Goal: Task Accomplishment & Management: Complete application form

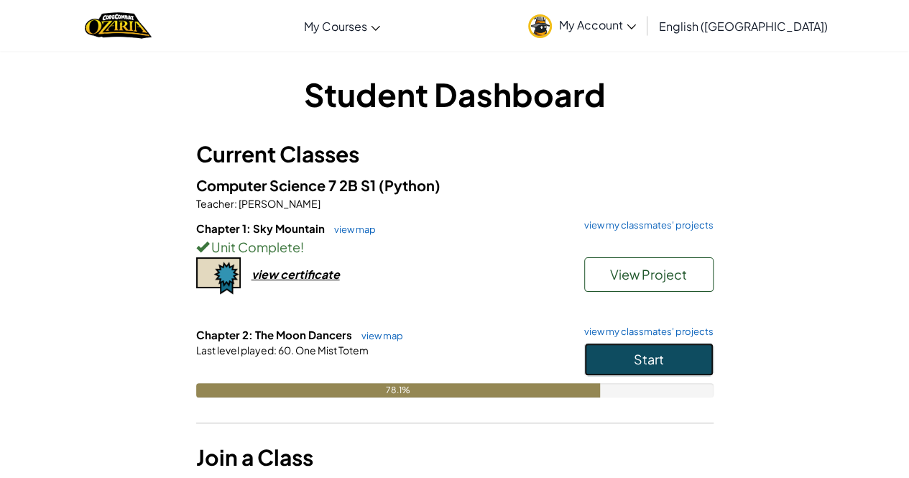
click at [624, 356] on button "Start" at bounding box center [648, 359] width 129 height 33
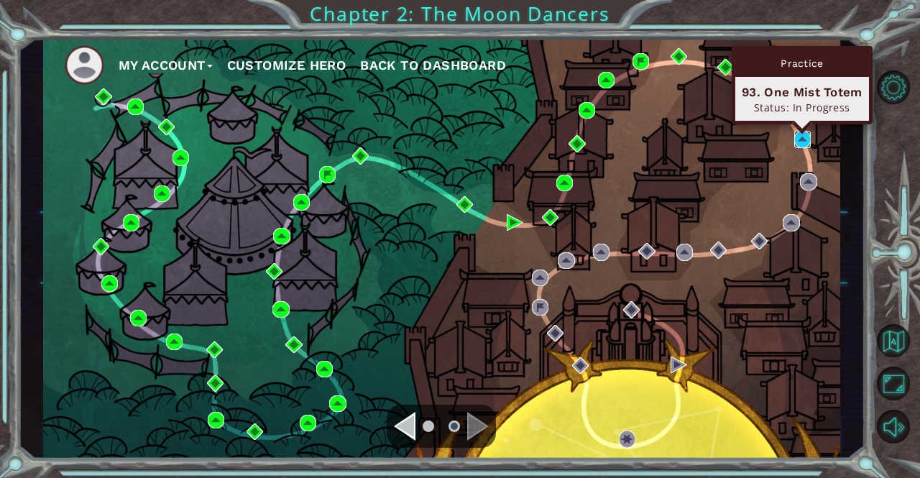
click at [802, 136] on img at bounding box center [802, 139] width 17 height 17
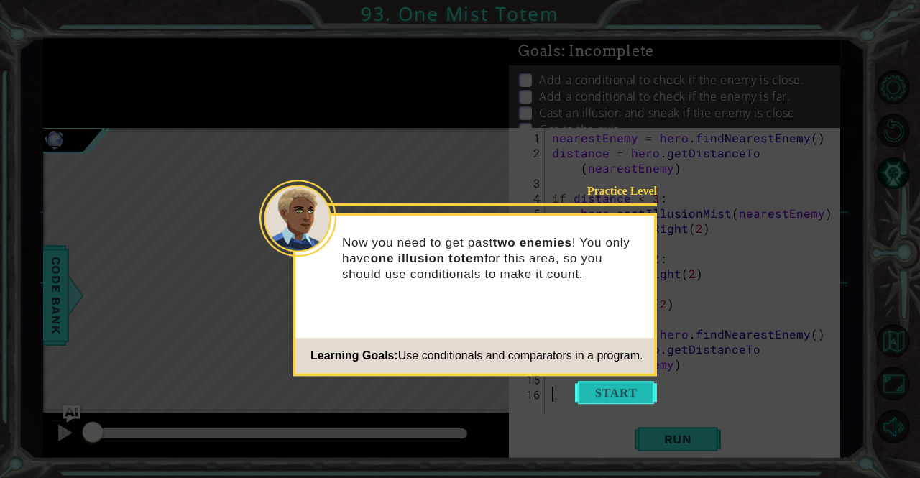
click at [602, 406] on icon at bounding box center [460, 239] width 920 height 478
click at [621, 396] on button "Start" at bounding box center [616, 392] width 82 height 23
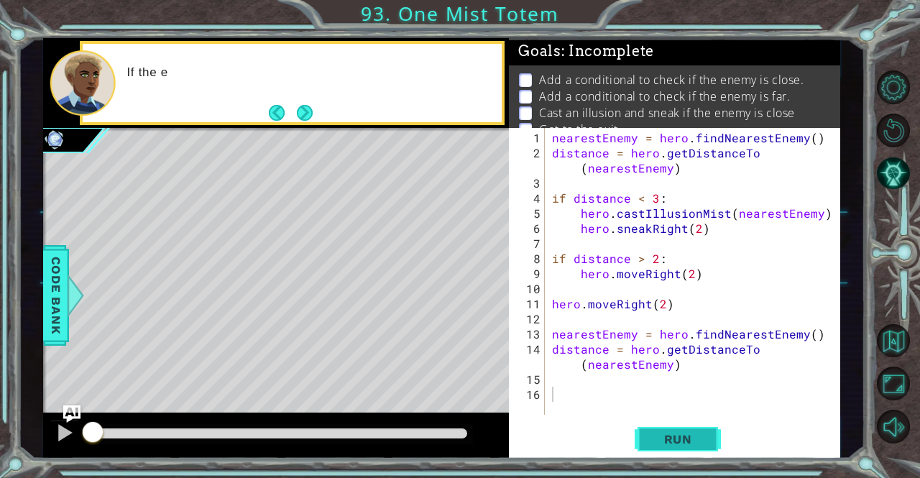
click at [684, 433] on span "Run" at bounding box center [678, 439] width 57 height 14
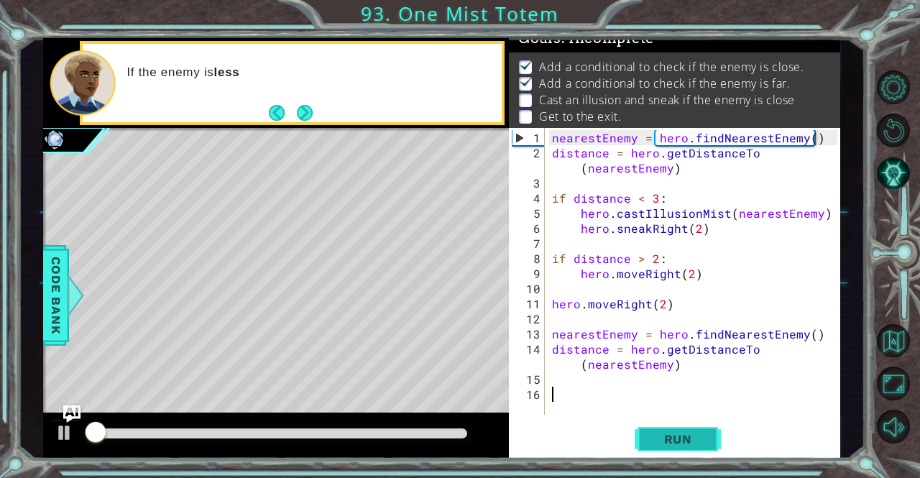
scroll to position [18, 0]
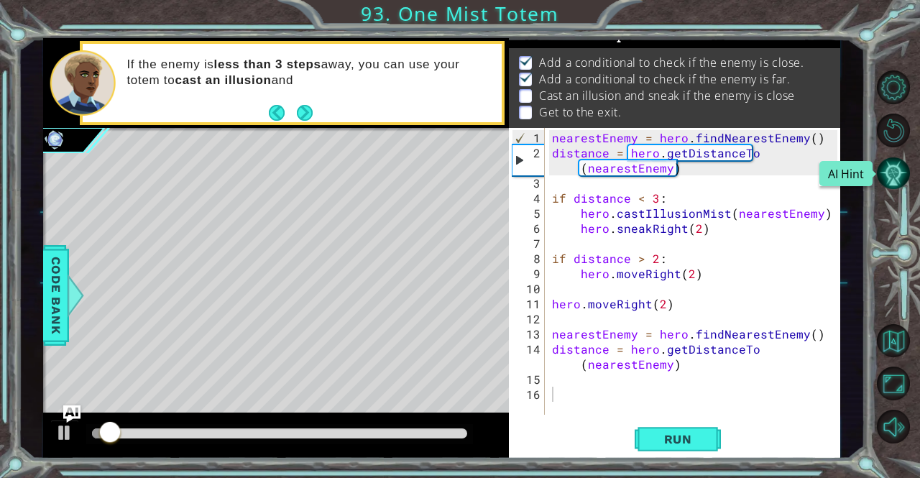
click at [889, 175] on button "AI Hint" at bounding box center [894, 174] width 34 height 34
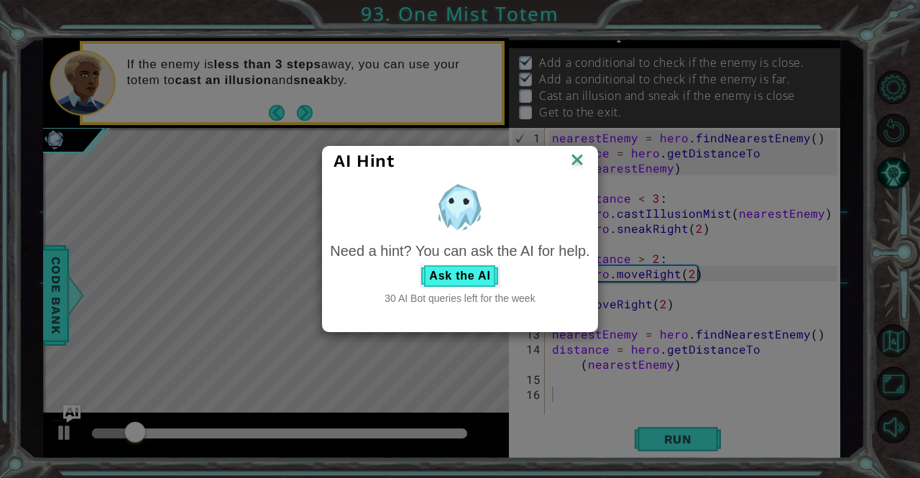
drag, startPoint x: 388, startPoint y: 295, endPoint x: 531, endPoint y: 310, distance: 143.8
click at [531, 310] on div "Need a hint? You can ask the AI for help. Ask the AI 30 AI Bot queries left for…" at bounding box center [460, 244] width 274 height 137
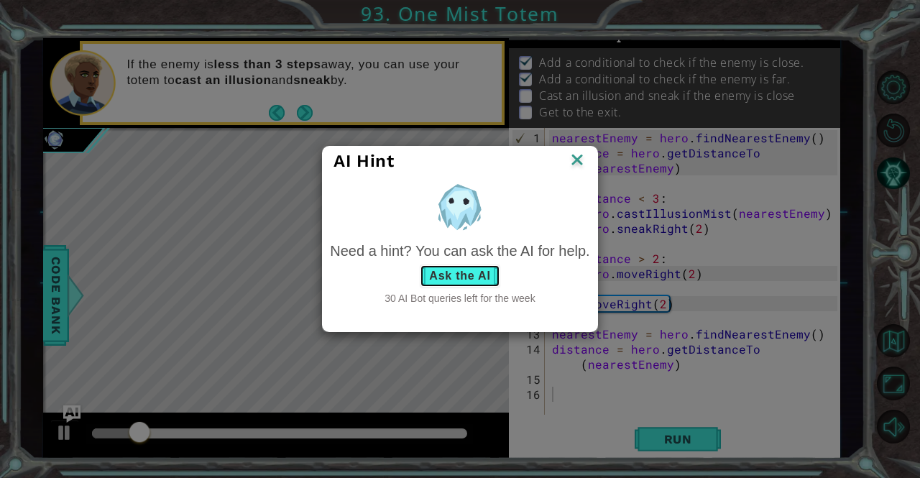
click at [473, 271] on button "Ask the AI" at bounding box center [460, 275] width 80 height 23
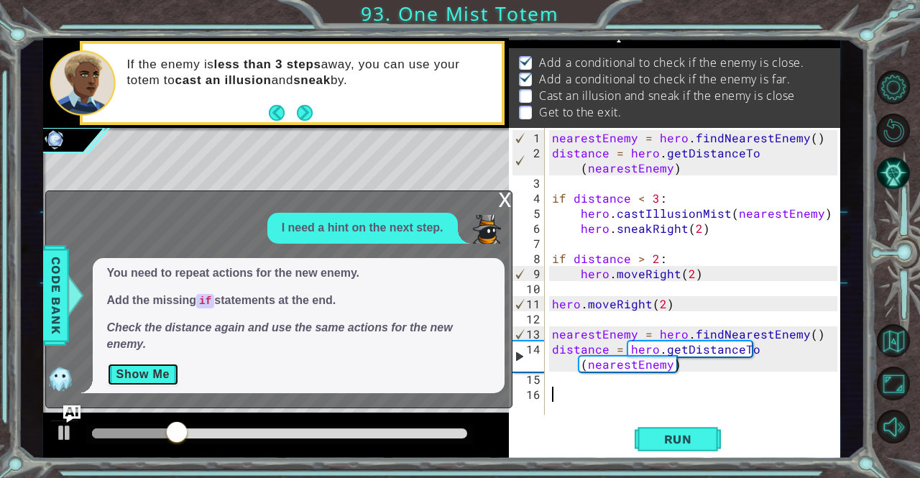
click at [137, 375] on button "Show Me" at bounding box center [143, 374] width 73 height 23
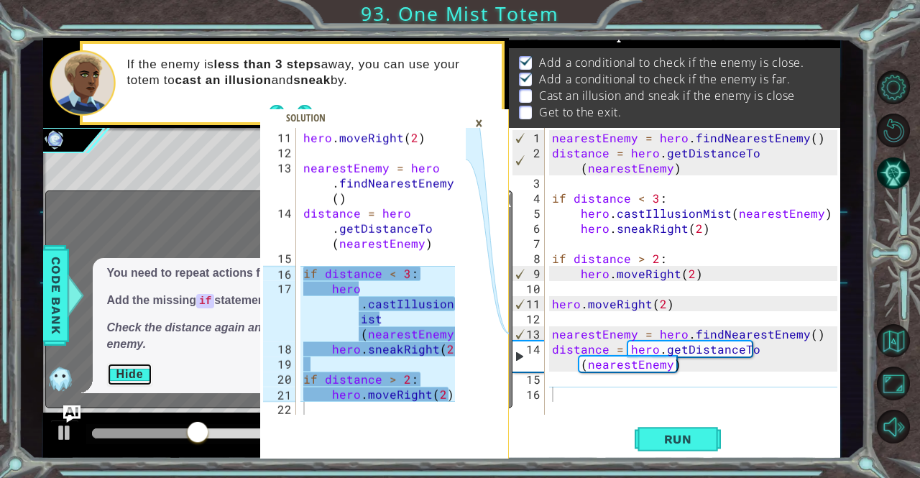
scroll to position [256, 0]
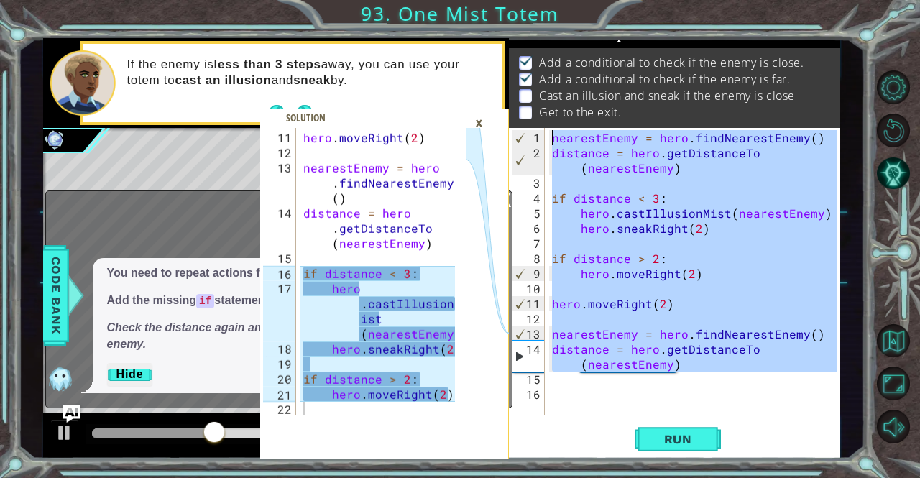
drag, startPoint x: 709, startPoint y: 379, endPoint x: 536, endPoint y: 17, distance: 401.1
click at [536, 17] on div "11 12 13 14 15 16 17 18 19 20 21 22 hero . moveRight ( 2 ) nearestEnemy = hero …" at bounding box center [460, 239] width 920 height 478
type textarea "nearestEnemy = hero.findNearestEnemy() distance = hero.getDistanceTo(nearestEne…"
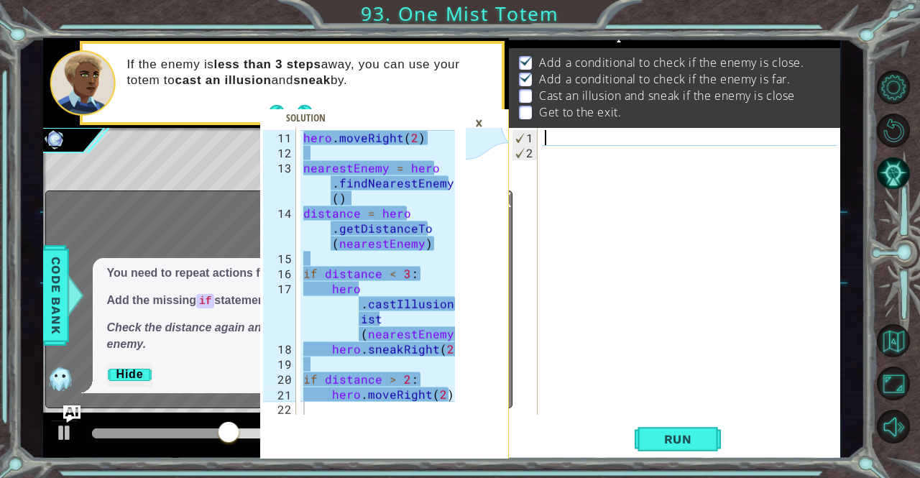
click at [371, 258] on div "hero . moveRight ( 2 ) nearestEnemy = hero . findNearestEnemy ( ) distance = he…" at bounding box center [381, 288] width 162 height 317
click at [374, 213] on div "hero . moveRight ( 2 ) nearestEnemy = hero . findNearestEnemy ( ) distance = he…" at bounding box center [381, 288] width 162 height 317
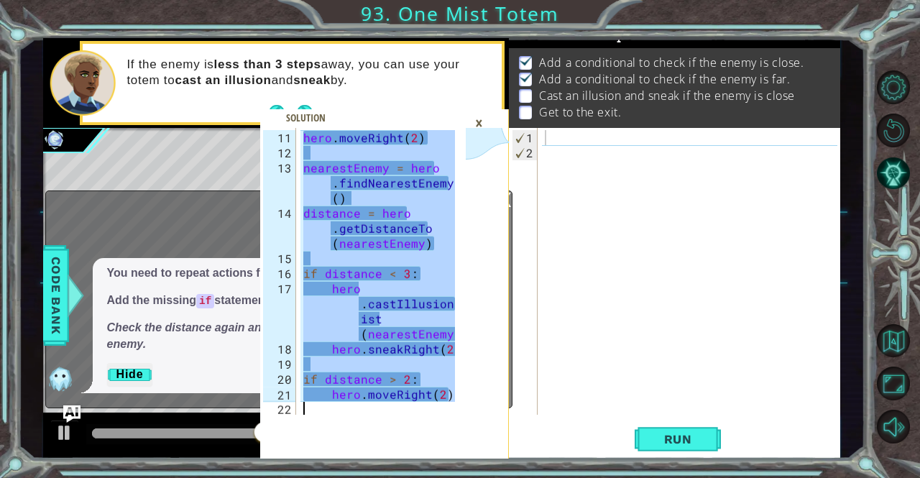
drag, startPoint x: 300, startPoint y: 133, endPoint x: 306, endPoint y: 488, distance: 355.0
click at [306, 477] on html "distance = hero.getDistanceTo(nearestEnemy) 11 12 13 14 15 16 17 18 19 20 21 22…" at bounding box center [460, 239] width 920 height 478
type textarea "hero.moveRight(2)"
drag, startPoint x: 629, startPoint y: 200, endPoint x: 635, endPoint y: 187, distance: 14.6
click at [629, 198] on div at bounding box center [693, 288] width 302 height 317
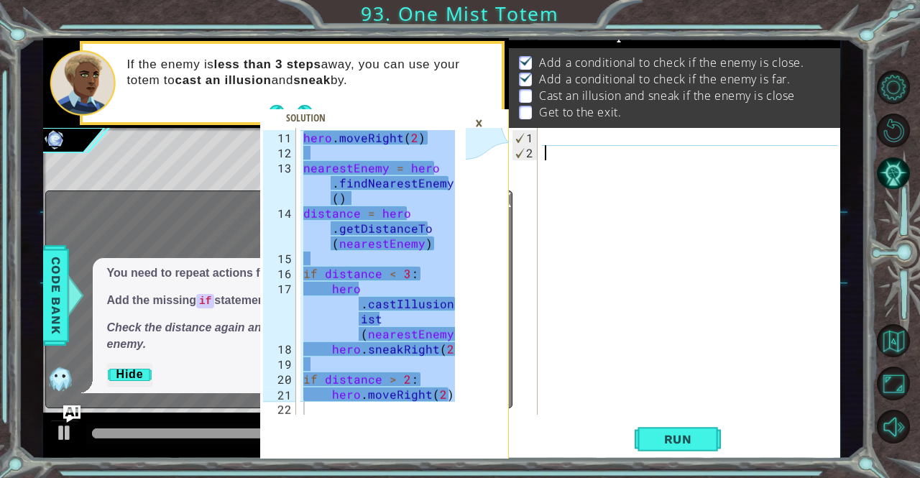
click at [601, 132] on div at bounding box center [693, 288] width 302 height 317
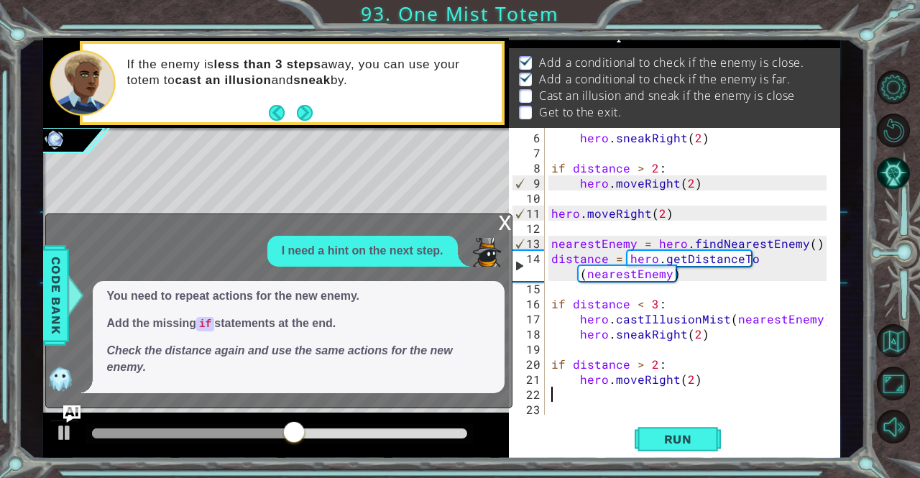
scroll to position [91, 0]
click at [710, 442] on button "Run" at bounding box center [678, 439] width 86 height 33
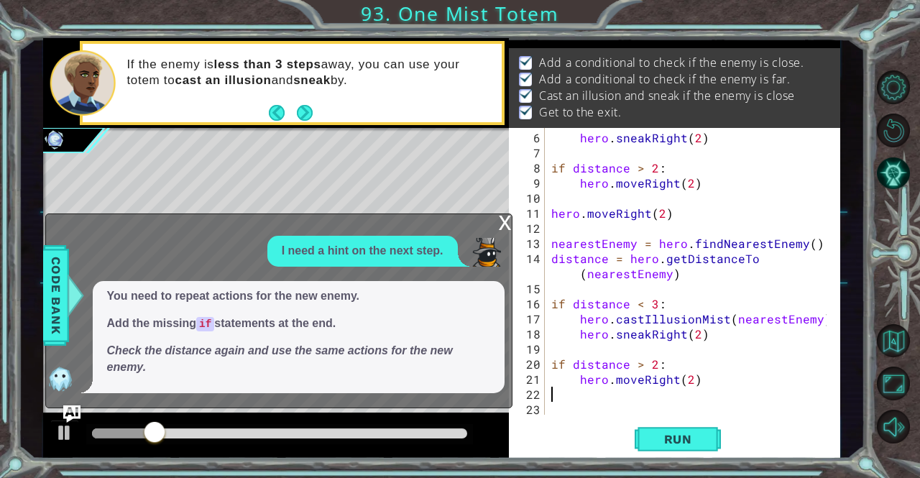
click at [501, 221] on div "x" at bounding box center [505, 221] width 13 height 14
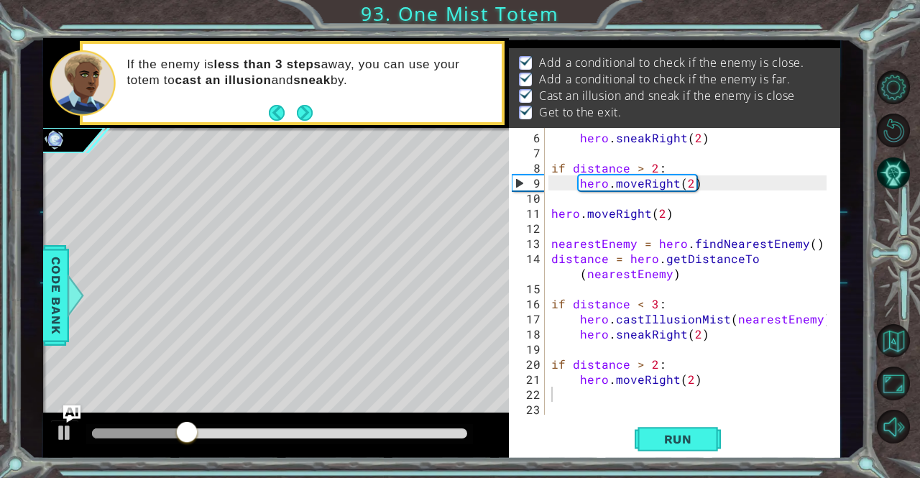
drag, startPoint x: 232, startPoint y: 440, endPoint x: 227, endPoint y: 420, distance: 20.0
click at [287, 440] on div at bounding box center [279, 434] width 387 height 20
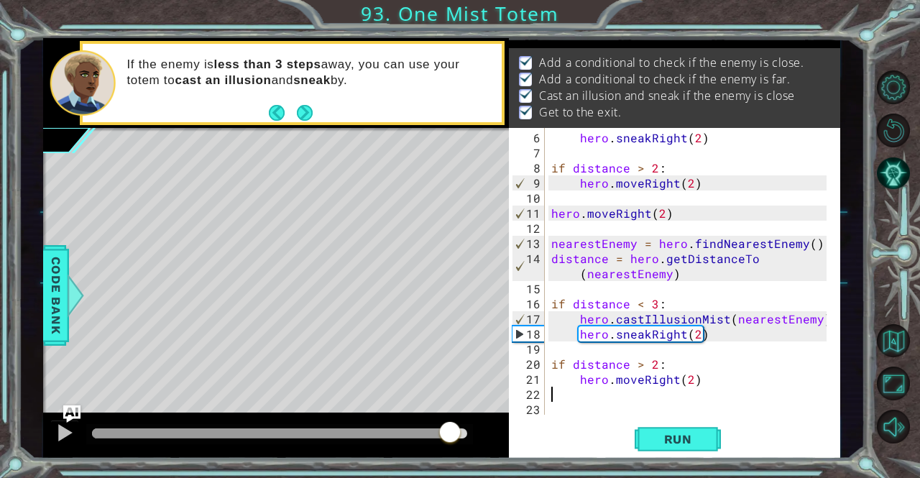
drag, startPoint x: 208, startPoint y: 435, endPoint x: 479, endPoint y: 451, distance: 271.4
click at [478, 451] on div at bounding box center [276, 435] width 466 height 46
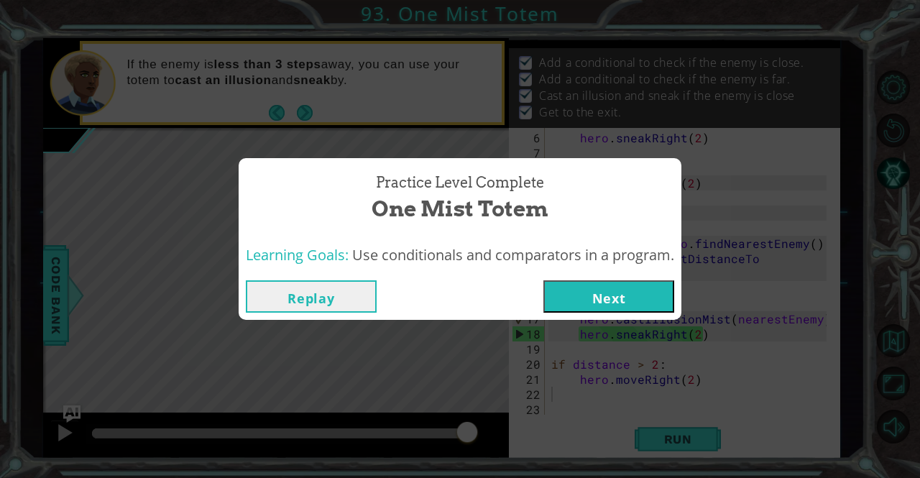
click at [635, 314] on div "Replay Next" at bounding box center [460, 296] width 443 height 47
click at [637, 305] on button "Next" at bounding box center [608, 296] width 131 height 32
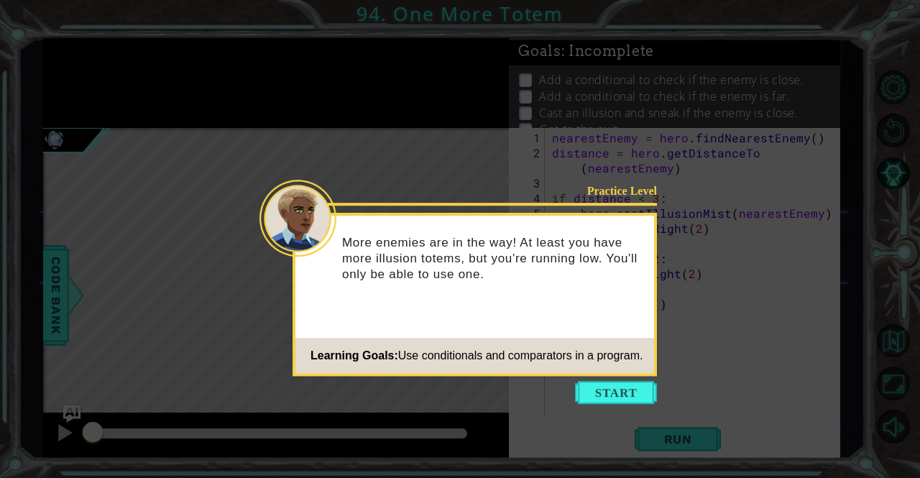
click at [611, 407] on icon at bounding box center [460, 239] width 920 height 478
click at [608, 376] on div "Practice Level More enemies are in the way! At least you have more illusion tot…" at bounding box center [474, 294] width 364 height 163
click at [606, 374] on div "Practice Level More enemies are in the way! At least you have more illusion tot…" at bounding box center [474, 294] width 364 height 163
click at [614, 400] on button "Start" at bounding box center [616, 392] width 82 height 23
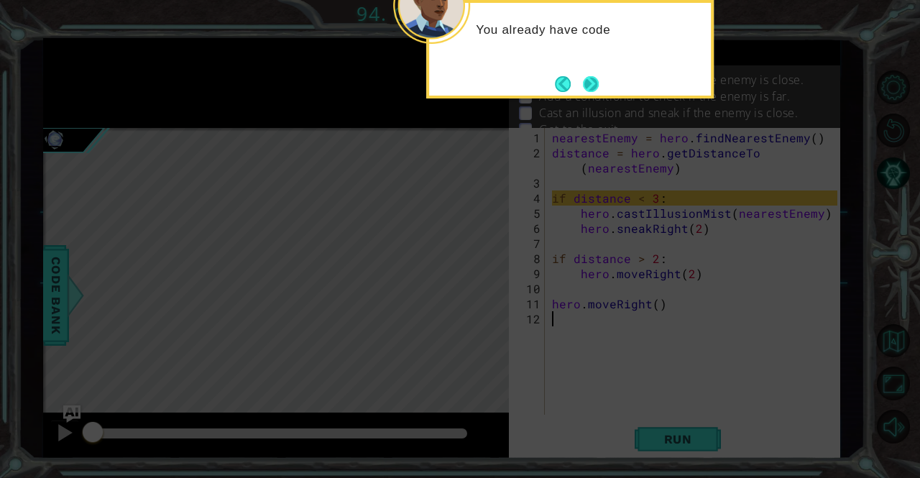
click at [583, 76] on button "Next" at bounding box center [591, 84] width 16 height 16
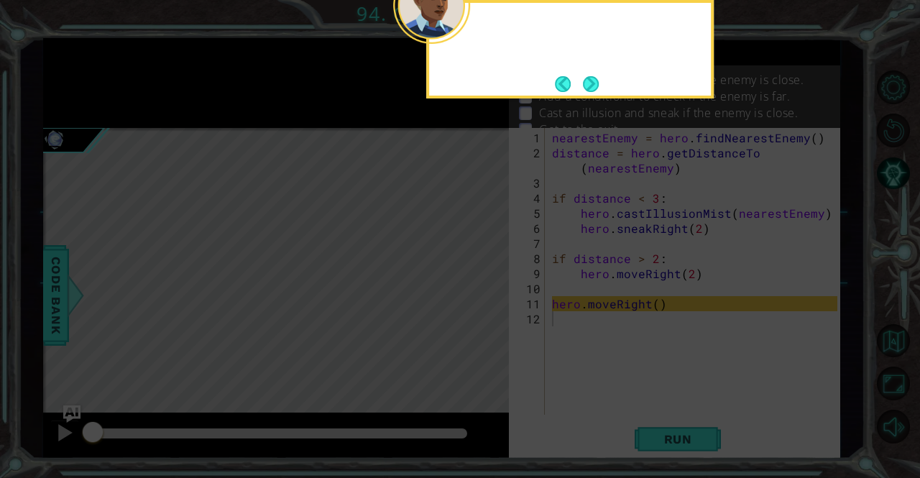
click at [582, 76] on footer at bounding box center [577, 84] width 44 height 22
click at [583, 76] on button "Next" at bounding box center [591, 84] width 16 height 16
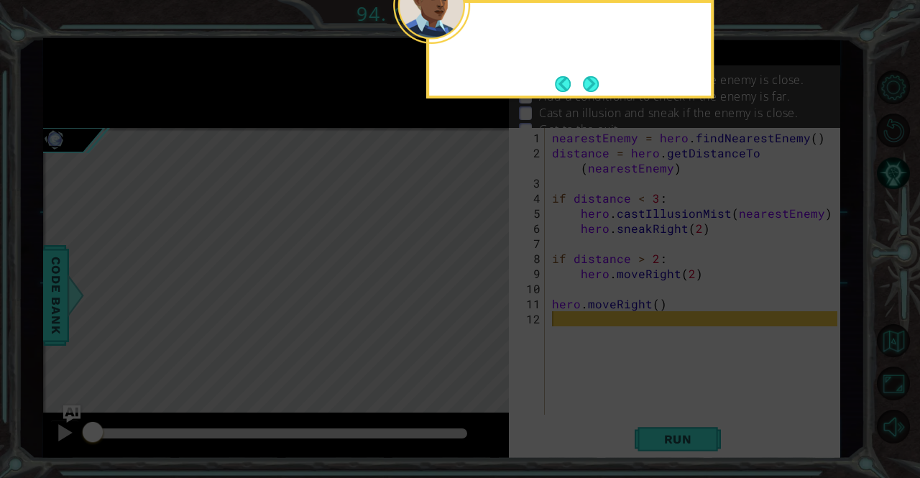
click at [583, 78] on button "Next" at bounding box center [591, 84] width 16 height 16
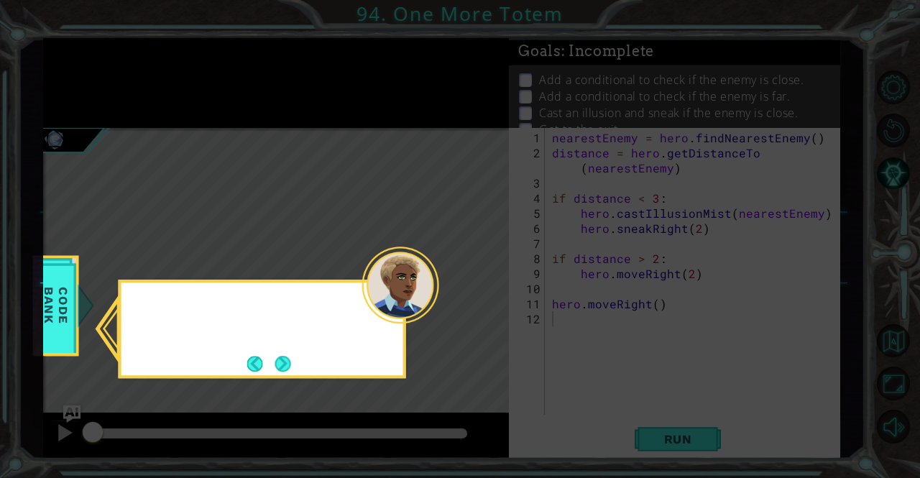
click at [592, 86] on icon at bounding box center [460, 239] width 920 height 478
click at [280, 363] on button "Next" at bounding box center [283, 364] width 16 height 16
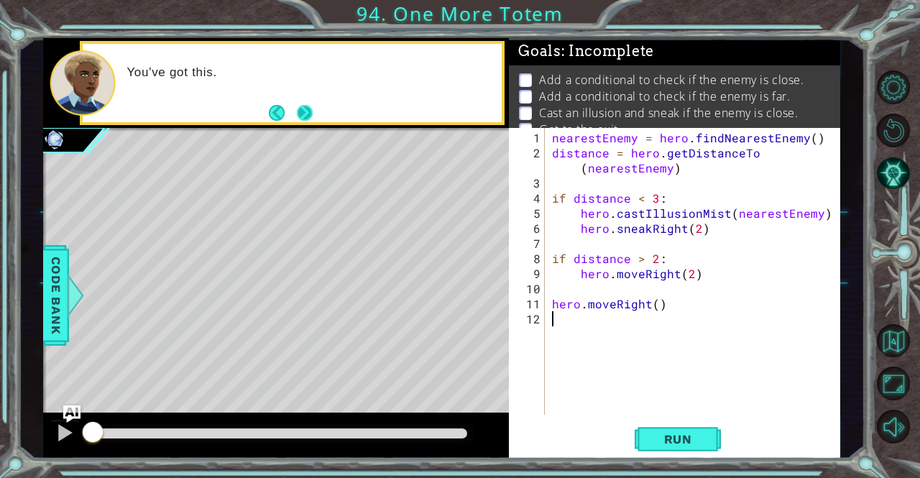
click at [305, 104] on div "You've got this." at bounding box center [292, 83] width 418 height 78
click at [305, 105] on button "Next" at bounding box center [305, 113] width 16 height 16
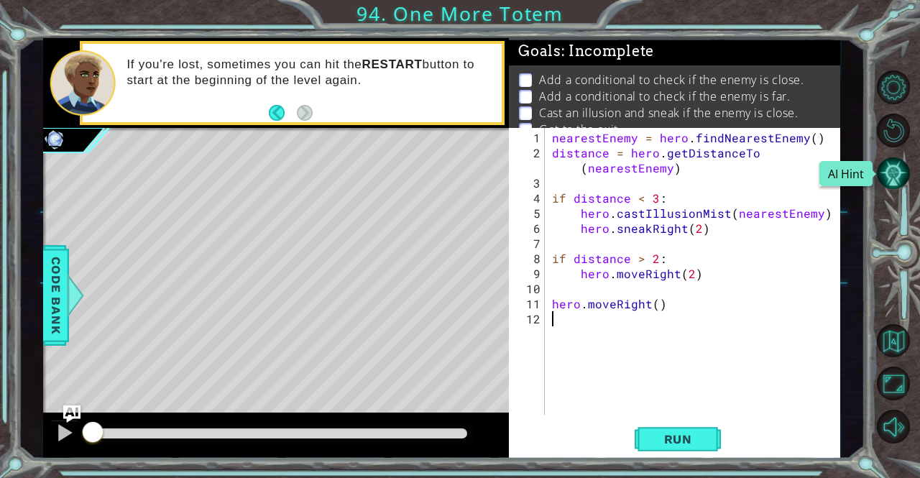
click at [898, 160] on button "AI Hint" at bounding box center [894, 174] width 34 height 34
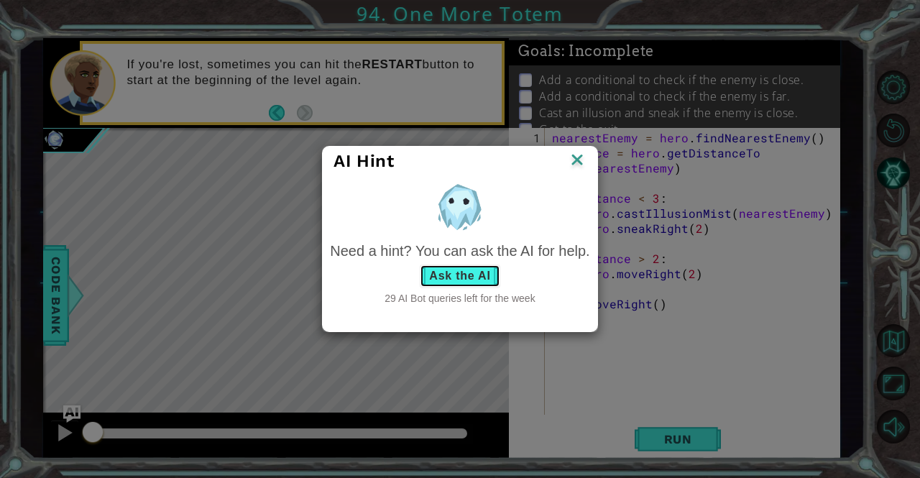
click at [451, 280] on button "Ask the AI" at bounding box center [460, 275] width 80 height 23
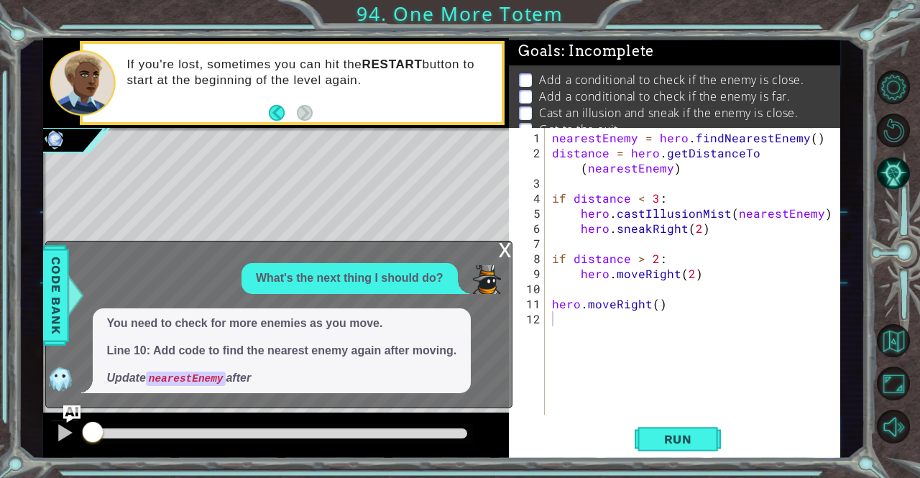
drag, startPoint x: 195, startPoint y: 381, endPoint x: 190, endPoint y: 363, distance: 18.9
click at [197, 364] on span "You need to check for more enemies as you move. Line 10: Add code to find the n…" at bounding box center [282, 350] width 350 height 71
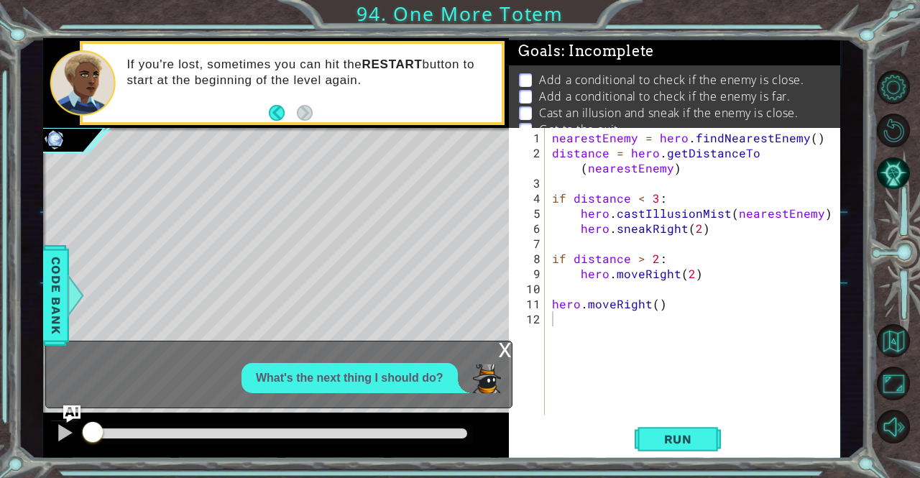
click at [163, 369] on div "What's the next thing I should do?" at bounding box center [275, 378] width 458 height 31
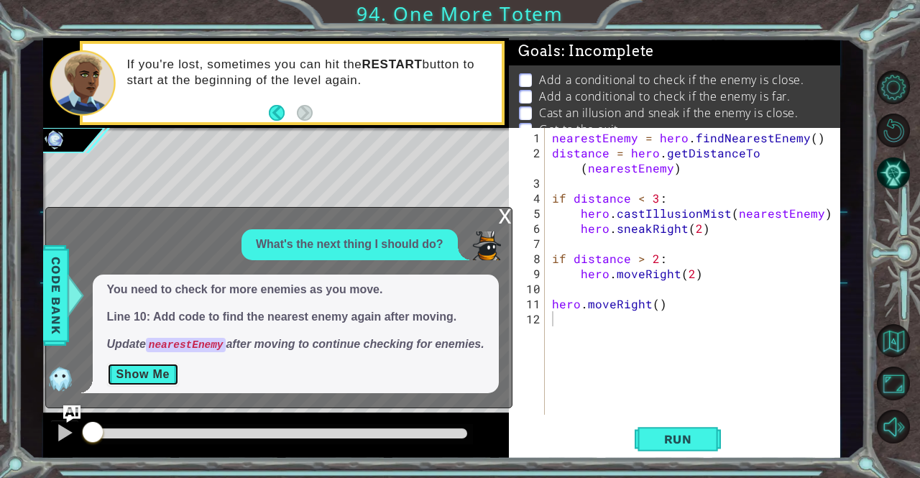
click at [150, 374] on button "Show Me" at bounding box center [143, 374] width 73 height 23
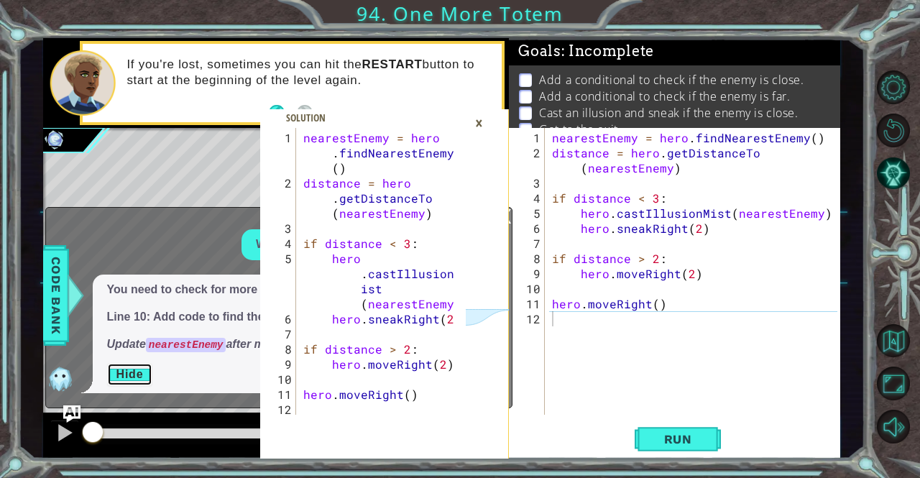
scroll to position [60, 0]
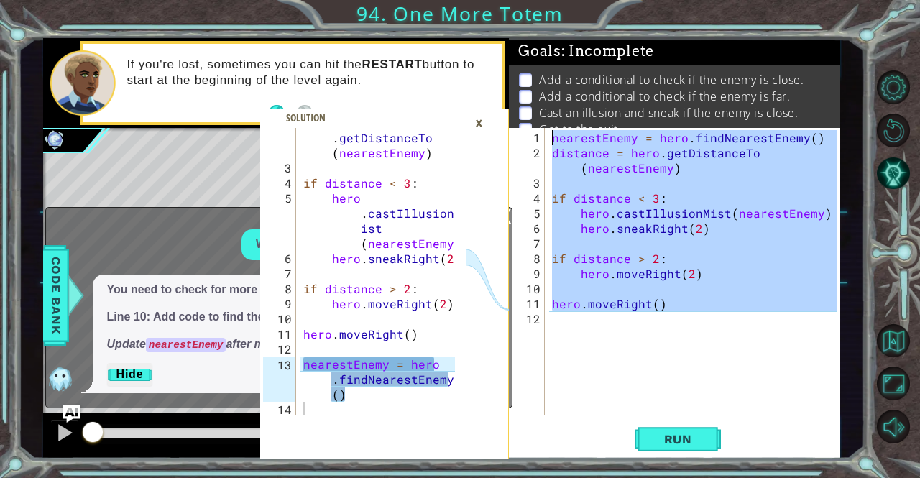
drag, startPoint x: 686, startPoint y: 315, endPoint x: 507, endPoint y: 90, distance: 287.5
click at [507, 90] on div "2 3 4 5 6 7 8 9 10 11 12 13 14 distance = hero . getDistanceTo ( nearestEnemy )…" at bounding box center [442, 248] width 798 height 420
click at [509, 90] on div "2 3 4 5 6 7 8 9 10 11 12 13 14 distance = hero . getDistanceTo ( nearestEnemy )…" at bounding box center [384, 248] width 249 height 420
drag, startPoint x: 675, startPoint y: 305, endPoint x: 543, endPoint y: 38, distance: 298.2
click at [543, 38] on div "Goals : Incomplete Add a conditional to check if the enemy is close. Add a cond…" at bounding box center [674, 248] width 331 height 420
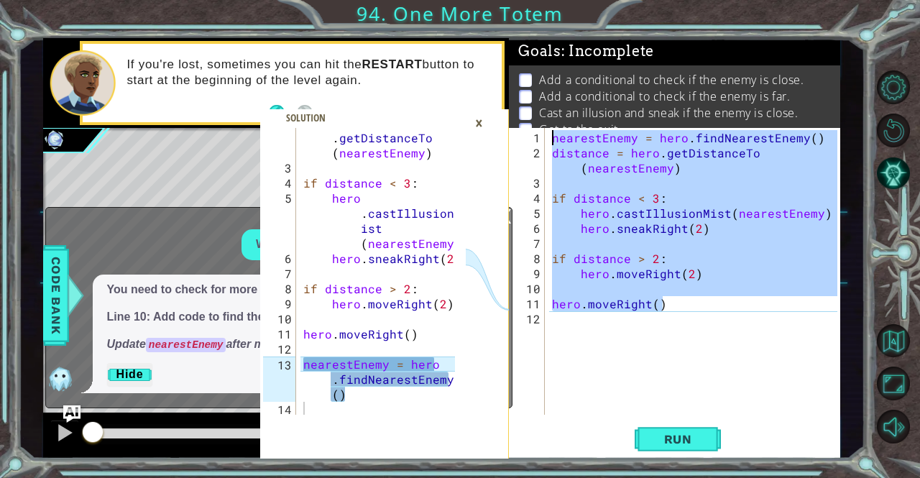
type textarea "nearestEnemy = hero.findNearestEnemy() distance = hero.getDistanceTo(nearestEne…"
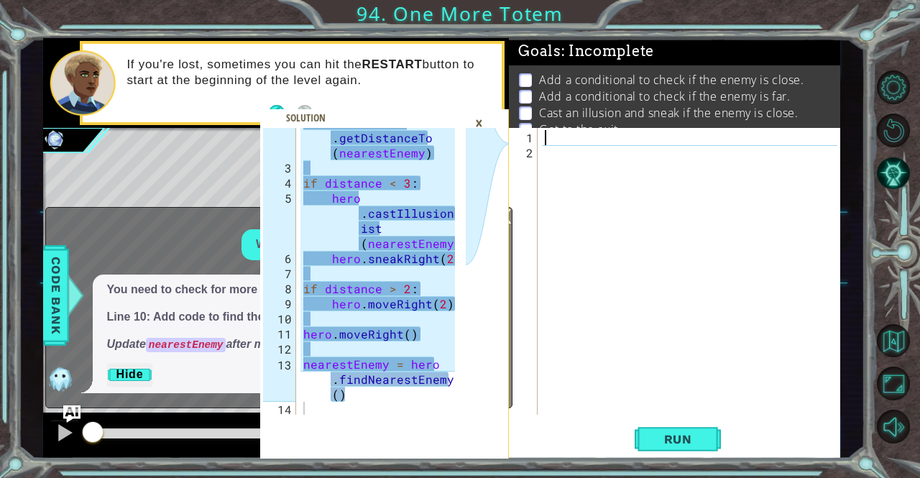
click at [346, 404] on div "distance = hero . getDistanceTo ( nearestEnemy ) if distance < 3 : hero . castI…" at bounding box center [381, 288] width 162 height 347
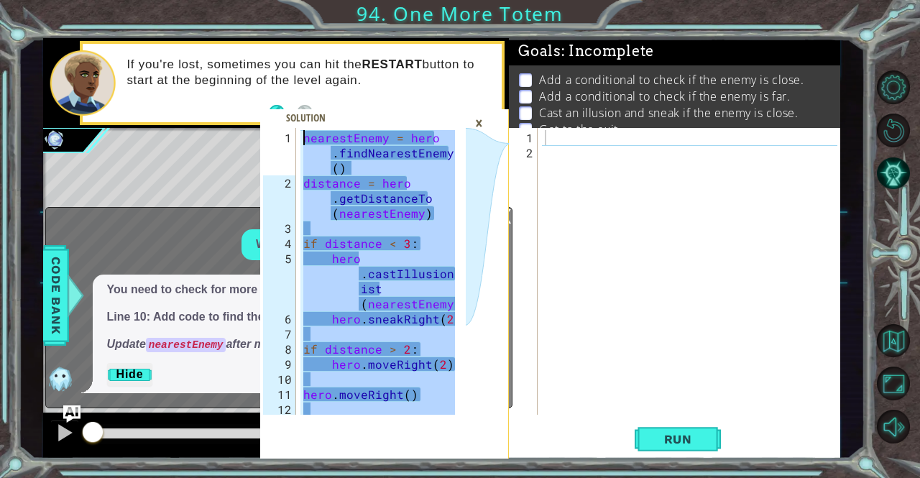
scroll to position [0, 0]
drag, startPoint x: 352, startPoint y: 398, endPoint x: 308, endPoint y: 56, distance: 344.9
click at [308, 56] on div "1 2 3 4 5 6 7 8 9 10 11 12 13 nearestEnemy = hero . findNearestEnemy ( ) distan…" at bounding box center [384, 248] width 249 height 420
type textarea "nearestEnemy = hero.findNearestEnemy() distance = hero.getDistanceTo(nearestEne…"
click at [591, 162] on div at bounding box center [693, 288] width 302 height 317
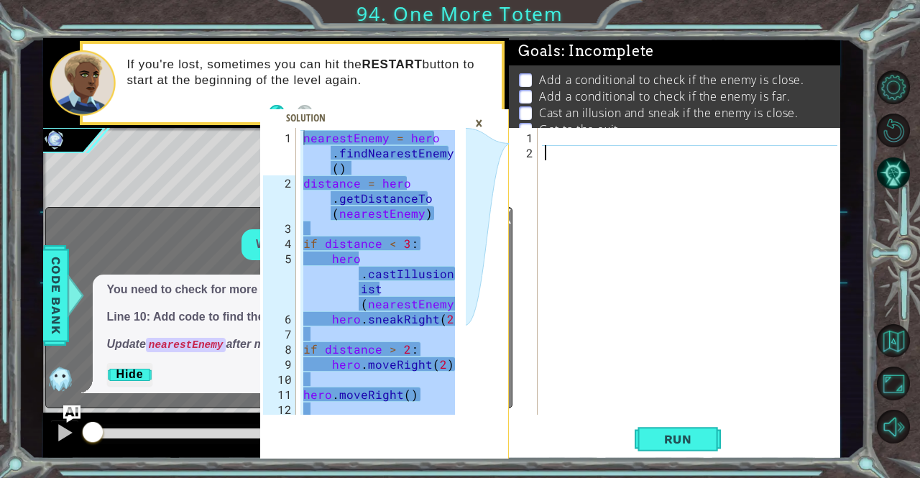
click at [589, 131] on div at bounding box center [693, 288] width 302 height 317
paste textarea "nearestEnemy = hero.findNearestEnemy()"
type textarea "nearestEnemy = hero.findNearestEnemy()"
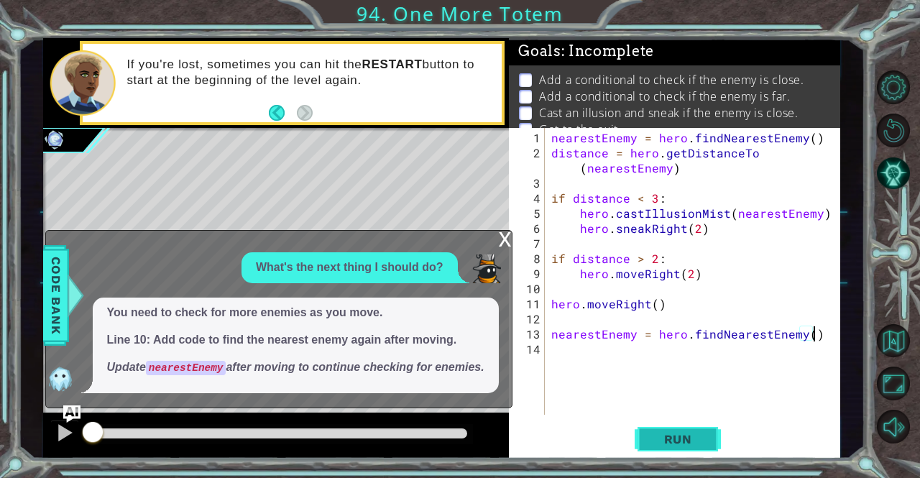
click at [664, 443] on span "Run" at bounding box center [678, 439] width 57 height 14
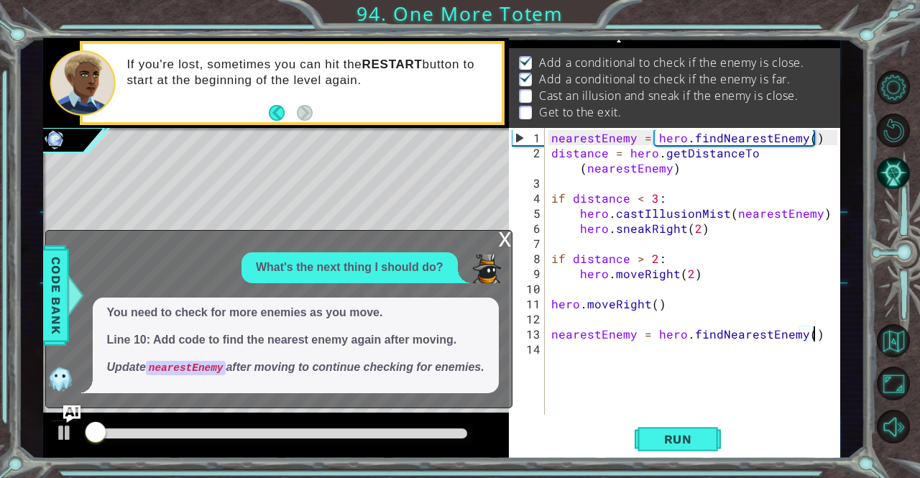
scroll to position [18, 0]
click at [502, 231] on div "x" at bounding box center [505, 238] width 13 height 14
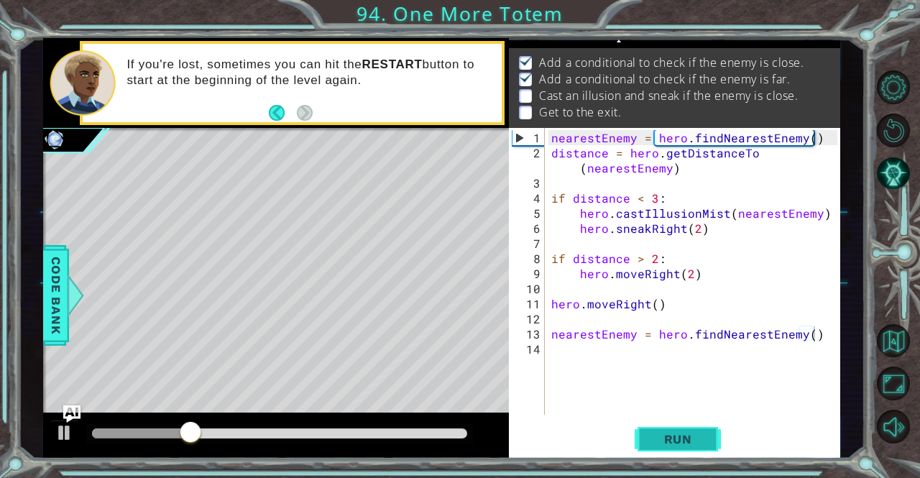
click at [697, 438] on span "Run" at bounding box center [678, 439] width 57 height 14
click at [634, 356] on div "nearestEnemy = hero . findNearestEnemy ( ) distance = hero . getDistanceTo ( ne…" at bounding box center [695, 288] width 295 height 317
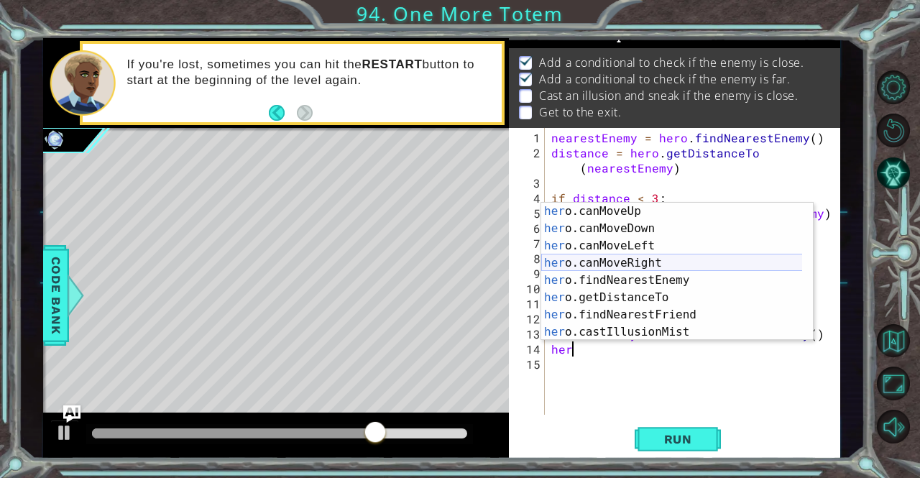
scroll to position [259, 0]
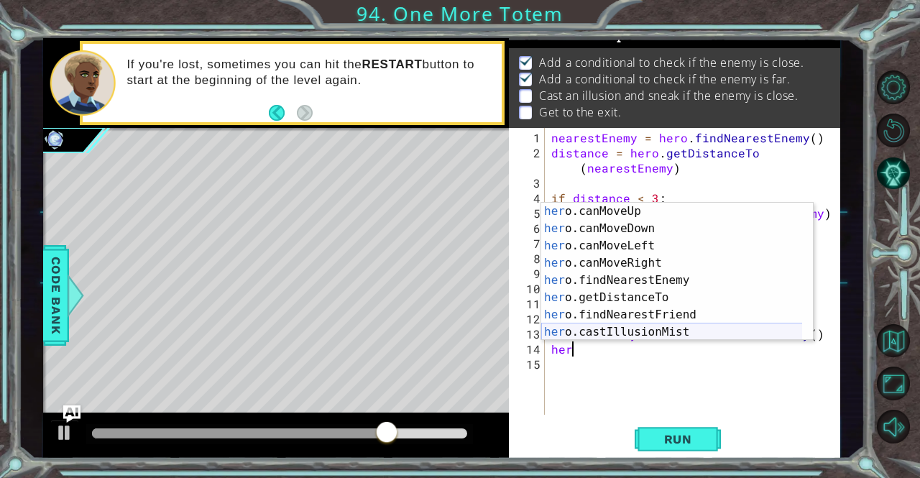
click at [623, 327] on div "her o.canMoveUp press enter her o.canMoveDown press enter her o.canMoveLeft pre…" at bounding box center [672, 289] width 262 height 172
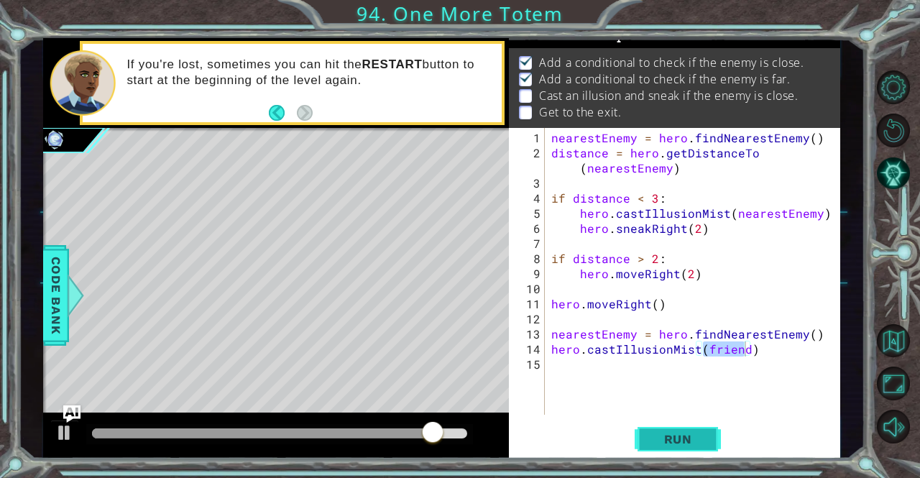
click at [692, 442] on span "Run" at bounding box center [678, 439] width 57 height 14
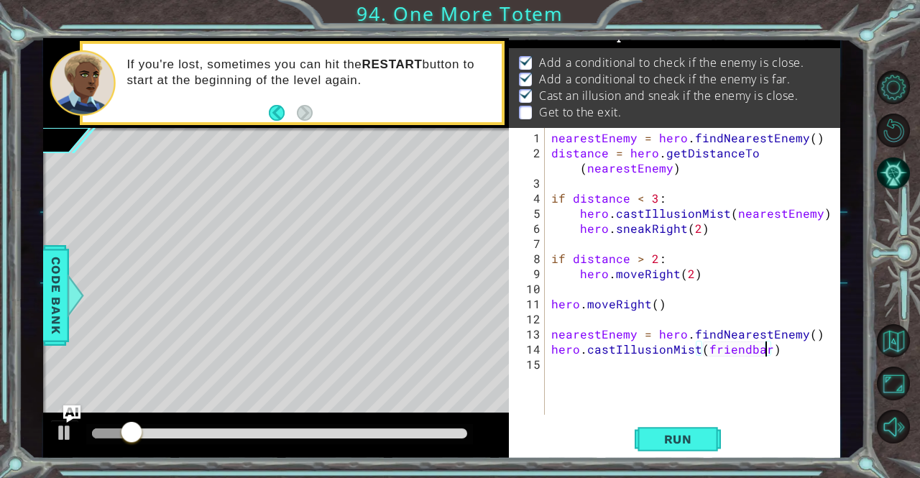
scroll to position [0, 13]
click at [744, 349] on div "nearestEnemy = hero . findNearestEnemy ( ) distance = hero . getDistanceTo ( ne…" at bounding box center [695, 288] width 295 height 317
click at [680, 425] on button "Run" at bounding box center [678, 439] width 86 height 33
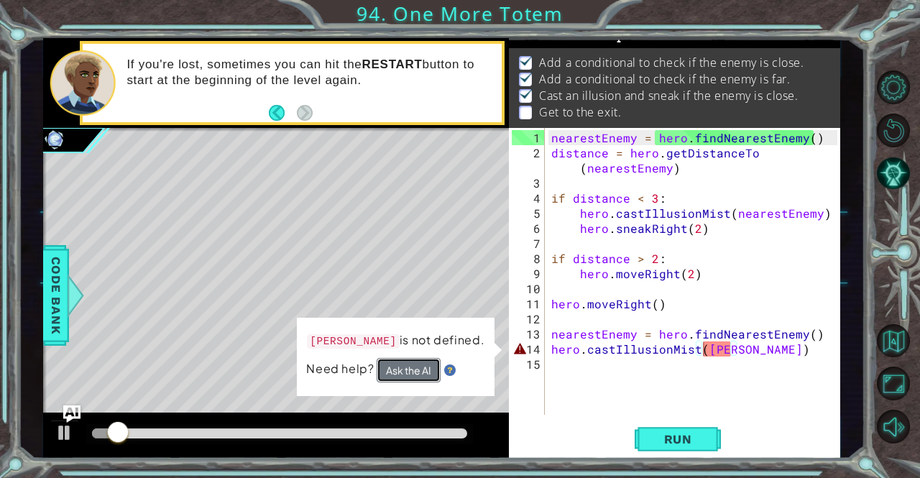
click at [426, 371] on button "Ask the AI" at bounding box center [409, 370] width 64 height 24
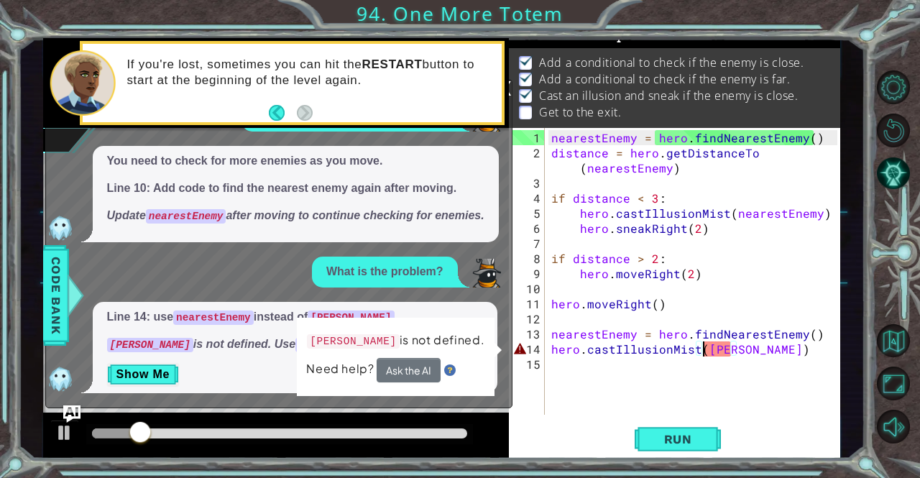
click at [474, 293] on div "What's the next thing I should do? You need to check for more enemies as you mo…" at bounding box center [275, 247] width 458 height 292
click at [157, 370] on button "Show Me" at bounding box center [143, 374] width 73 height 23
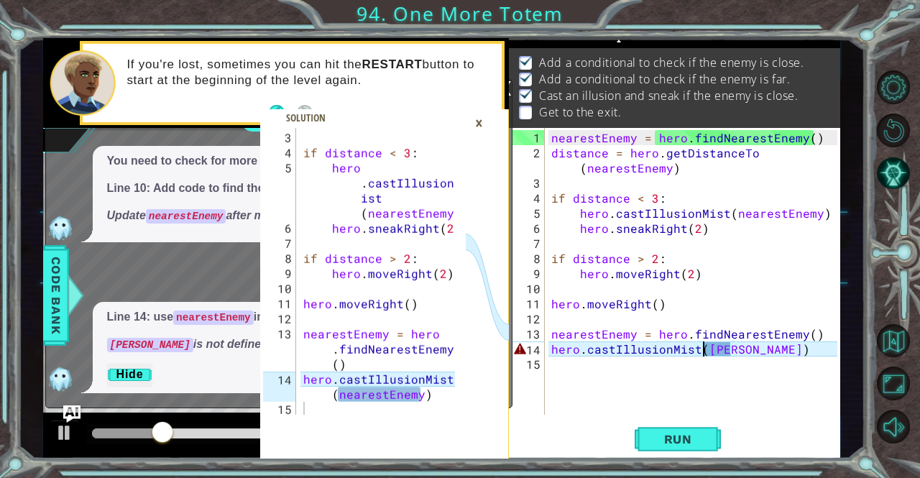
scroll to position [91, 0]
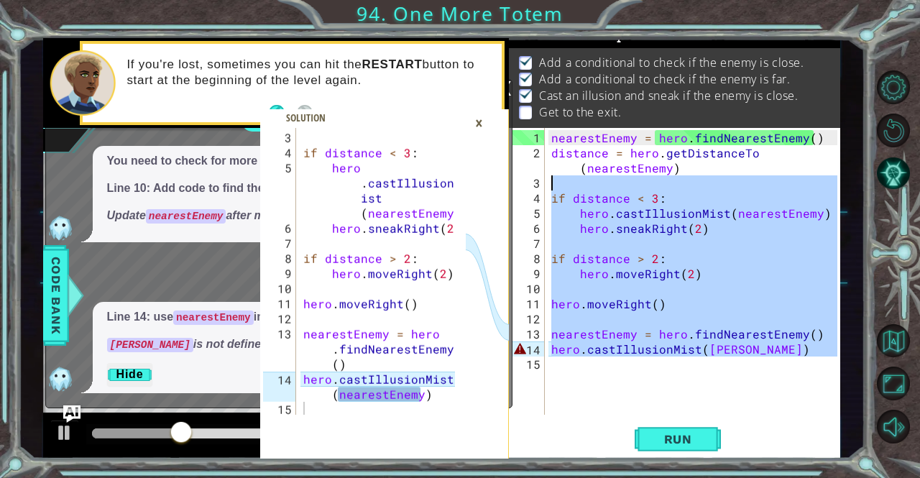
drag, startPoint x: 765, startPoint y: 361, endPoint x: 512, endPoint y: 60, distance: 393.8
click at [522, 98] on div "Goals : Incomplete Add a conditional to check if the enemy is close. Add a cond…" at bounding box center [674, 248] width 331 height 420
type textarea "nearestEnemy = hero.findNearestEnemy() distance = hero.getDistanceTo(nearestEne…"
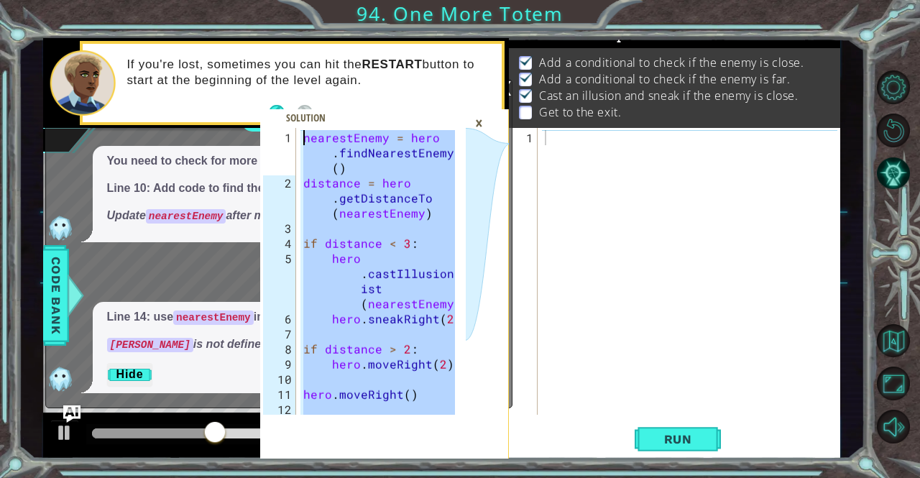
scroll to position [0, 0]
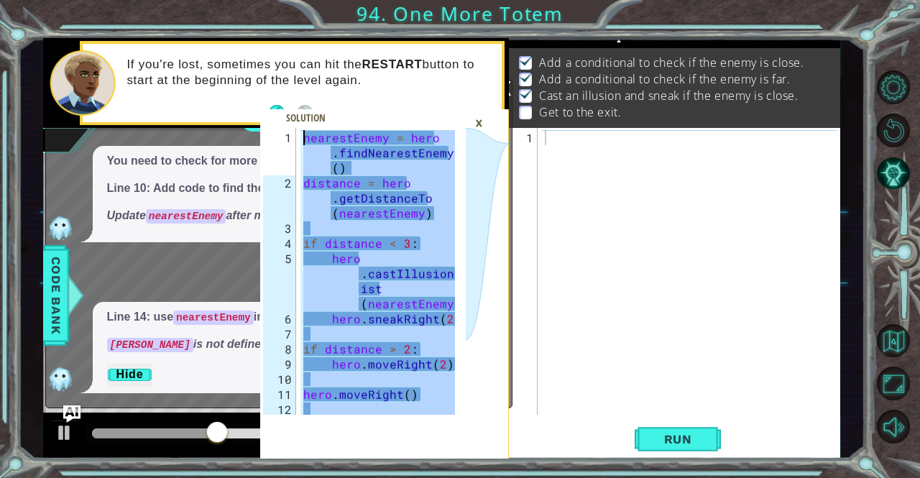
drag, startPoint x: 437, startPoint y: 389, endPoint x: 289, endPoint y: 44, distance: 376.0
click at [289, 44] on div "hero.castIllusionMist(nearestEnemy) 1 2 3 4 5 6 7 8 9 10 11 12 13 nearestEnemy …" at bounding box center [384, 248] width 249 height 420
type textarea "nearestEnemy = hero.findNearestEnemy() distance = hero.getDistanceTo(nearestEne…"
click at [641, 134] on div at bounding box center [693, 288] width 302 height 317
paste textarea "hero.castIllusionMist(nearestEnemy)"
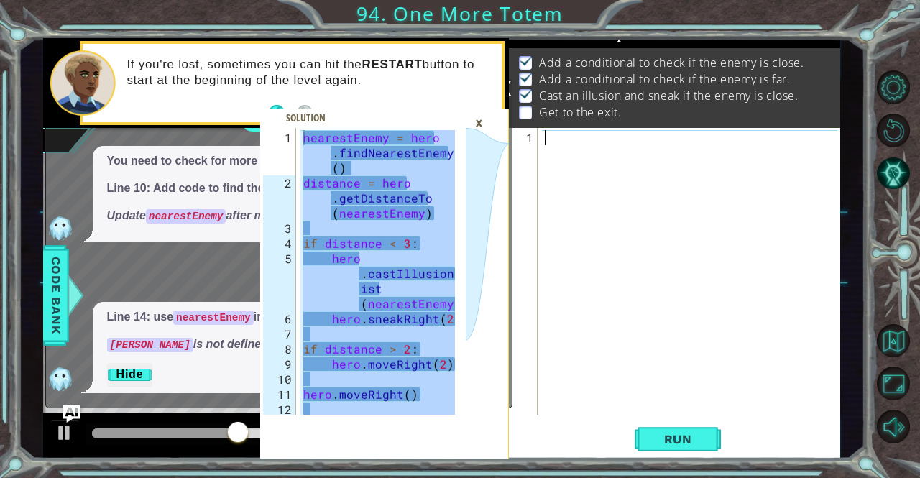
type textarea "hero.castIllusionMist(nearestEnemy)"
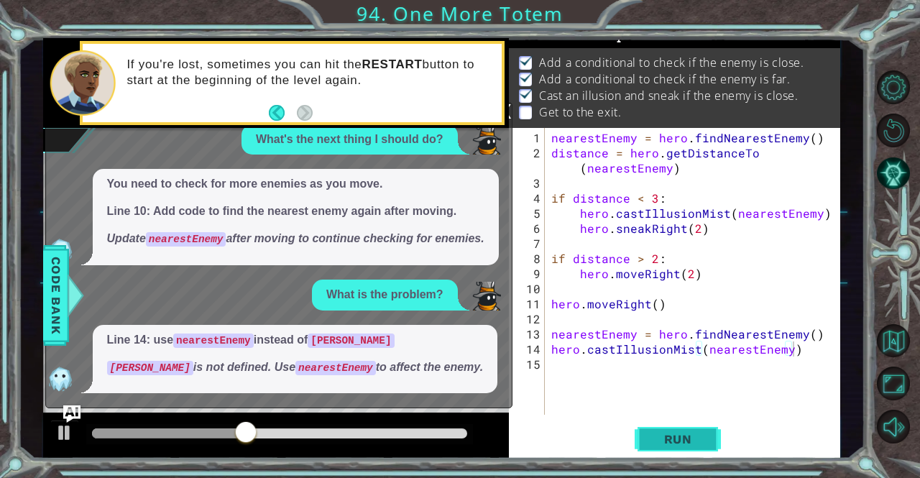
click at [677, 453] on button "Run" at bounding box center [678, 439] width 86 height 33
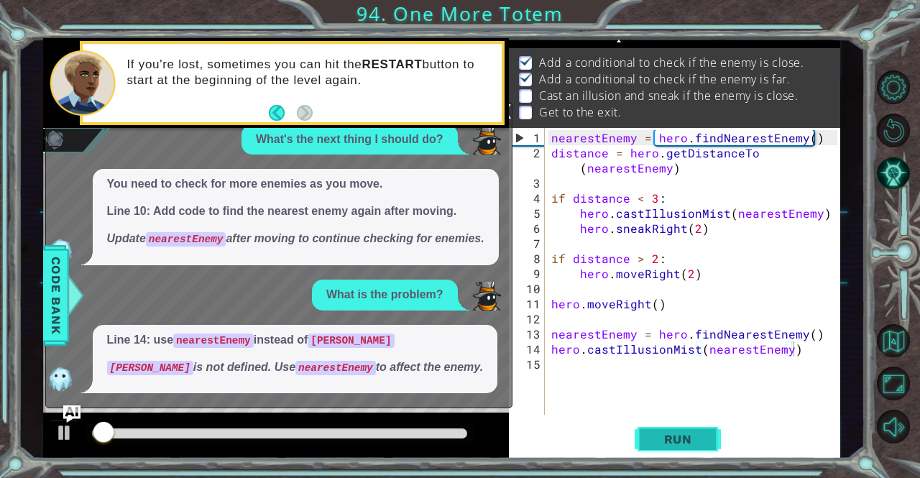
click at [657, 448] on button "Run" at bounding box center [678, 439] width 86 height 33
click at [656, 448] on button "Run" at bounding box center [678, 439] width 86 height 33
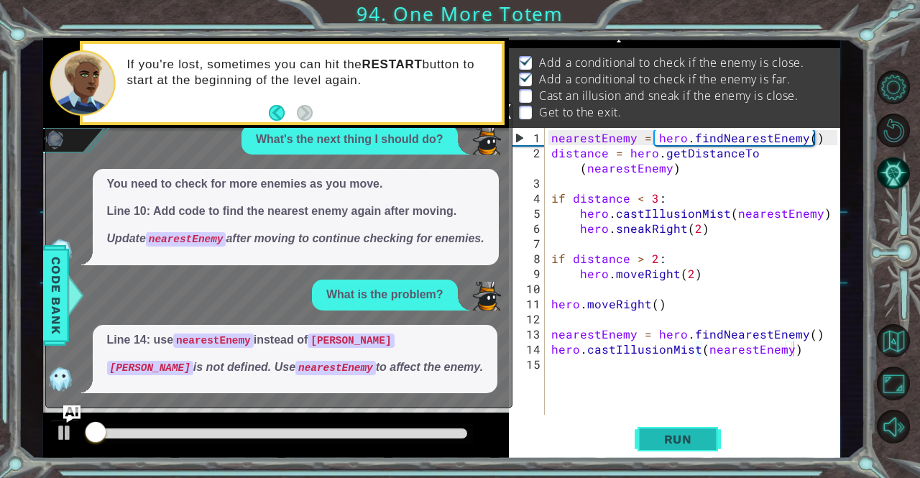
click at [648, 443] on button "Run" at bounding box center [678, 439] width 86 height 33
click at [509, 103] on div "x" at bounding box center [505, 110] width 13 height 14
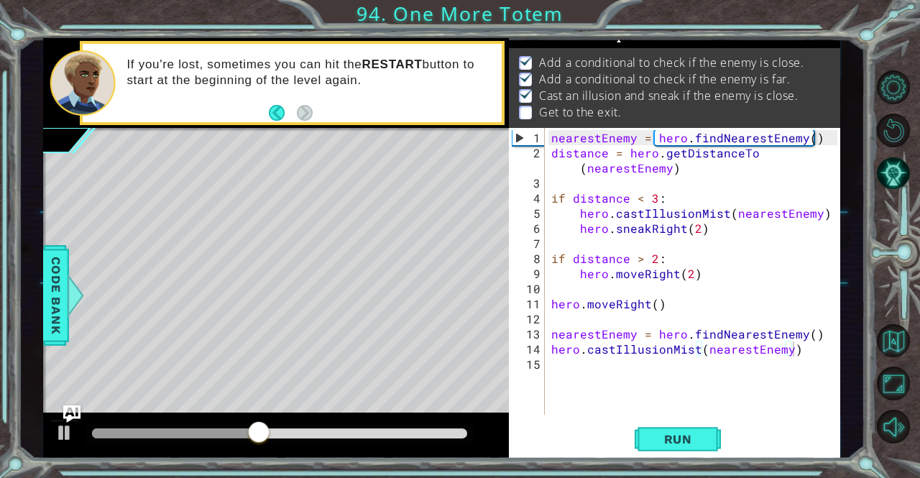
click at [586, 375] on div "nearestEnemy = hero . findNearestEnemy ( ) distance = hero . getDistanceTo ( ne…" at bounding box center [695, 288] width 295 height 317
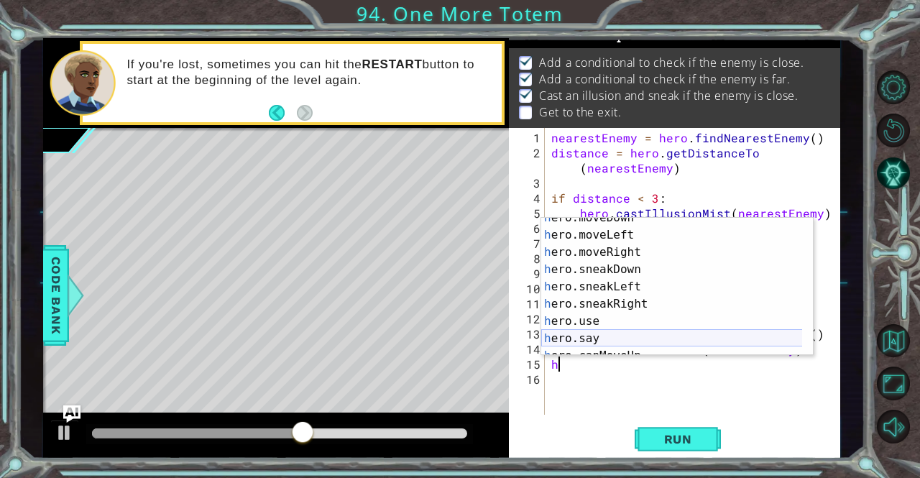
scroll to position [86, 0]
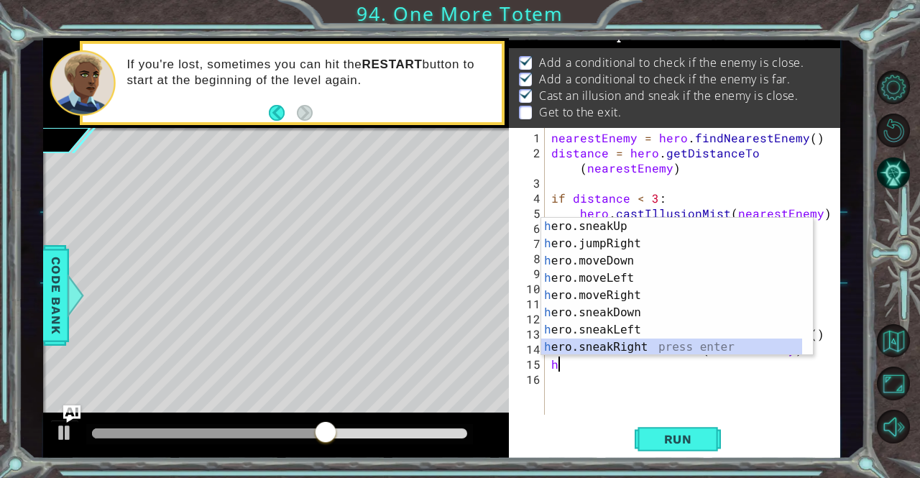
click at [639, 347] on div "h ero.sneakUp press enter h ero.jumpRight press enter h ero.moveDown press ente…" at bounding box center [672, 304] width 262 height 172
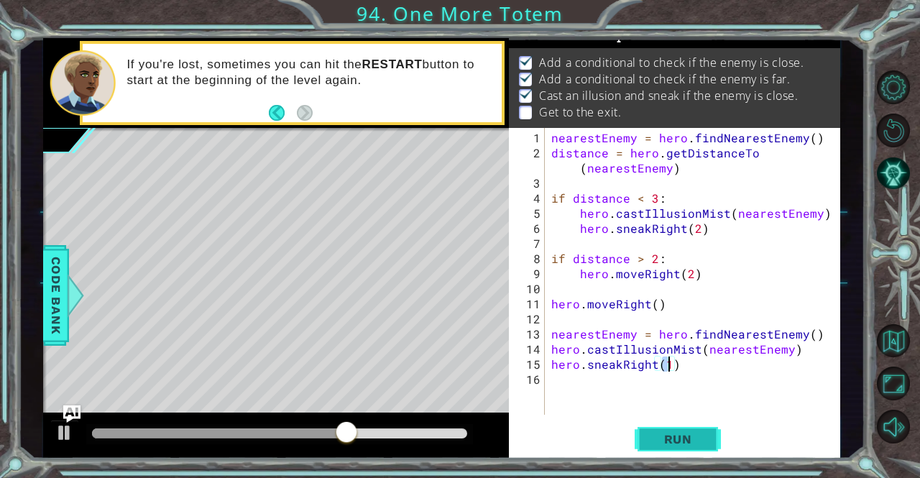
scroll to position [0, 6]
type textarea "hero.sneakRight(4)"
click at [677, 439] on span "Run" at bounding box center [678, 439] width 57 height 14
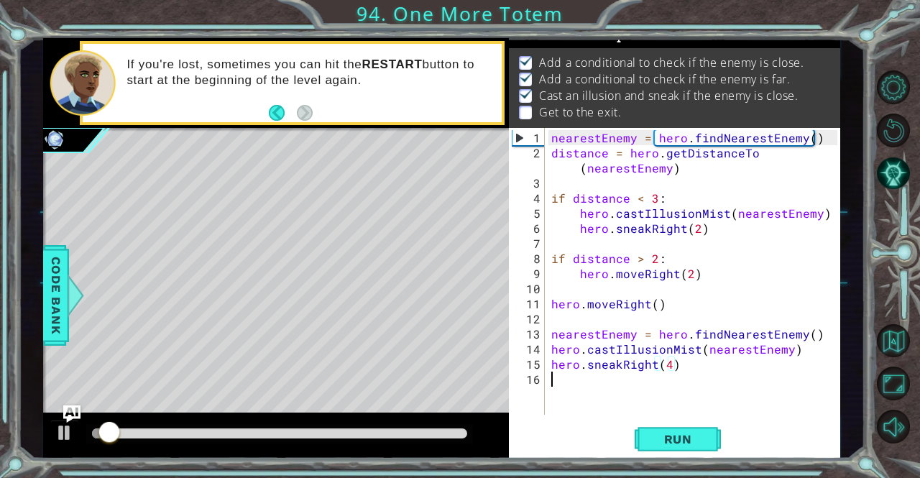
click at [588, 377] on div "nearestEnemy = hero . findNearestEnemy ( ) distance = hero . getDistanceTo ( ne…" at bounding box center [695, 288] width 295 height 317
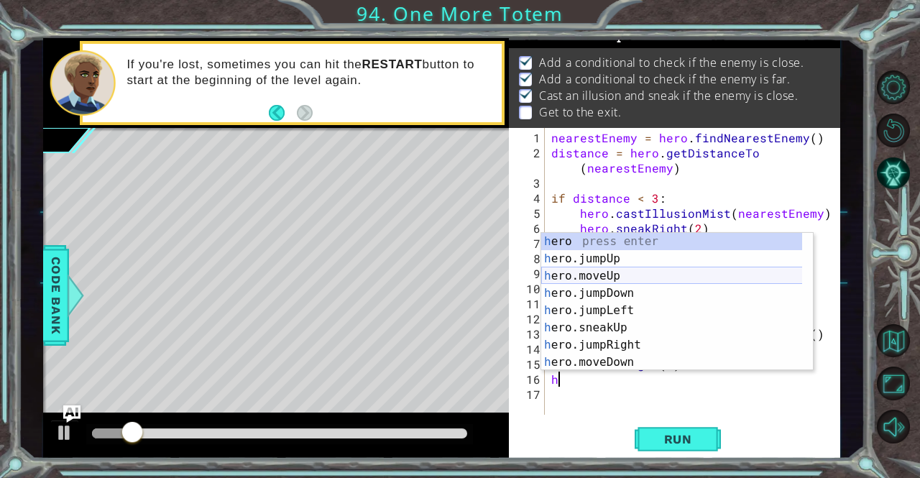
click at [598, 277] on div "h ero press enter h ero.jumpUp press enter h ero.moveUp press enter h ero.jumpD…" at bounding box center [672, 319] width 262 height 172
type textarea "hero.moveUp(1)"
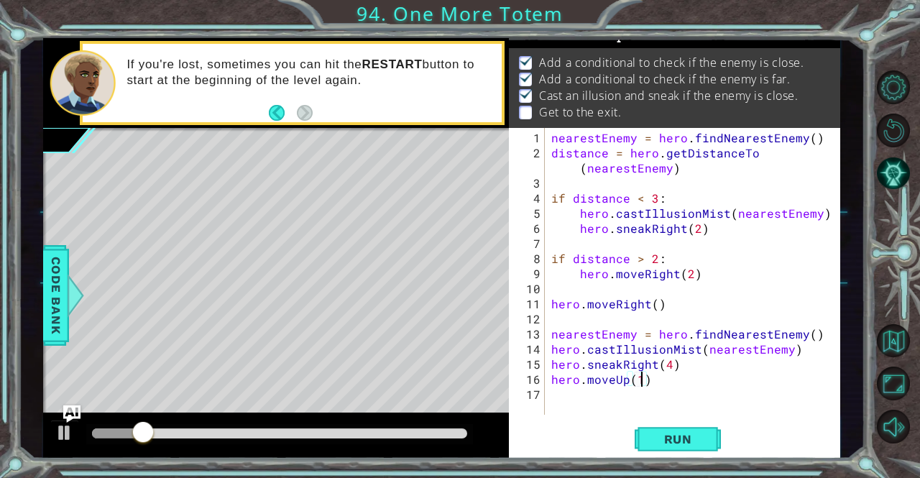
scroll to position [0, 5]
click at [604, 399] on div "nearestEnemy = hero . findNearestEnemy ( ) distance = hero . getDistanceTo ( ne…" at bounding box center [695, 288] width 295 height 317
type textarea "h"
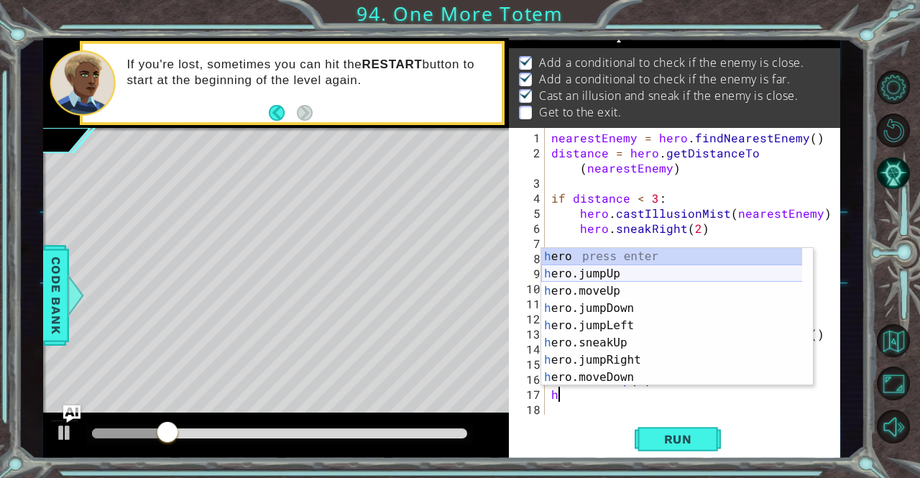
click at [595, 272] on div "h ero press enter h ero.jumpUp press enter h ero.moveUp press enter h ero.jumpD…" at bounding box center [672, 334] width 262 height 172
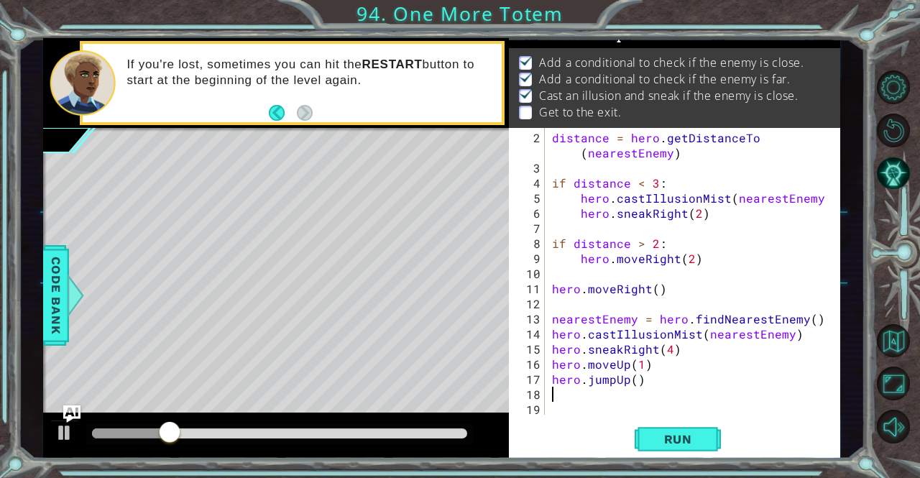
scroll to position [14, 0]
click at [633, 377] on div "distance = hero . getDistanceTo ( nearestEnemy ) if distance < 3 : hero . castI…" at bounding box center [691, 296] width 284 height 332
type textarea "hero.jumpUp(1)"
click at [582, 397] on div "distance = hero . getDistanceTo ( nearestEnemy ) if distance < 3 : hero . castI…" at bounding box center [691, 296] width 284 height 332
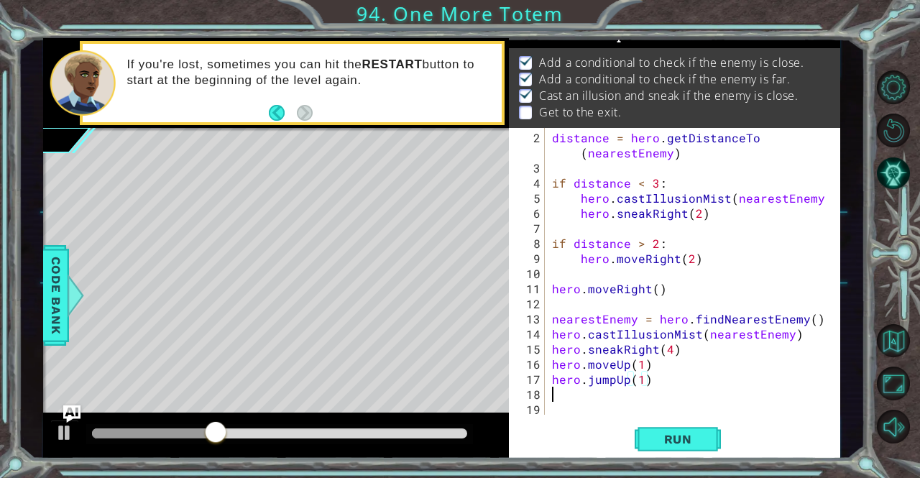
scroll to position [0, 0]
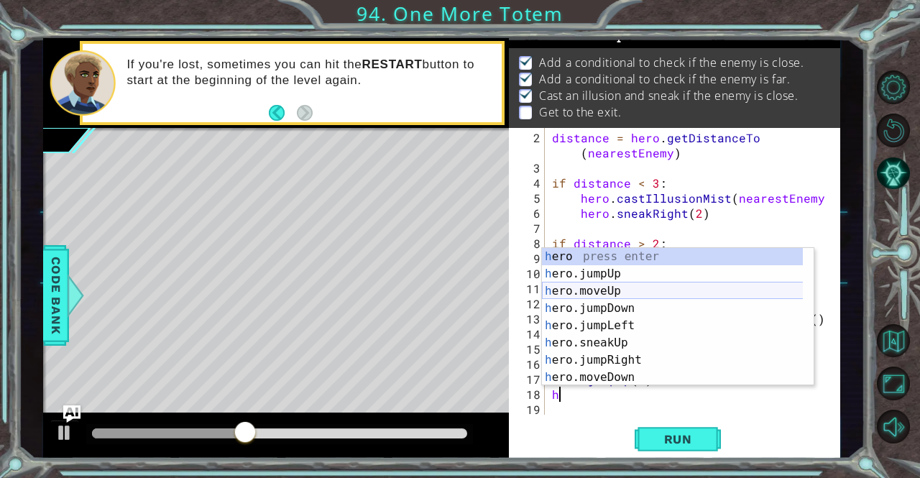
click at [608, 287] on div "h ero press enter h ero.jumpUp press enter h ero.moveUp press enter h ero.jumpD…" at bounding box center [673, 334] width 262 height 172
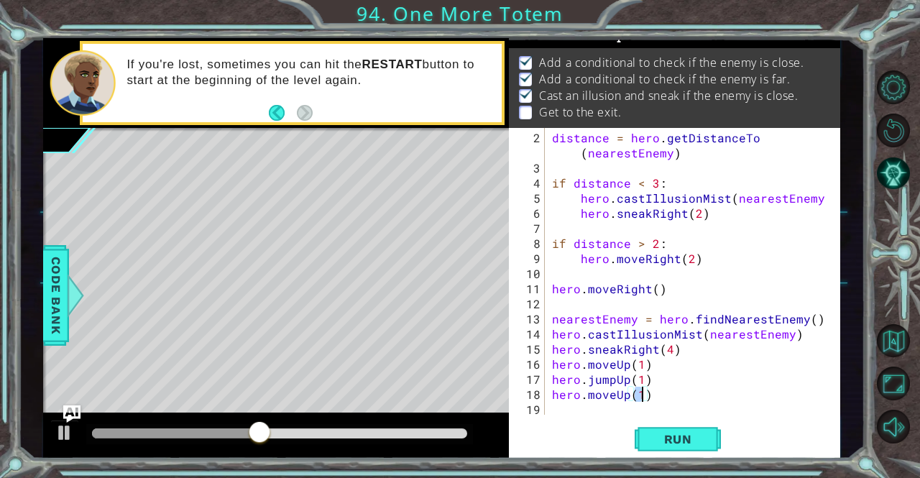
scroll to position [0, 5]
type textarea "hero.moveUp(3)"
click at [652, 431] on button "Run" at bounding box center [678, 439] width 86 height 33
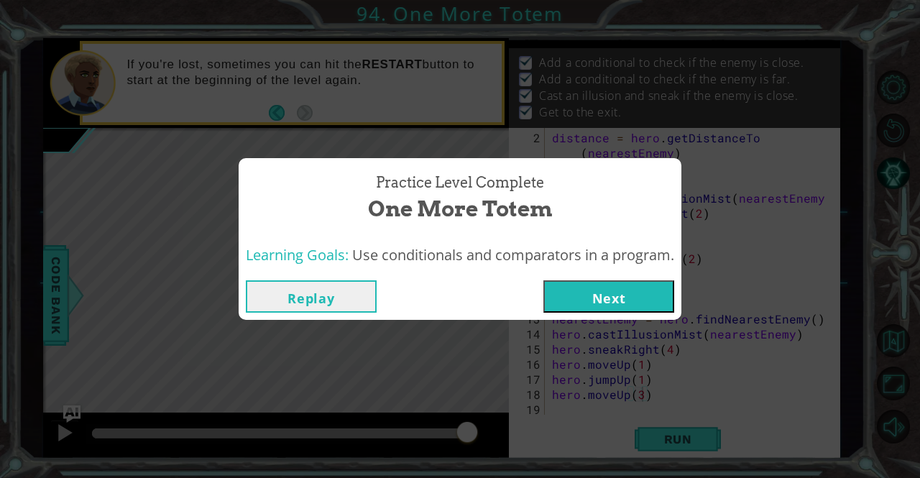
drag, startPoint x: 234, startPoint y: 432, endPoint x: 525, endPoint y: 425, distance: 291.8
click at [525, 425] on body "nearestEnemy = hero.findNearestEnemy() distance = hero.getDistanceTo(nearestEne…" at bounding box center [460, 239] width 920 height 478
drag, startPoint x: 573, startPoint y: 278, endPoint x: 576, endPoint y: 295, distance: 16.8
click at [573, 279] on div "Practice Level Complete One More Totem Learning Goals: Use conditionals and com…" at bounding box center [460, 239] width 443 height 162
click at [578, 312] on button "Next" at bounding box center [608, 296] width 131 height 32
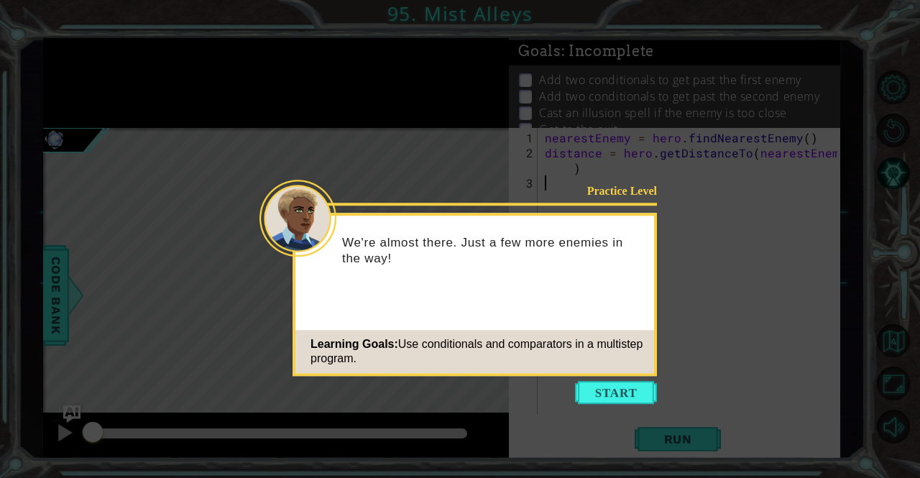
click at [566, 412] on icon at bounding box center [460, 239] width 920 height 478
drag, startPoint x: 568, startPoint y: 410, endPoint x: 588, endPoint y: 405, distance: 20.7
click at [578, 408] on icon at bounding box center [460, 239] width 920 height 478
drag, startPoint x: 588, startPoint y: 405, endPoint x: 589, endPoint y: 397, distance: 8.0
click at [588, 405] on icon at bounding box center [460, 239] width 920 height 478
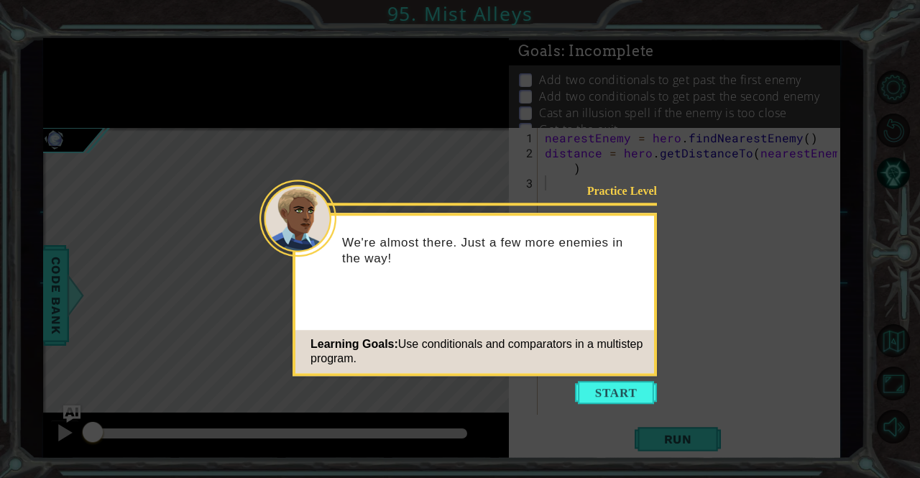
click at [588, 396] on button "Start" at bounding box center [616, 392] width 82 height 23
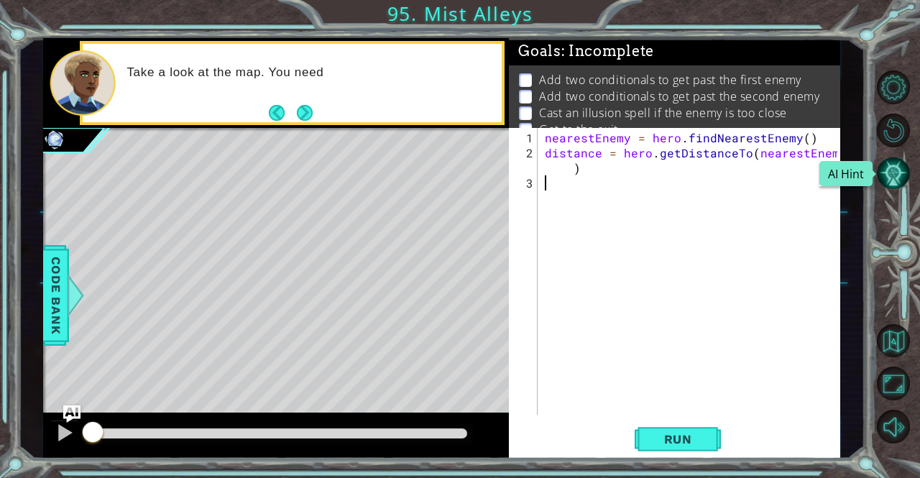
click at [896, 168] on button "AI Hint" at bounding box center [894, 174] width 34 height 34
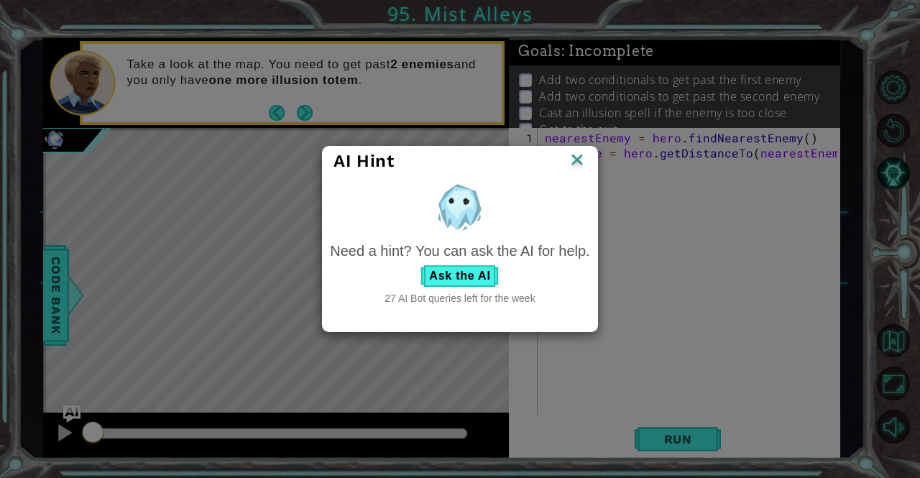
click at [576, 166] on img at bounding box center [577, 161] width 19 height 22
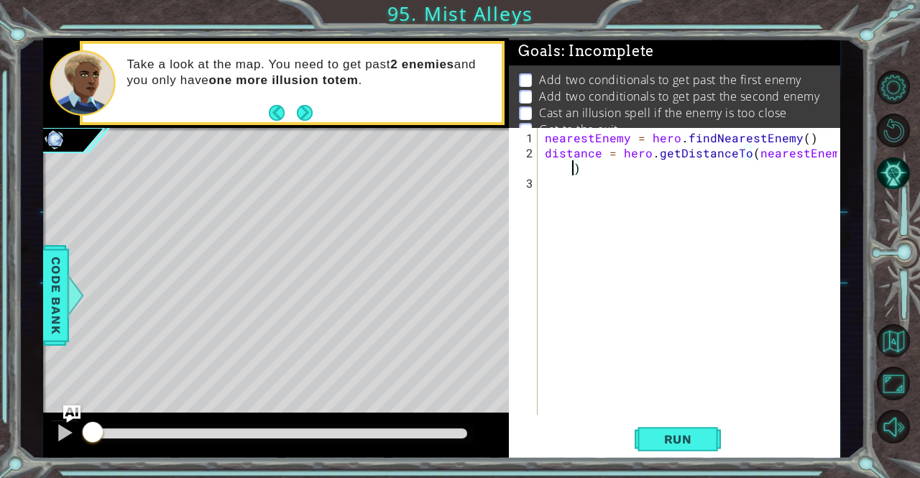
click at [561, 165] on div "nearestEnemy = hero . findNearestEnemy ( ) distance = hero . getDistanceTo ( ne…" at bounding box center [693, 288] width 302 height 317
type textarea "distance = hero.getDistanceTo(nearestEnemy)"
click at [691, 458] on div "1 ההההההההההההההההההההההההההההההההההההההההההההההההההההההההההההההההההההההההההההה…" at bounding box center [460, 239] width 920 height 478
click at [686, 446] on span "Run" at bounding box center [678, 439] width 57 height 14
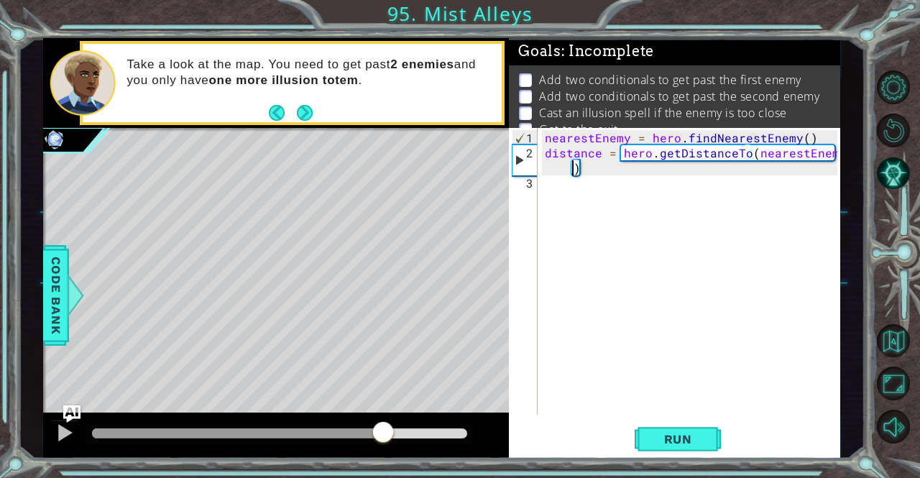
drag, startPoint x: 132, startPoint y: 433, endPoint x: 428, endPoint y: 463, distance: 297.6
click at [411, 458] on div at bounding box center [276, 435] width 466 height 46
click at [900, 165] on button "AI Hint" at bounding box center [894, 174] width 34 height 34
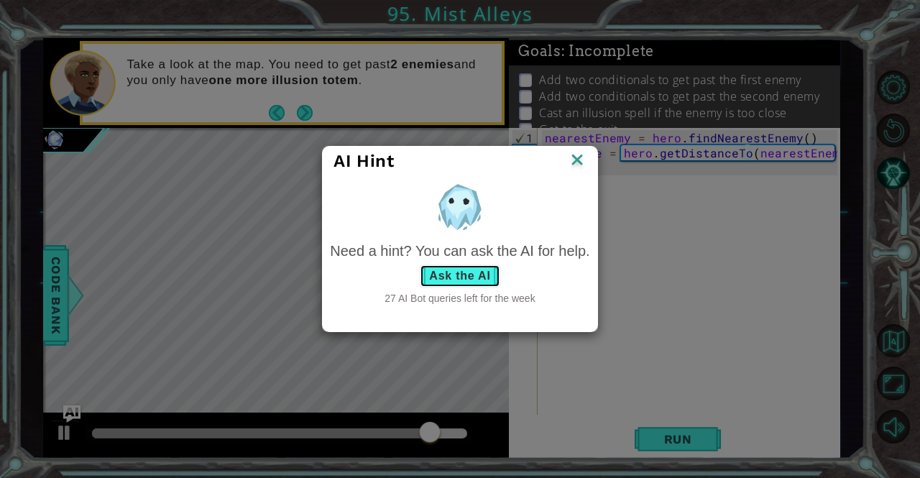
click at [467, 285] on button "Ask the AI" at bounding box center [460, 275] width 80 height 23
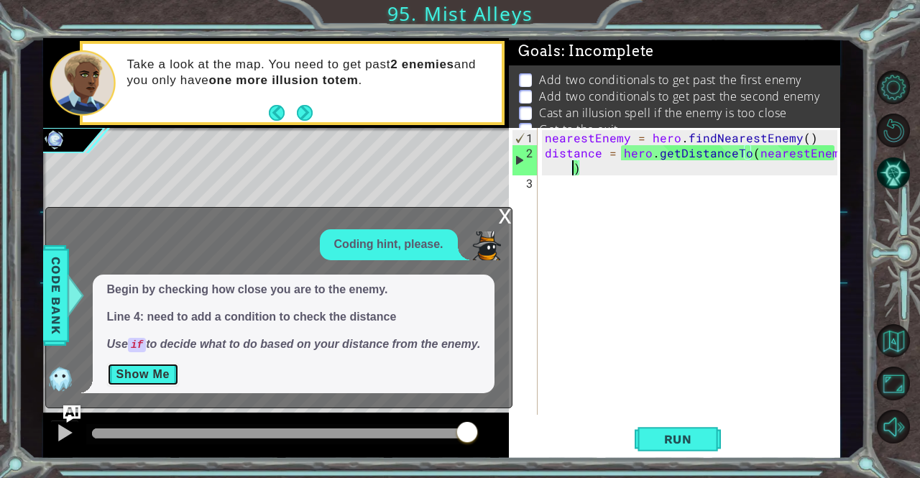
click at [168, 377] on button "Show Me" at bounding box center [143, 374] width 73 height 23
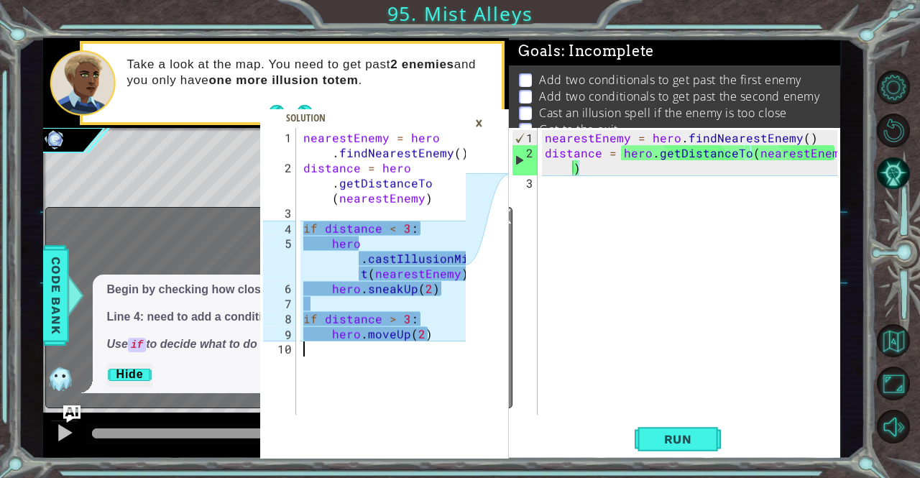
click at [445, 356] on div "nearestEnemy = hero . findNearestEnemy ( ) distance = hero . getDistanceTo ( ne…" at bounding box center [386, 296] width 172 height 332
drag, startPoint x: 461, startPoint y: 333, endPoint x: 306, endPoint y: 139, distance: 248.5
click at [306, 139] on div "1 2 3 4 5 6 7 8 9 10 nearestEnemy = hero . findNearestEnemy ( ) distance = hero…" at bounding box center [384, 293] width 249 height 331
click at [306, 137] on div "nearestEnemy = hero . findNearestEnemy ( ) distance = hero . getDistanceTo ( ne…" at bounding box center [386, 296] width 172 height 332
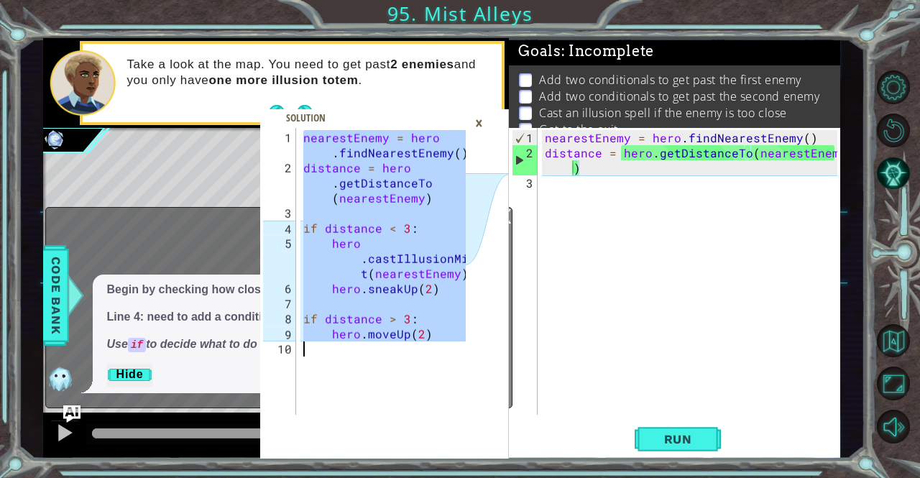
drag, startPoint x: 306, startPoint y: 137, endPoint x: 443, endPoint y: 393, distance: 290.3
click at [443, 393] on div "nearestEnemy = hero . findNearestEnemy ( ) distance = hero . getDistanceTo ( ne…" at bounding box center [386, 296] width 172 height 332
type textarea "hero.moveUp(2)"
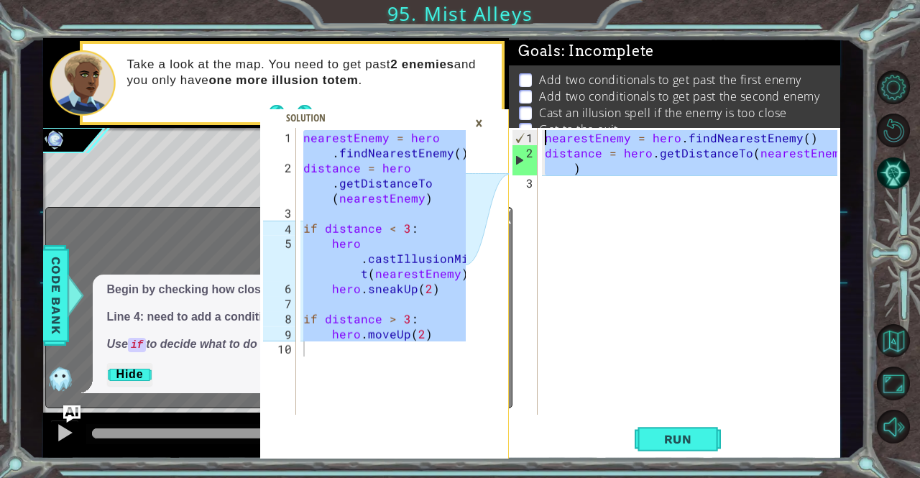
drag, startPoint x: 747, startPoint y: 222, endPoint x: 443, endPoint y: 128, distance: 317.5
click at [443, 128] on div "hero.moveUp(2) 1 2 3 4 5 6 7 8 9 10 nearestEnemy = hero . findNearestEnemy ( ) …" at bounding box center [442, 248] width 798 height 420
type textarea "nearestEnemy = hero.findNearestEnemy() distance = hero.getDistanceTo(nearestEne…"
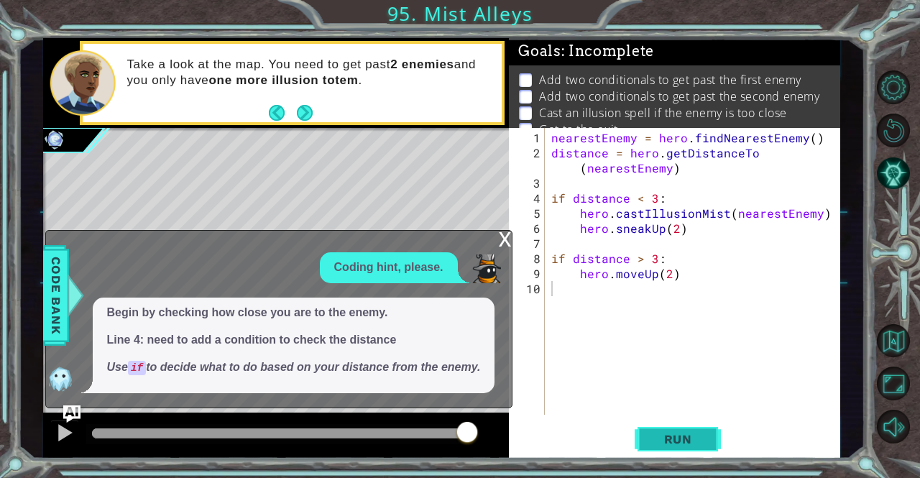
click at [675, 438] on span "Run" at bounding box center [678, 439] width 57 height 14
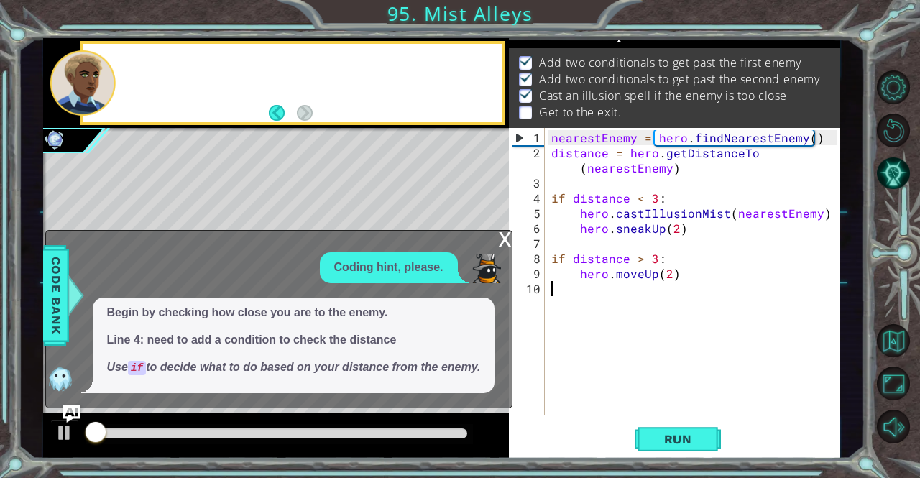
scroll to position [18, 0]
click at [511, 245] on div "x" at bounding box center [505, 238] width 13 height 14
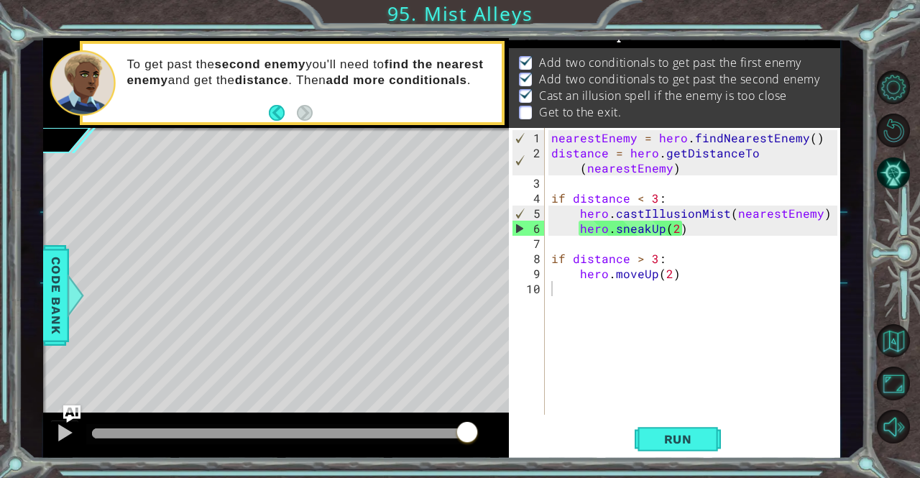
drag, startPoint x: 121, startPoint y: 430, endPoint x: 601, endPoint y: 355, distance: 485.8
click at [477, 441] on div at bounding box center [467, 433] width 26 height 26
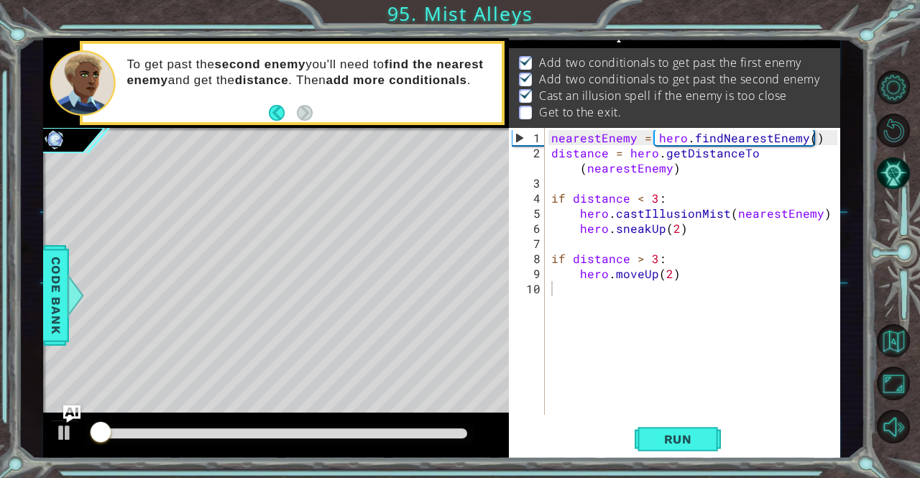
click at [646, 291] on div "nearestEnemy = hero . findNearestEnemy ( ) distance = hero . getDistanceTo ( ne…" at bounding box center [695, 288] width 295 height 317
type textarea "h"
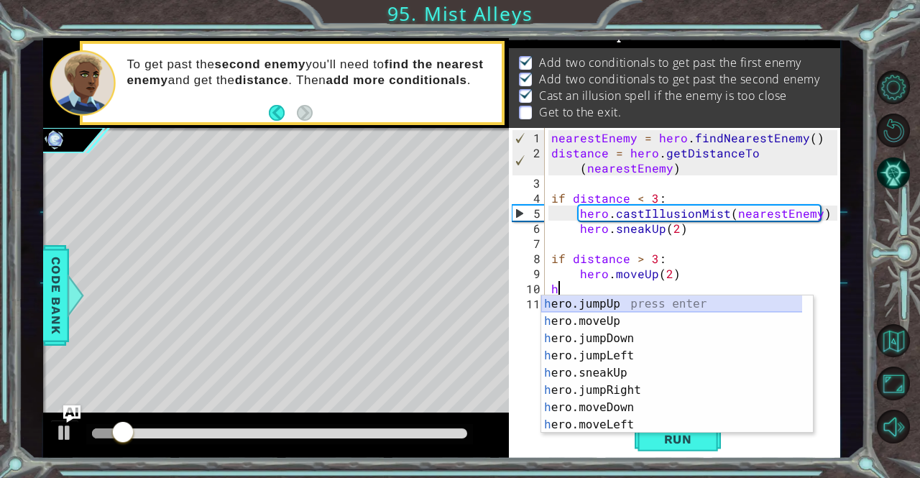
click at [594, 301] on div "h ero.jumpUp press enter h ero.moveUp press enter h ero.jumpDown press enter h …" at bounding box center [672, 381] width 262 height 172
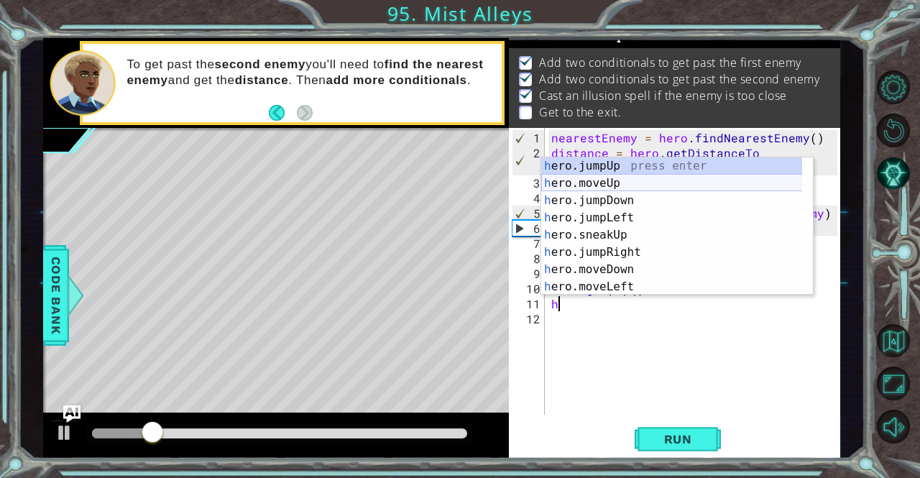
click at [598, 185] on div "h ero.jumpUp press enter h ero.moveUp press enter h ero.jumpDown press enter h …" at bounding box center [672, 243] width 262 height 172
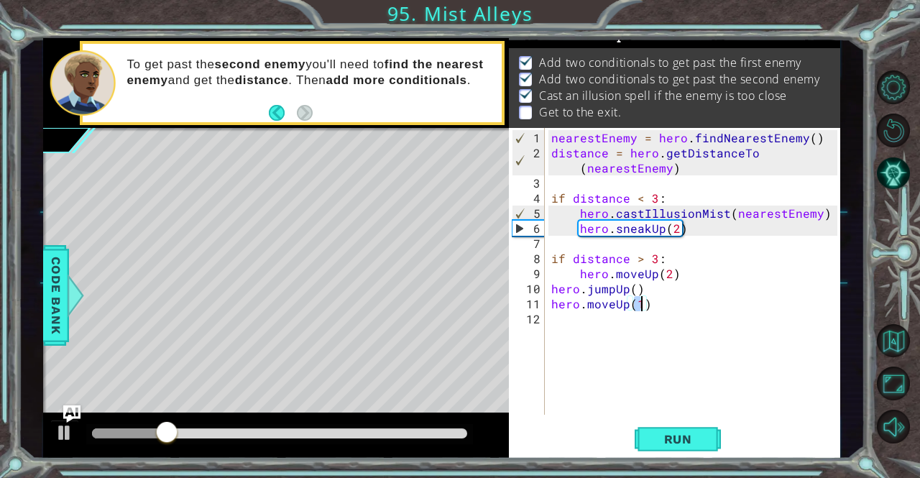
type textarea "hero.moveUp(2)"
click at [631, 317] on div "nearestEnemy = hero . findNearestEnemy ( ) distance = hero . getDistanceTo ( ne…" at bounding box center [695, 288] width 295 height 317
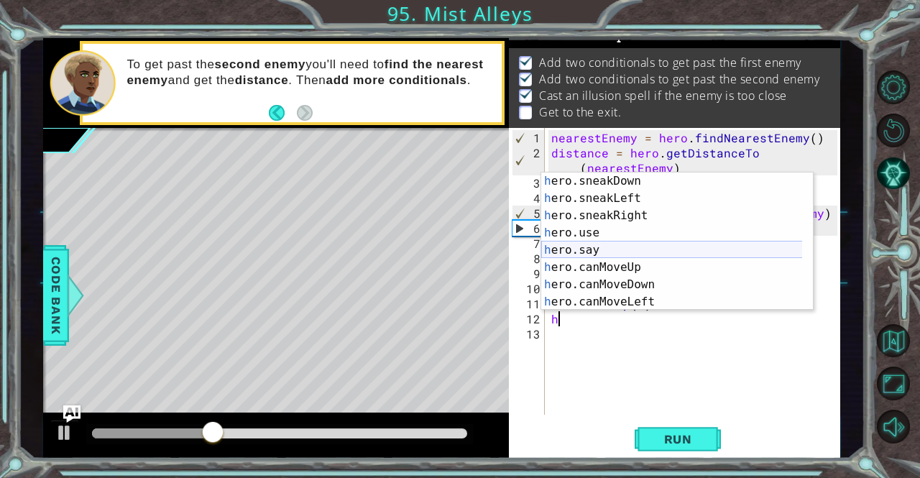
scroll to position [155, 0]
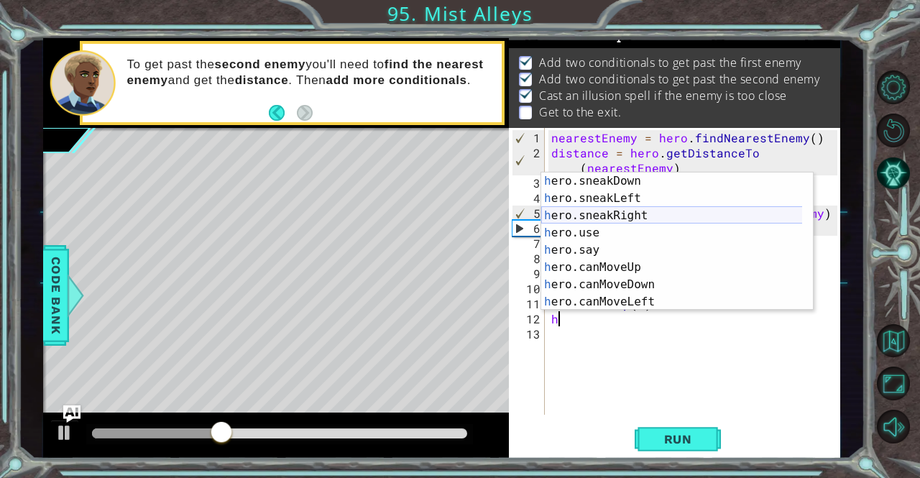
click at [605, 220] on div "h ero.sneakDown press enter h ero.sneakLeft press enter h ero.sneakRight press …" at bounding box center [672, 258] width 262 height 172
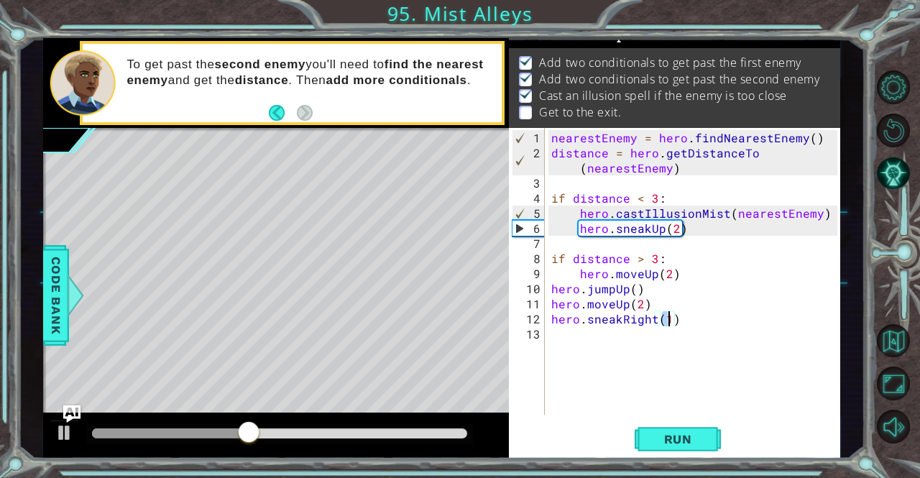
scroll to position [0, 6]
click at [708, 435] on button "Run" at bounding box center [678, 439] width 86 height 33
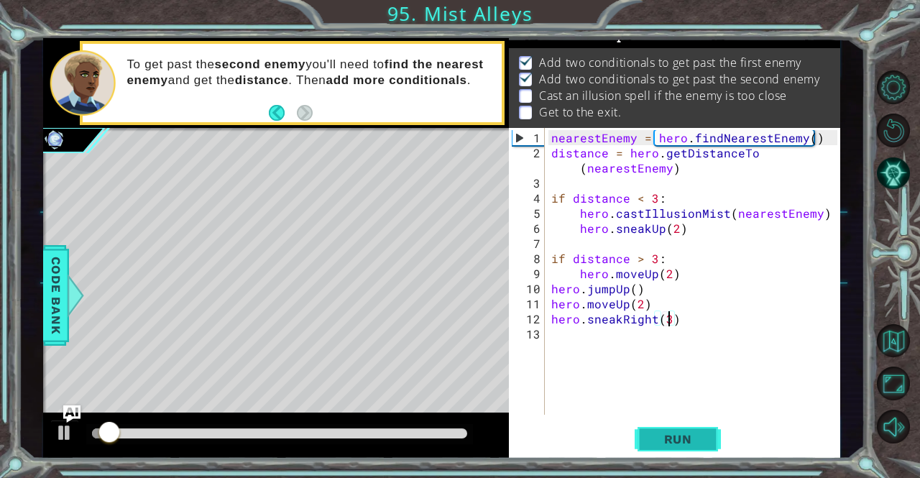
click at [679, 451] on button "Run" at bounding box center [678, 439] width 86 height 33
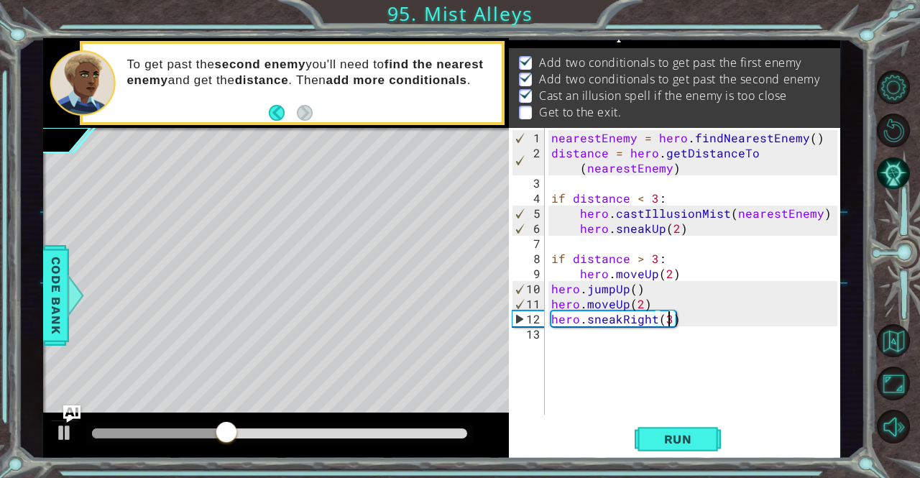
click at [640, 303] on div "nearestEnemy = hero . findNearestEnemy ( ) distance = hero . getDistanceTo ( ne…" at bounding box center [695, 288] width 295 height 317
type textarea "hero.moveUp(1)"
click at [699, 432] on button "Run" at bounding box center [678, 439] width 86 height 33
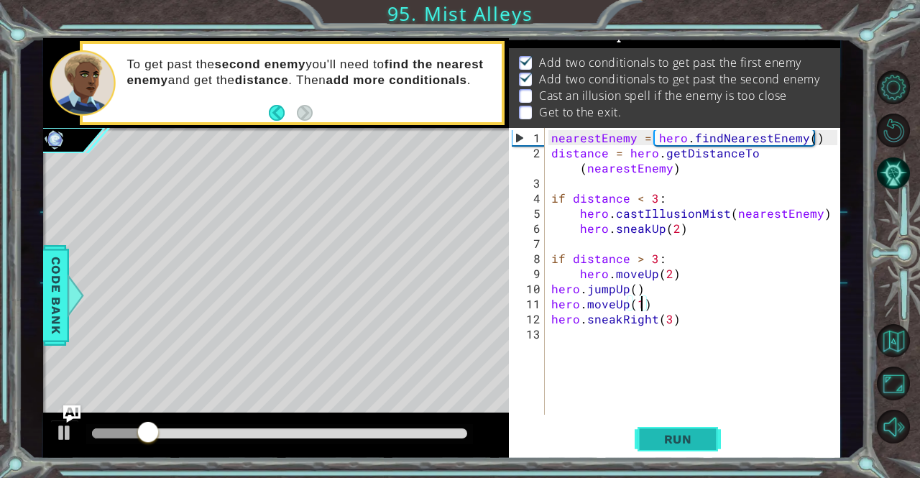
click at [714, 440] on button "Run" at bounding box center [678, 439] width 86 height 33
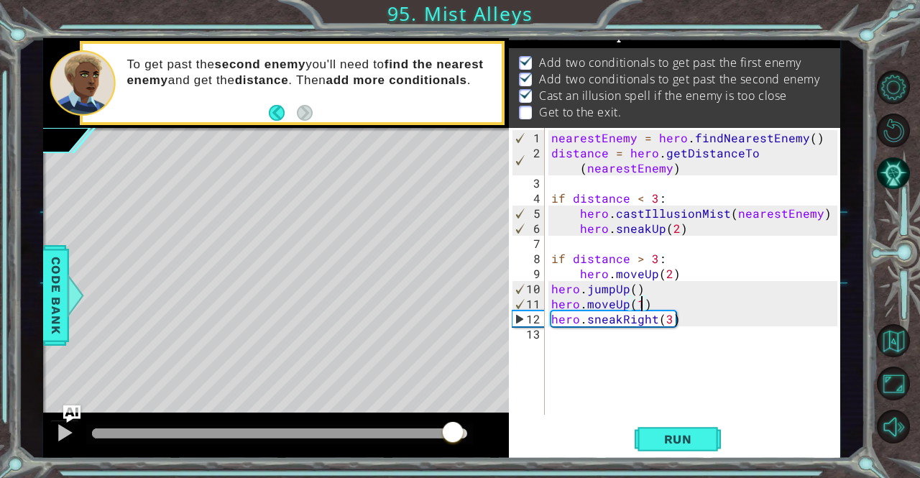
drag, startPoint x: 418, startPoint y: 438, endPoint x: 453, endPoint y: 443, distance: 36.4
click at [453, 438] on div at bounding box center [280, 433] width 376 height 10
drag, startPoint x: 676, startPoint y: 344, endPoint x: 665, endPoint y: 341, distance: 11.2
click at [675, 343] on div "nearestEnemy = hero . findNearestEnemy ( ) distance = hero . getDistanceTo ( ne…" at bounding box center [695, 288] width 295 height 317
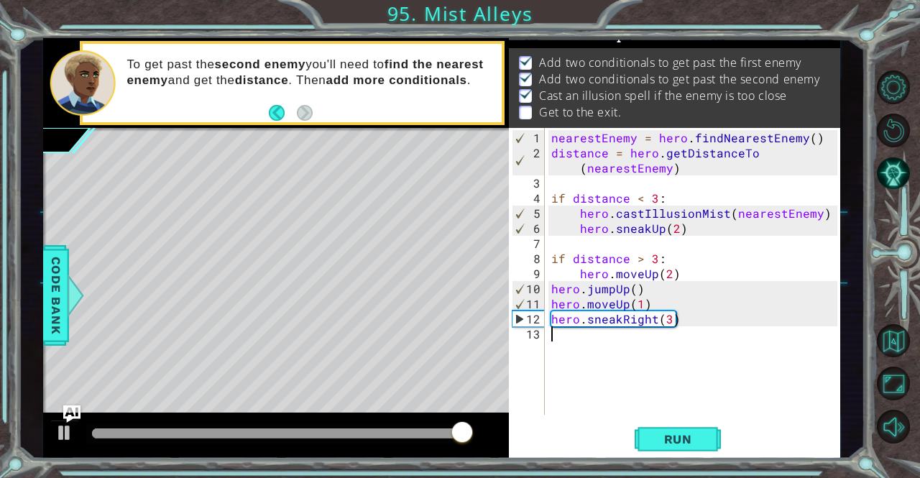
type textarea "h"
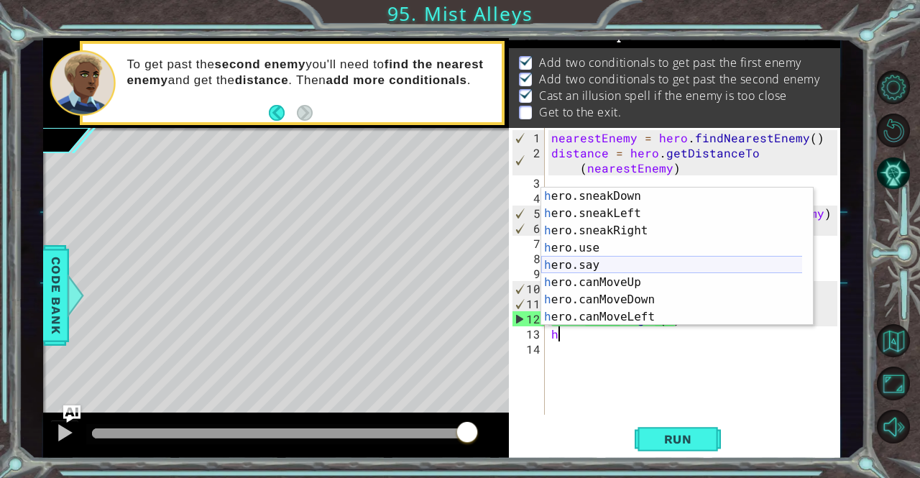
scroll to position [155, 0]
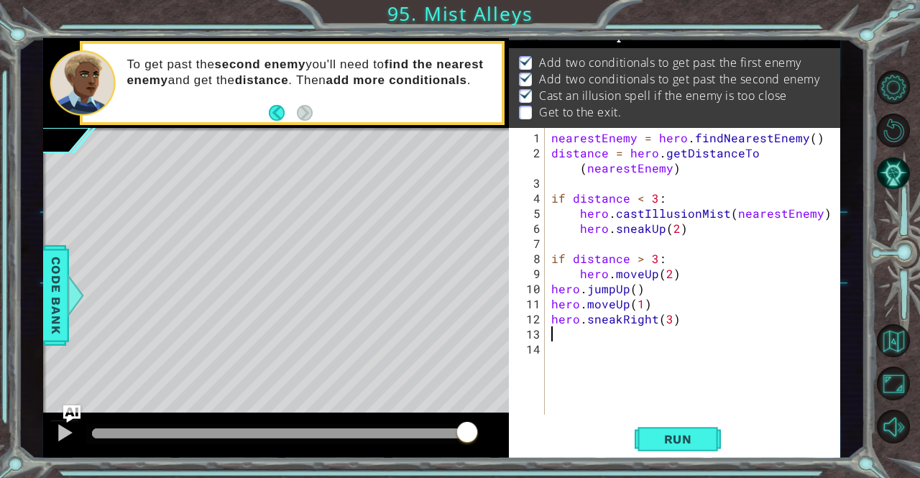
type textarea "ju"
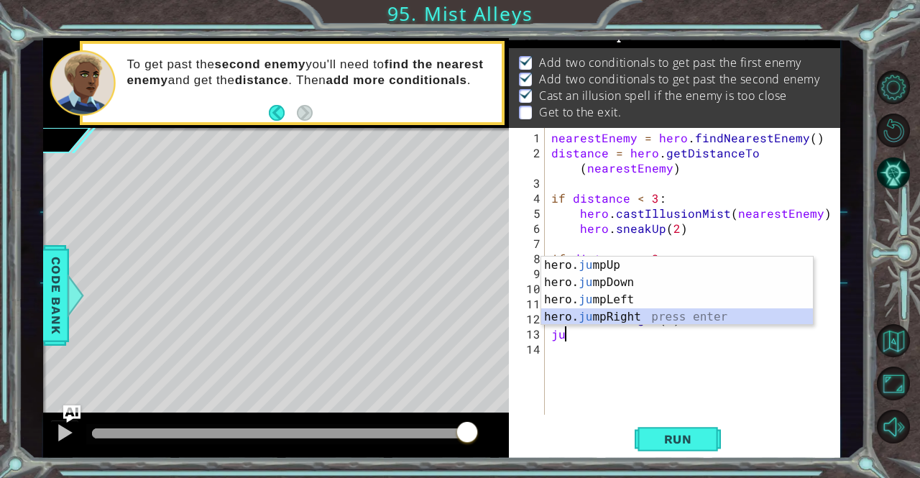
click at [650, 310] on div "hero. ju mpUp press enter hero. ju mpDown press enter hero. [PERSON_NAME] mpLef…" at bounding box center [677, 308] width 272 height 103
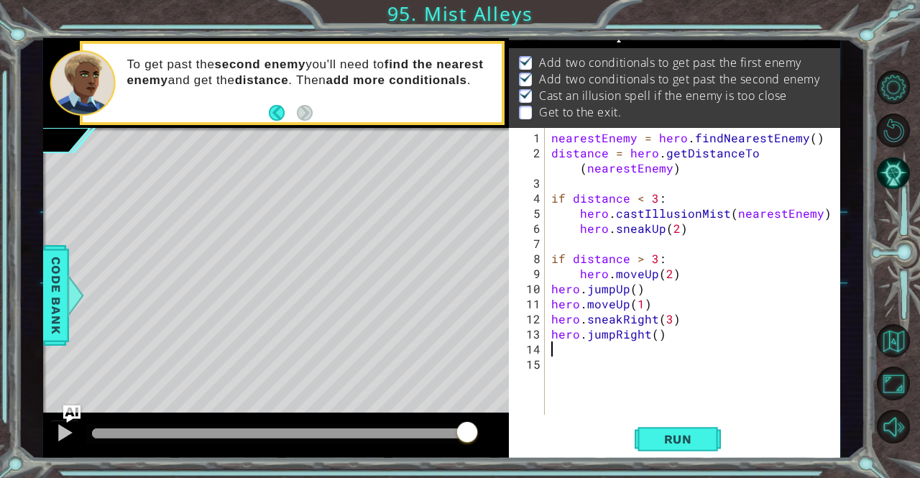
click at [655, 332] on div "nearestEnemy = hero . findNearestEnemy ( ) distance = hero . getDistanceTo ( ne…" at bounding box center [695, 288] width 295 height 317
type textarea "hero.jumpRight(1)"
drag, startPoint x: 658, startPoint y: 353, endPoint x: 645, endPoint y: 351, distance: 13.1
click at [648, 351] on div "nearestEnemy = hero . findNearestEnemy ( ) distance = hero . getDistanceTo ( ne…" at bounding box center [695, 288] width 295 height 317
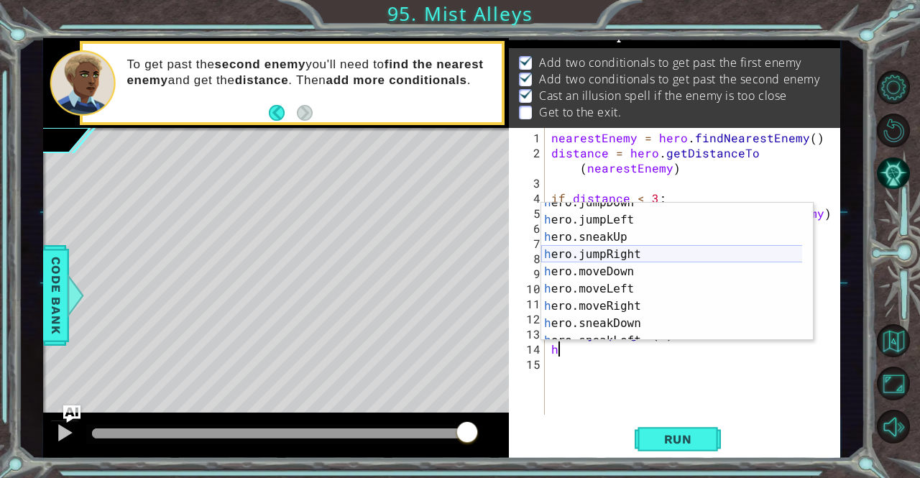
scroll to position [43, 0]
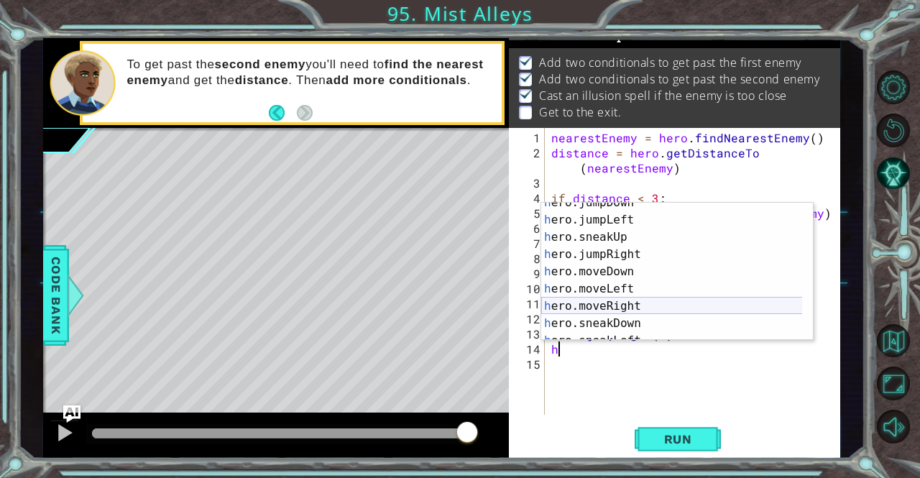
click at [641, 307] on div "h ero.jumpDown press enter h ero.jumpLeft press enter h ero.sneakUp press enter…" at bounding box center [672, 280] width 262 height 172
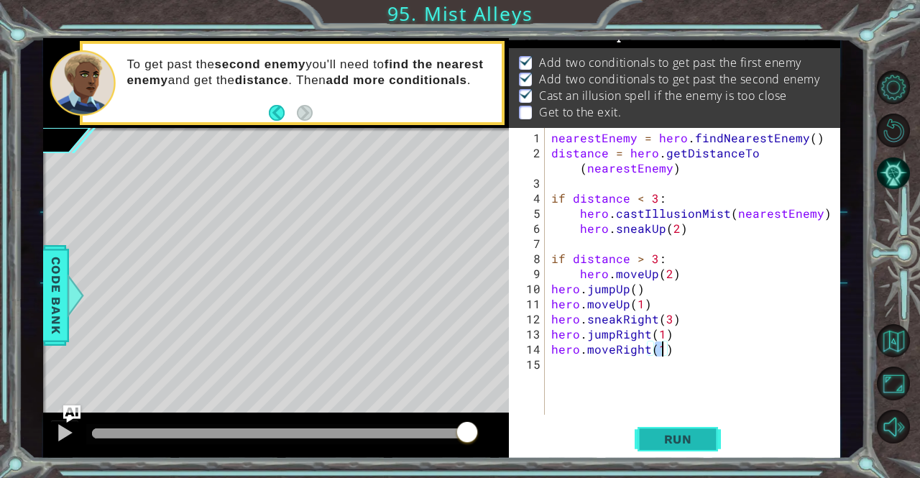
scroll to position [0, 6]
type textarea "hero.moveRight(4)"
click at [675, 448] on button "Run" at bounding box center [678, 439] width 86 height 33
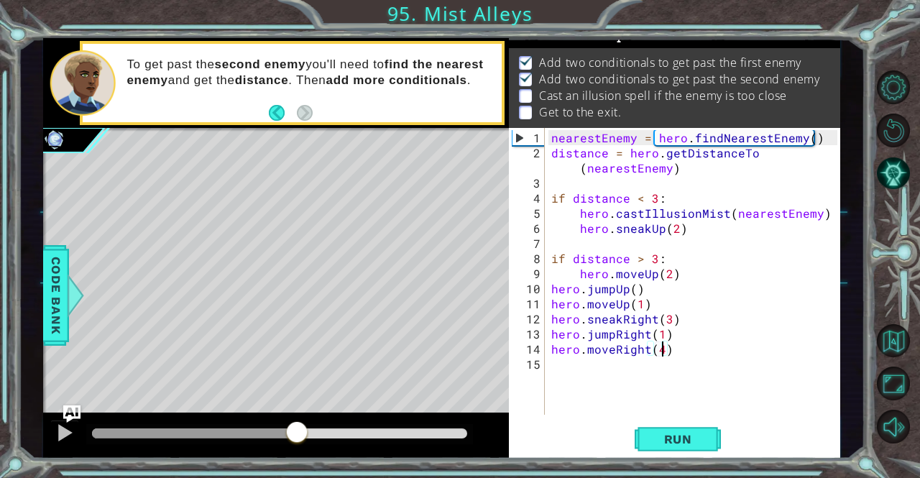
drag, startPoint x: 296, startPoint y: 431, endPoint x: 374, endPoint y: 443, distance: 79.3
click at [369, 438] on div at bounding box center [280, 433] width 376 height 10
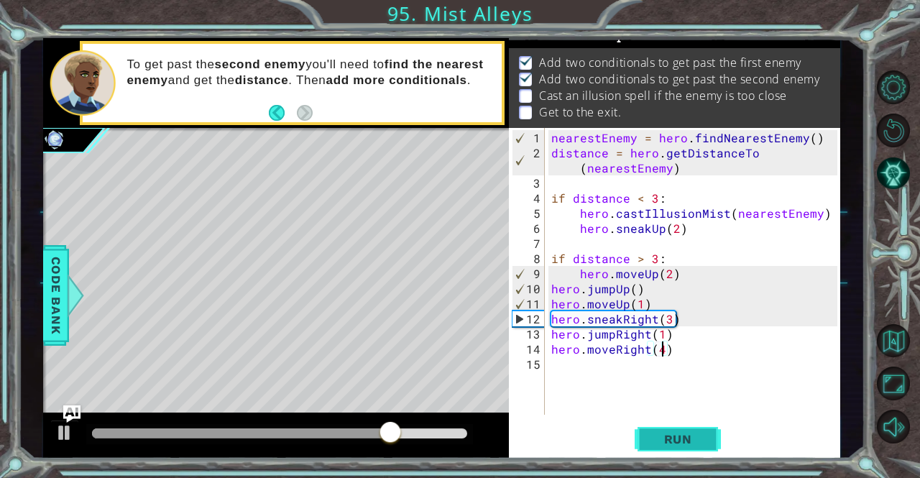
click at [664, 429] on button "Run" at bounding box center [678, 439] width 86 height 33
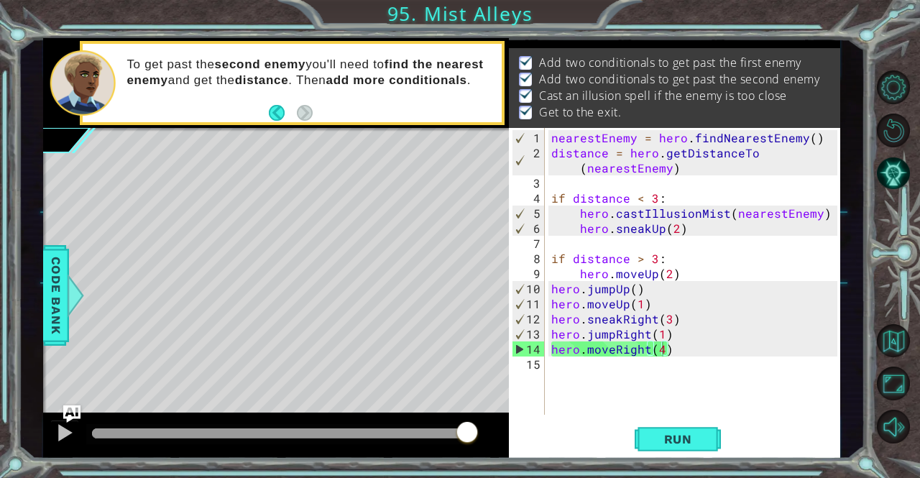
drag, startPoint x: 330, startPoint y: 438, endPoint x: 598, endPoint y: 452, distance: 268.4
click at [596, 453] on body "hero.moveUp(2) 1 2 3 4 5 6 7 8 9 10 nearestEnemy = hero . findNearestEnemy ( ) …" at bounding box center [460, 239] width 920 height 478
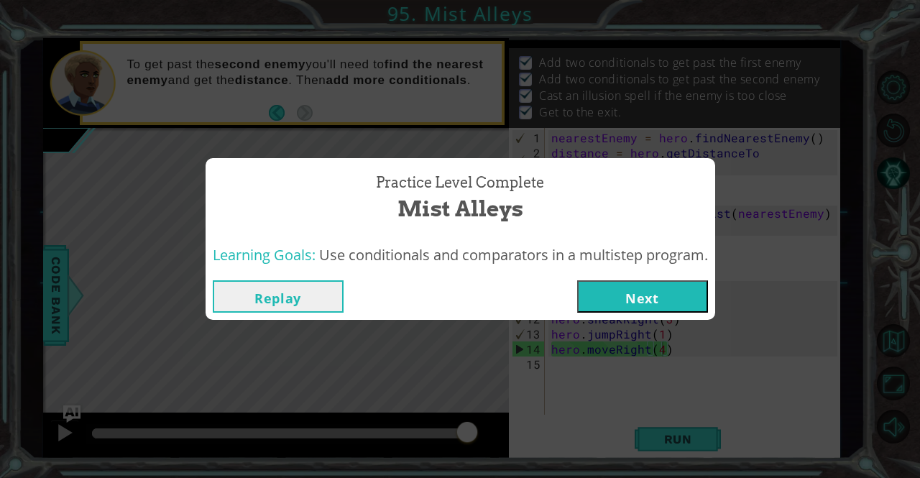
click at [667, 277] on div "Replay Next" at bounding box center [460, 296] width 509 height 47
click at [664, 305] on button "Next" at bounding box center [642, 296] width 131 height 32
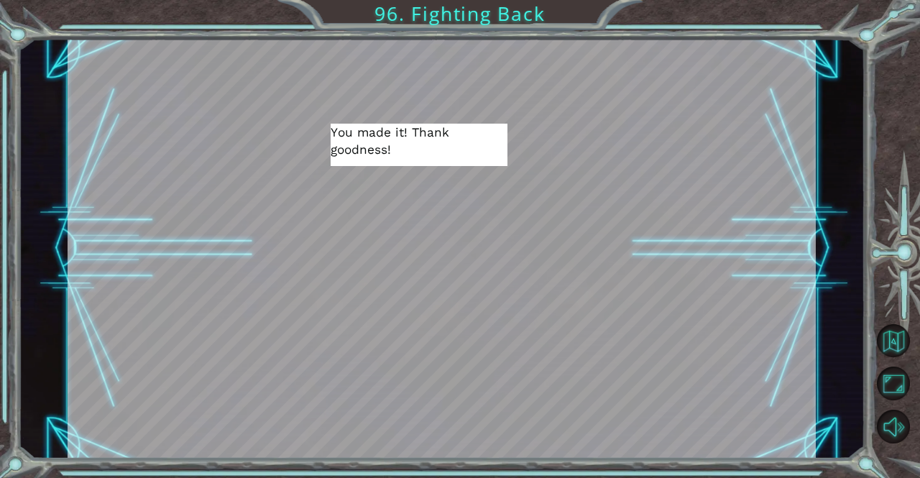
click at [466, 430] on div at bounding box center [442, 442] width 172 height 38
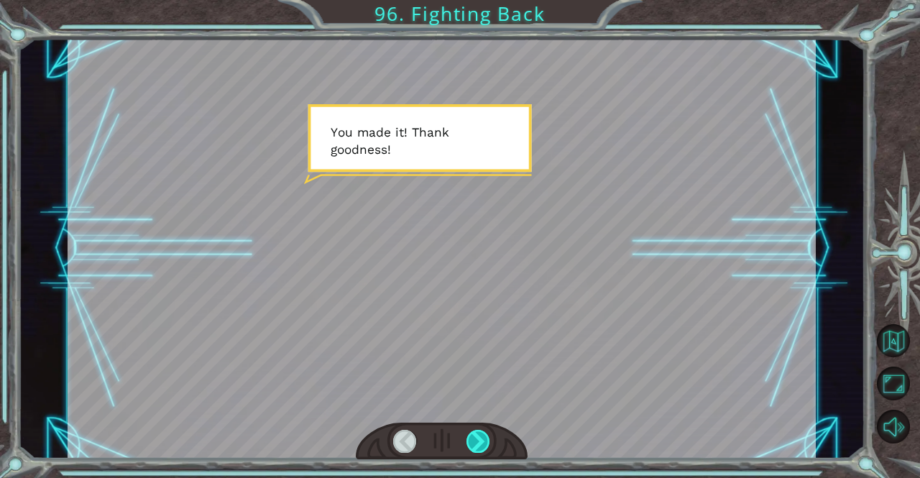
click at [469, 430] on div at bounding box center [478, 441] width 24 height 23
click at [470, 430] on div at bounding box center [478, 441] width 24 height 23
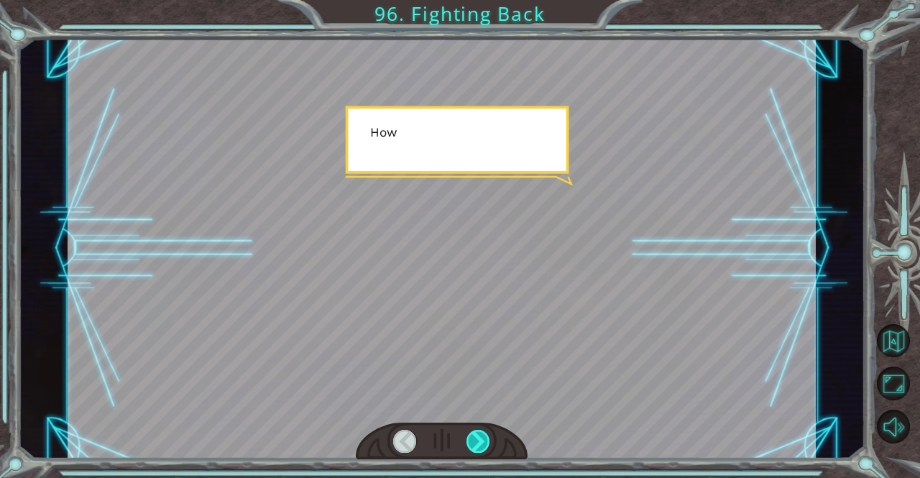
click at [470, 430] on div at bounding box center [478, 441] width 24 height 23
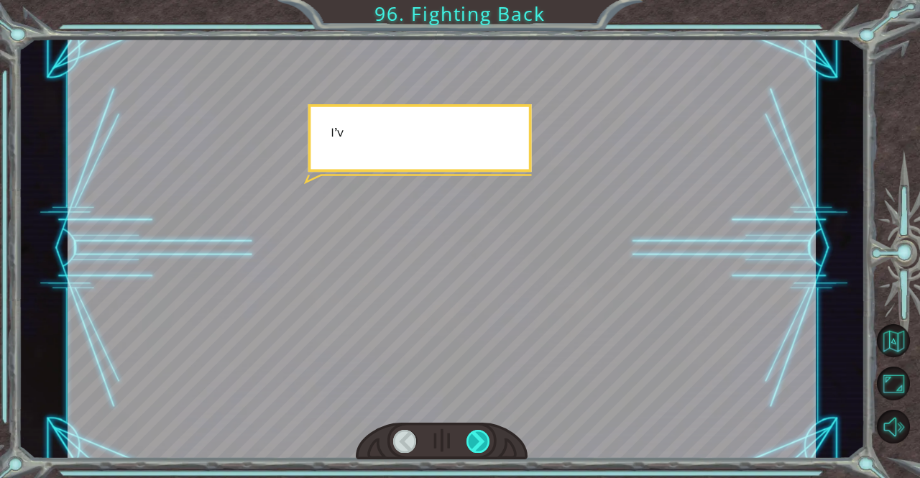
click at [473, 433] on div at bounding box center [478, 441] width 24 height 23
click at [473, 436] on div at bounding box center [478, 441] width 24 height 23
click at [475, 433] on div at bounding box center [478, 441] width 24 height 23
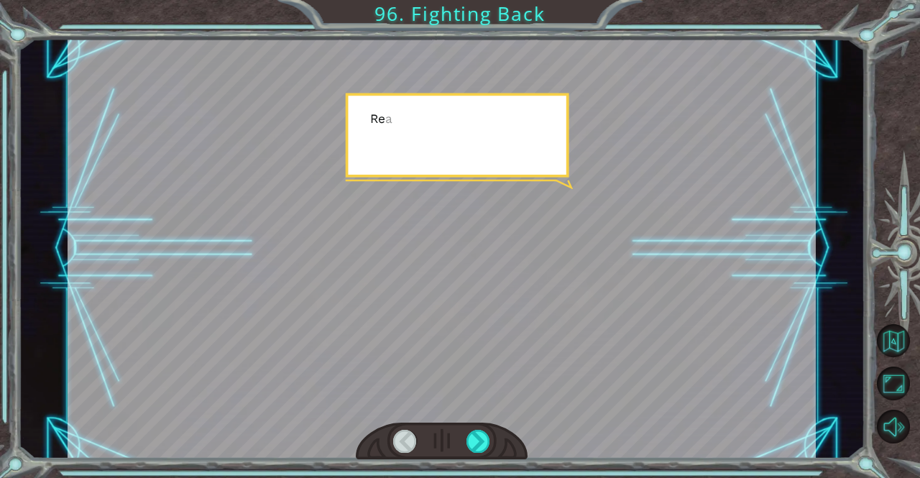
click at [478, 430] on div at bounding box center [478, 441] width 24 height 23
click at [478, 429] on div at bounding box center [442, 442] width 172 height 38
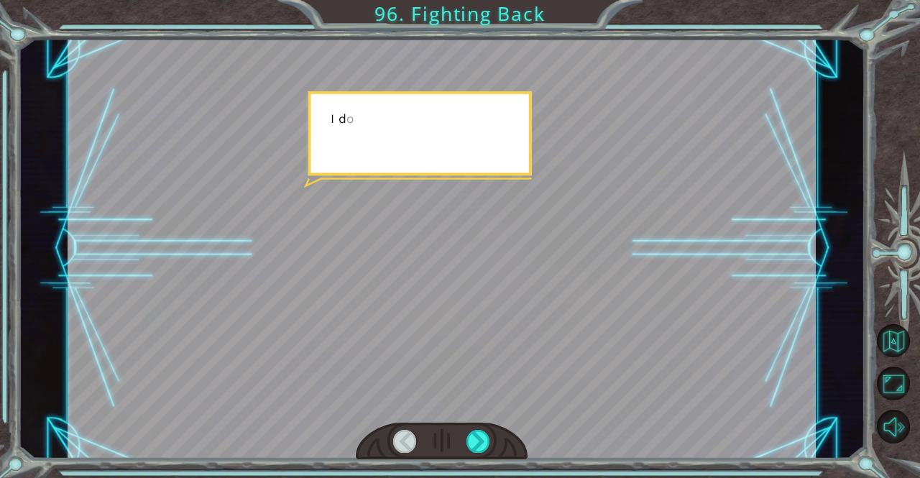
click at [478, 429] on div at bounding box center [442, 442] width 172 height 38
click at [479, 426] on div at bounding box center [442, 442] width 172 height 38
click at [479, 428] on div at bounding box center [442, 442] width 172 height 38
click at [479, 429] on div at bounding box center [442, 442] width 172 height 38
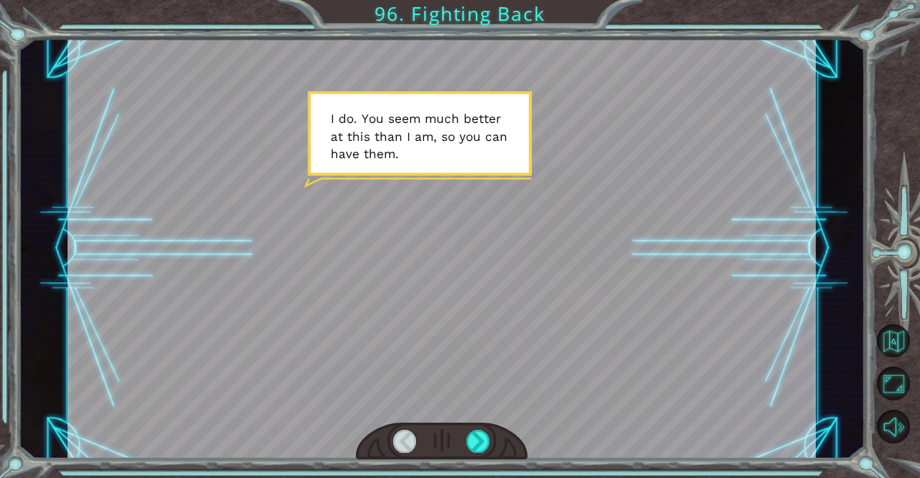
click at [480, 429] on div at bounding box center [442, 442] width 172 height 38
click at [481, 429] on div at bounding box center [442, 442] width 172 height 38
click at [464, 434] on div at bounding box center [442, 442] width 172 height 38
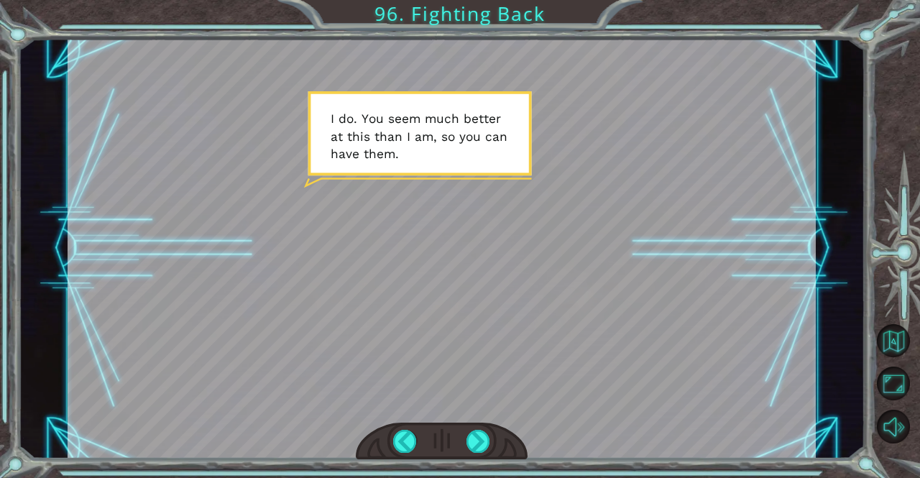
click at [464, 434] on div at bounding box center [442, 442] width 172 height 38
click at [466, 435] on div at bounding box center [442, 442] width 172 height 38
click at [474, 435] on div at bounding box center [478, 441] width 24 height 23
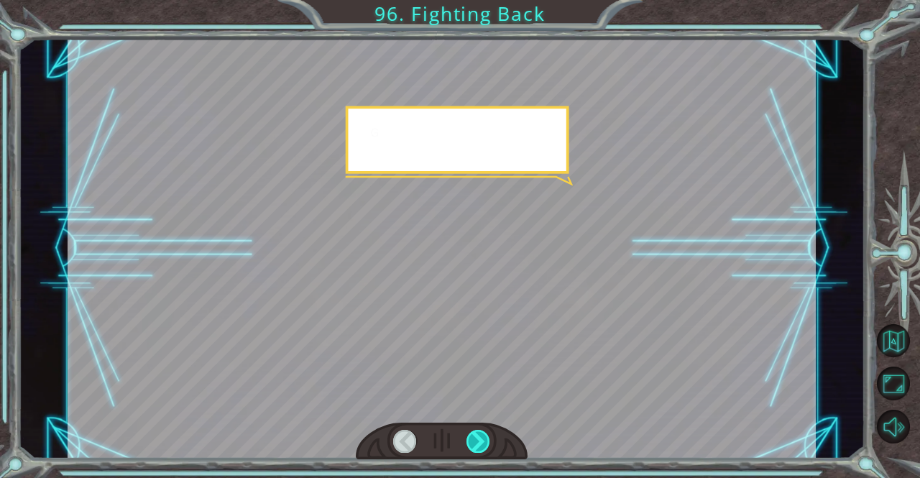
click at [477, 435] on div at bounding box center [478, 441] width 24 height 23
click at [479, 436] on div at bounding box center [478, 441] width 24 height 23
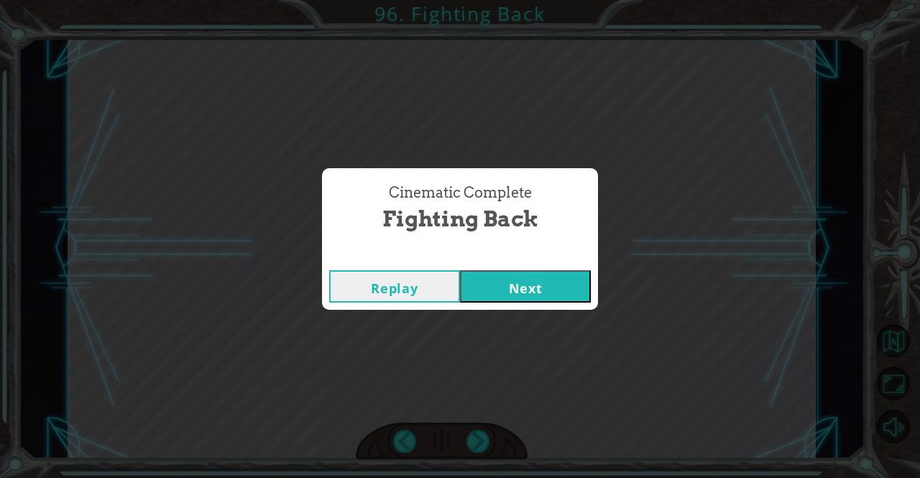
click at [556, 263] on div "Replay Next" at bounding box center [460, 286] width 276 height 47
click at [540, 282] on button "Next" at bounding box center [525, 286] width 131 height 32
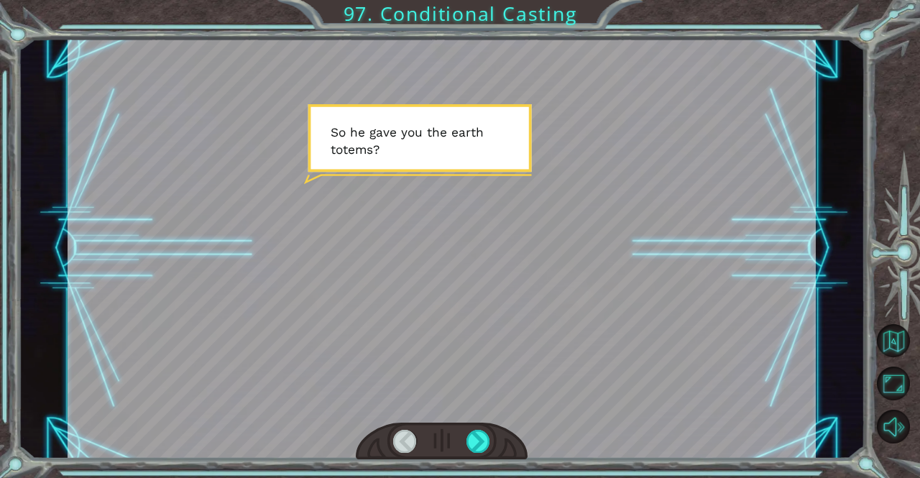
click at [465, 435] on div at bounding box center [442, 442] width 172 height 38
click at [470, 436] on div at bounding box center [478, 441] width 24 height 23
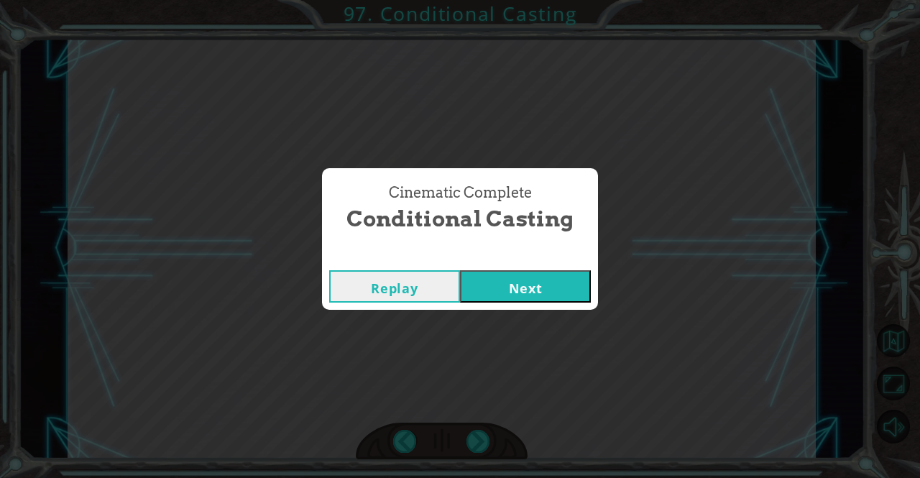
click at [527, 291] on button "Next" at bounding box center [525, 286] width 131 height 32
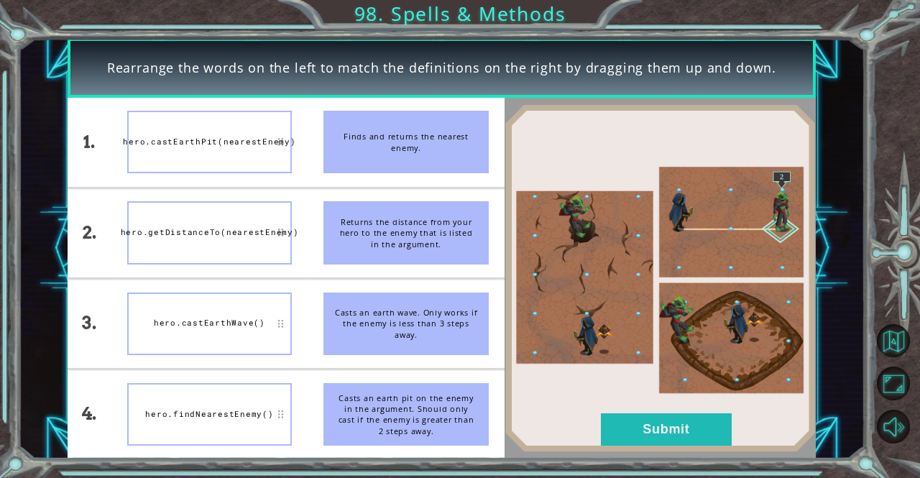
click at [240, 159] on div "hero.castEarthPit(nearestEnemy)" at bounding box center [209, 142] width 165 height 63
click at [668, 430] on button "Submit" at bounding box center [666, 429] width 131 height 32
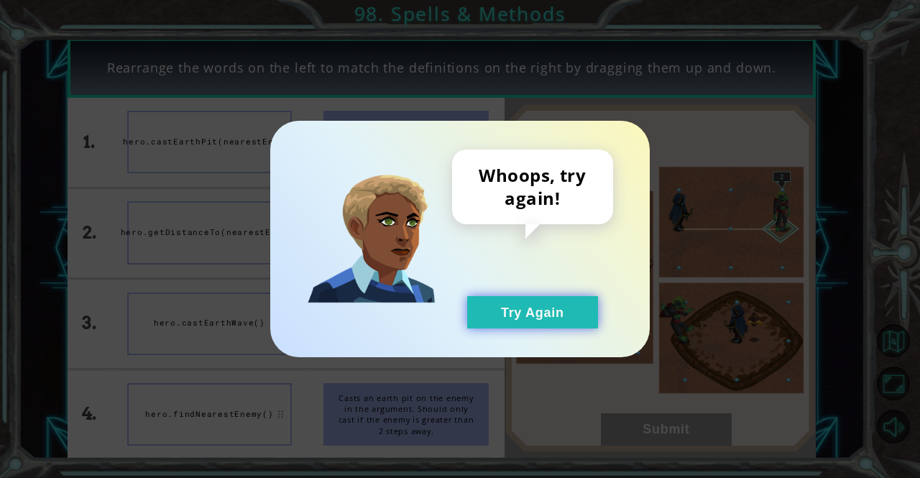
click at [520, 308] on button "Try Again" at bounding box center [532, 312] width 131 height 32
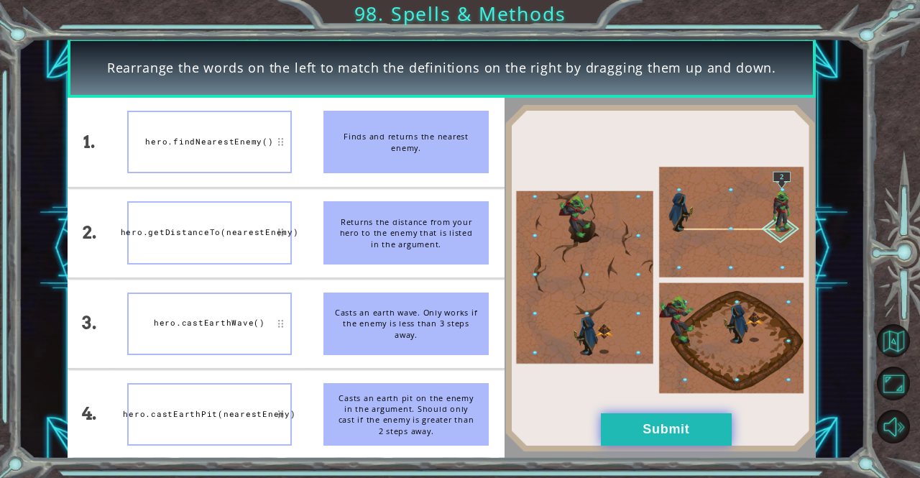
click at [663, 418] on button "Submit" at bounding box center [666, 429] width 131 height 32
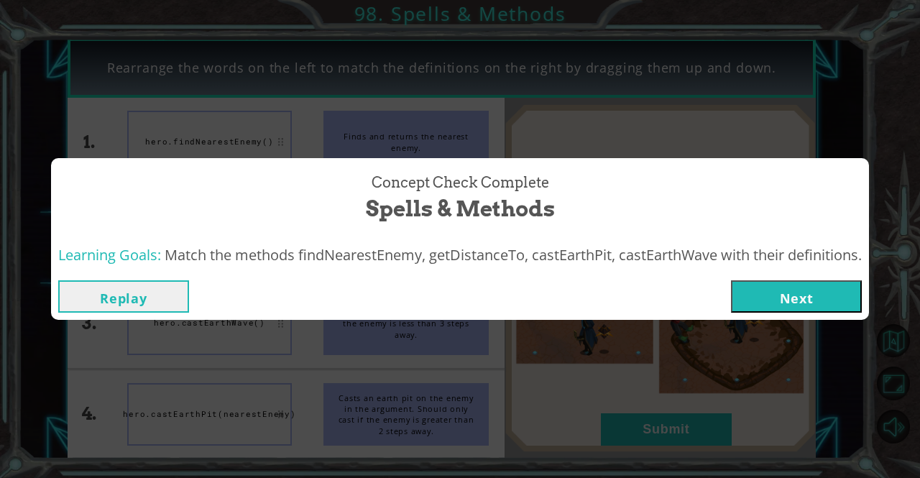
click at [796, 299] on button "Next" at bounding box center [796, 296] width 131 height 32
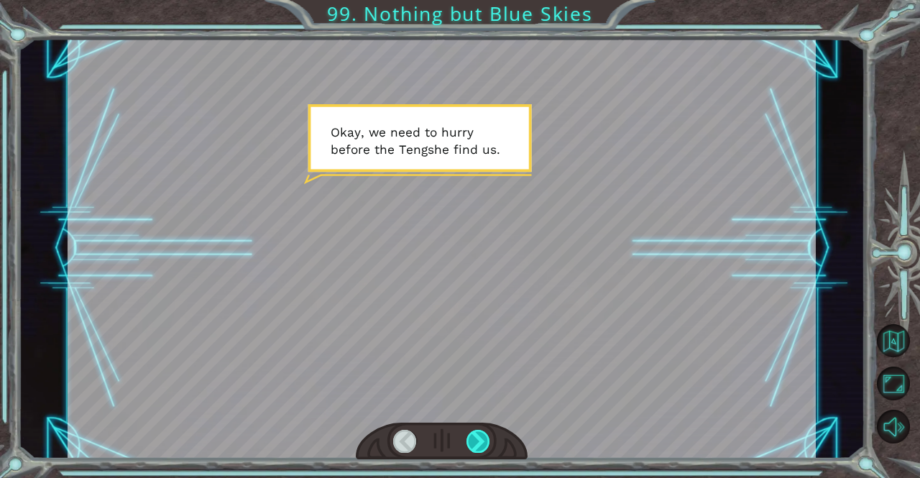
click at [471, 449] on div at bounding box center [478, 441] width 24 height 23
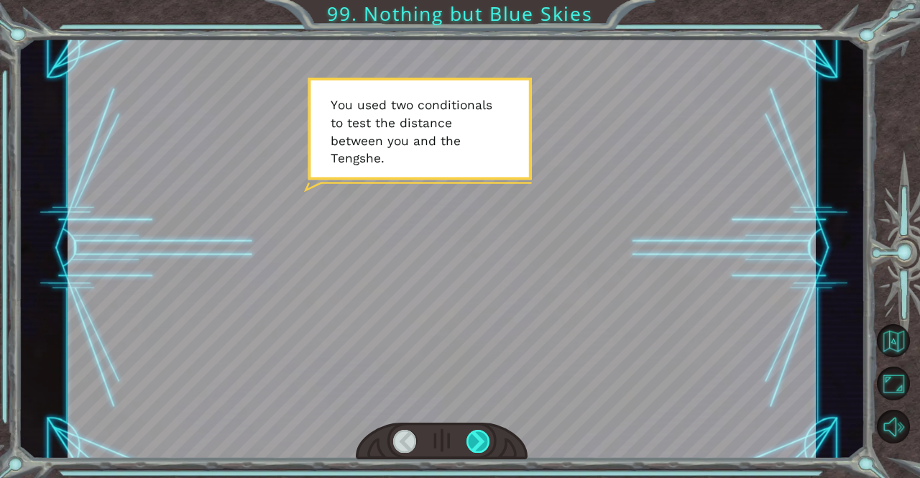
click at [466, 440] on div at bounding box center [478, 441] width 24 height 23
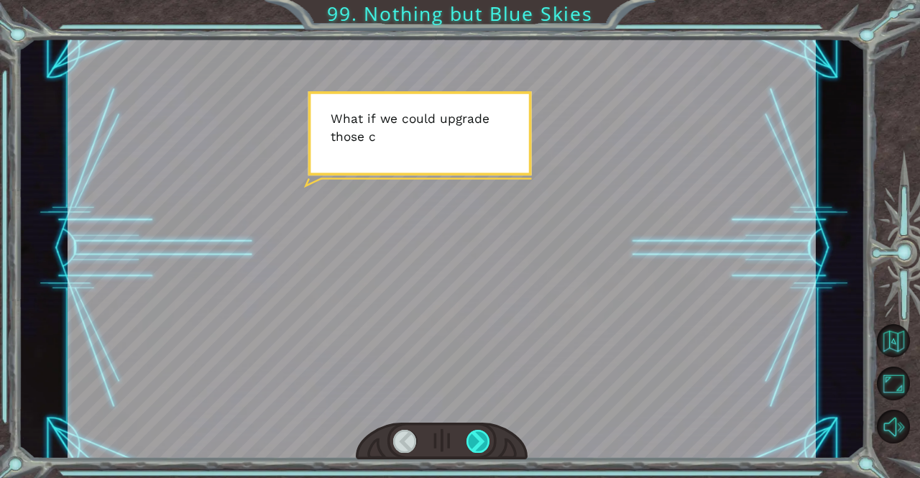
click at [466, 440] on div at bounding box center [478, 441] width 24 height 23
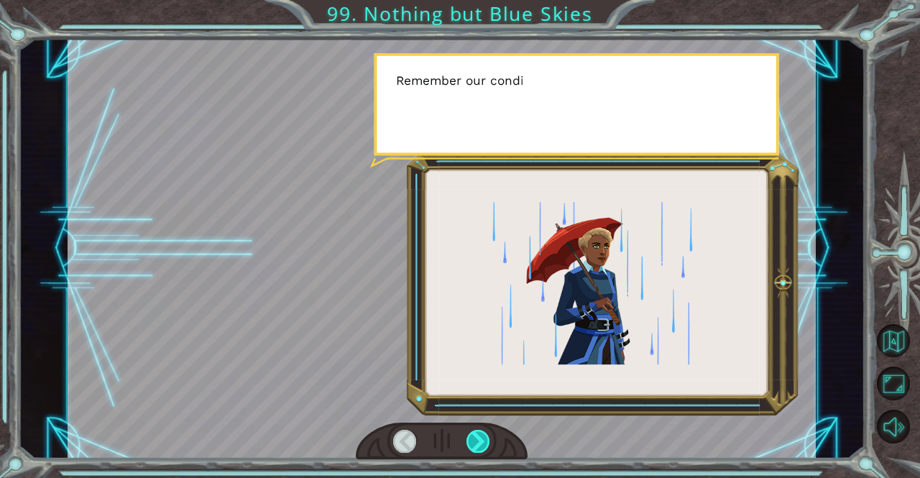
click at [466, 440] on div at bounding box center [478, 441] width 24 height 23
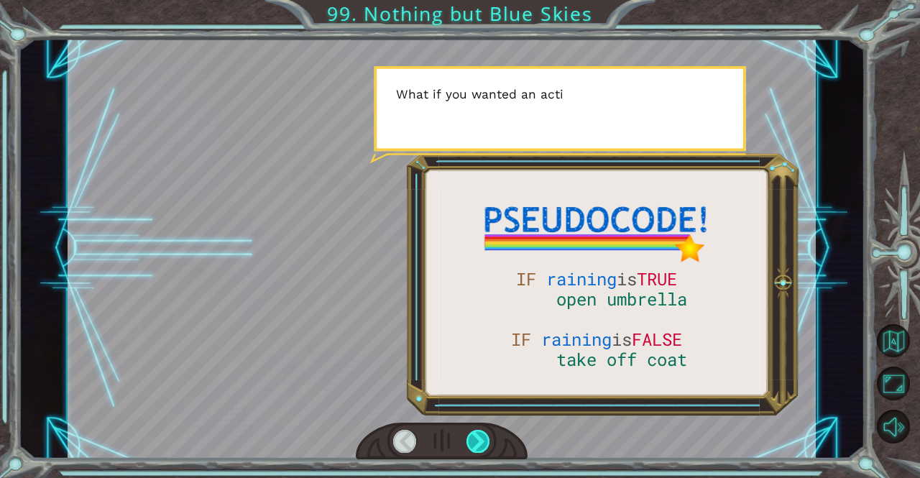
click at [466, 440] on div at bounding box center [478, 441] width 24 height 23
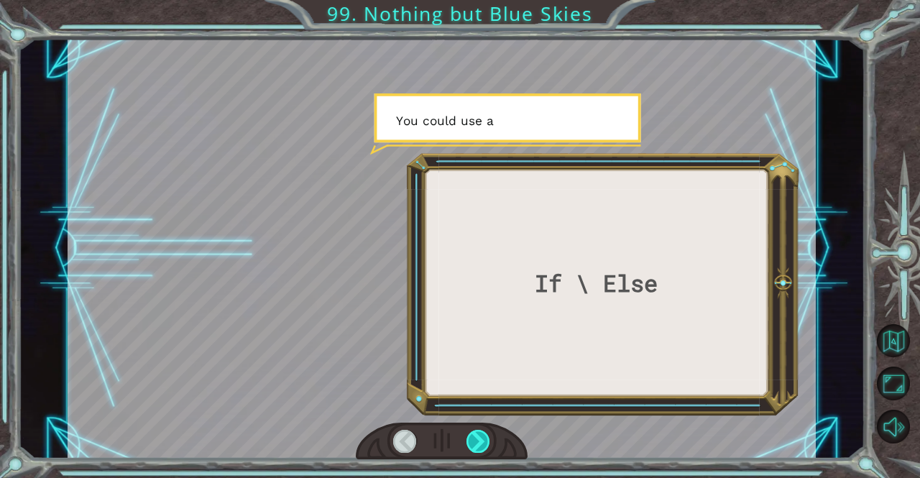
click at [466, 440] on div at bounding box center [478, 441] width 24 height 23
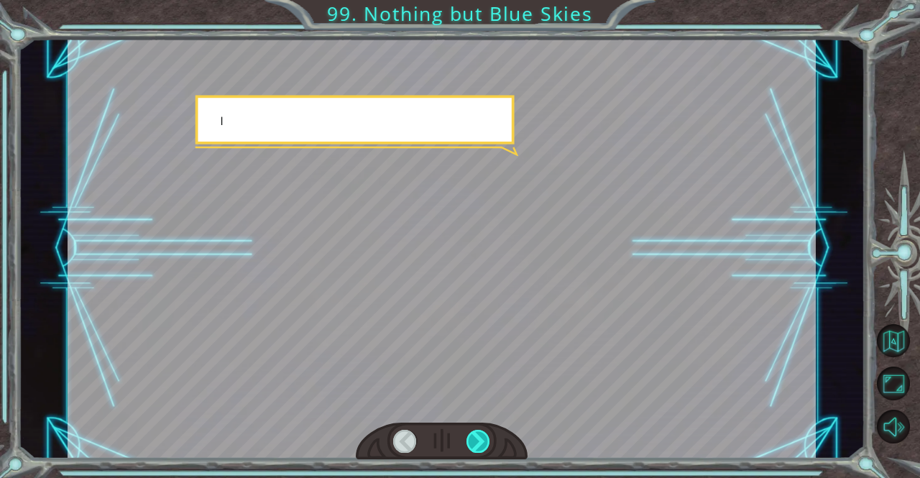
click at [466, 440] on div at bounding box center [478, 441] width 24 height 23
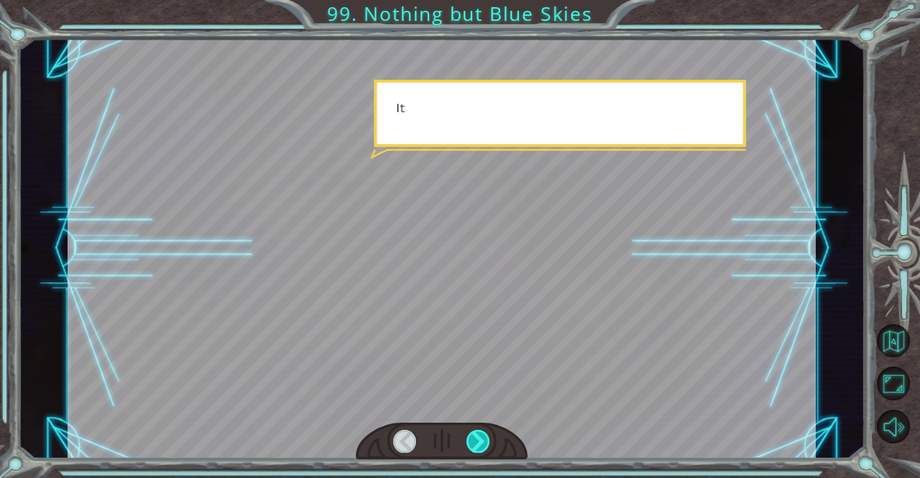
click at [466, 440] on div at bounding box center [478, 441] width 24 height 23
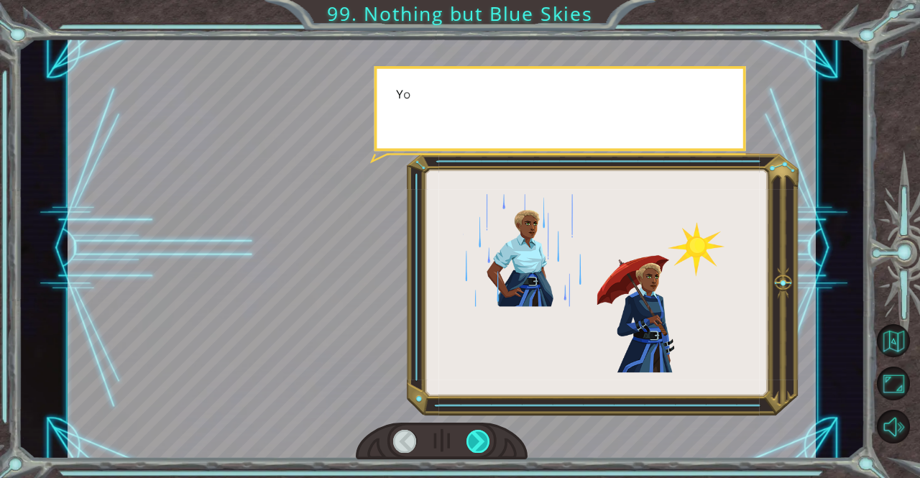
click at [466, 440] on div at bounding box center [478, 441] width 24 height 23
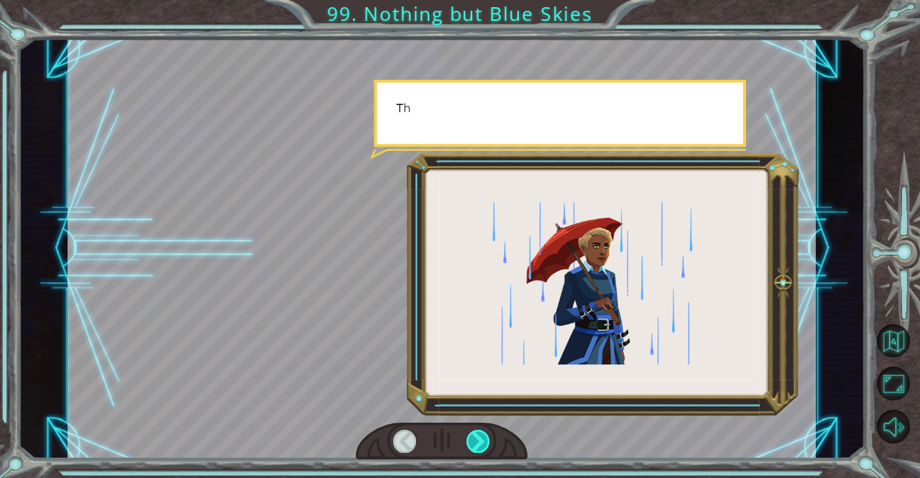
click at [466, 440] on div at bounding box center [478, 441] width 24 height 23
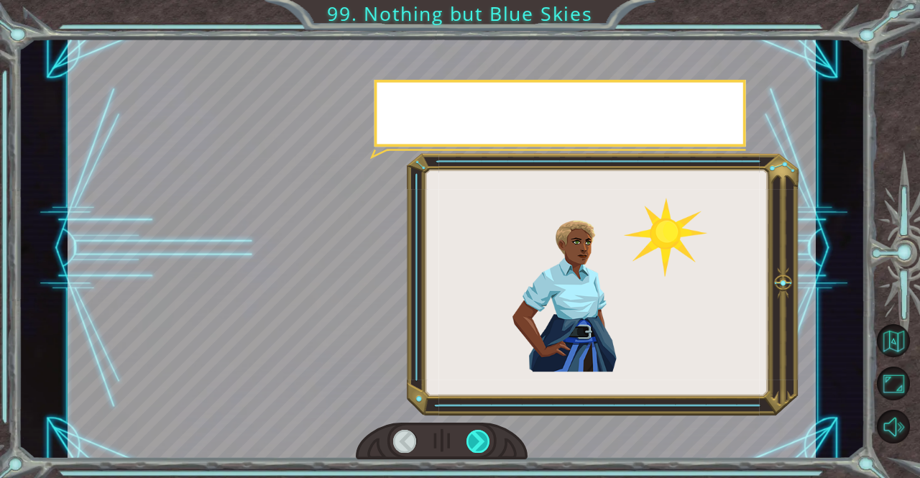
click at [466, 440] on div at bounding box center [478, 441] width 24 height 23
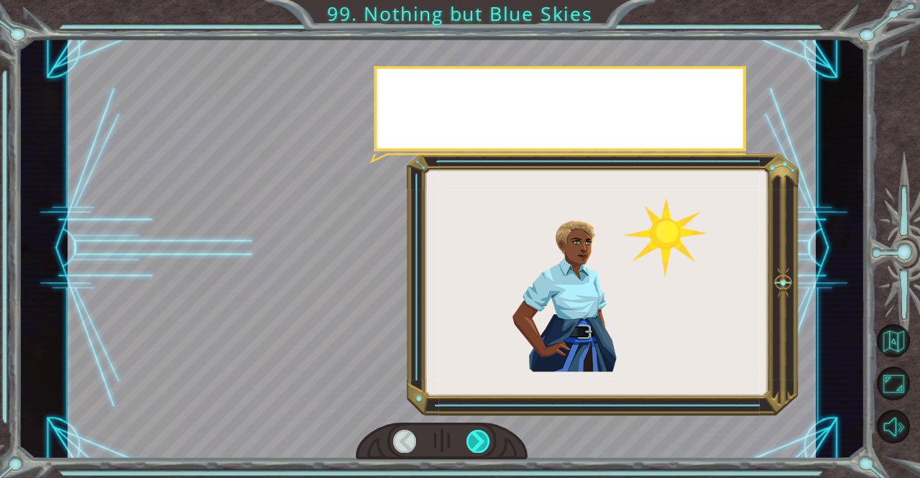
click at [466, 440] on div at bounding box center [478, 441] width 24 height 23
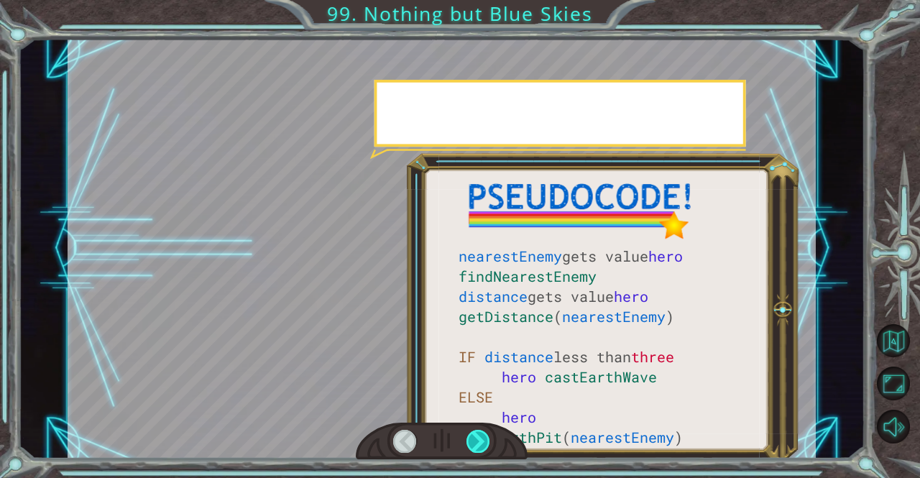
click at [466, 440] on div at bounding box center [478, 441] width 24 height 23
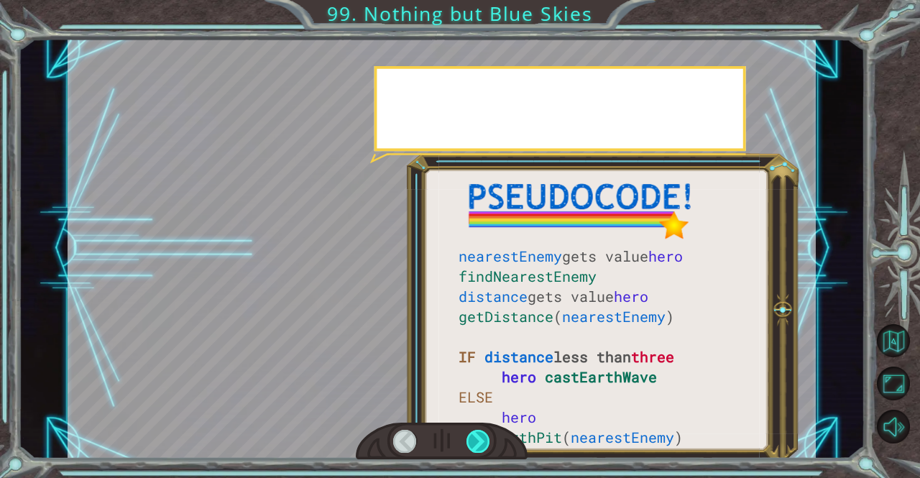
click at [466, 440] on div at bounding box center [478, 441] width 24 height 23
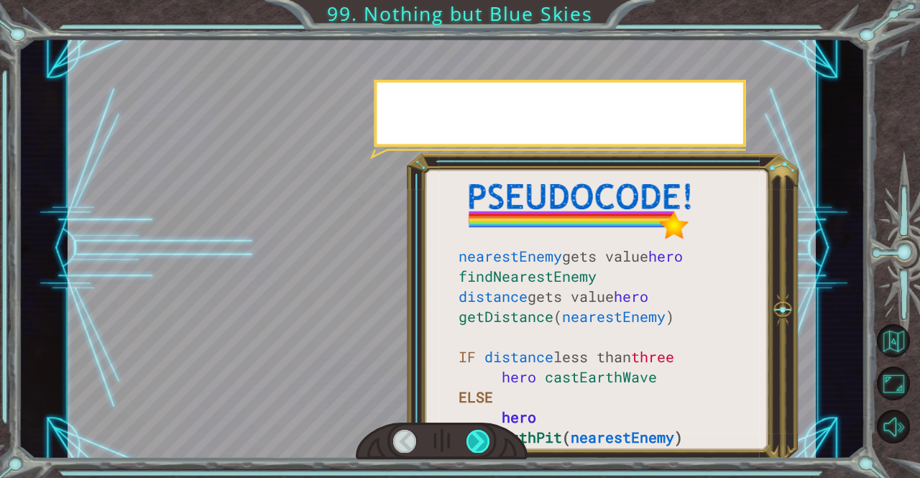
click at [466, 440] on div at bounding box center [478, 441] width 24 height 23
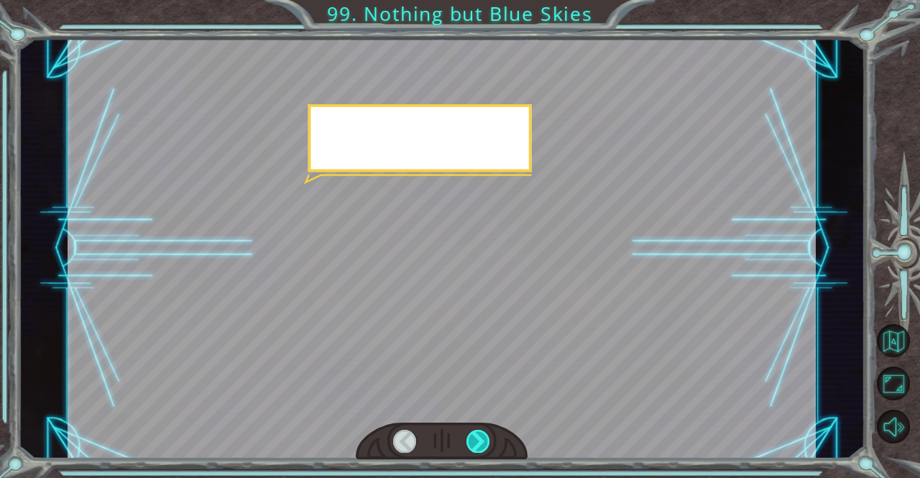
click at [466, 440] on div at bounding box center [478, 441] width 24 height 23
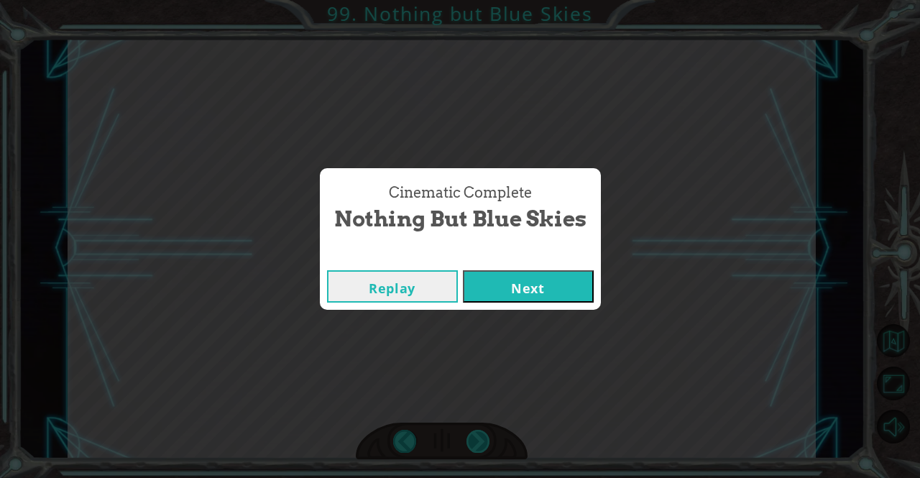
click at [466, 440] on div "Cinematic Complete Nothing but Blue Skies Replay Next" at bounding box center [460, 239] width 920 height 478
drag, startPoint x: 466, startPoint y: 440, endPoint x: 474, endPoint y: 276, distance: 164.7
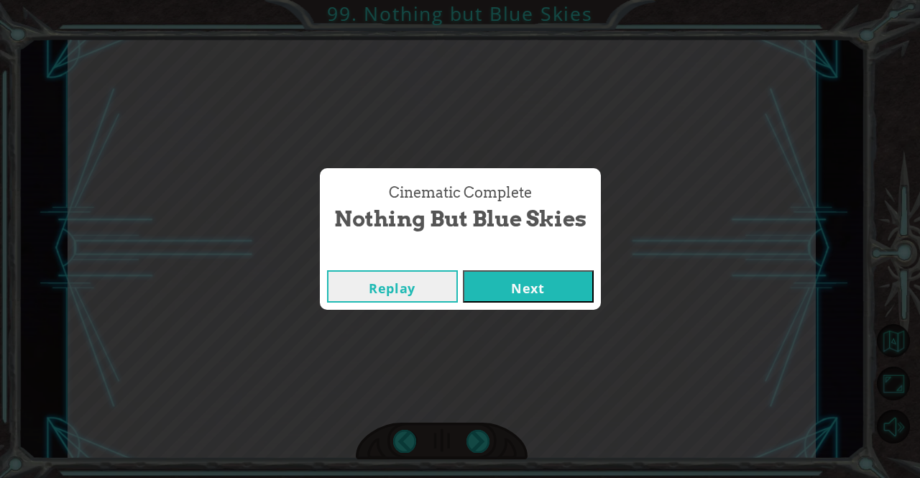
click at [474, 276] on div "Cinematic Complete Nothing but Blue Skies Replay Next" at bounding box center [460, 239] width 920 height 478
click at [497, 280] on button "Next" at bounding box center [528, 286] width 131 height 32
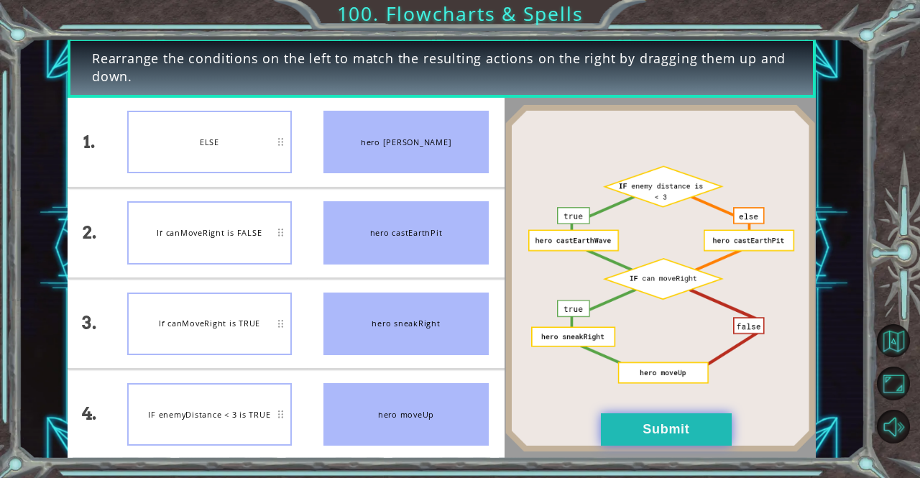
click at [680, 434] on button "Submit" at bounding box center [666, 429] width 131 height 32
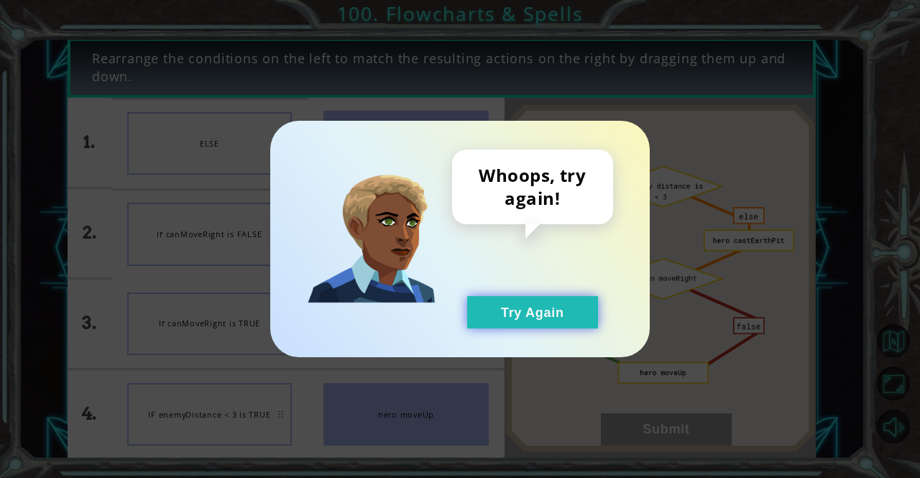
click at [583, 320] on button "Try Again" at bounding box center [532, 312] width 131 height 32
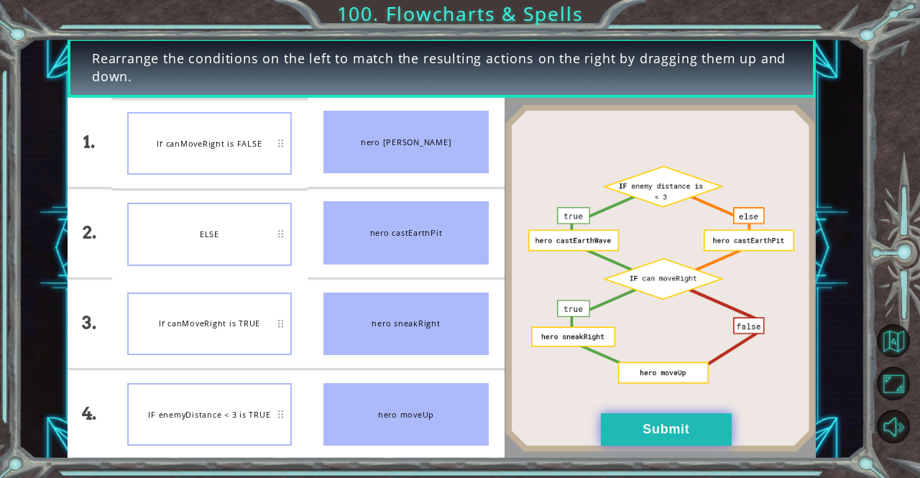
click at [655, 418] on button "Submit" at bounding box center [666, 429] width 131 height 32
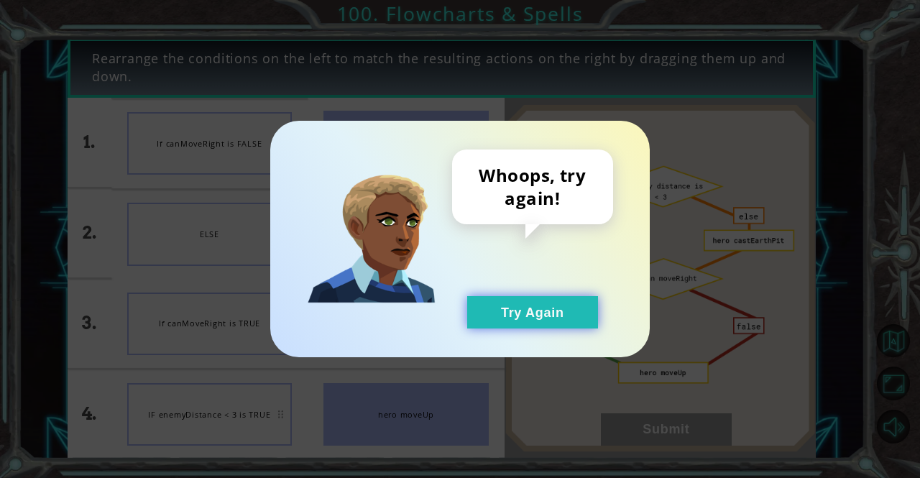
click at [507, 313] on button "Try Again" at bounding box center [532, 312] width 131 height 32
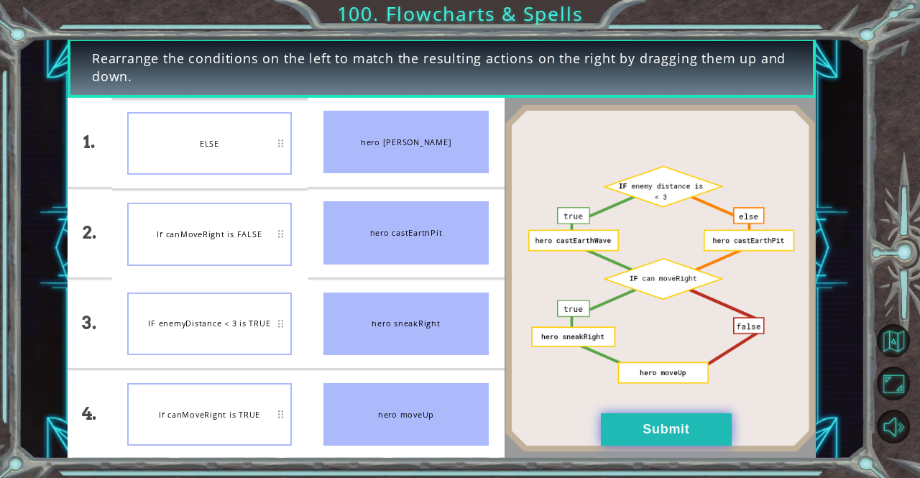
click at [652, 423] on button "Submit" at bounding box center [666, 429] width 131 height 32
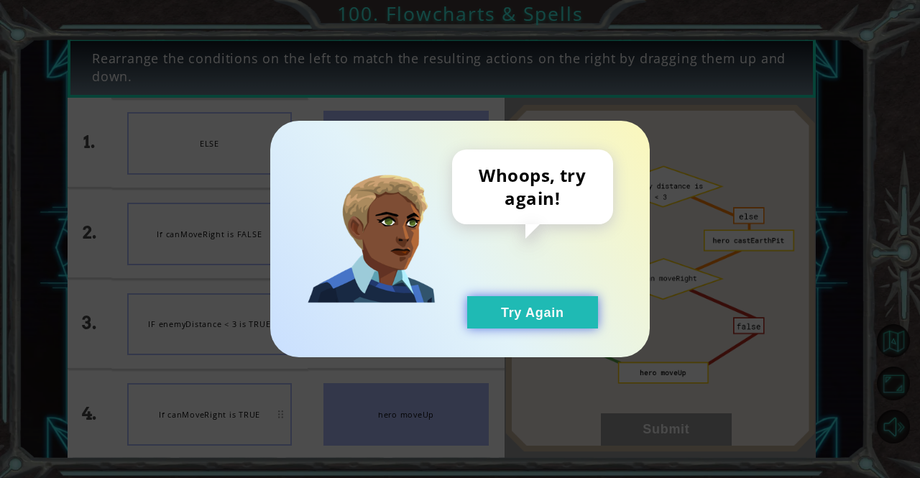
click at [530, 322] on button "Try Again" at bounding box center [532, 312] width 131 height 32
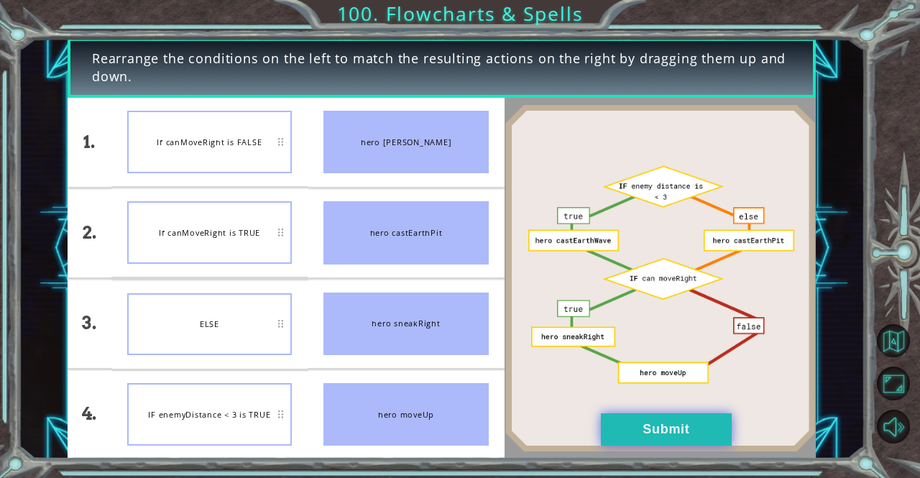
click at [632, 434] on button "Submit" at bounding box center [666, 429] width 131 height 32
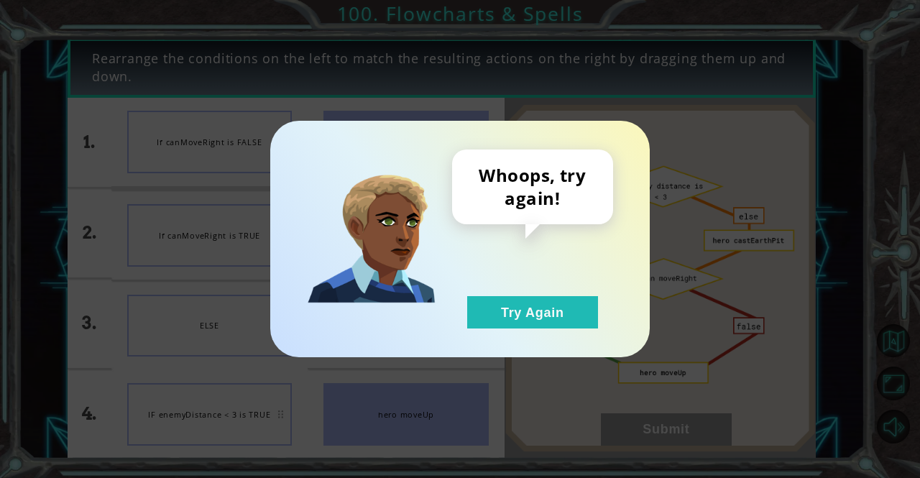
click at [550, 343] on div "Whoops, try again! Try Again" at bounding box center [459, 239] width 379 height 236
click at [525, 318] on button "Try Again" at bounding box center [532, 312] width 131 height 32
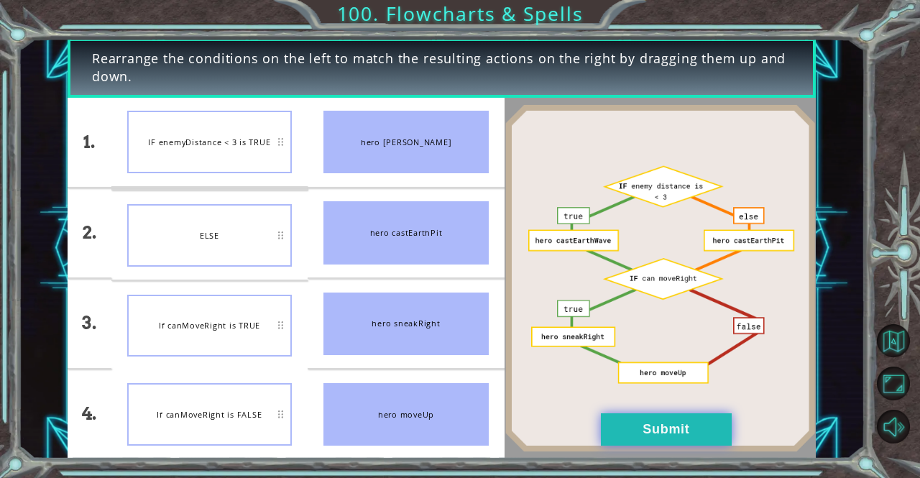
click at [629, 422] on button "Submit" at bounding box center [666, 429] width 131 height 32
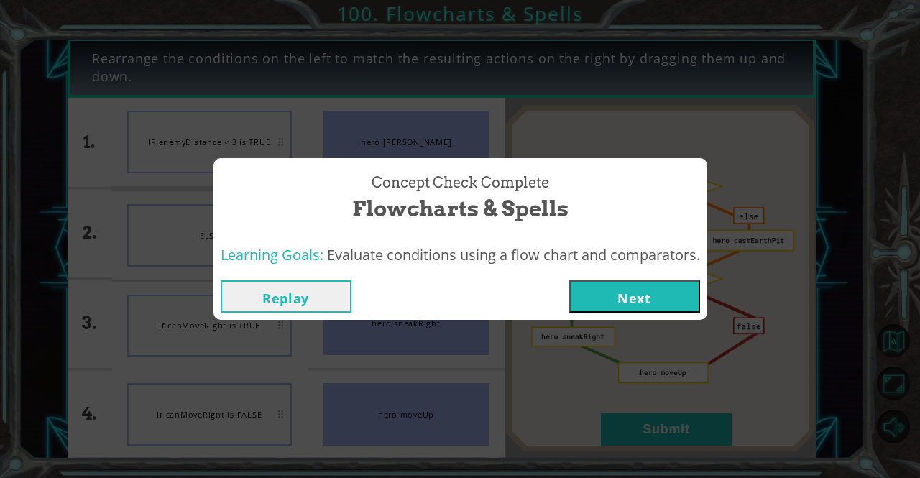
click at [619, 301] on button "Next" at bounding box center [634, 296] width 131 height 32
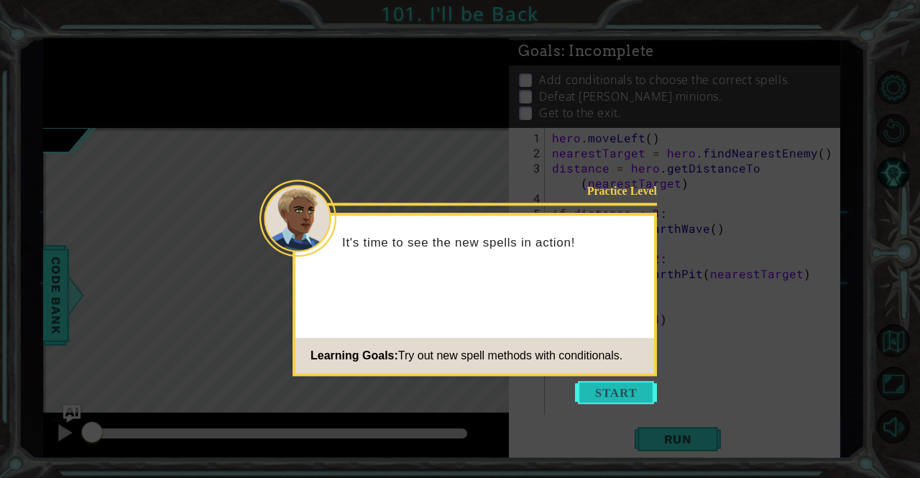
click at [609, 400] on button "Start" at bounding box center [616, 392] width 82 height 23
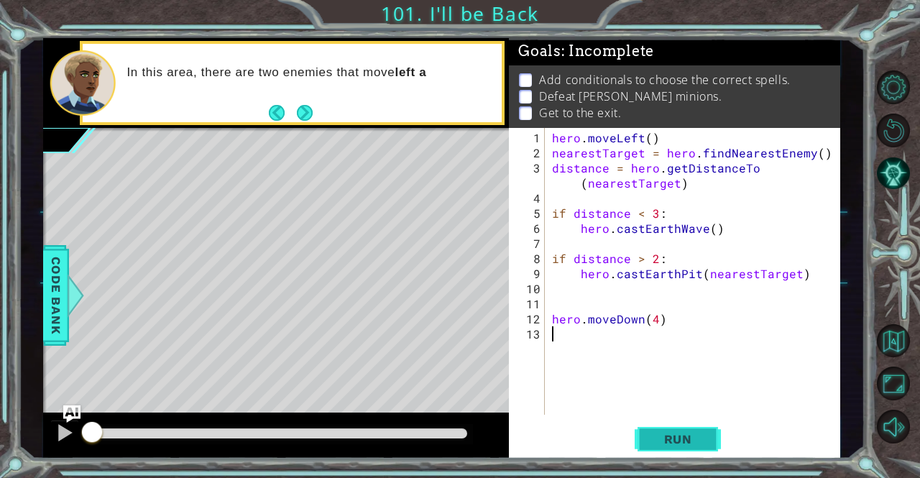
click at [678, 445] on span "Run" at bounding box center [678, 439] width 57 height 14
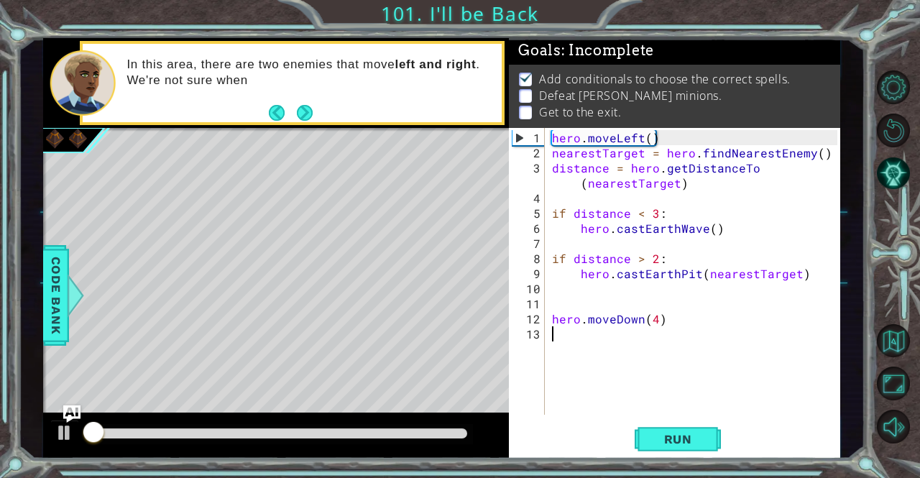
scroll to position [9, 0]
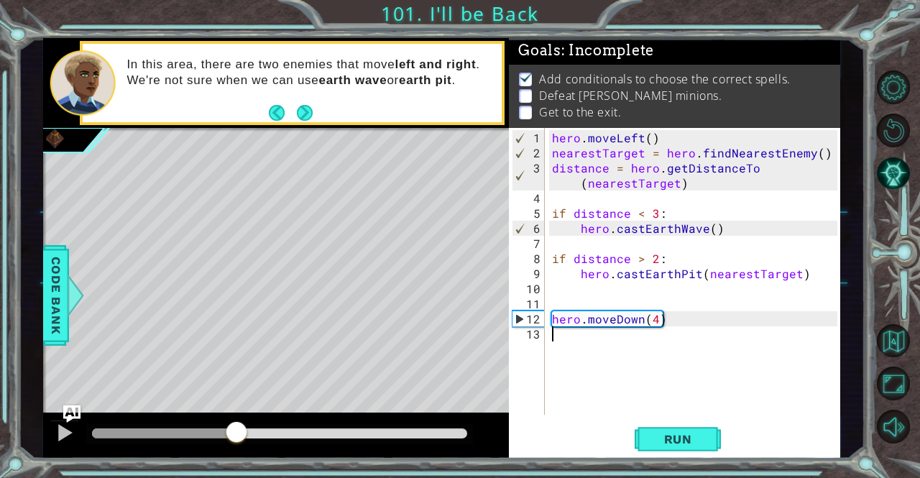
drag, startPoint x: 180, startPoint y: 428, endPoint x: 232, endPoint y: 423, distance: 52.1
click at [232, 428] on div at bounding box center [280, 433] width 376 height 10
click at [650, 439] on span "Run" at bounding box center [678, 439] width 57 height 14
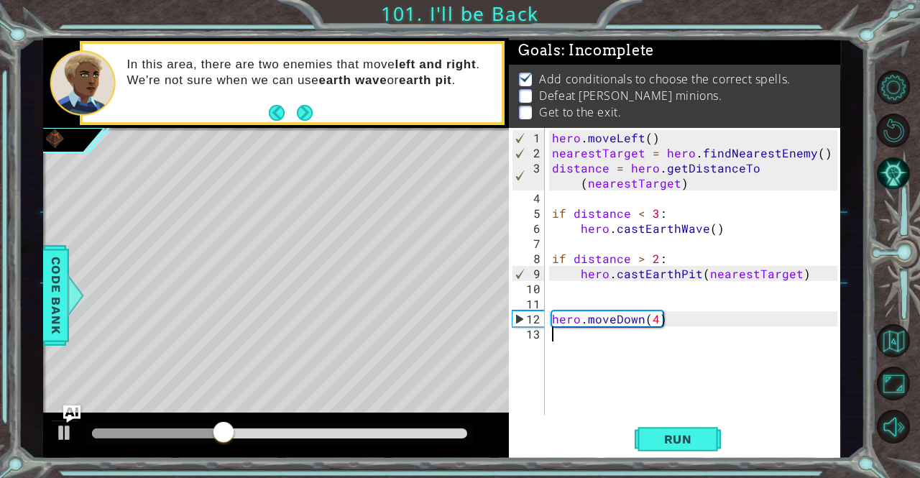
click at [609, 356] on div "hero . moveLeft ( ) nearestTarget = hero . findNearestEnemy ( ) distance = hero…" at bounding box center [696, 288] width 295 height 317
type textarea "c"
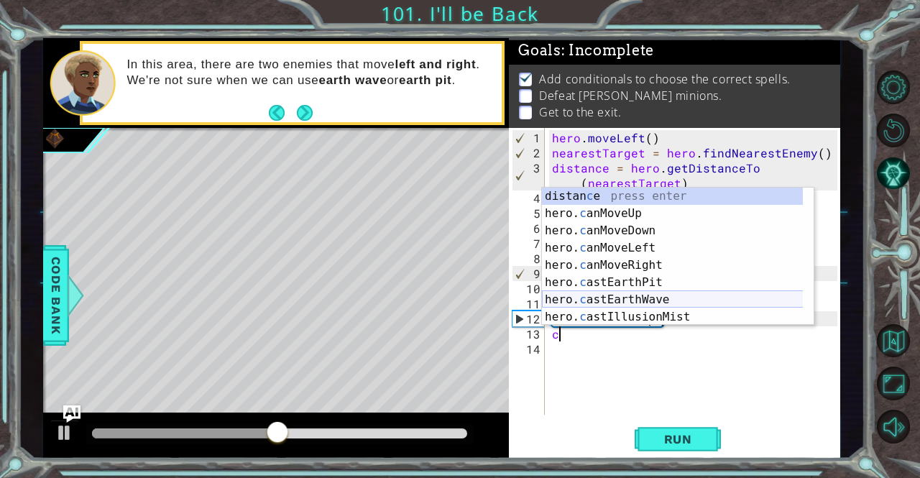
click at [612, 299] on div "distan c e press enter hero. c anMoveUp press enter hero. c anMoveDown press en…" at bounding box center [673, 274] width 262 height 172
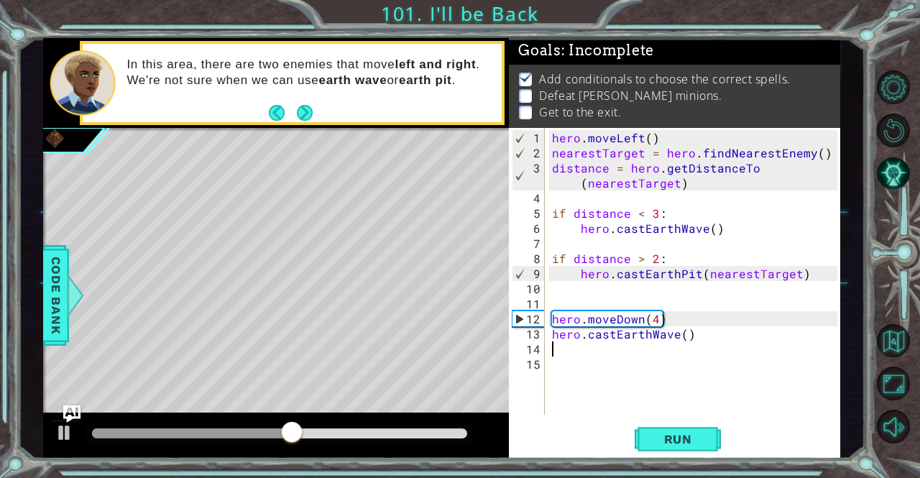
click at [680, 333] on div "hero . moveLeft ( ) nearestTarget = hero . findNearestEnemy ( ) distance = hero…" at bounding box center [696, 288] width 295 height 317
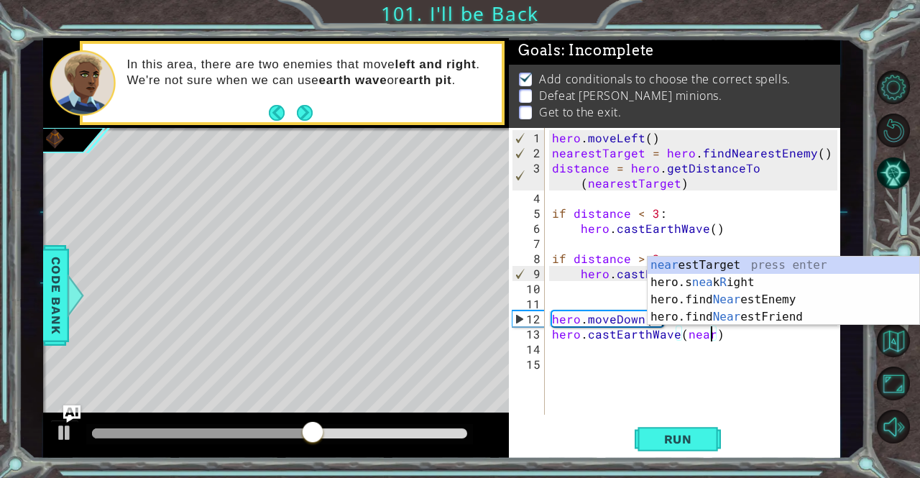
scroll to position [0, 9]
click at [706, 261] on div "near estTarget press enter hero.s nea k R ight press enter hero.find Near estEn…" at bounding box center [783, 308] width 272 height 103
type textarea "hero.castEarthWave(nearestTarget)"
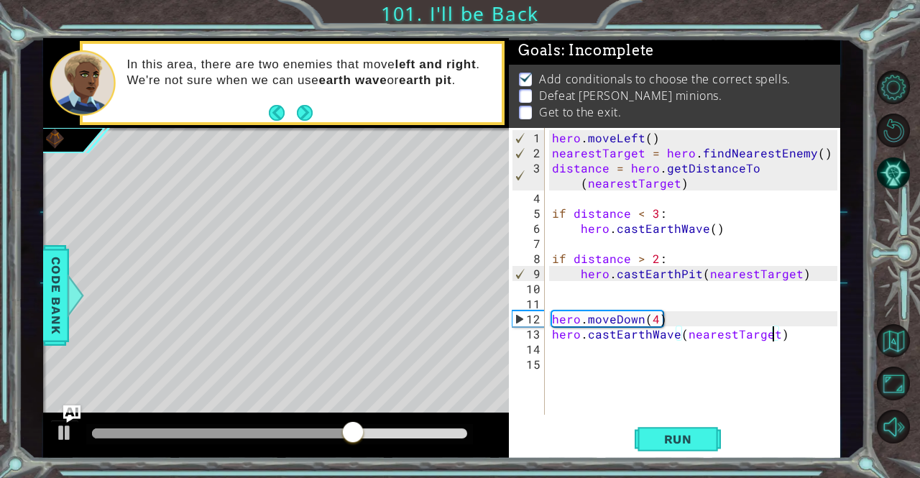
drag, startPoint x: 573, startPoint y: 349, endPoint x: 583, endPoint y: 361, distance: 15.4
click at [583, 361] on div "hero . moveLeft ( ) nearestTarget = hero . findNearestEnemy ( ) distance = hero…" at bounding box center [696, 288] width 295 height 317
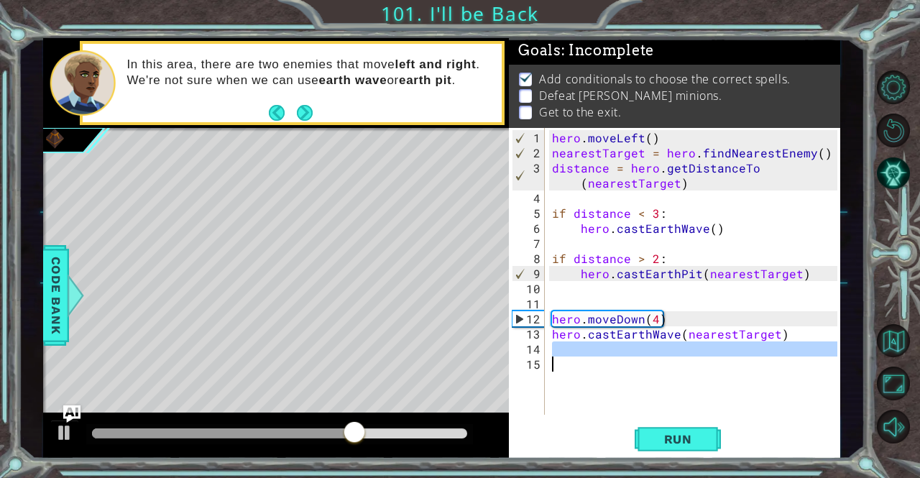
scroll to position [0, 0]
click at [585, 355] on div "hero . moveLeft ( ) nearestTarget = hero . findNearestEnemy ( ) distance = hero…" at bounding box center [692, 271] width 287 height 287
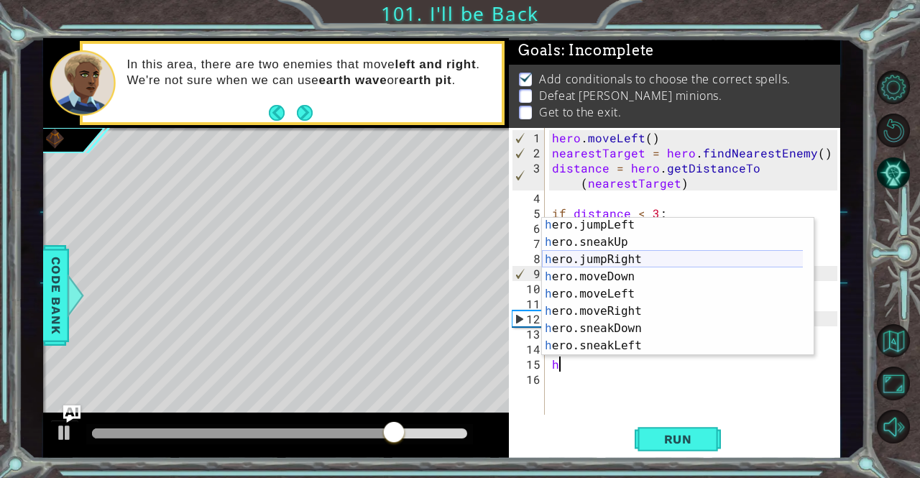
scroll to position [70, 0]
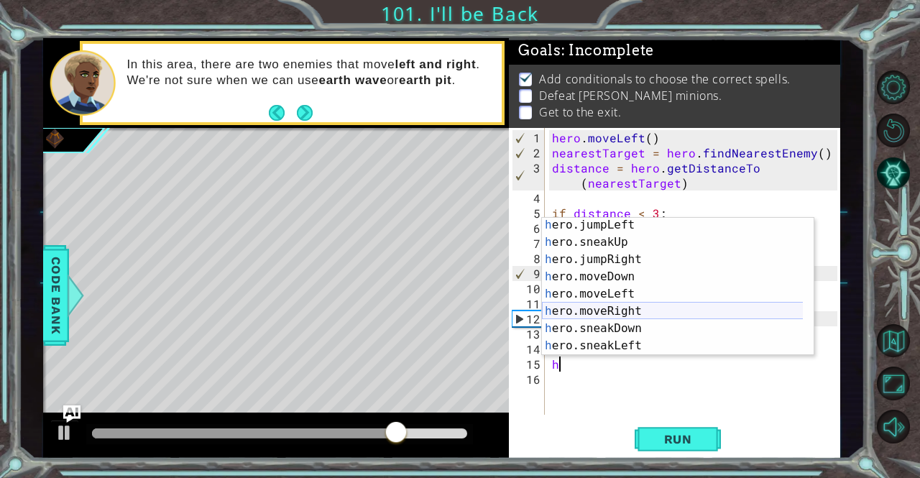
click at [620, 308] on div "h ero.jumpLeft press enter h ero.sneakUp press enter h ero.jumpRight press ente…" at bounding box center [673, 302] width 262 height 172
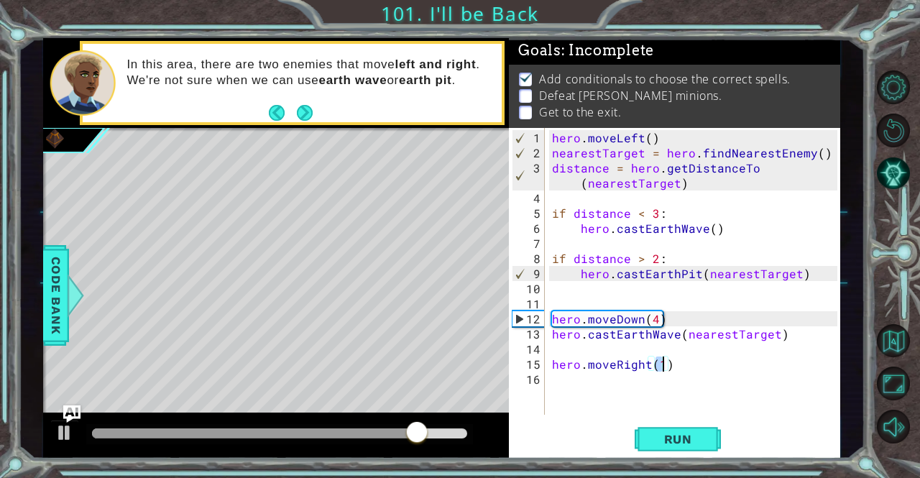
click at [649, 364] on div "hero . moveLeft ( ) nearestTarget = hero . findNearestEnemy ( ) distance = hero…" at bounding box center [696, 288] width 295 height 317
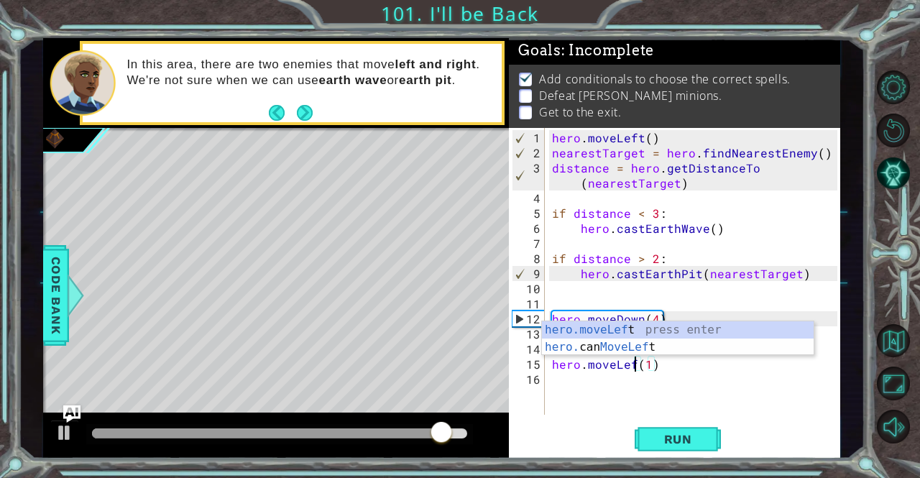
scroll to position [0, 6]
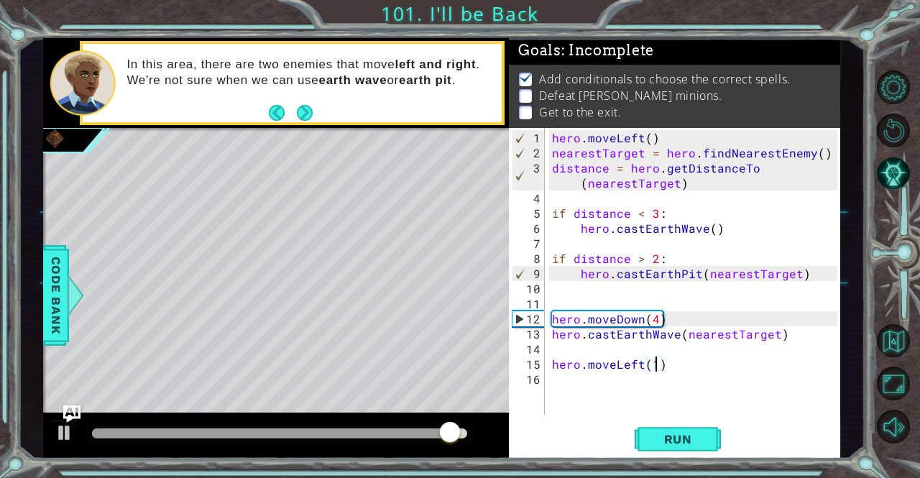
click at [654, 364] on div "hero . moveLeft ( ) nearestTarget = hero . findNearestEnemy ( ) distance = hero…" at bounding box center [696, 288] width 295 height 317
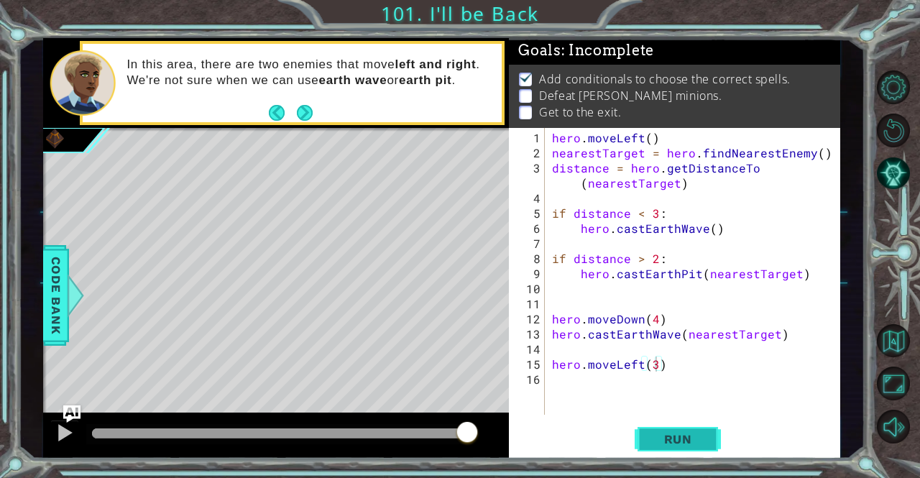
click at [678, 438] on span "Run" at bounding box center [678, 439] width 57 height 14
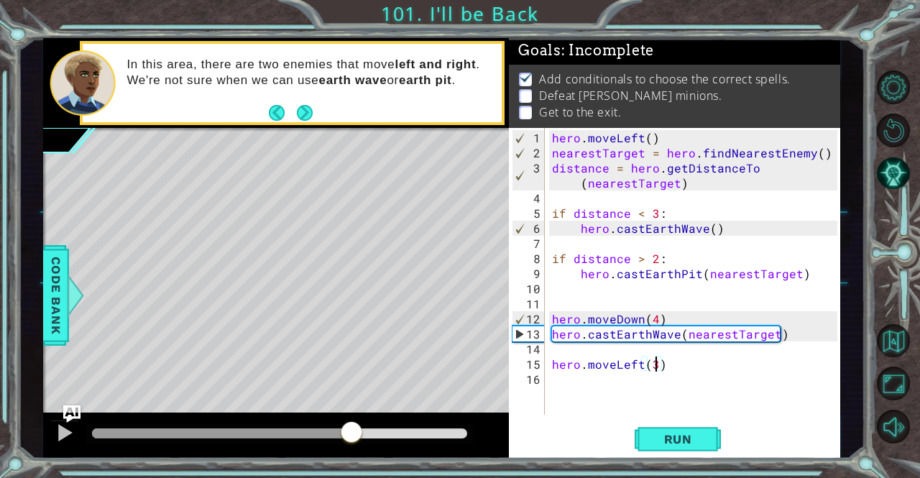
drag, startPoint x: 116, startPoint y: 435, endPoint x: 348, endPoint y: 438, distance: 231.4
click at [348, 438] on div at bounding box center [351, 433] width 26 height 26
click at [663, 439] on span "Run" at bounding box center [678, 439] width 57 height 14
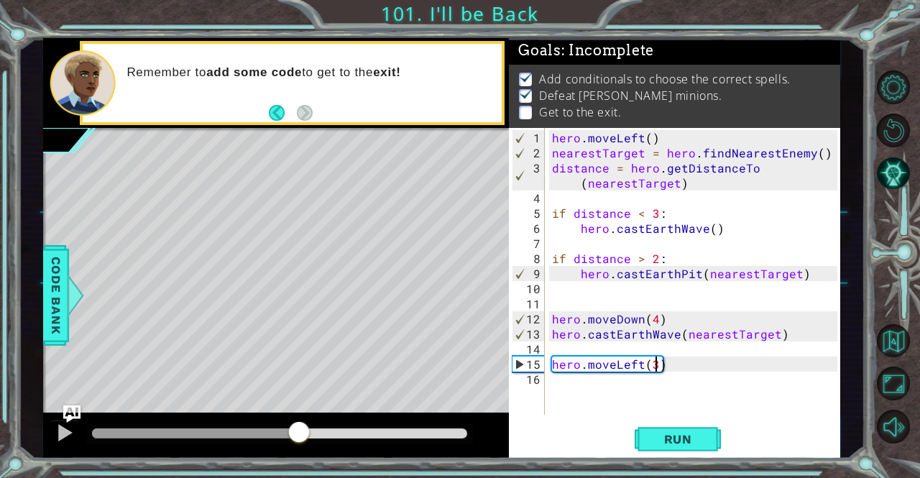
drag, startPoint x: 170, startPoint y: 428, endPoint x: 303, endPoint y: 429, distance: 133.7
click at [303, 429] on div at bounding box center [280, 433] width 376 height 10
type textarea "hero.moveLeft(4)"
click at [597, 383] on div "hero . moveLeft ( ) nearestTarget = hero . findNearestEnemy ( ) distance = hero…" at bounding box center [696, 288] width 295 height 317
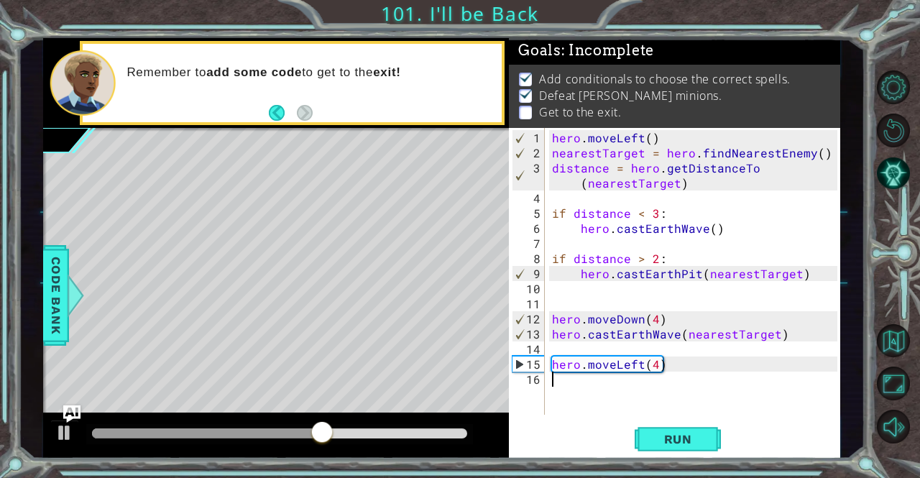
type textarea "h"
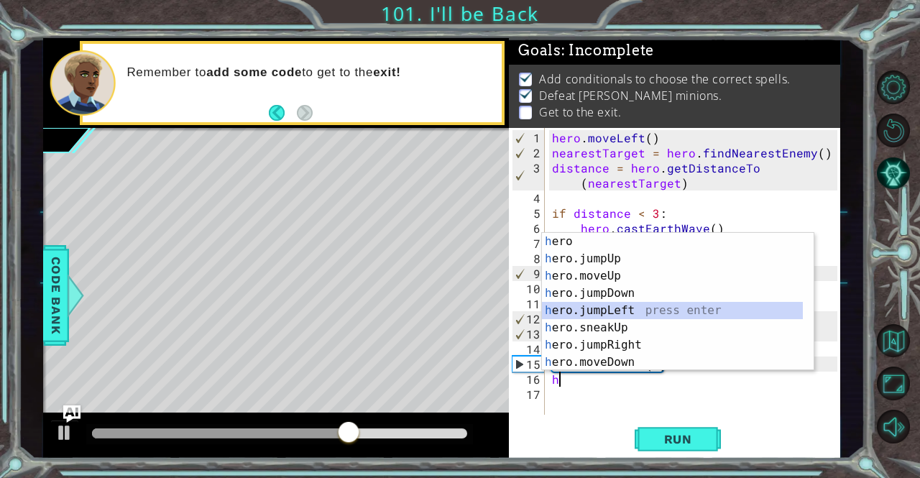
click at [630, 311] on div "h ero press enter h ero.jumpUp press enter h ero.moveUp press enter h ero.jumpD…" at bounding box center [673, 319] width 262 height 172
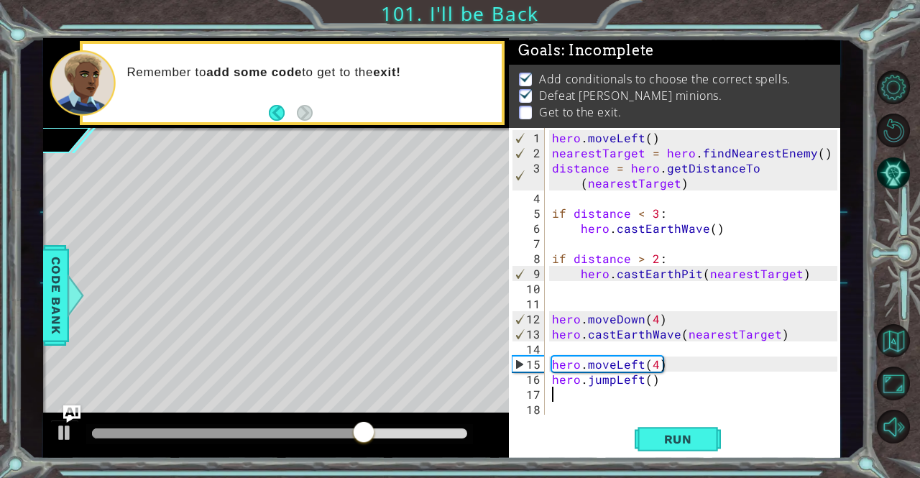
type textarea "1"
click at [650, 378] on div "hero . moveLeft ( ) nearestTarget = hero . findNearestEnemy ( ) distance = hero…" at bounding box center [696, 288] width 295 height 317
click at [631, 395] on div "hero . moveLeft ( ) nearestTarget = hero . findNearestEnemy ( ) distance = hero…" at bounding box center [696, 288] width 295 height 317
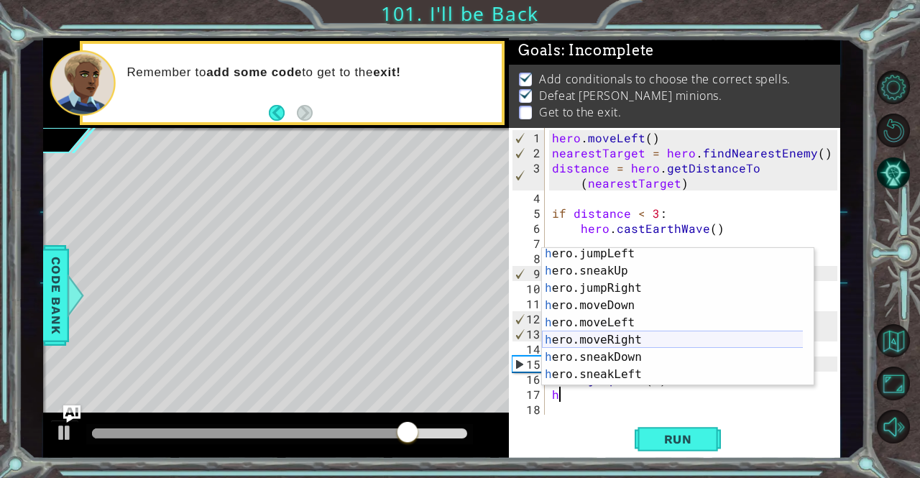
scroll to position [77, 0]
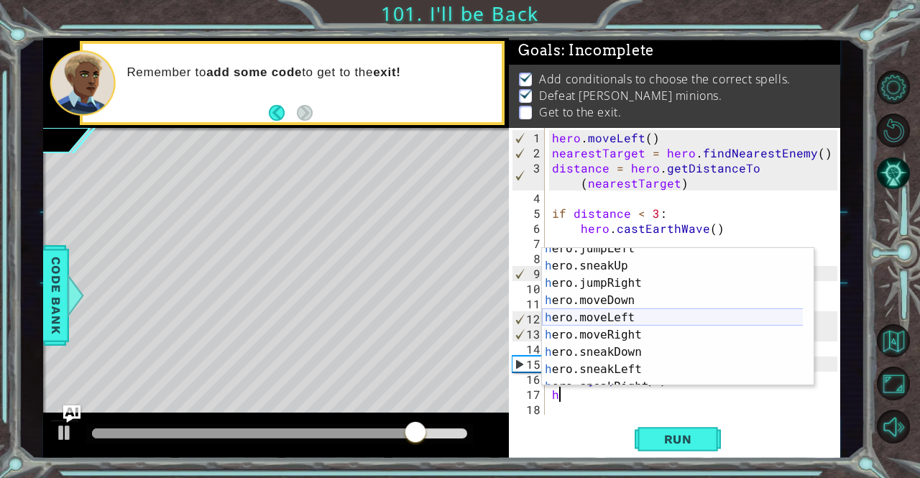
click at [621, 312] on div "h ero.jumpLeft press enter h ero.sneakUp press enter h ero.jumpRight press ente…" at bounding box center [673, 326] width 262 height 172
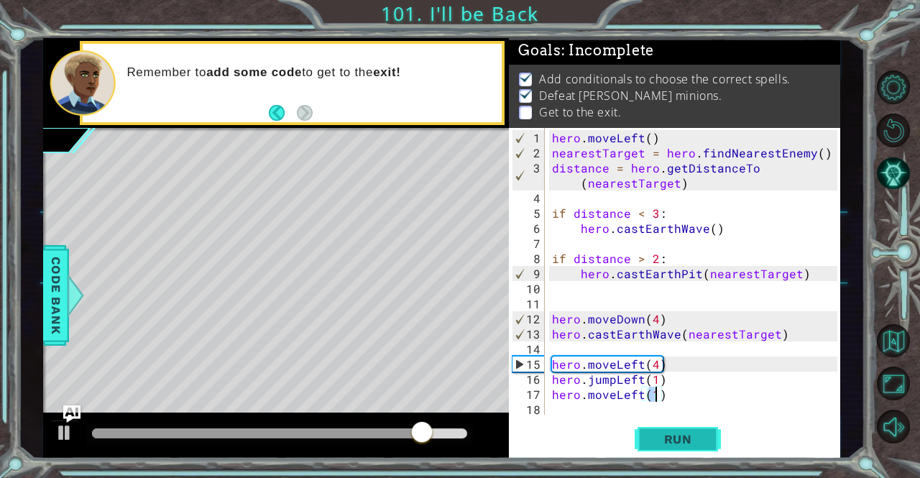
type textarea "hero.moveLeft(1)"
click at [700, 433] on span "Run" at bounding box center [678, 439] width 57 height 14
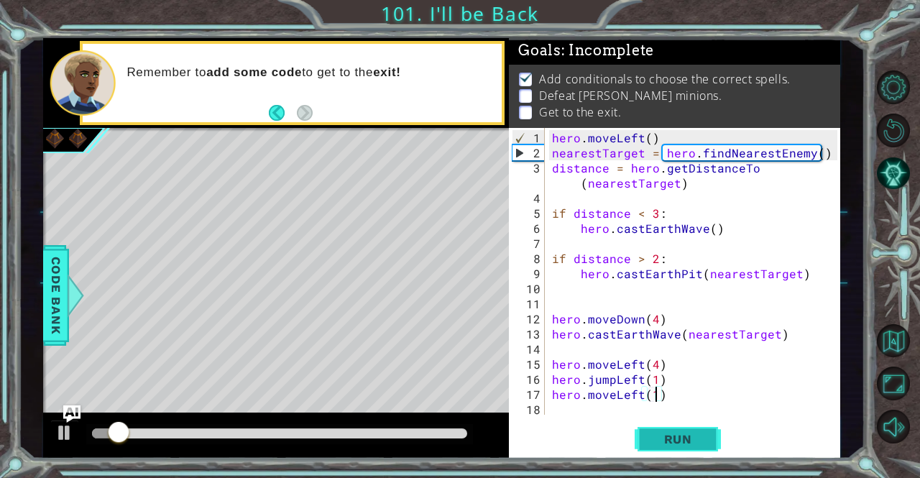
drag, startPoint x: 700, startPoint y: 433, endPoint x: 707, endPoint y: 434, distance: 7.2
drag, startPoint x: 707, startPoint y: 434, endPoint x: 714, endPoint y: 438, distance: 8.0
click at [714, 438] on button "Run" at bounding box center [678, 439] width 86 height 33
drag, startPoint x: 373, startPoint y: 426, endPoint x: 446, endPoint y: 435, distance: 73.2
click at [446, 435] on div at bounding box center [279, 434] width 387 height 20
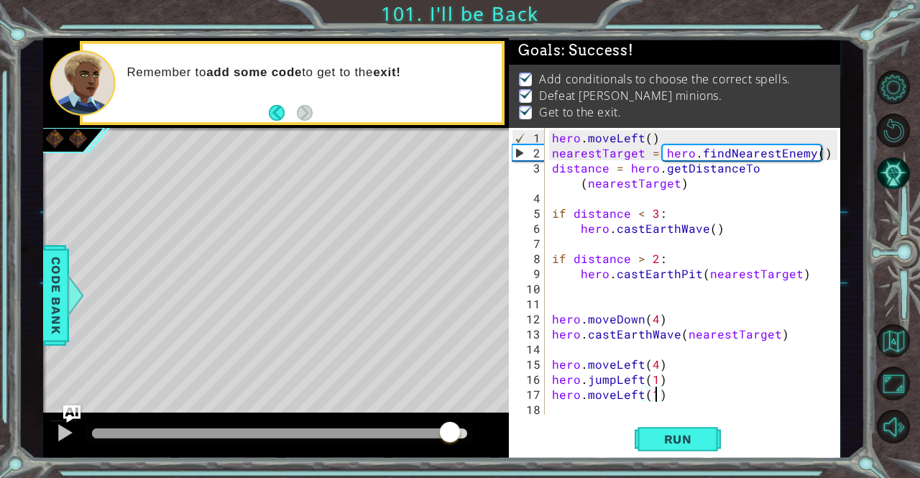
click at [449, 436] on div at bounding box center [280, 433] width 376 height 10
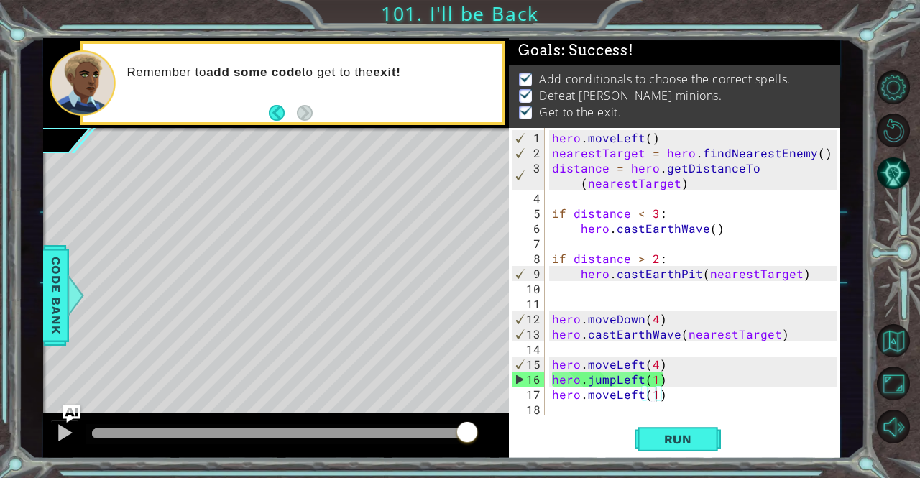
drag, startPoint x: 450, startPoint y: 433, endPoint x: 471, endPoint y: 435, distance: 21.6
click at [471, 435] on div at bounding box center [467, 433] width 26 height 26
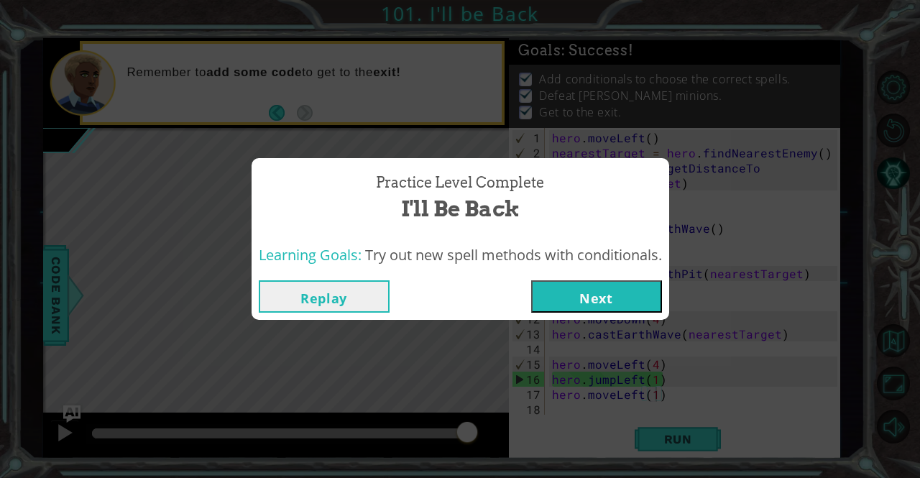
click at [559, 303] on button "Next" at bounding box center [596, 296] width 131 height 32
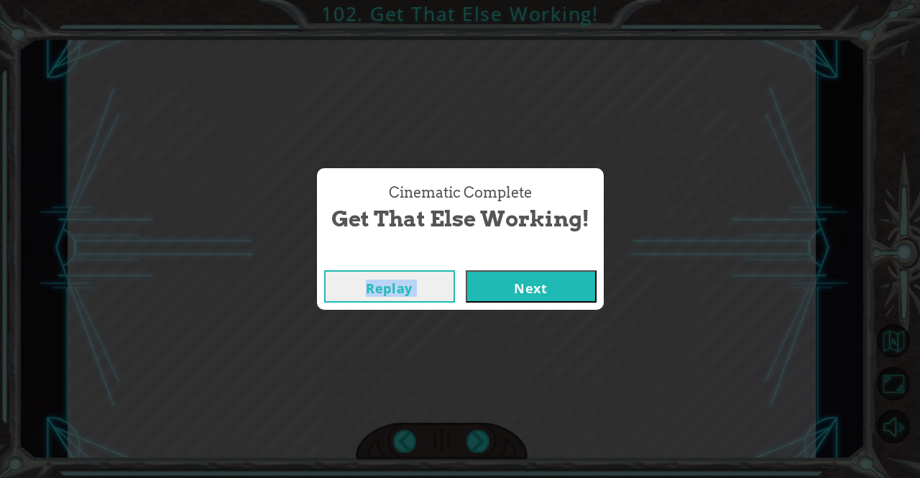
click at [515, 264] on div "Cinematic Complete Get That Else Working! Replay Next" at bounding box center [460, 238] width 287 height 141
click at [516, 277] on button "Next" at bounding box center [531, 286] width 131 height 32
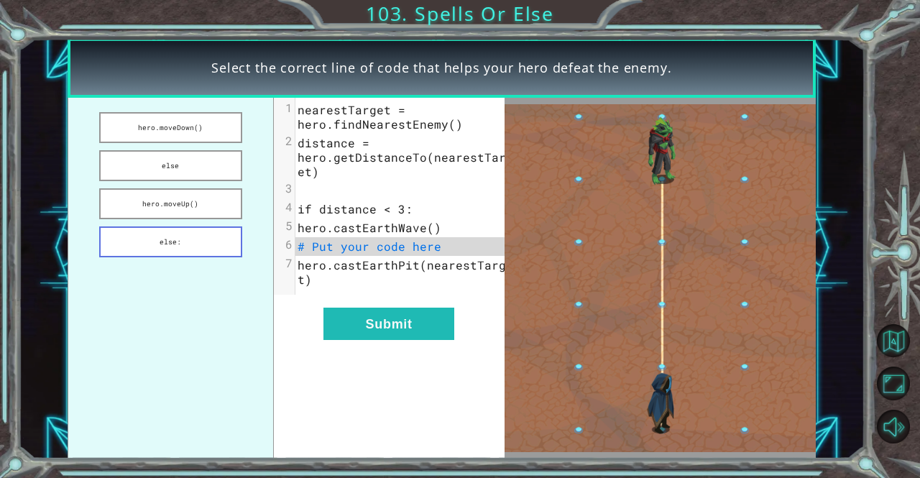
click at [161, 239] on button "else:" at bounding box center [170, 241] width 143 height 31
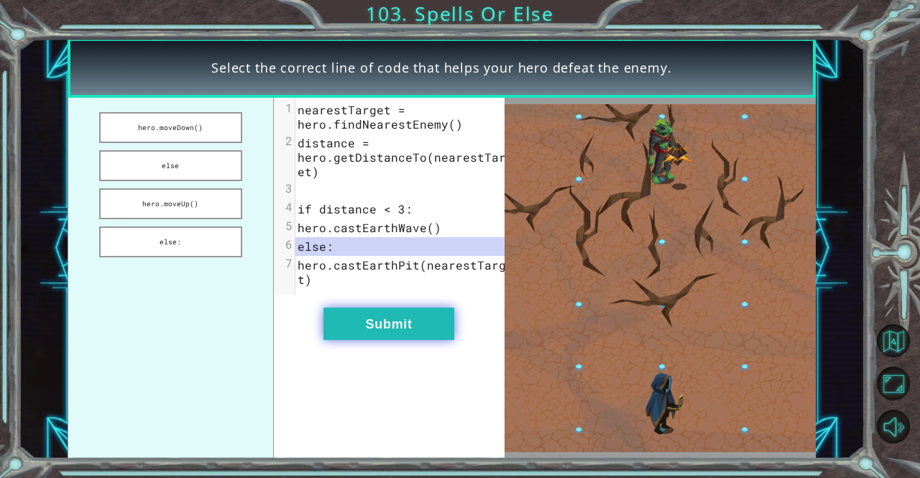
click at [404, 323] on button "Submit" at bounding box center [388, 324] width 131 height 32
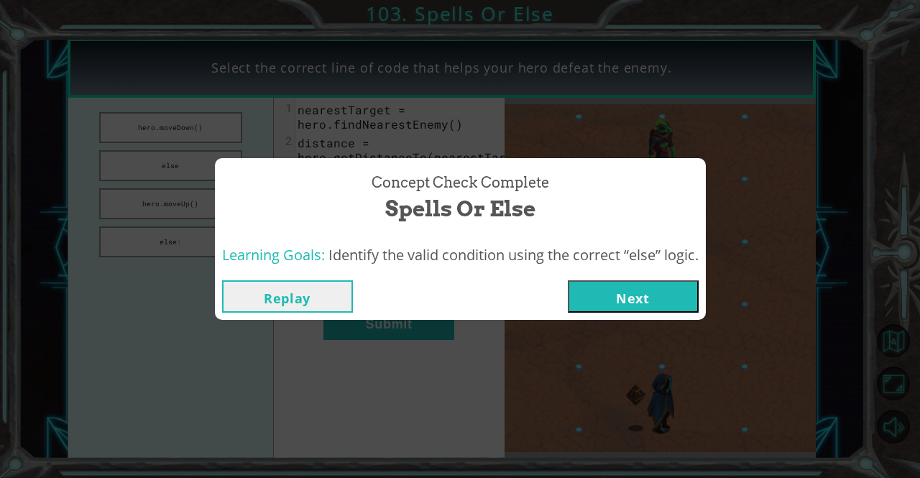
click at [657, 294] on button "Next" at bounding box center [633, 296] width 131 height 32
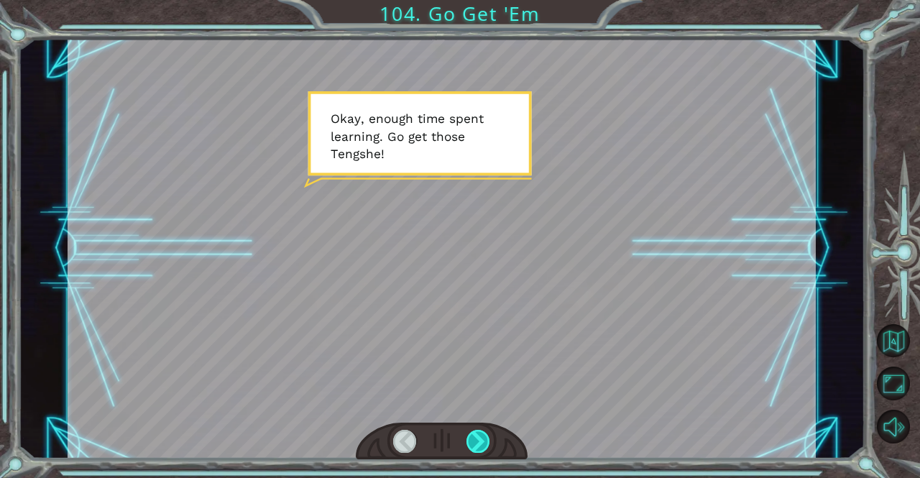
click at [481, 448] on div at bounding box center [442, 442] width 172 height 38
click at [481, 443] on div at bounding box center [478, 441] width 24 height 23
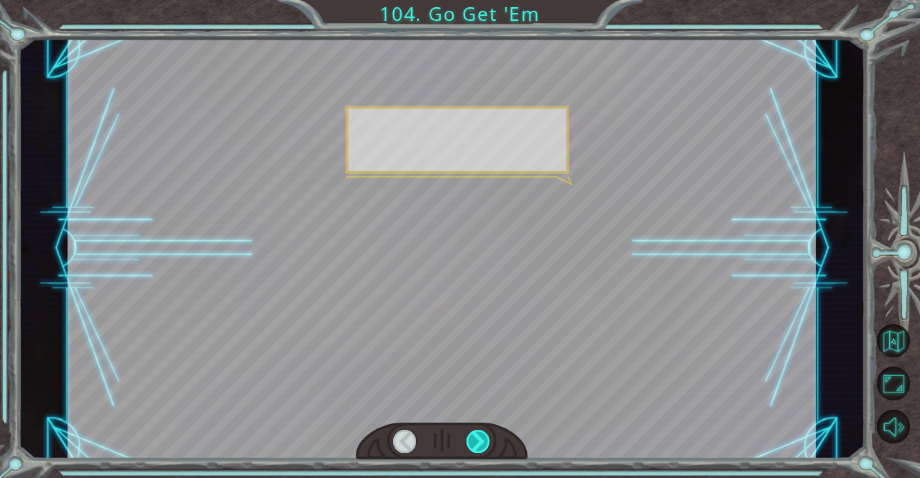
click at [481, 443] on div at bounding box center [478, 441] width 24 height 23
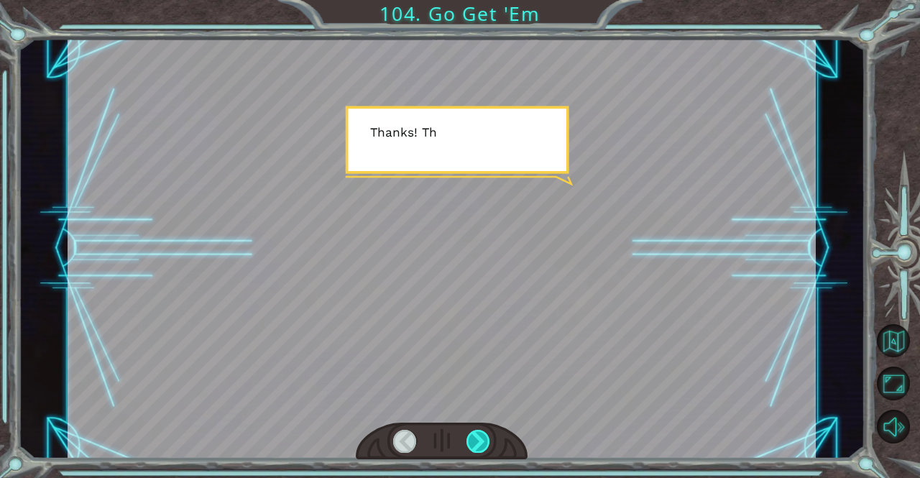
click at [481, 442] on div at bounding box center [478, 441] width 24 height 23
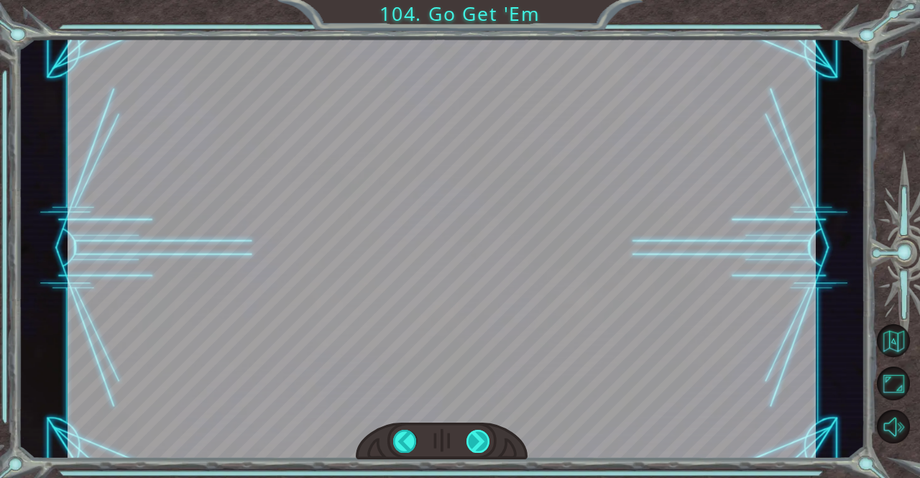
click at [481, 0] on div "Temporary Text O k a y , e n o u g h t i m e s p e n t l e a r n i n g . G o g …" at bounding box center [460, 0] width 920 height 0
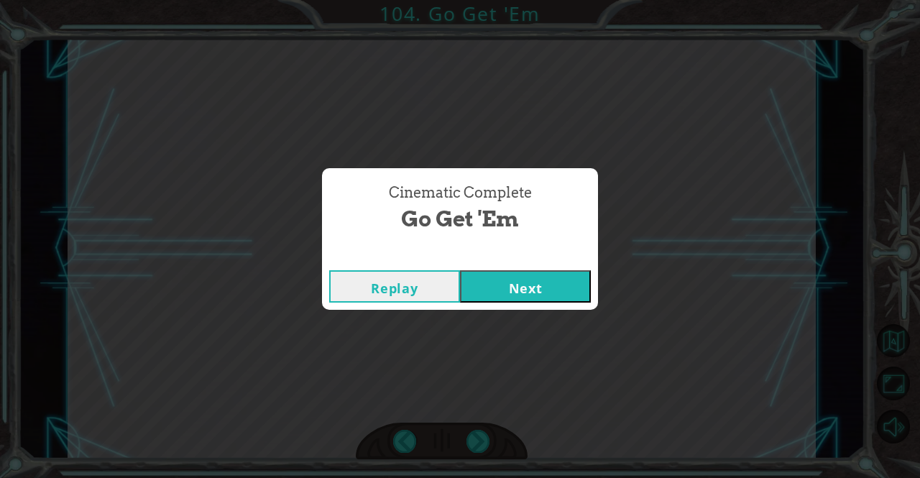
click at [537, 290] on button "Next" at bounding box center [525, 286] width 131 height 32
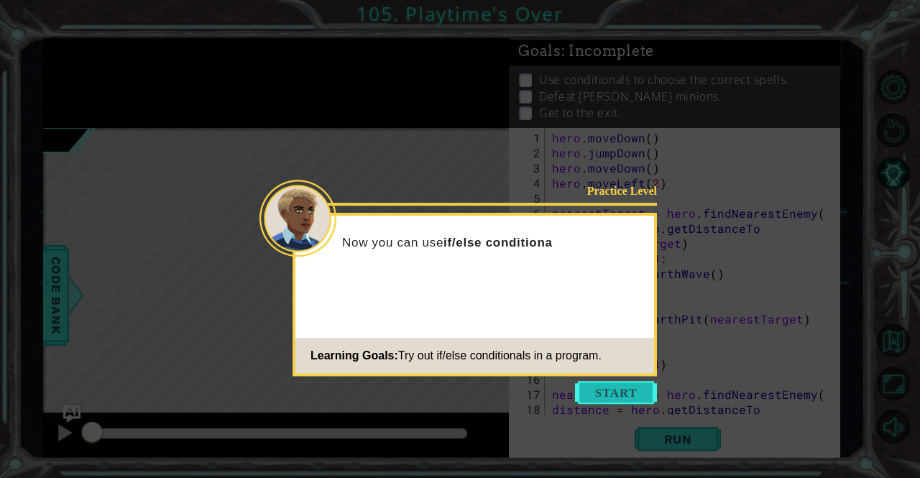
click at [591, 389] on button "Start" at bounding box center [616, 392] width 82 height 23
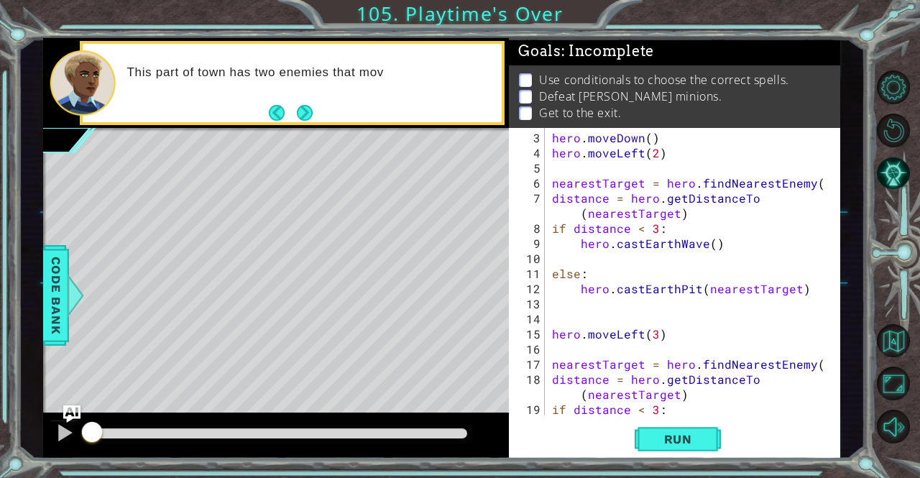
scroll to position [34, 0]
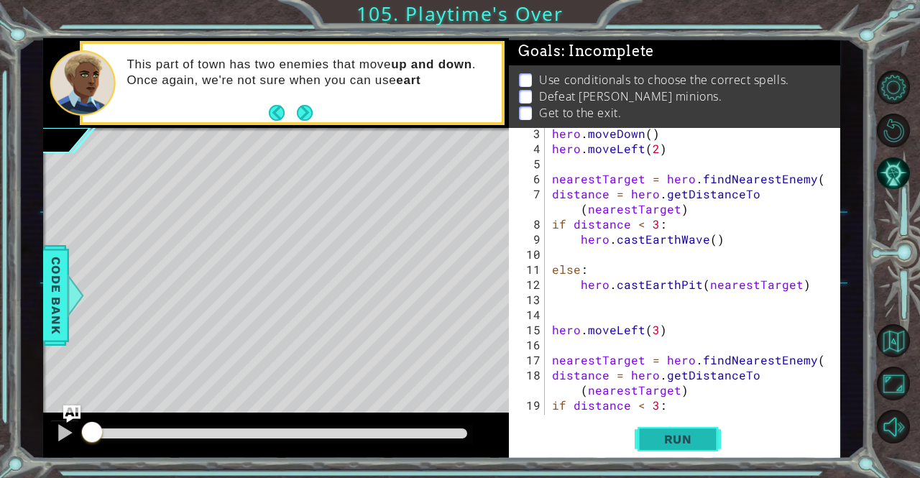
click at [659, 438] on span "Run" at bounding box center [678, 439] width 57 height 14
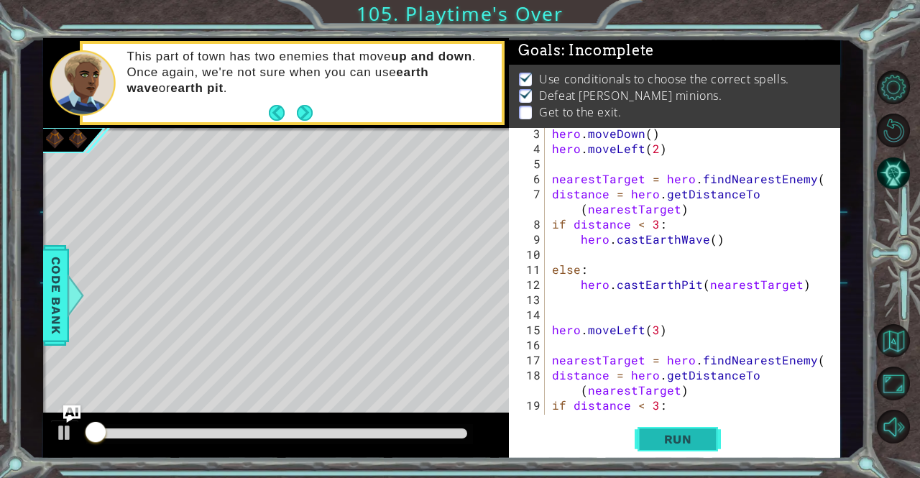
scroll to position [9, 0]
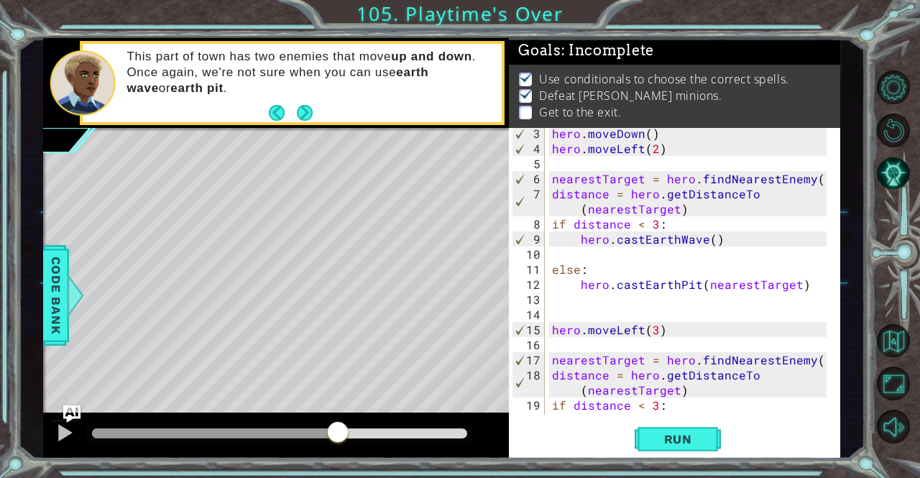
drag, startPoint x: 315, startPoint y: 432, endPoint x: 339, endPoint y: 433, distance: 24.5
click at [339, 433] on div at bounding box center [280, 433] width 376 height 10
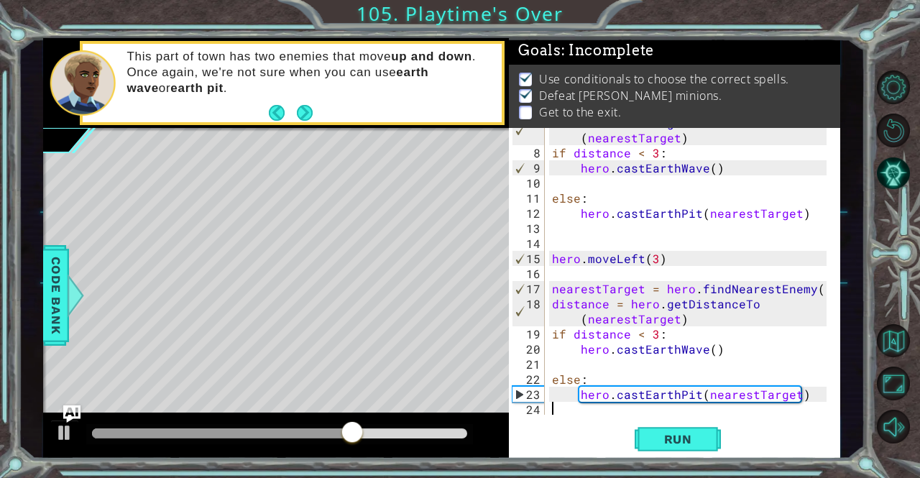
scroll to position [105, 0]
click at [655, 258] on div "distance = hero . getDistanceTo ( nearestTarget ) if distance < 3 : hero . cast…" at bounding box center [691, 281] width 284 height 332
type textarea "hero.moveLeft(4)"
click at [683, 439] on span "Run" at bounding box center [678, 439] width 57 height 14
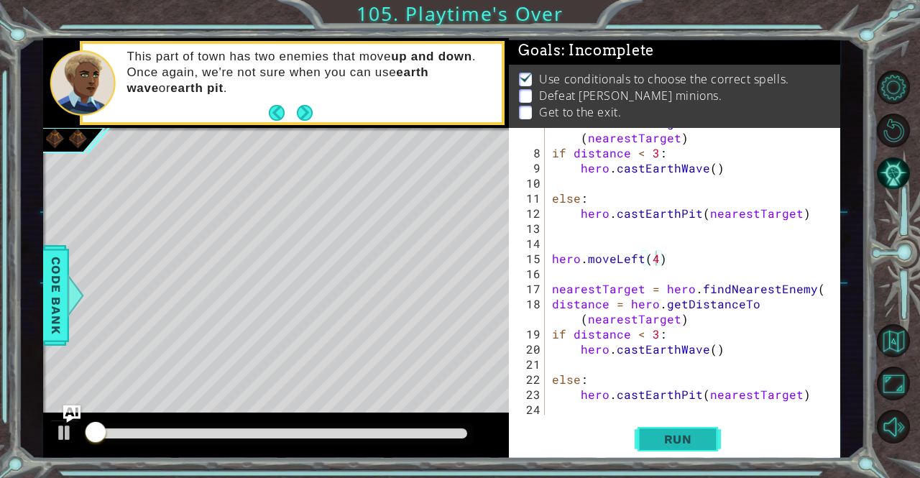
click at [683, 439] on span "Run" at bounding box center [678, 439] width 57 height 14
click at [655, 438] on span "Run" at bounding box center [678, 439] width 57 height 14
click at [233, 443] on div at bounding box center [279, 434] width 387 height 20
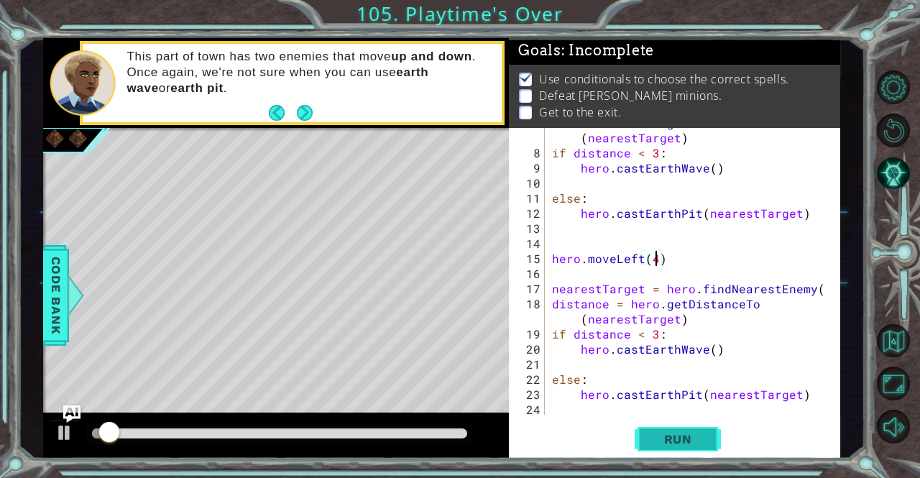
click at [662, 449] on button "Run" at bounding box center [678, 439] width 86 height 33
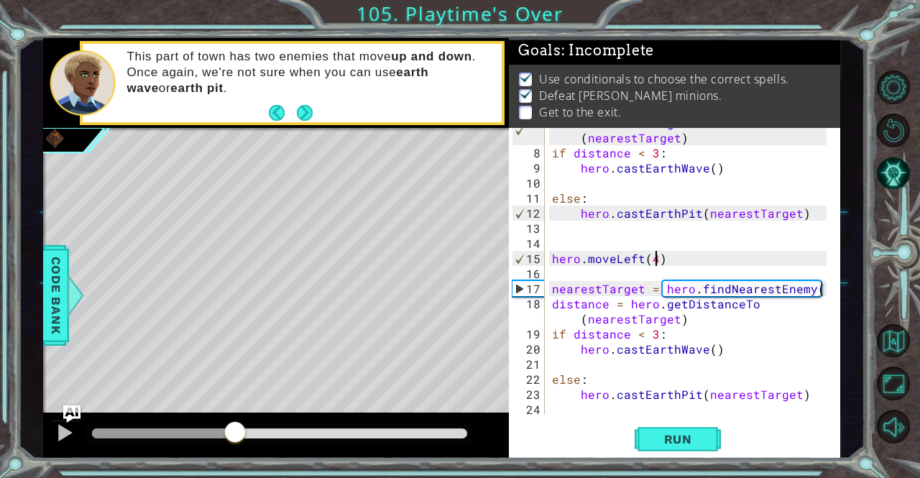
drag, startPoint x: 106, startPoint y: 431, endPoint x: 234, endPoint y: 415, distance: 129.7
click at [234, 415] on div at bounding box center [276, 435] width 466 height 46
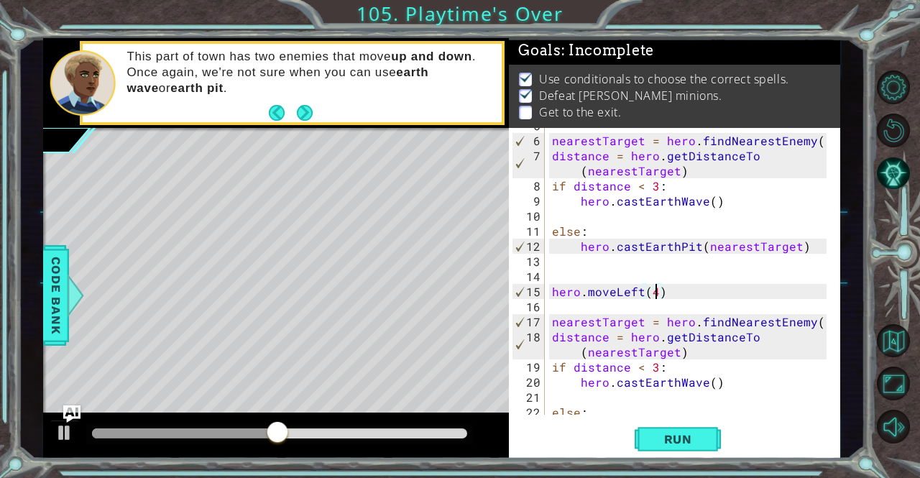
scroll to position [105, 0]
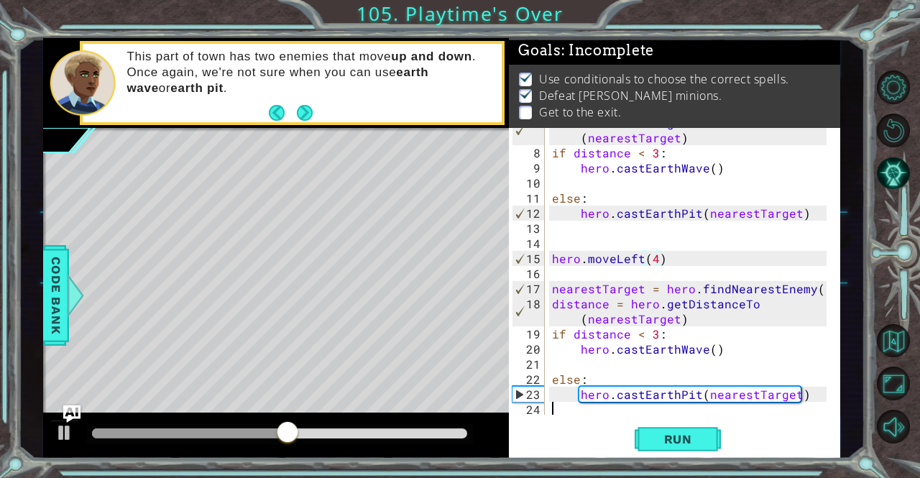
click at [558, 406] on div "distance = hero . getDistanceTo ( nearestTarget ) if distance < 3 : hero . cast…" at bounding box center [691, 281] width 284 height 332
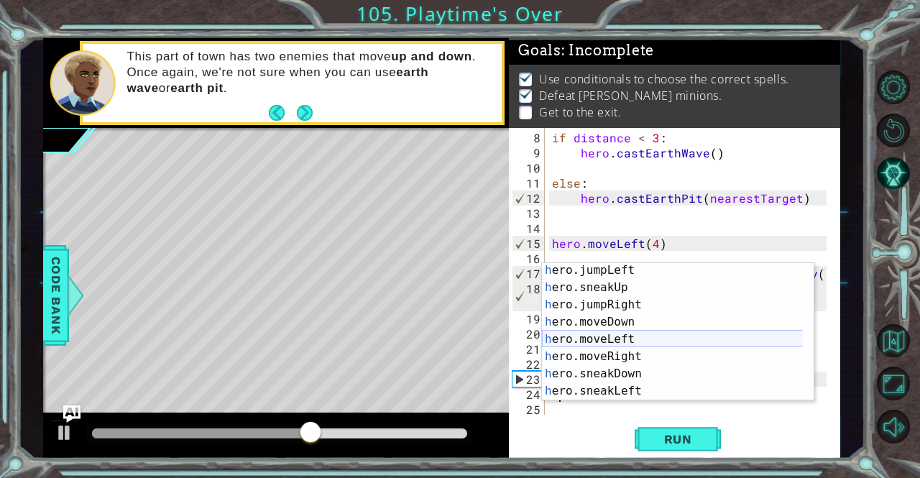
scroll to position [70, 0]
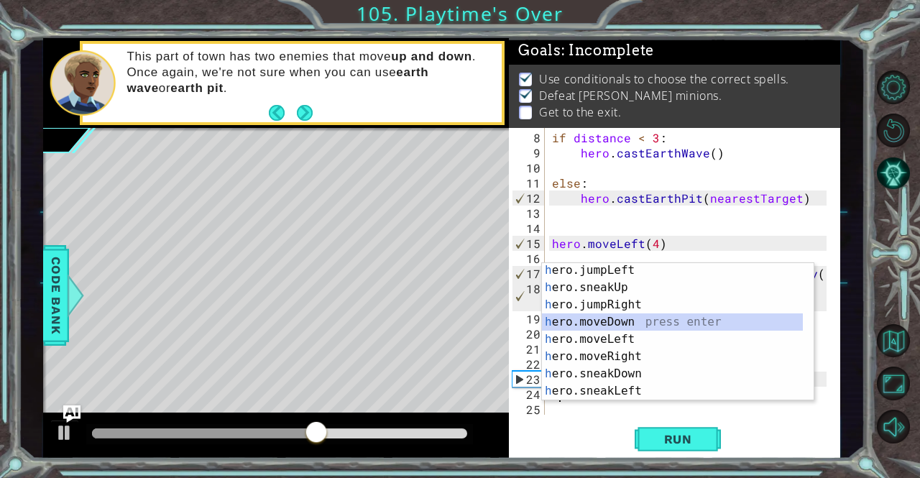
click at [619, 318] on div "h ero.jumpLeft press enter h ero.sneakUp press enter h ero.jumpRight press ente…" at bounding box center [673, 348] width 262 height 172
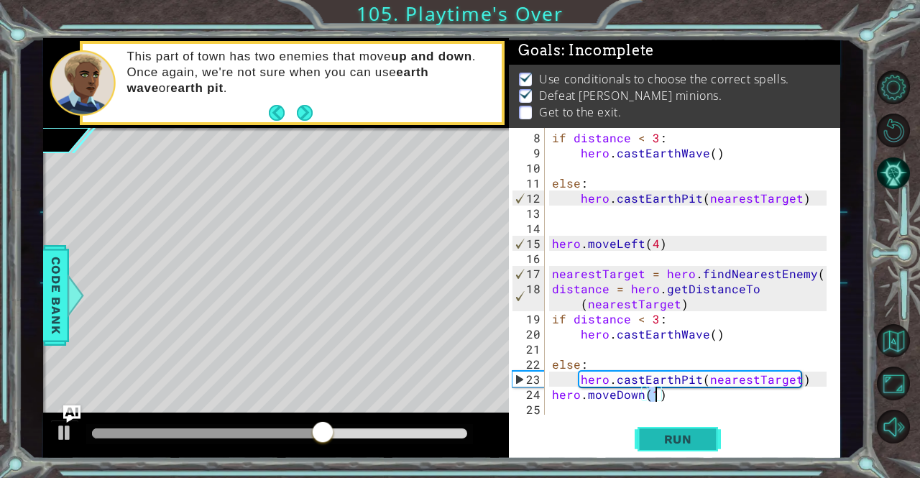
type textarea "hero.moveDown(1)"
click at [684, 433] on span "Run" at bounding box center [678, 439] width 57 height 14
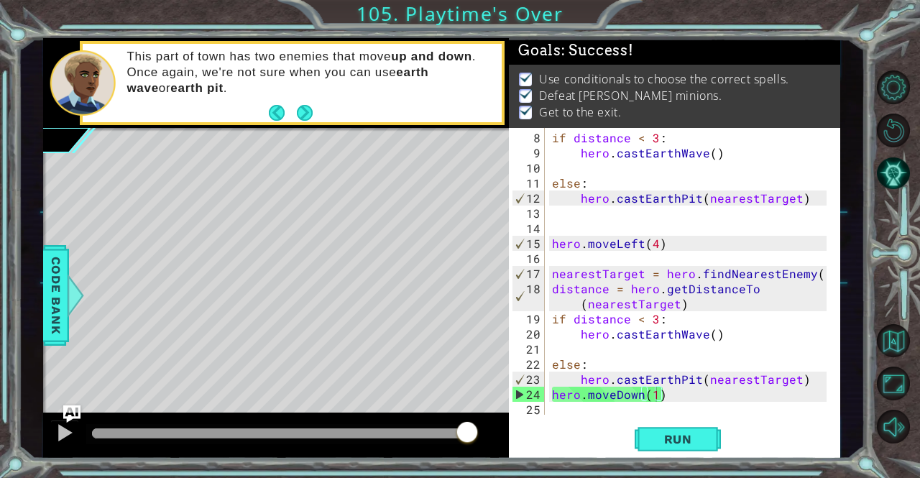
drag, startPoint x: 400, startPoint y: 432, endPoint x: 470, endPoint y: 439, distance: 70.8
click at [470, 439] on body "1 ההההההההההההההההההההההההההההההההההההההההההההההההההההההההההההההההההההההההההההה…" at bounding box center [460, 239] width 920 height 478
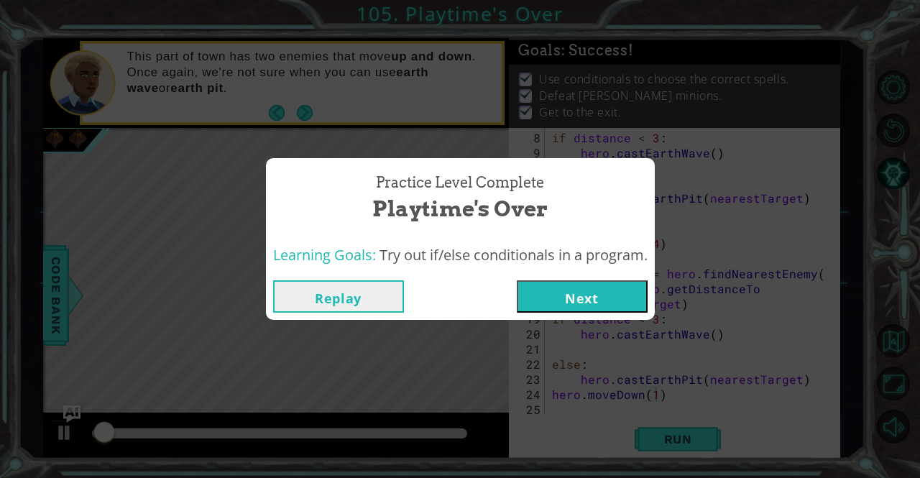
click at [551, 307] on button "Next" at bounding box center [582, 296] width 131 height 32
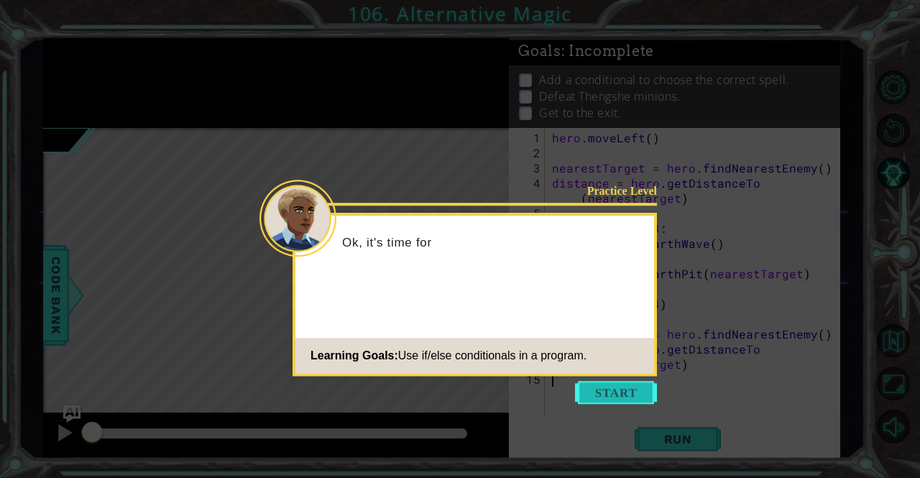
click at [603, 394] on button "Start" at bounding box center [616, 392] width 82 height 23
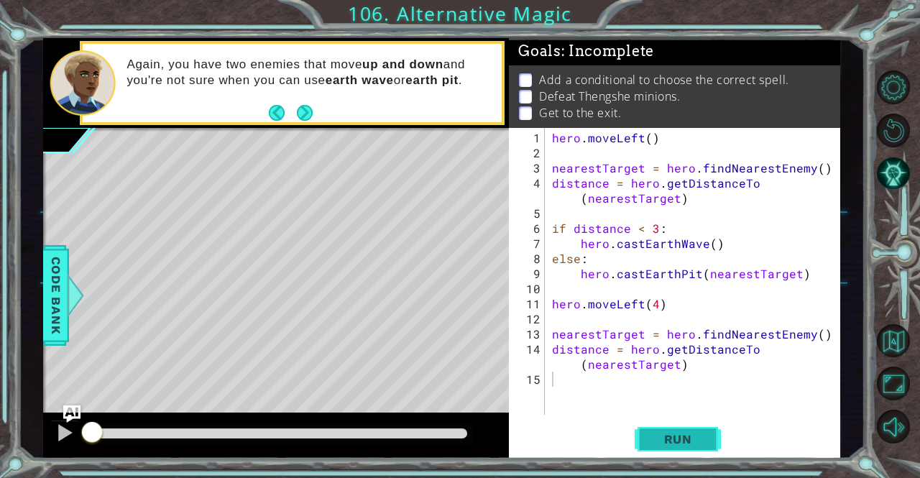
click at [637, 441] on button "Run" at bounding box center [678, 439] width 86 height 33
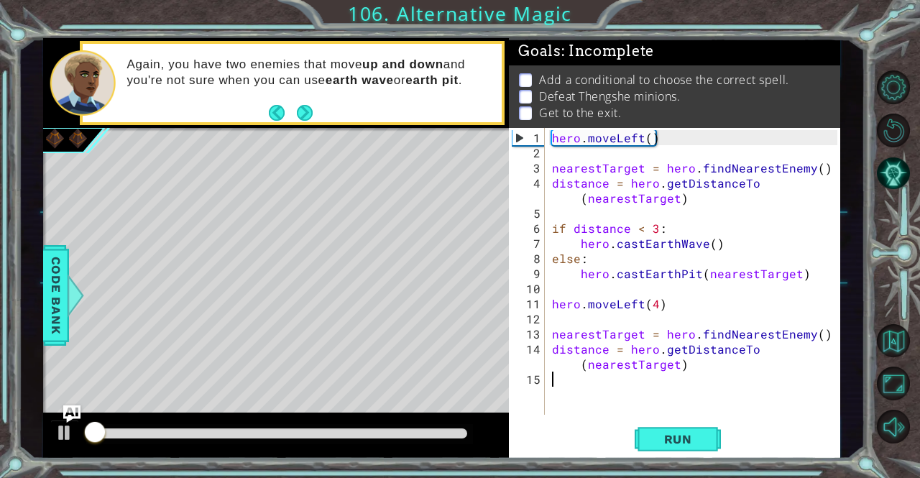
click at [634, 451] on div "Run" at bounding box center [677, 439] width 331 height 33
click at [647, 444] on button "Run" at bounding box center [678, 439] width 86 height 33
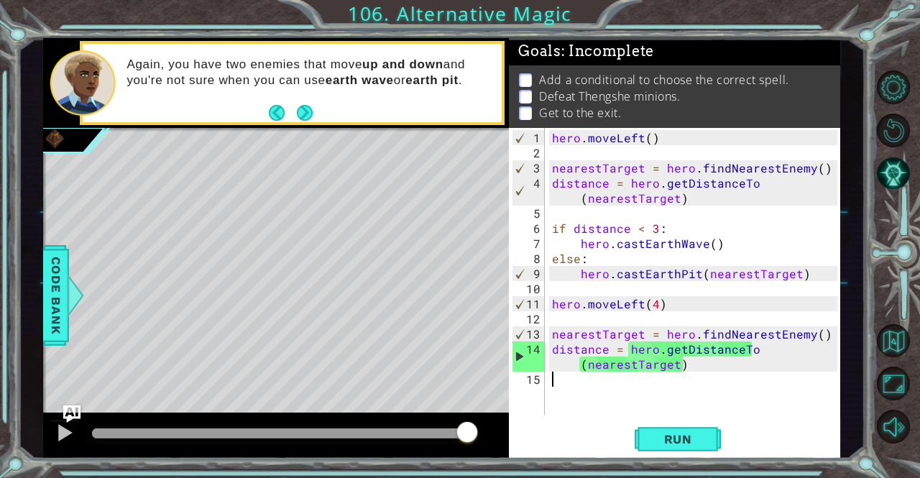
drag, startPoint x: 382, startPoint y: 432, endPoint x: 481, endPoint y: 440, distance: 99.5
click at [481, 440] on div at bounding box center [276, 435] width 466 height 46
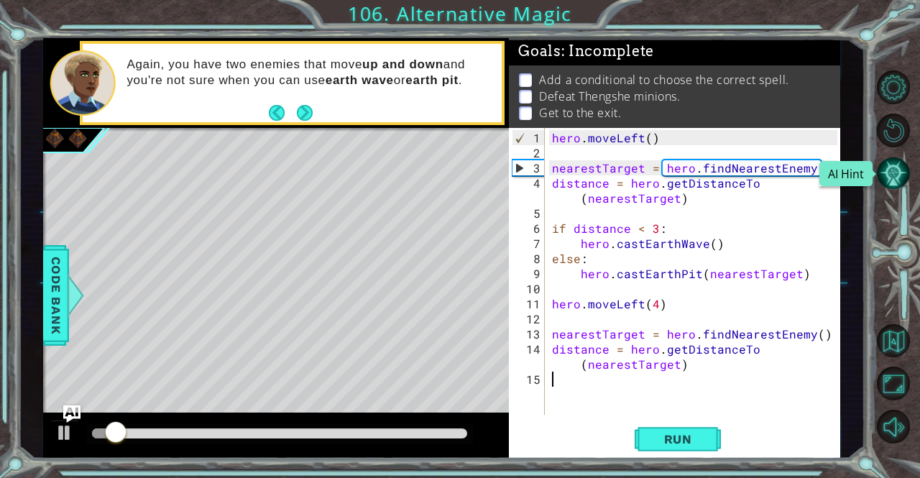
click at [892, 177] on button "AI Hint" at bounding box center [894, 174] width 34 height 34
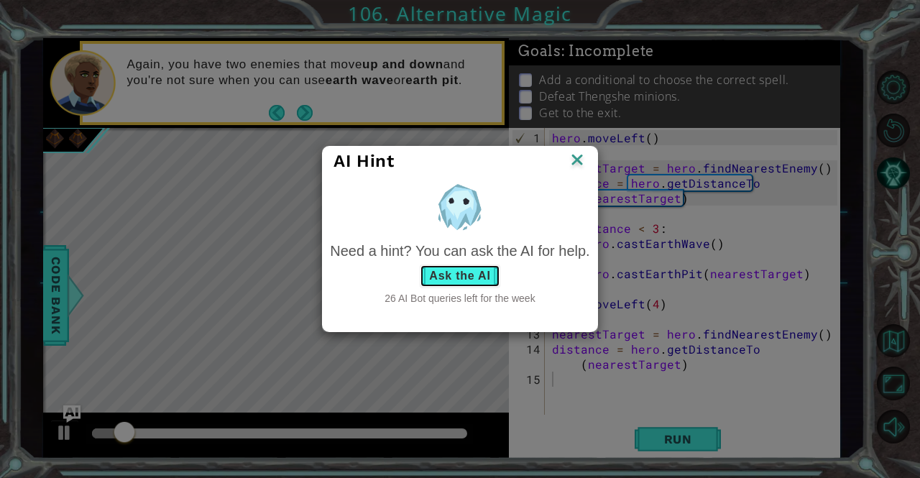
click at [465, 277] on button "Ask the AI" at bounding box center [460, 275] width 80 height 23
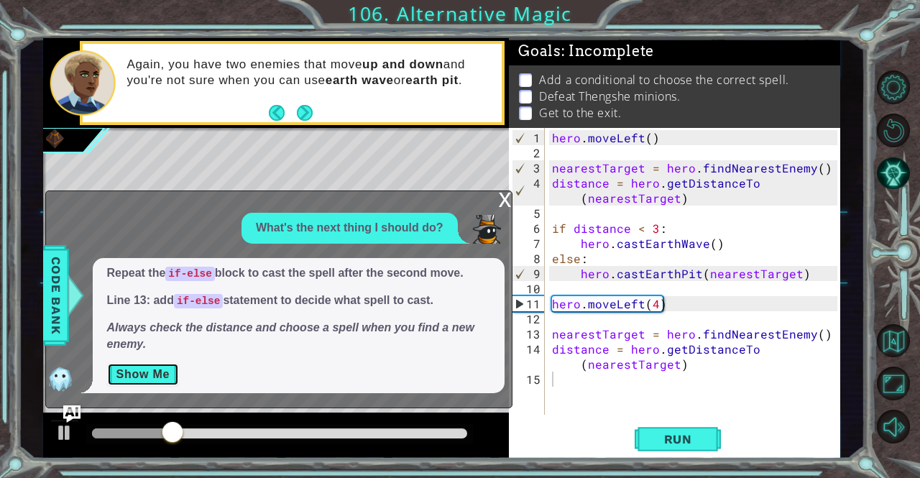
click at [170, 384] on button "Show Me" at bounding box center [143, 374] width 73 height 23
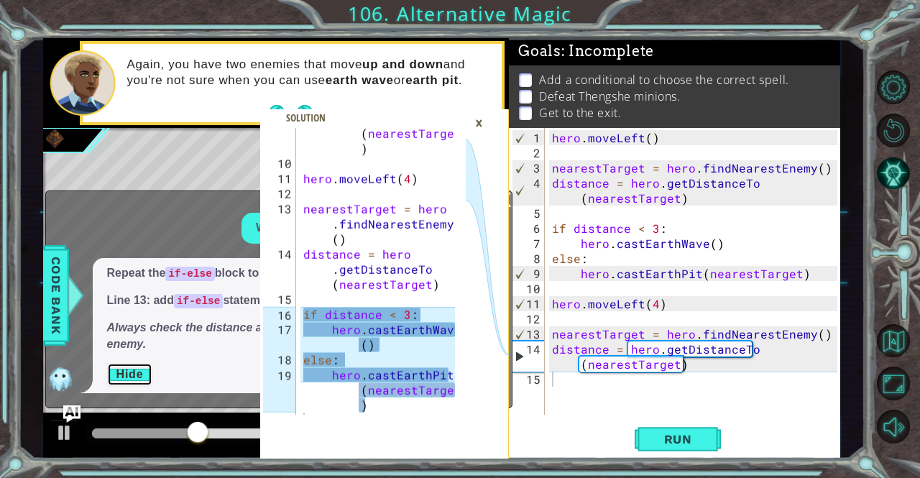
scroll to position [226, 0]
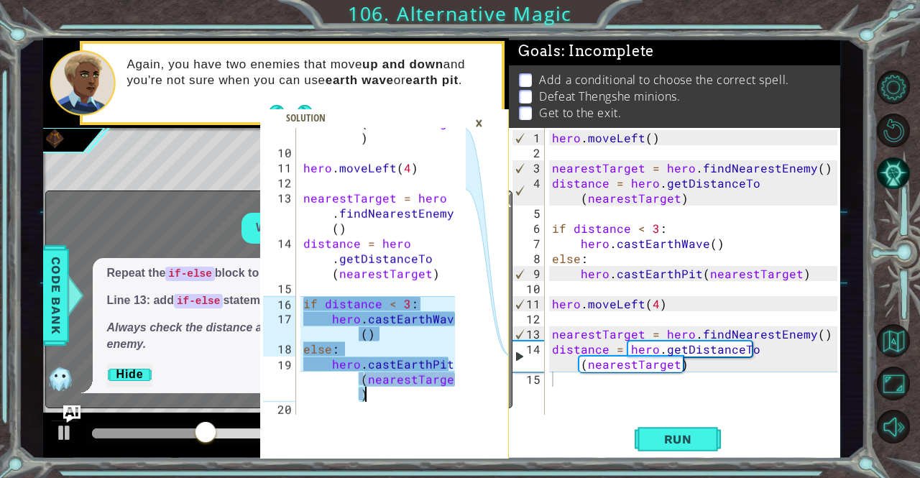
click at [385, 398] on div "hero . [GEOGRAPHIC_DATA] ( nearestTarget ) hero . moveLeft ( 4 ) nearestTarget …" at bounding box center [381, 273] width 162 height 347
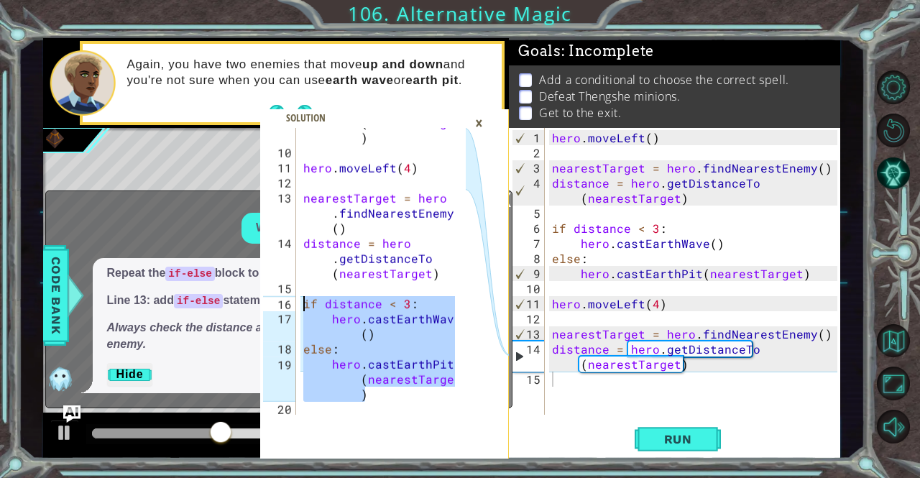
drag, startPoint x: 385, startPoint y: 398, endPoint x: 295, endPoint y: 303, distance: 131.2
click at [295, 303] on div "hero.castEarthPit(nearestTarget) 9 10 11 12 13 14 15 16 17 18 19 20 hero . [GEO…" at bounding box center [363, 271] width 206 height 287
type textarea "if distance < 3: hero.castEarthWave()"
click at [594, 391] on div "hero . moveLeft ( ) nearestTarget = hero . findNearestEnemy ( ) distance = hero…" at bounding box center [696, 288] width 295 height 317
paste textarea "hero.castEarthPit(nearestTarget)"
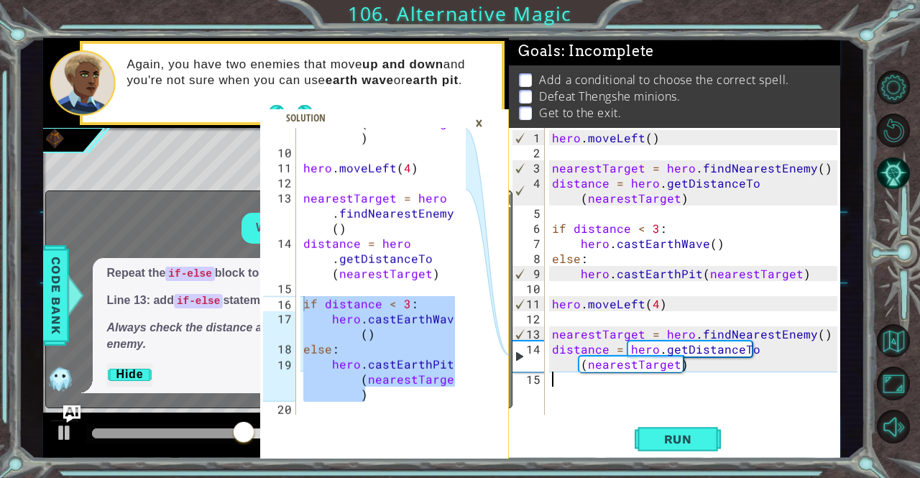
type textarea "hero.castEarthPit(nearestTarget)"
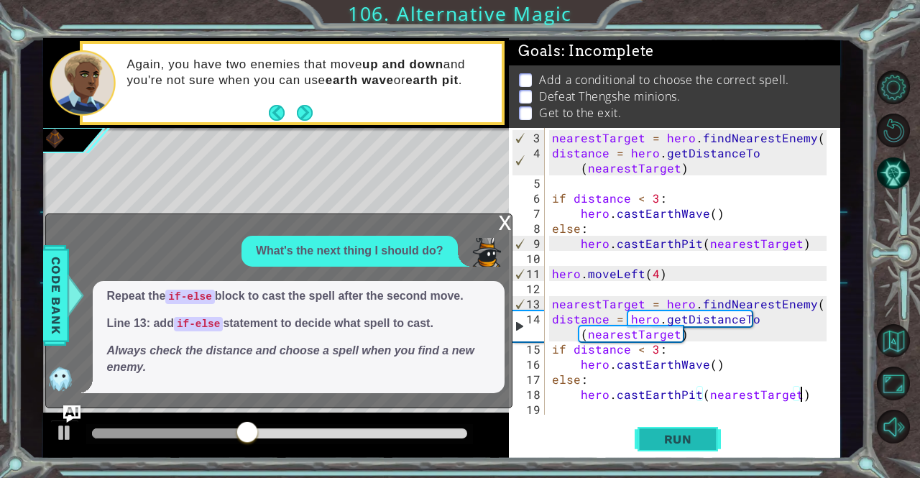
click at [677, 437] on span "Run" at bounding box center [678, 439] width 57 height 14
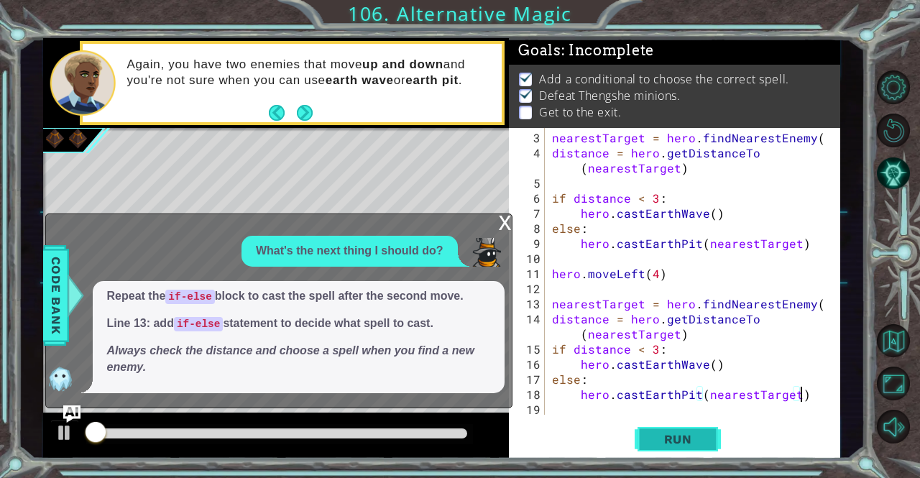
scroll to position [9, 0]
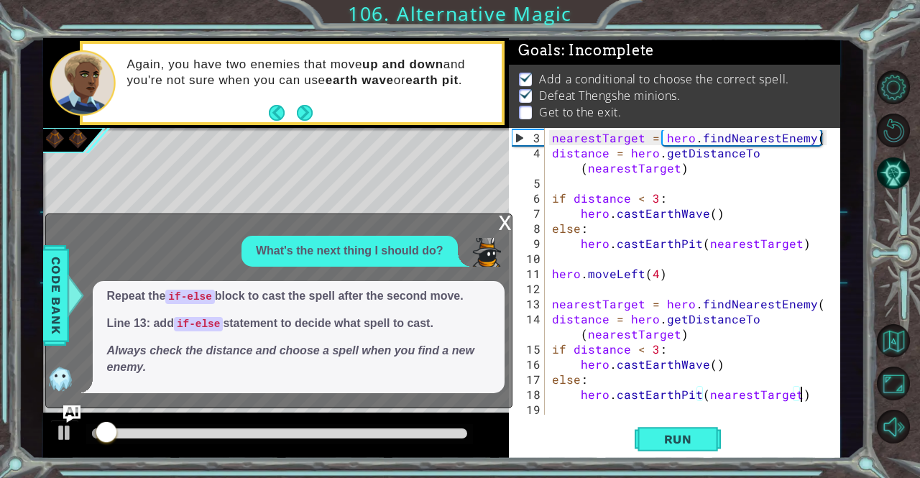
drag, startPoint x: 677, startPoint y: 437, endPoint x: 223, endPoint y: 433, distance: 453.4
click at [223, 433] on div at bounding box center [280, 433] width 376 height 10
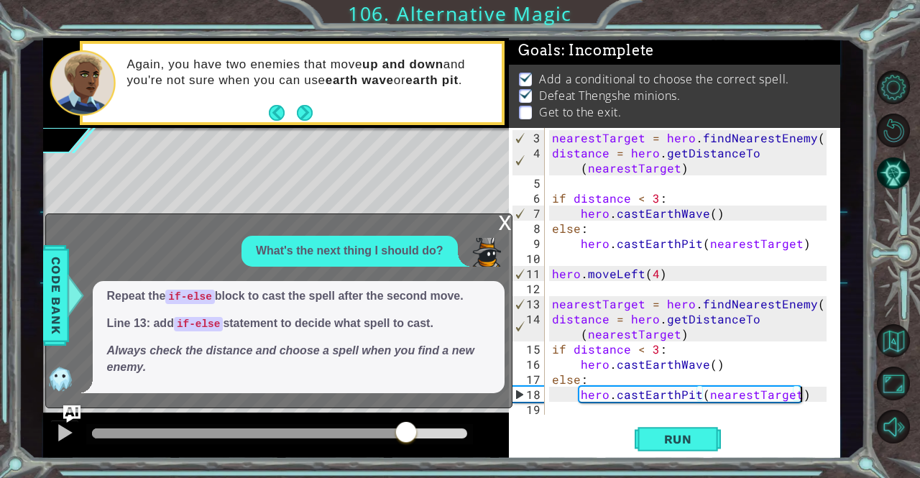
drag, startPoint x: 223, startPoint y: 433, endPoint x: 509, endPoint y: 430, distance: 285.3
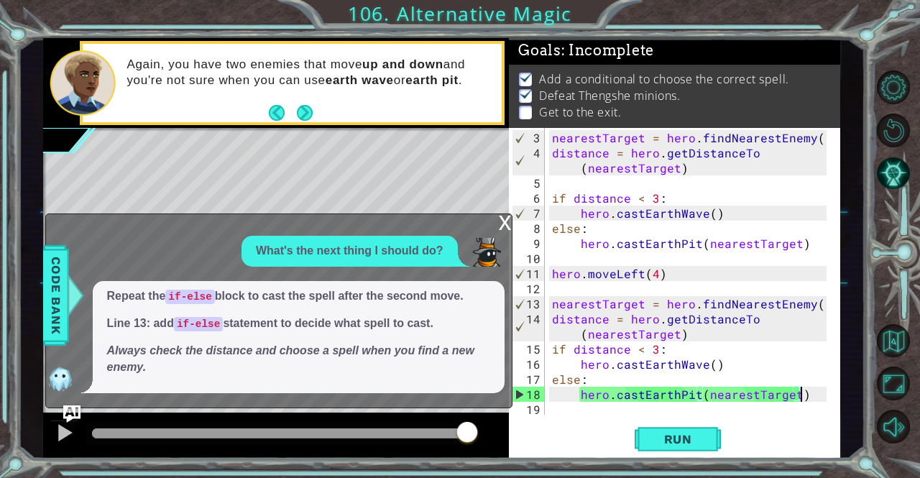
click at [507, 226] on div "x" at bounding box center [505, 221] width 13 height 14
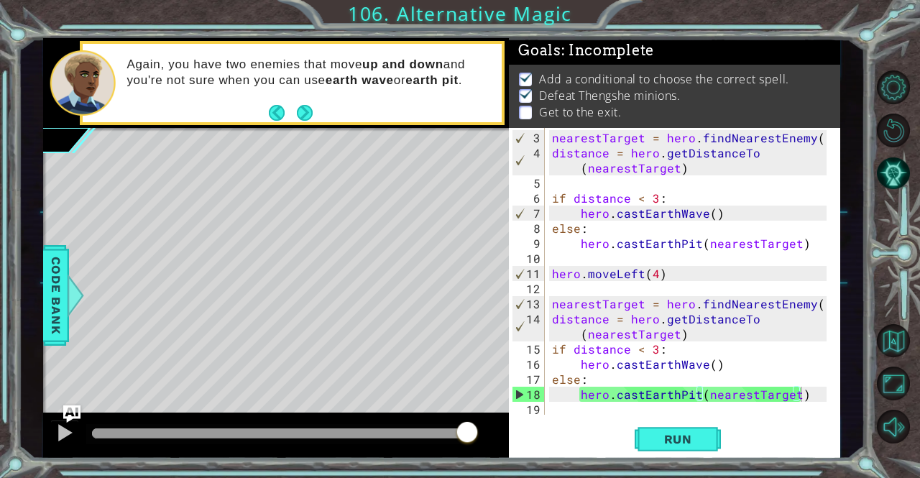
click at [632, 403] on div "nearestTarget = hero . findNearestEnemy ( ) distance = hero . getDistanceTo ( n…" at bounding box center [691, 288] width 284 height 317
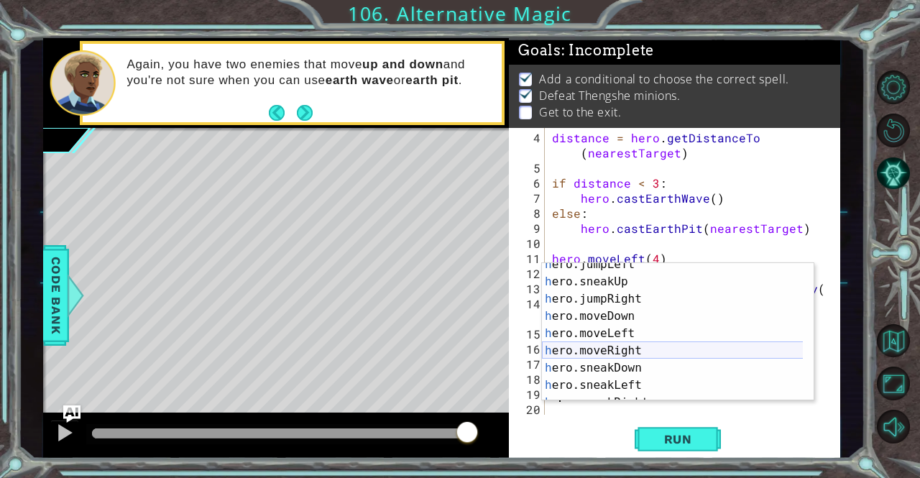
scroll to position [76, 0]
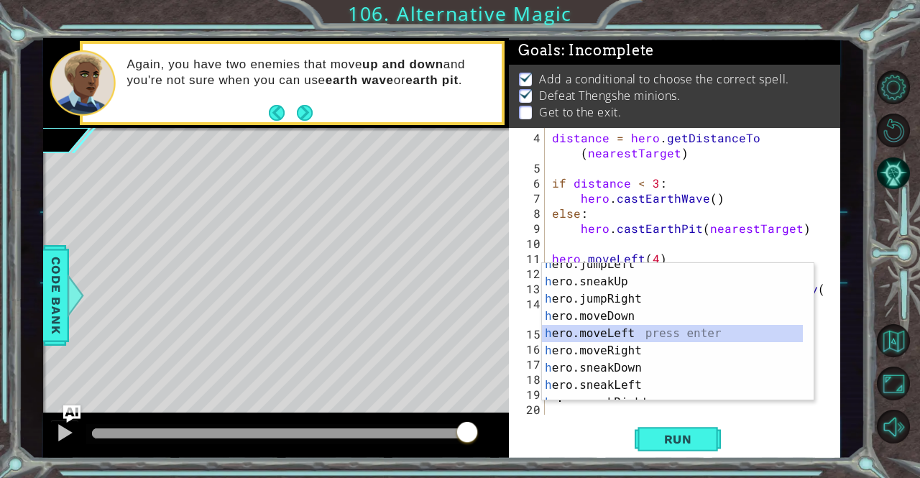
click at [605, 331] on div "h ero.jumpLeft press enter h ero.sneakUp press enter h ero.jumpRight press ente…" at bounding box center [673, 342] width 262 height 172
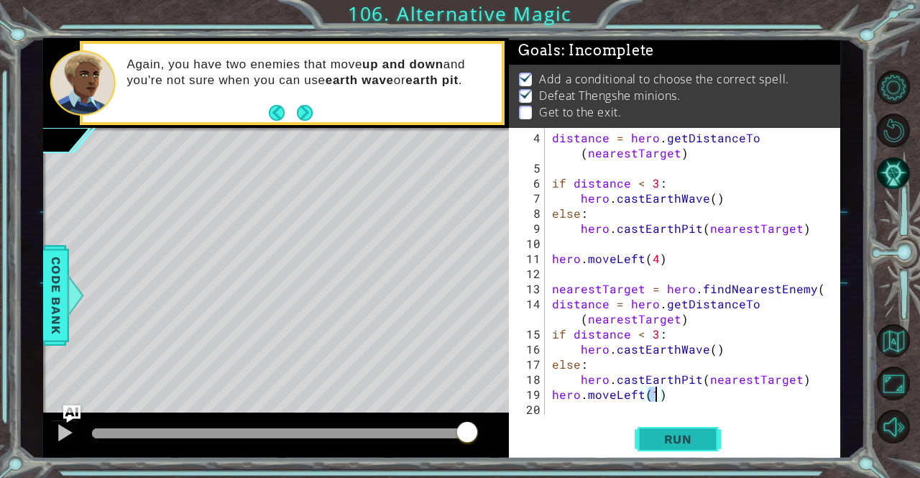
type textarea "hero.moveLeft(1)"
click at [686, 442] on span "Run" at bounding box center [678, 439] width 57 height 14
click at [458, 430] on div at bounding box center [280, 433] width 376 height 10
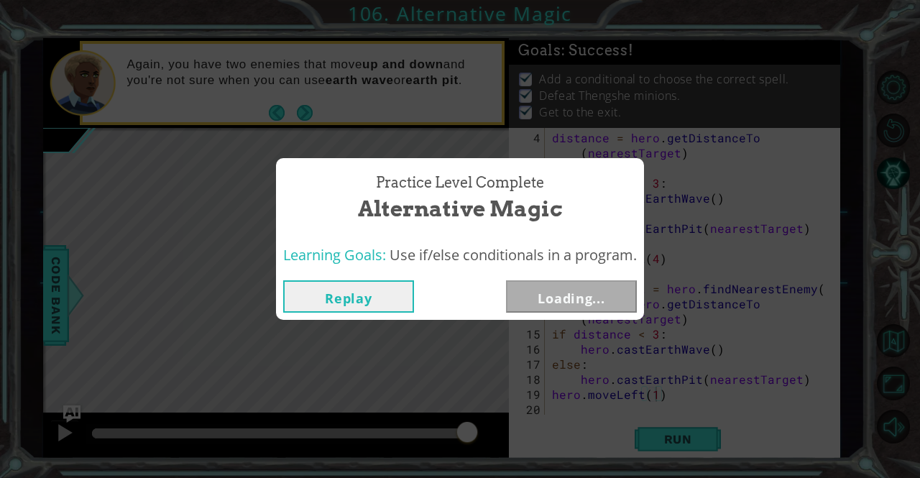
drag, startPoint x: 458, startPoint y: 437, endPoint x: 503, endPoint y: 428, distance: 45.5
click at [503, 428] on body "if distance < 3: hero.[PERSON_NAME]() 9 10 11 12 13 14 15 16 17 18 19 20 hero .…" at bounding box center [460, 239] width 920 height 478
click at [532, 297] on button "Next" at bounding box center [571, 296] width 131 height 32
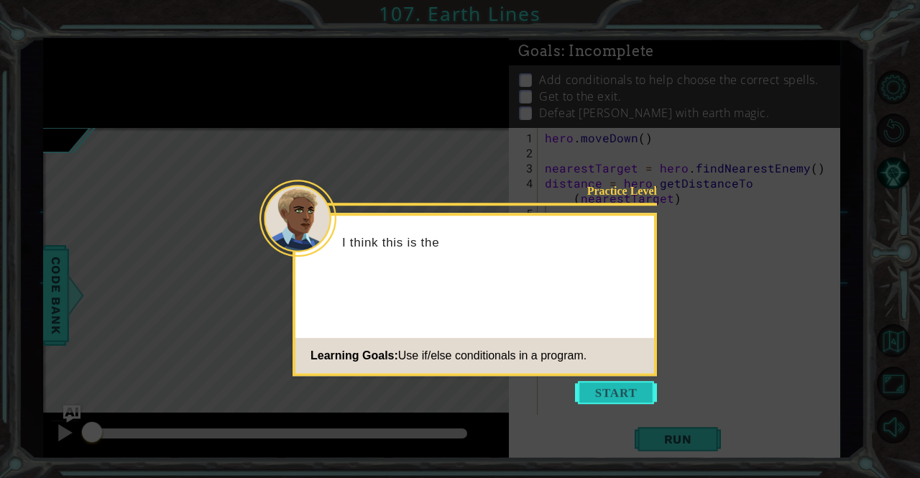
click at [637, 399] on button "Start" at bounding box center [616, 392] width 82 height 23
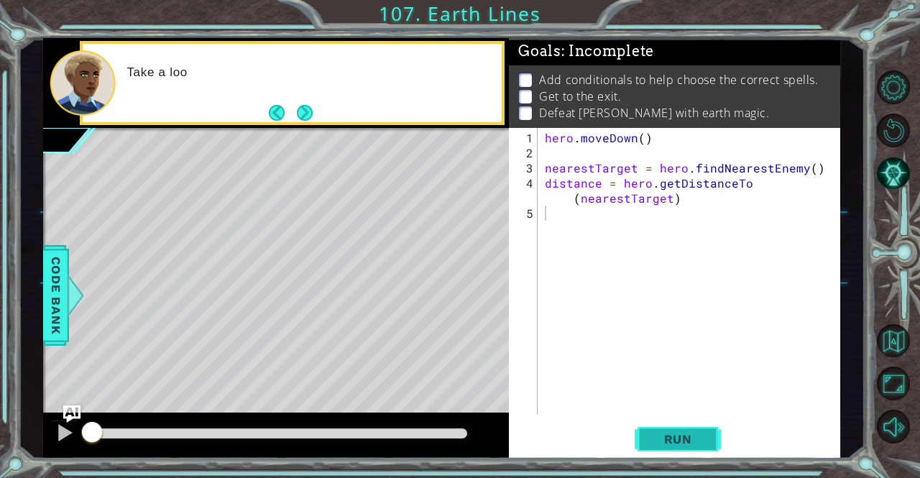
click at [664, 423] on button "Run" at bounding box center [678, 439] width 86 height 33
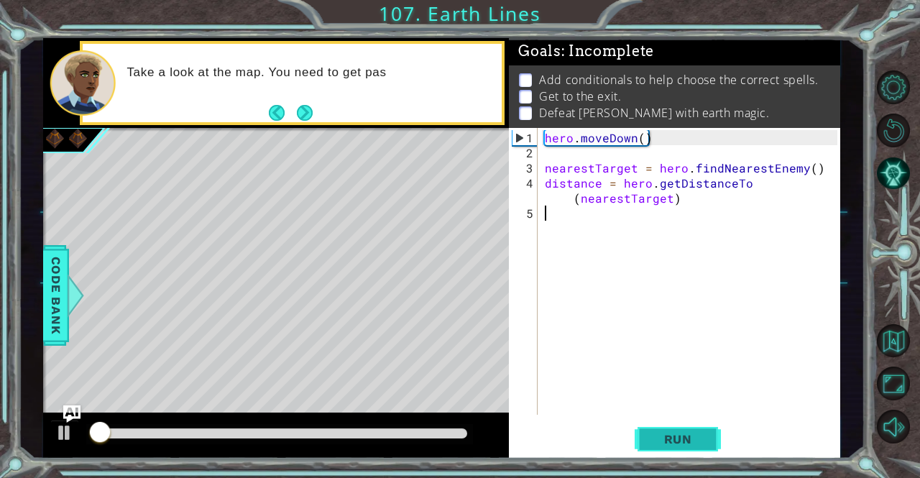
click at [658, 425] on button "Run" at bounding box center [678, 439] width 86 height 33
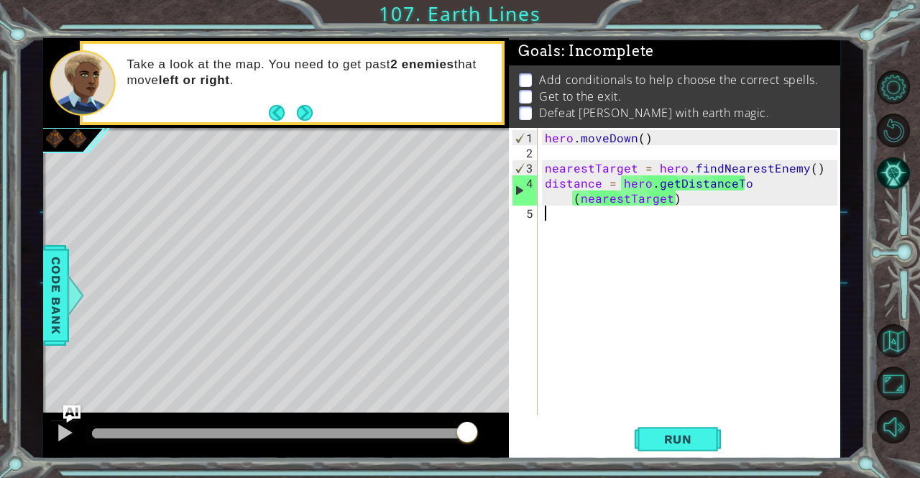
drag, startPoint x: 395, startPoint y: 438, endPoint x: 481, endPoint y: 432, distance: 86.4
click at [481, 432] on div at bounding box center [276, 435] width 466 height 46
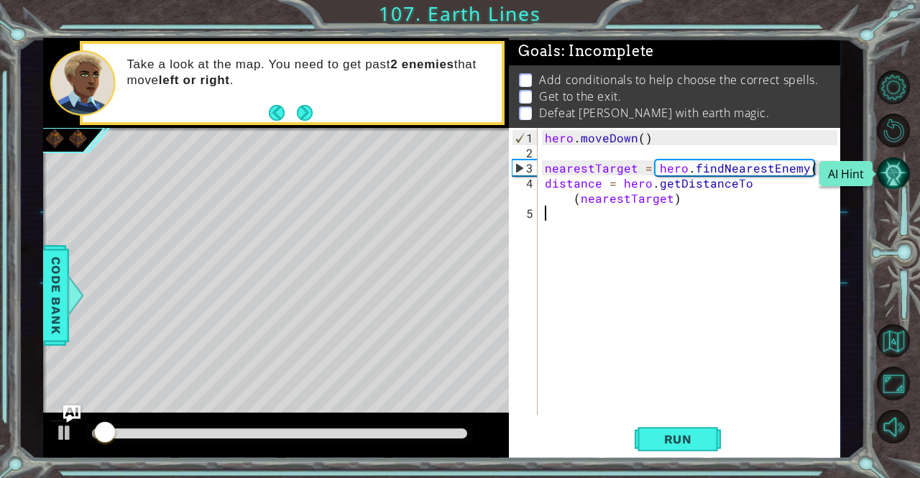
click at [890, 189] on button "AI Hint" at bounding box center [894, 174] width 34 height 34
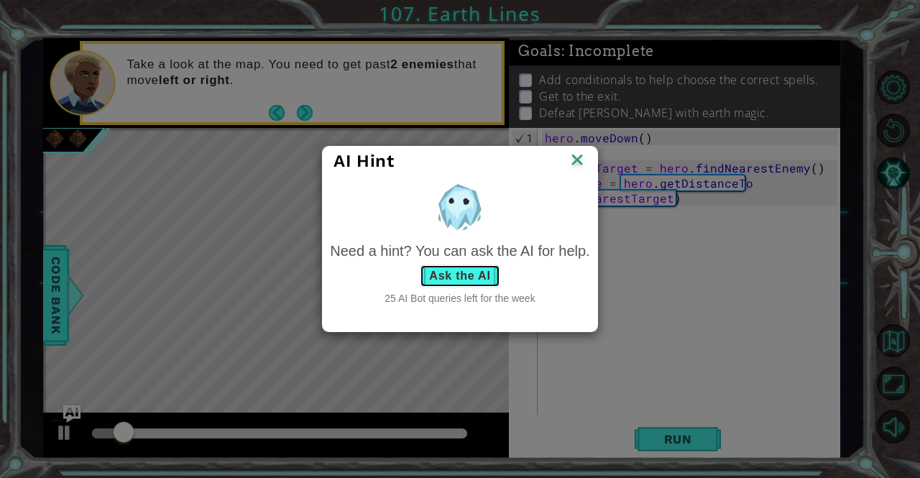
click at [466, 272] on button "Ask the AI" at bounding box center [460, 275] width 80 height 23
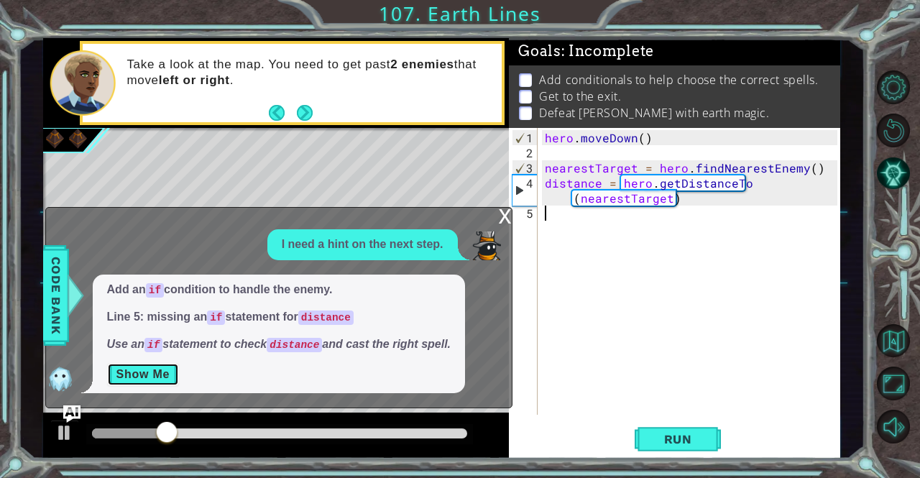
click at [124, 382] on button "Show Me" at bounding box center [143, 374] width 73 height 23
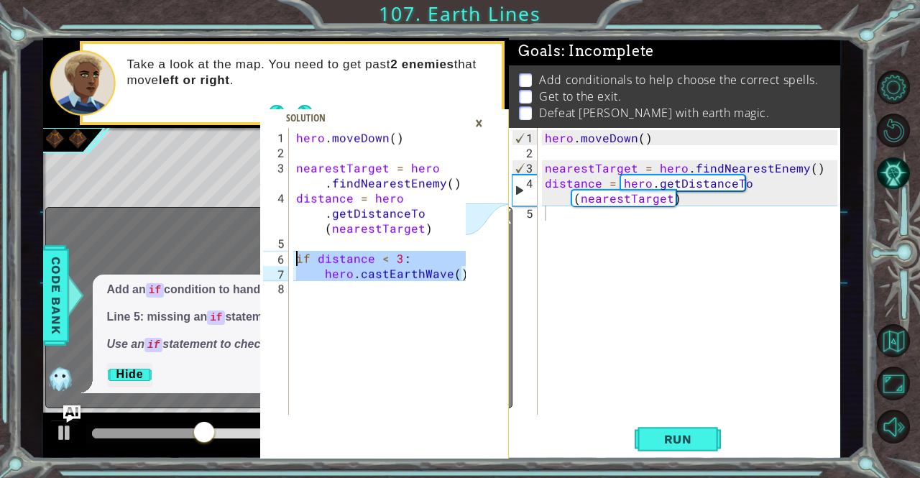
drag, startPoint x: 463, startPoint y: 275, endPoint x: 296, endPoint y: 254, distance: 168.0
click at [296, 254] on div "hero . [GEOGRAPHIC_DATA] ( ) nearestTarget = hero . findNearestEnemy ( ) distan…" at bounding box center [383, 288] width 180 height 317
type textarea "if distance < 3: hero.castEarthWave()"
click at [584, 208] on div "hero . [GEOGRAPHIC_DATA] ( ) nearestTarget = hero . findNearestEnemy ( ) distan…" at bounding box center [693, 288] width 302 height 317
paste textarea "hero.castEarthWave()"
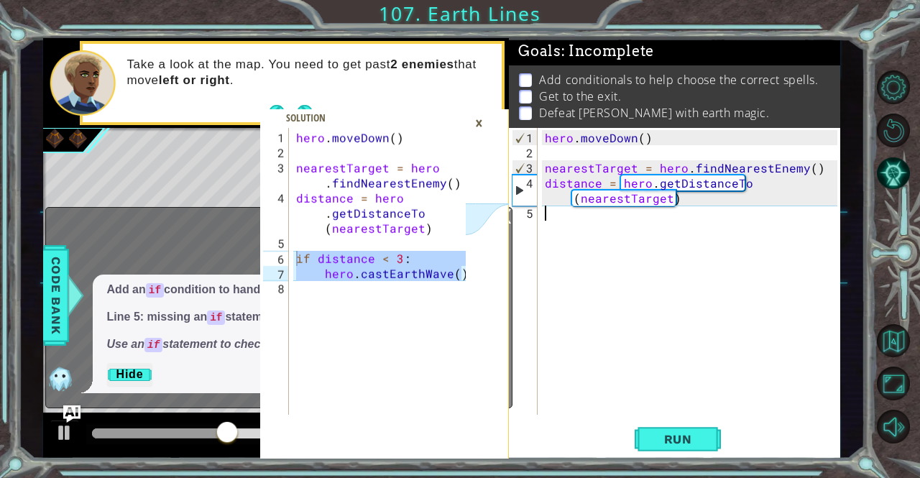
type textarea "hero.castEarthWave()"
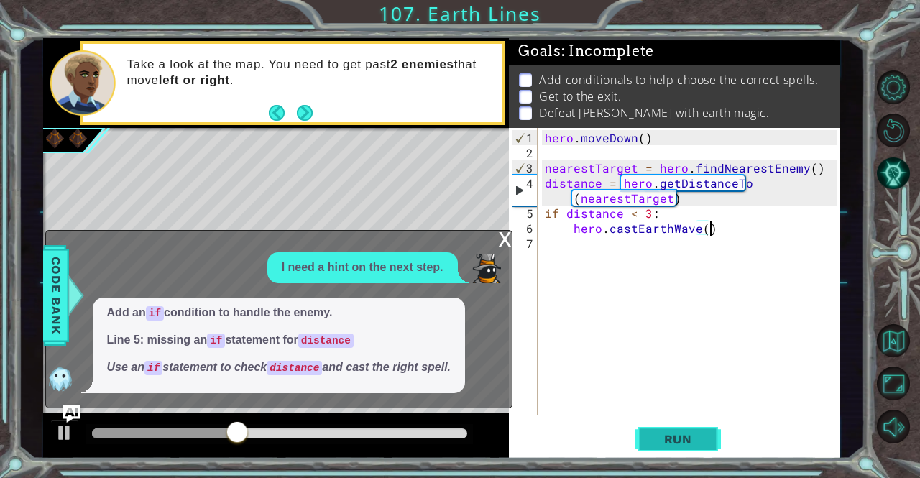
click at [683, 440] on span "Run" at bounding box center [678, 439] width 57 height 14
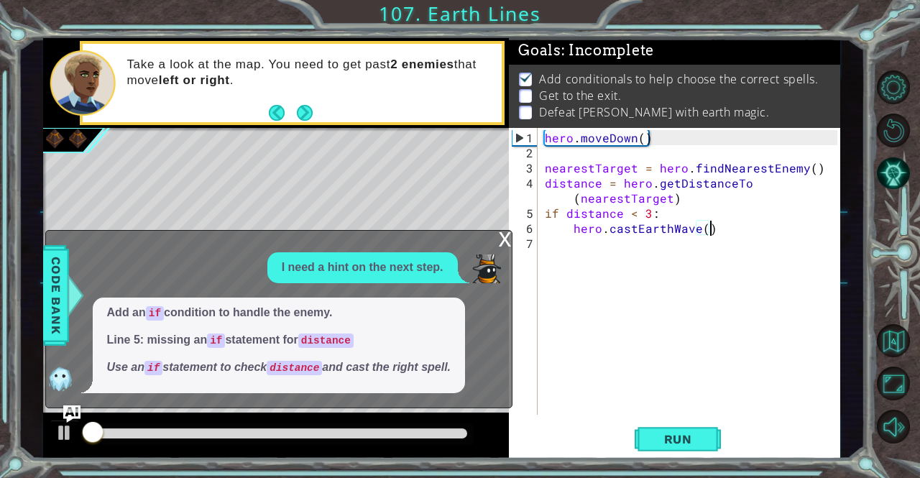
scroll to position [9, 0]
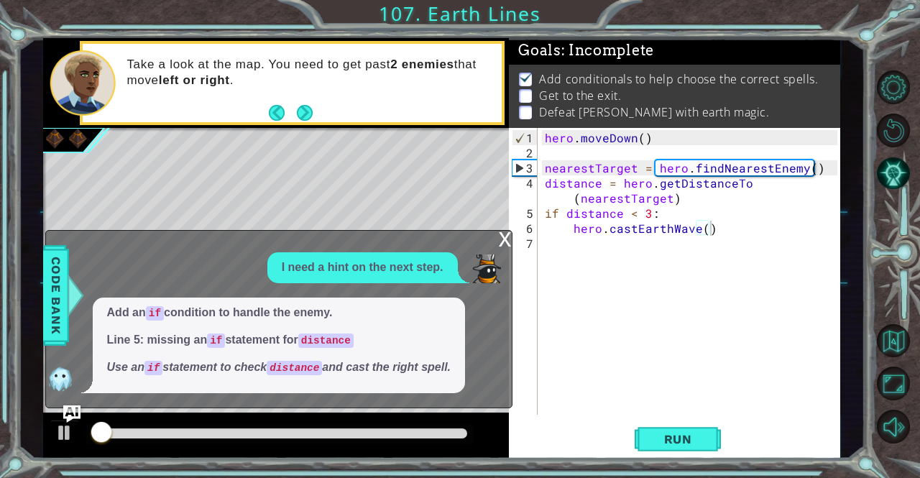
drag, startPoint x: 310, startPoint y: 428, endPoint x: 349, endPoint y: 428, distance: 39.5
click at [349, 428] on div at bounding box center [279, 434] width 387 height 20
click at [507, 245] on div "x" at bounding box center [505, 238] width 13 height 14
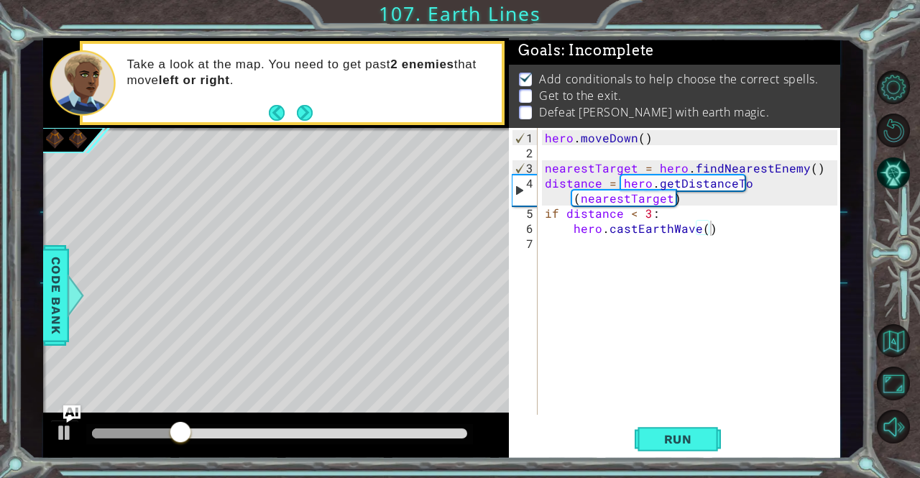
click at [418, 440] on div at bounding box center [279, 434] width 387 height 20
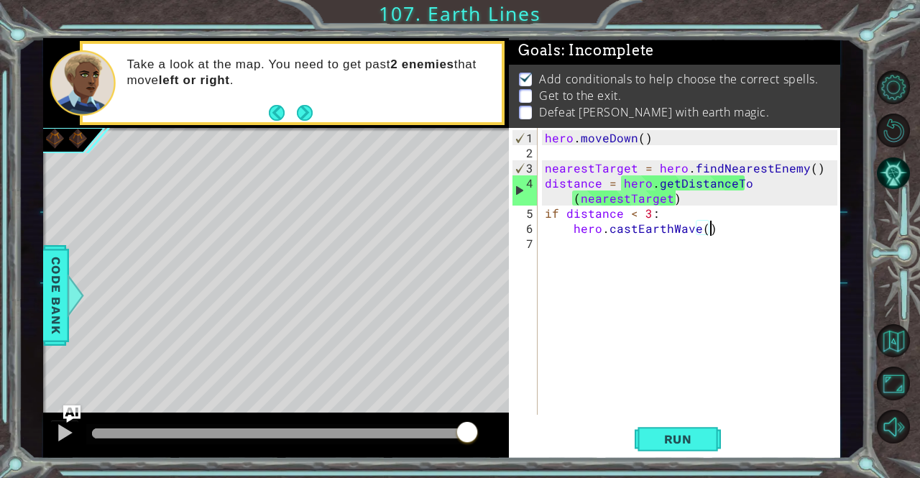
drag, startPoint x: 178, startPoint y: 428, endPoint x: 493, endPoint y: 432, distance: 314.8
click at [493, 432] on div at bounding box center [276, 435] width 466 height 46
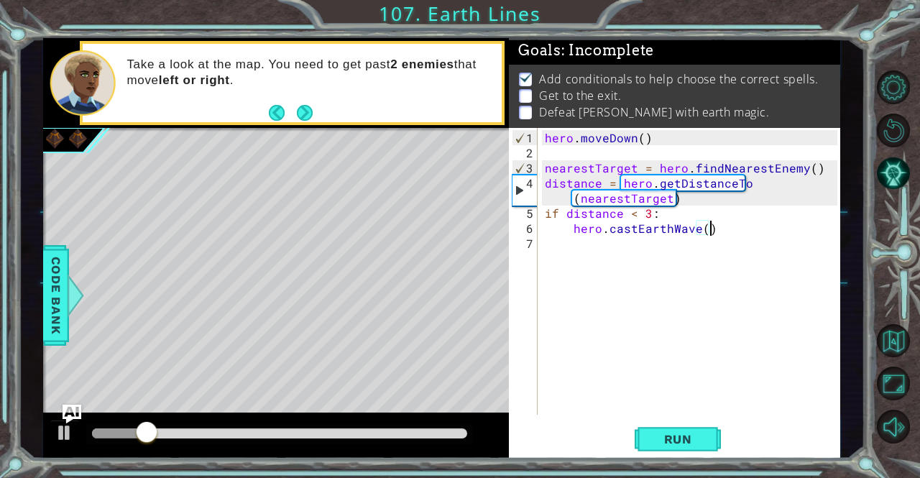
click at [70, 408] on img "Ask AI" at bounding box center [71, 414] width 19 height 19
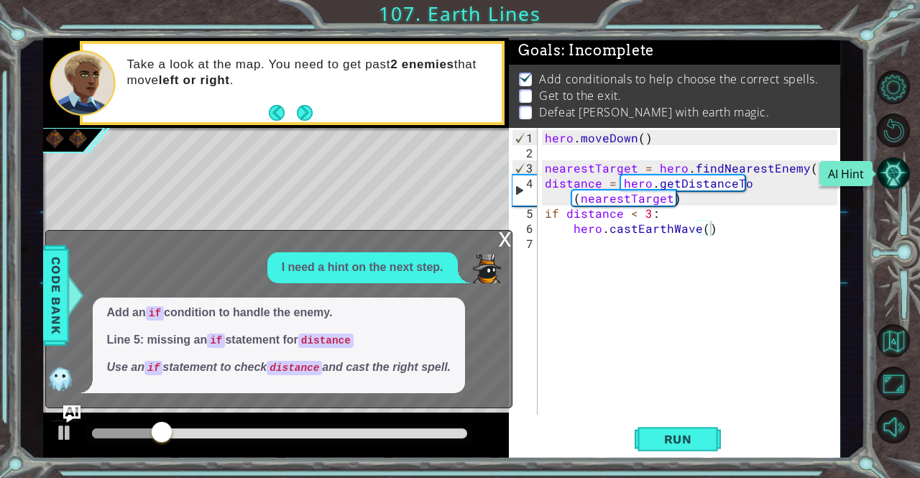
click at [908, 173] on div at bounding box center [899, 257] width 42 height 382
click at [898, 171] on button "AI Hint" at bounding box center [894, 174] width 34 height 34
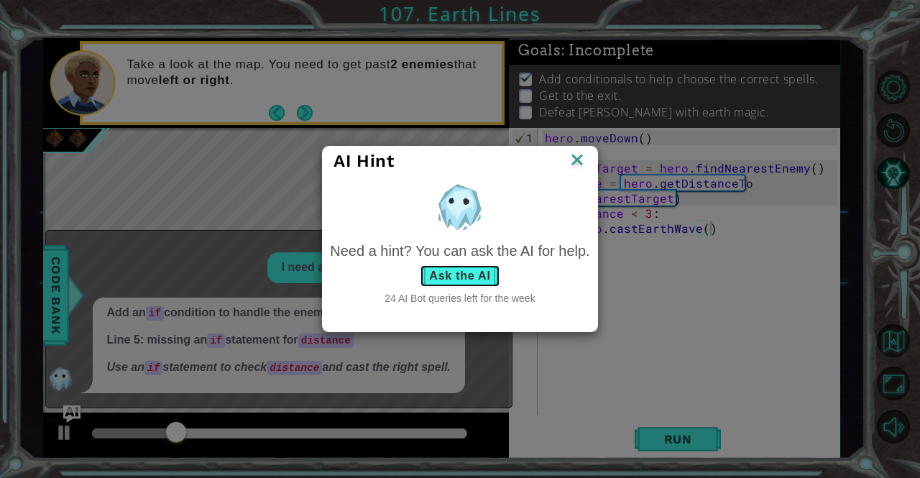
click at [454, 274] on button "Ask the AI" at bounding box center [460, 275] width 80 height 23
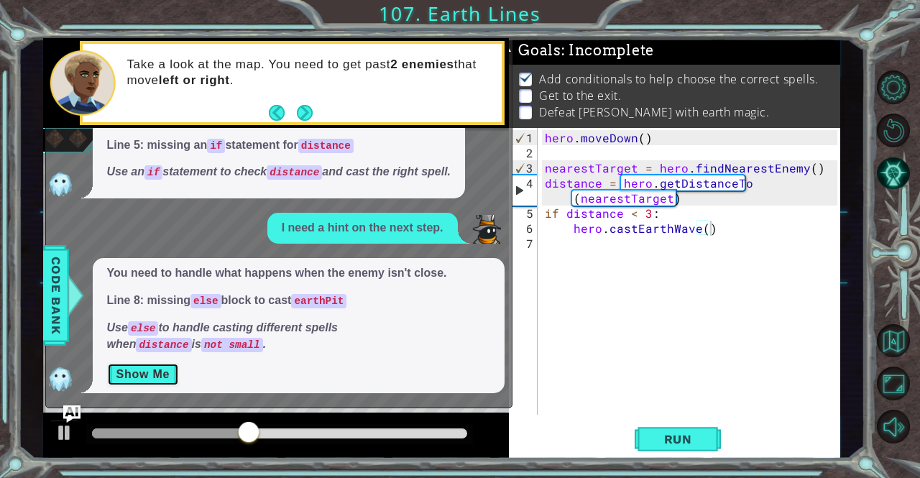
click at [147, 377] on button "Show Me" at bounding box center [143, 374] width 73 height 23
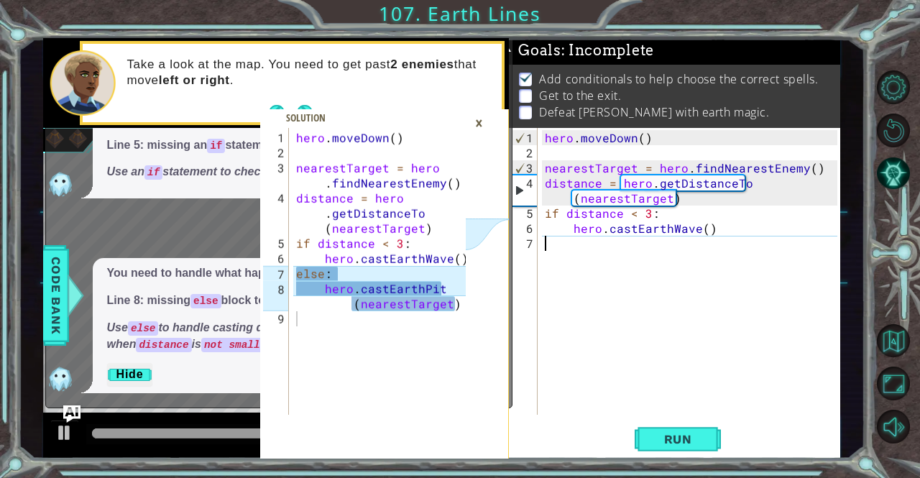
click at [583, 246] on div "hero . [GEOGRAPHIC_DATA] ( ) nearestTarget = hero . findNearestEnemy ( ) distan…" at bounding box center [693, 288] width 302 height 317
paste textarea "hero.castEarthWave()"
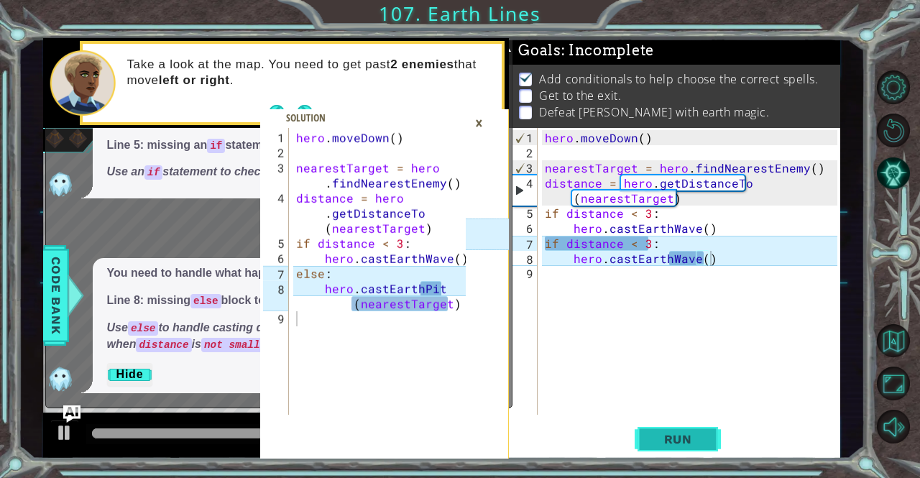
click at [707, 437] on button "Run" at bounding box center [678, 439] width 86 height 33
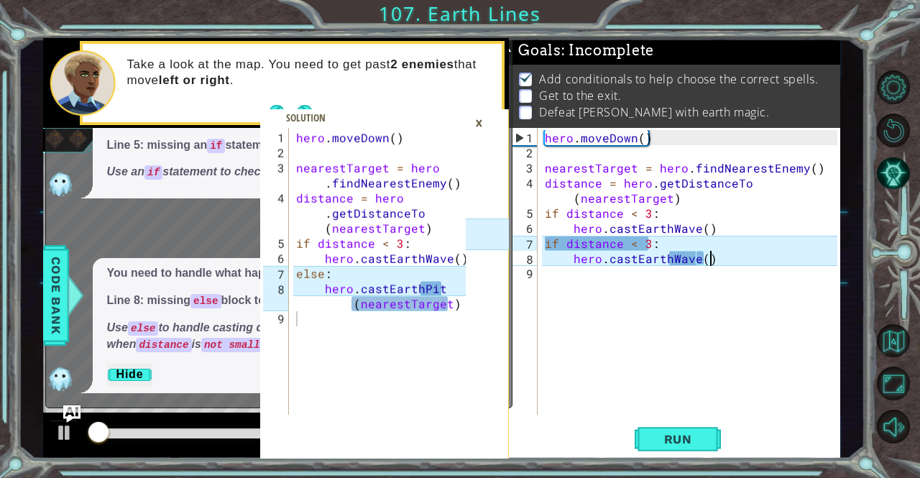
click at [479, 119] on div "×" at bounding box center [479, 123] width 22 height 24
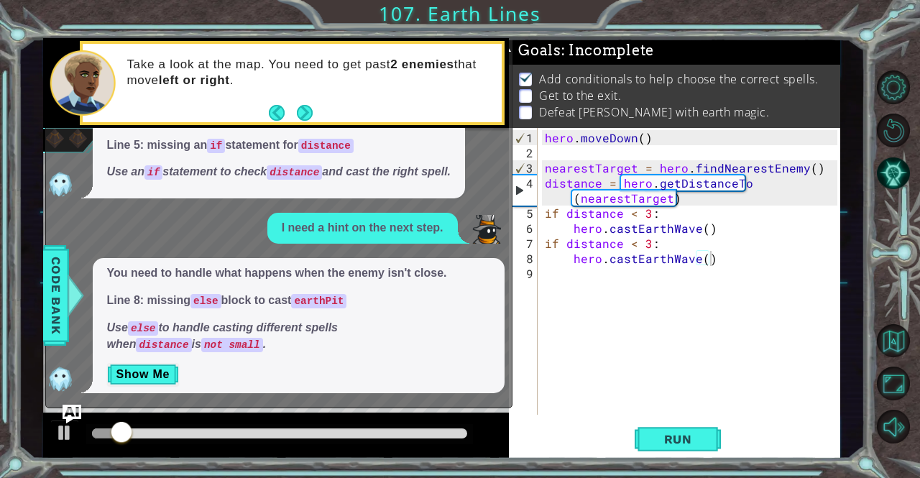
click at [73, 407] on img "Ask AI" at bounding box center [71, 414] width 19 height 19
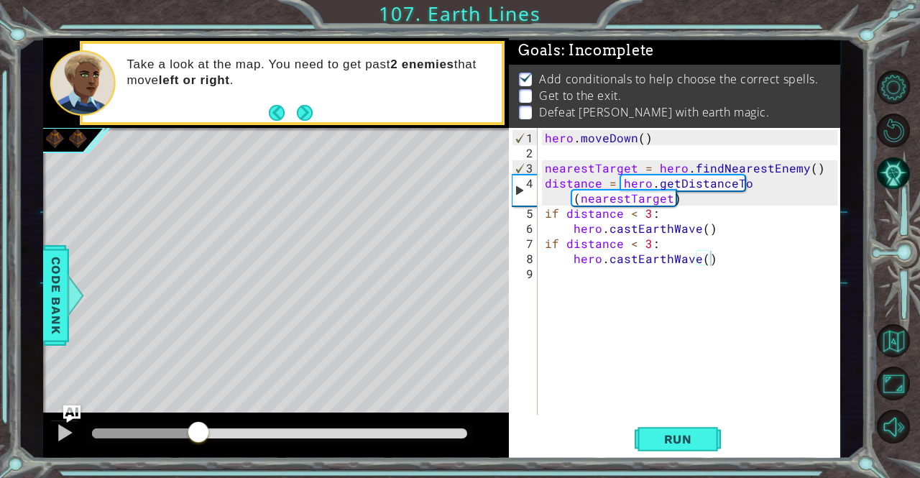
click at [198, 428] on div at bounding box center [280, 433] width 376 height 10
drag, startPoint x: 198, startPoint y: 428, endPoint x: 153, endPoint y: 434, distance: 45.6
click at [693, 433] on span "Run" at bounding box center [678, 439] width 57 height 14
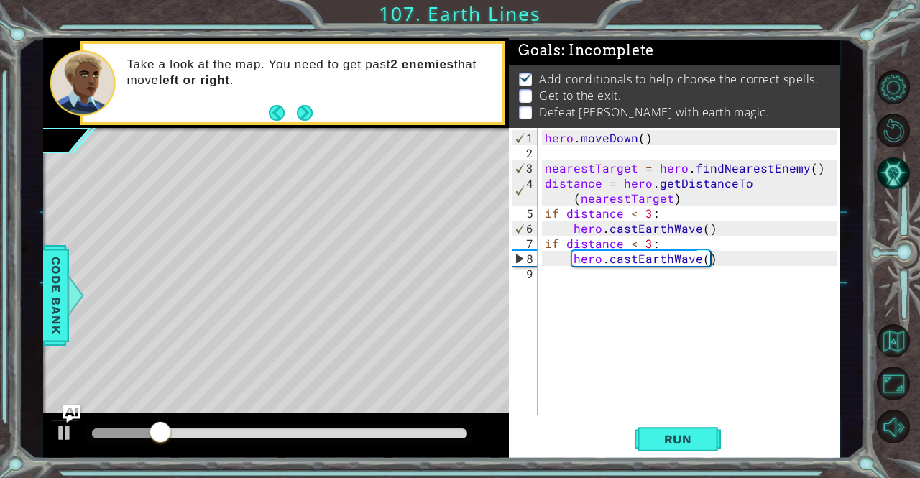
click at [540, 238] on div "hero.castEarthWave() 1 2 3 4 5 6 7 8 9 hero . [GEOGRAPHIC_DATA] ( ) nearestTarg…" at bounding box center [673, 271] width 328 height 287
click at [546, 239] on div "hero . [GEOGRAPHIC_DATA] ( ) nearestTarget = hero . findNearestEnemy ( ) distan…" at bounding box center [693, 288] width 302 height 317
type textarea "if distance < 3:"
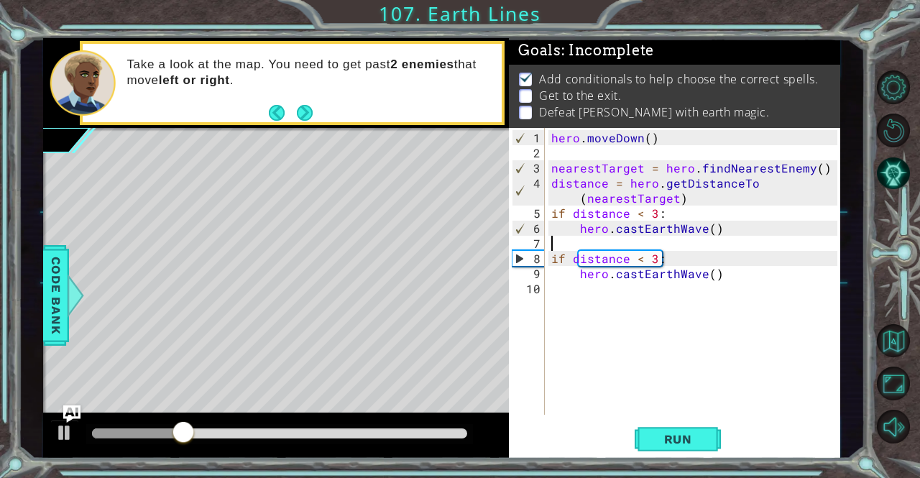
click at [548, 241] on div "hero . [GEOGRAPHIC_DATA] ( ) nearestTarget = hero . findNearestEnemy ( ) distan…" at bounding box center [695, 288] width 295 height 317
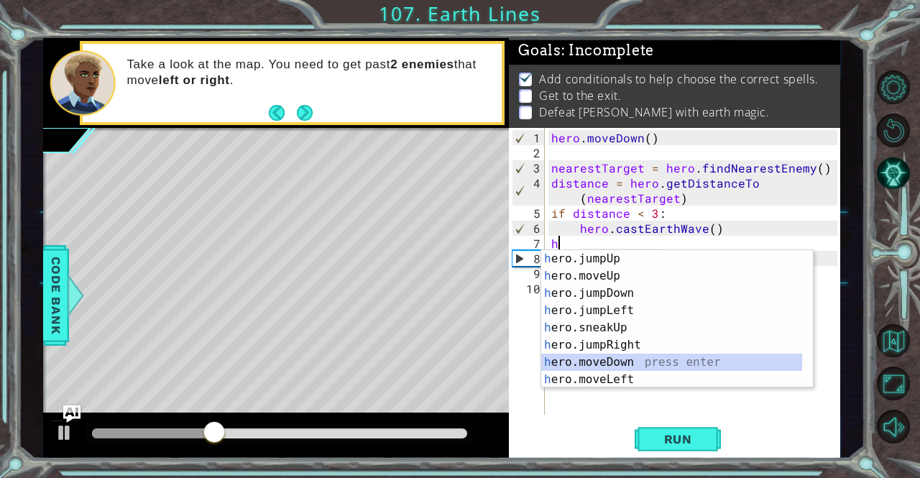
click at [617, 357] on div "h ero.jumpUp press enter h ero.moveUp press enter h ero.jumpDown press enter h …" at bounding box center [672, 336] width 262 height 172
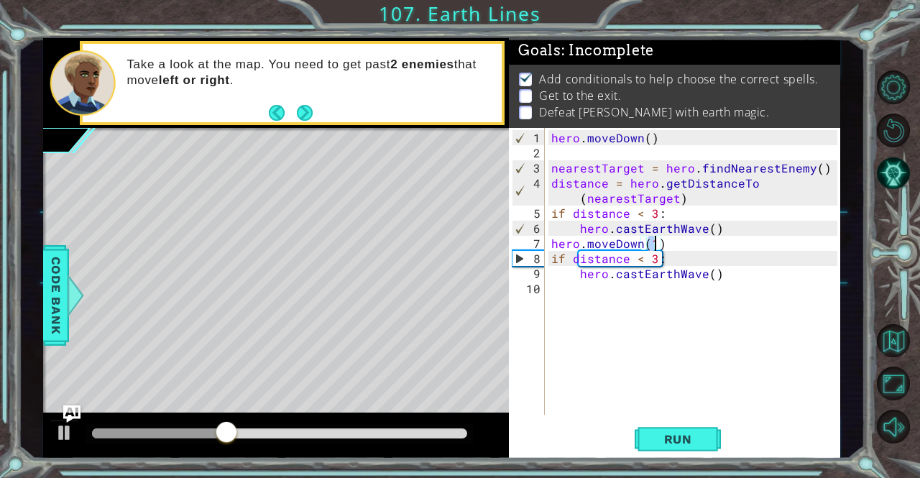
scroll to position [0, 6]
click at [667, 435] on span "Run" at bounding box center [678, 439] width 57 height 14
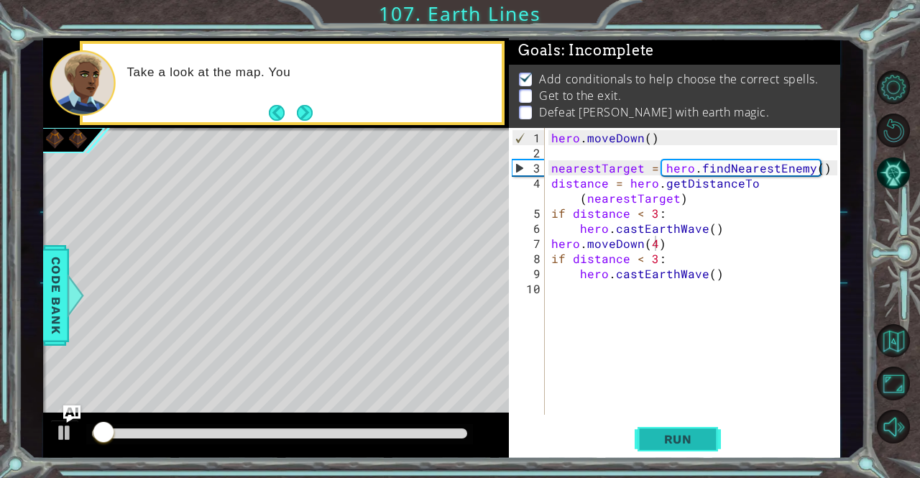
click at [646, 435] on button "Run" at bounding box center [678, 439] width 86 height 33
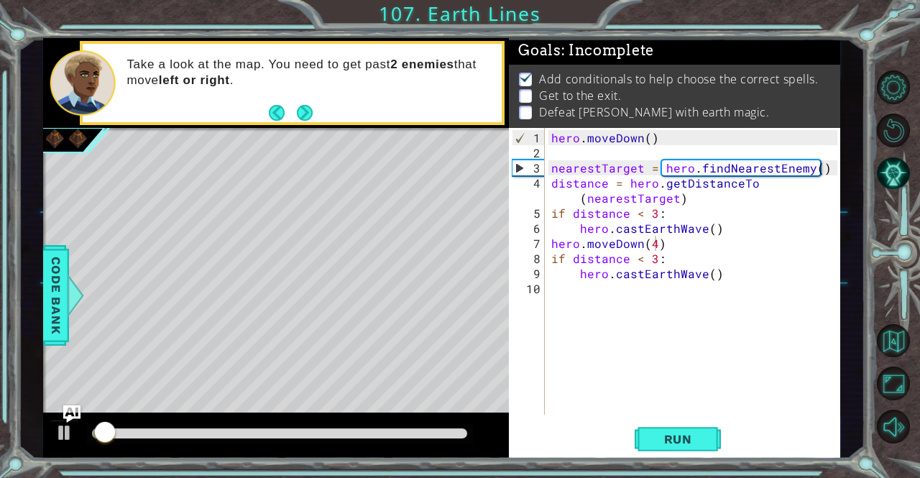
click at [427, 427] on div at bounding box center [279, 434] width 387 height 20
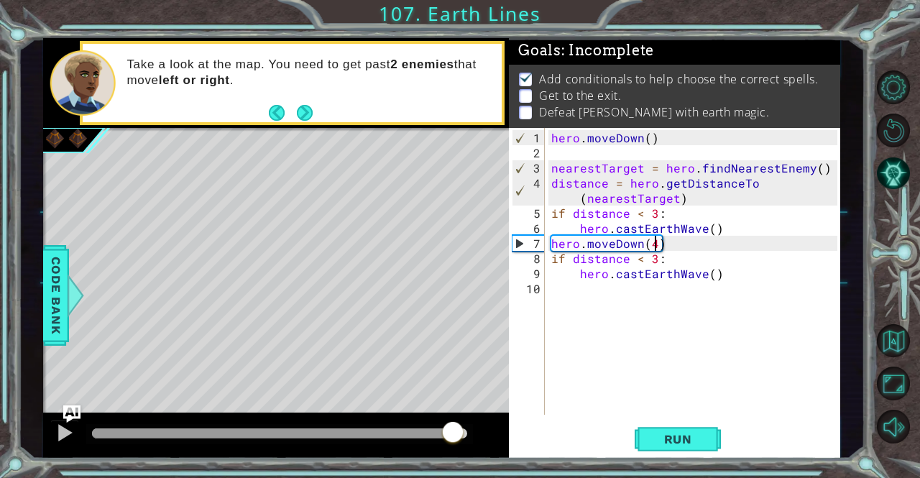
click at [453, 433] on div at bounding box center [280, 433] width 376 height 10
drag, startPoint x: 453, startPoint y: 433, endPoint x: 467, endPoint y: 430, distance: 14.0
click at [467, 430] on div at bounding box center [466, 433] width 26 height 26
click at [713, 272] on div "hero . [GEOGRAPHIC_DATA] ( ) nearestTarget = hero . findNearestEnemy ( ) distan…" at bounding box center [695, 288] width 295 height 317
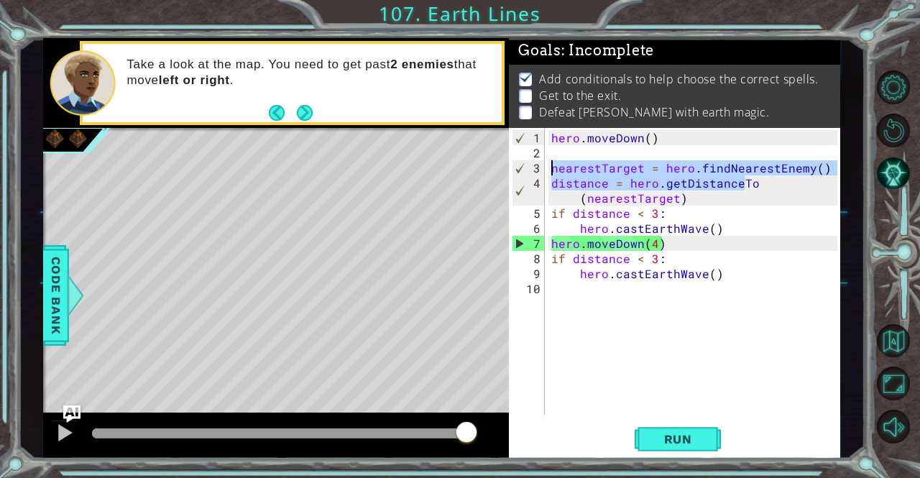
drag, startPoint x: 762, startPoint y: 176, endPoint x: 547, endPoint y: 166, distance: 215.1
click at [547, 166] on div "hero.castEarthWave() 1 2 3 4 5 6 7 8 9 10 hero . [GEOGRAPHIC_DATA] ( ) nearestT…" at bounding box center [673, 271] width 328 height 287
click at [548, 257] on div "nearestTarget = hero.findNearestEnemy() distance = hero.getDistanceTo(nearestTa…" at bounding box center [673, 271] width 328 height 287
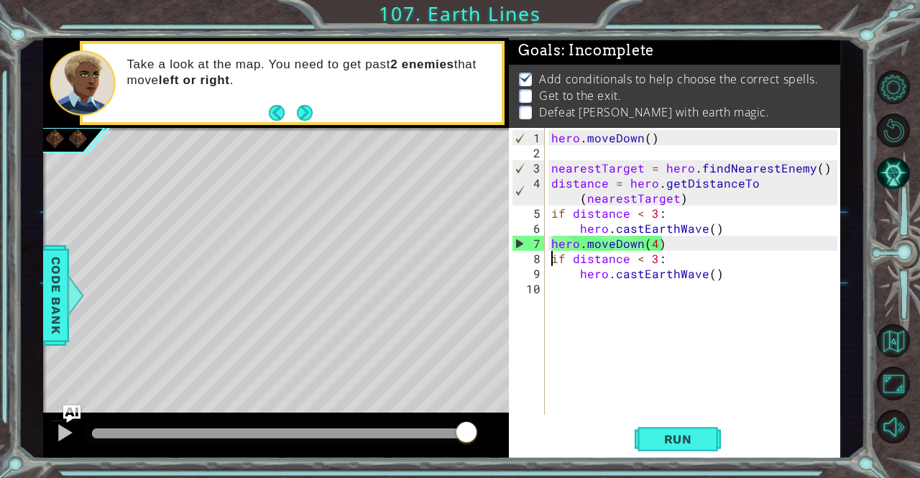
click at [552, 257] on div "hero . [GEOGRAPHIC_DATA] ( ) nearestTarget = hero . findNearestEnemy ( ) distan…" at bounding box center [695, 288] width 295 height 317
type textarea "if distance < 3:"
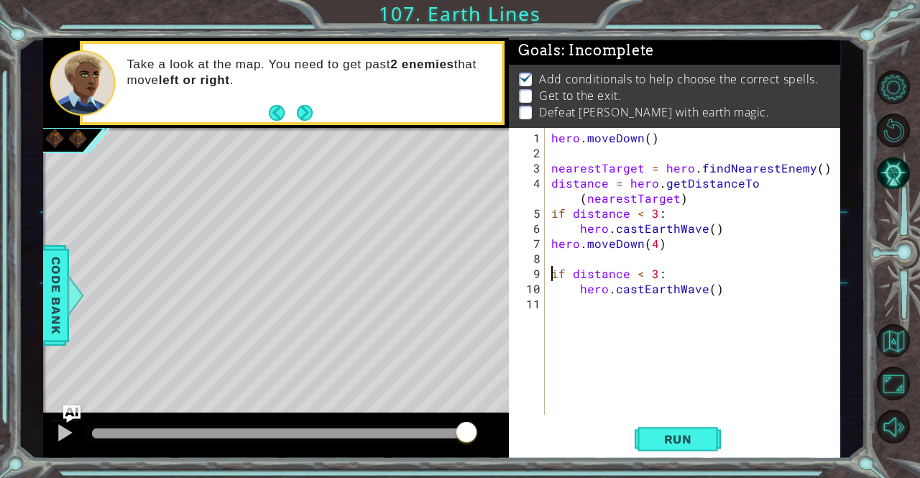
click at [562, 258] on div "hero . [GEOGRAPHIC_DATA] ( ) nearestTarget = hero . findNearestEnemy ( ) distan…" at bounding box center [695, 288] width 295 height 317
paste textarea "distance = hero.getDistanceT"
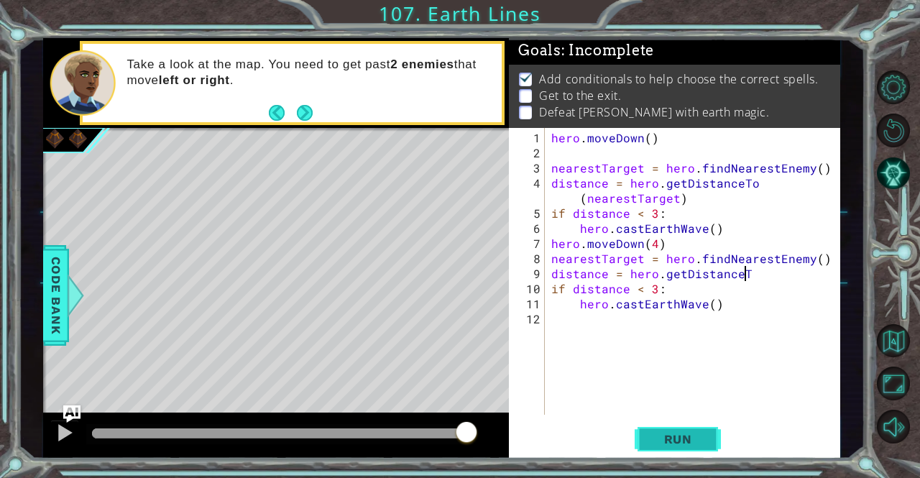
click at [678, 430] on button "Run" at bounding box center [678, 439] width 86 height 33
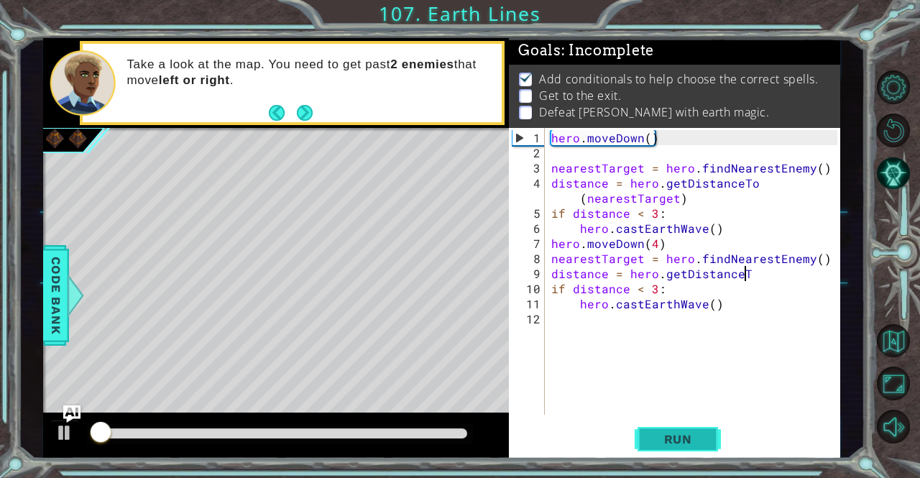
click at [660, 436] on span "Run" at bounding box center [678, 439] width 57 height 14
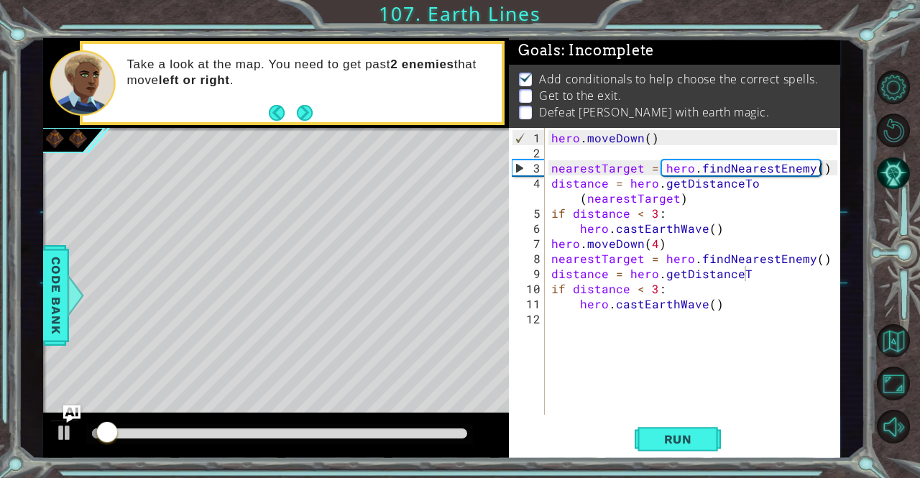
click at [424, 427] on div at bounding box center [279, 434] width 387 height 20
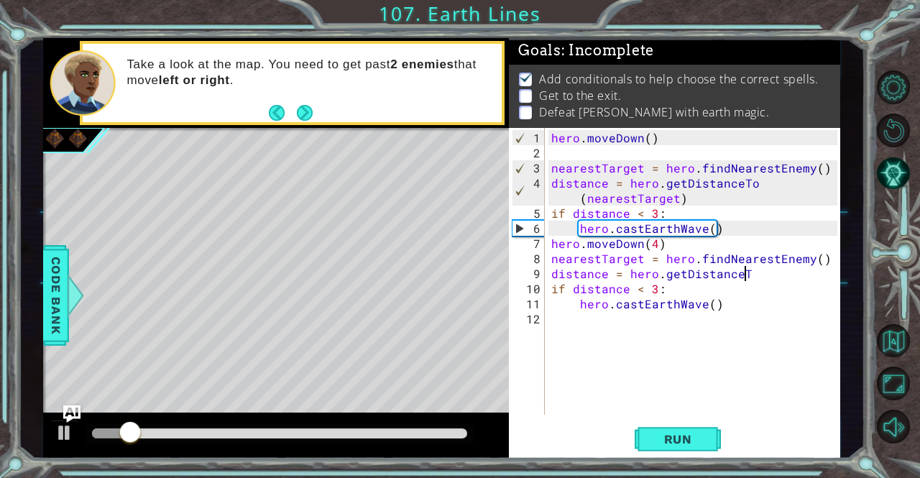
scroll to position [0, 11]
click at [673, 447] on button "Run" at bounding box center [678, 439] width 86 height 33
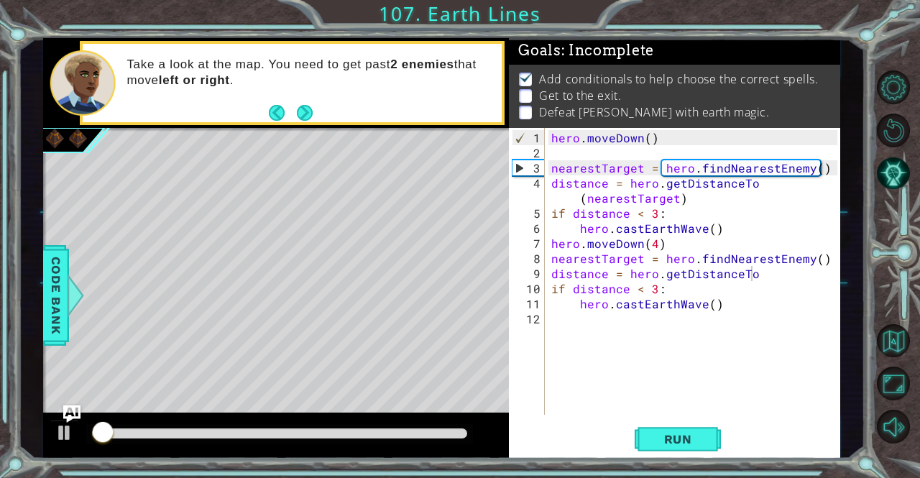
click at [373, 426] on div at bounding box center [279, 434] width 387 height 20
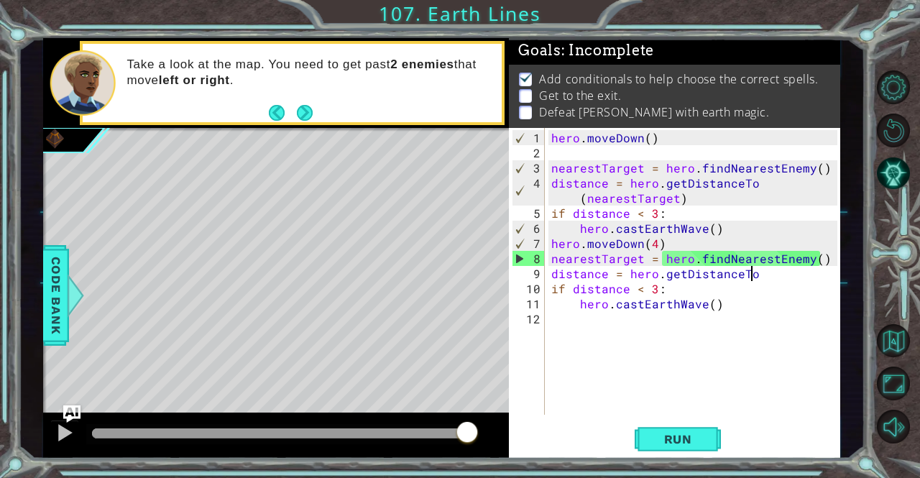
drag, startPoint x: 378, startPoint y: 430, endPoint x: 487, endPoint y: 434, distance: 109.3
click at [487, 434] on div at bounding box center [276, 435] width 466 height 46
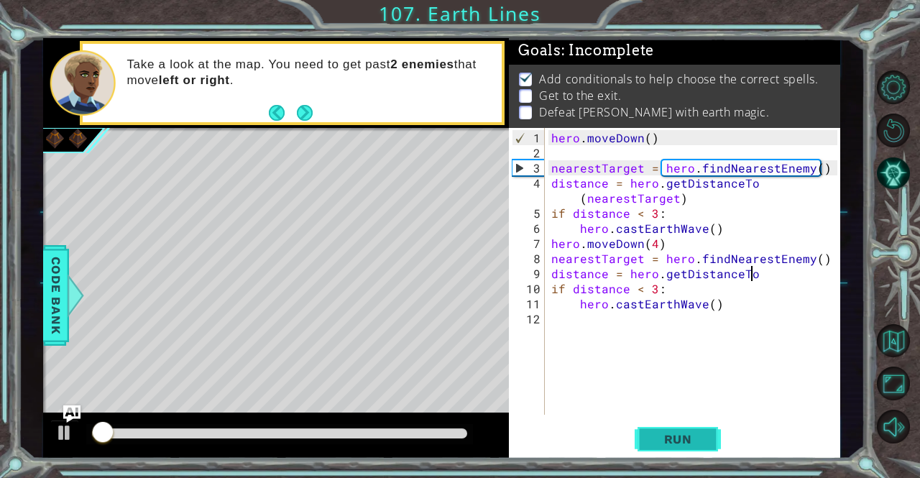
click at [715, 436] on button "Run" at bounding box center [678, 439] width 86 height 33
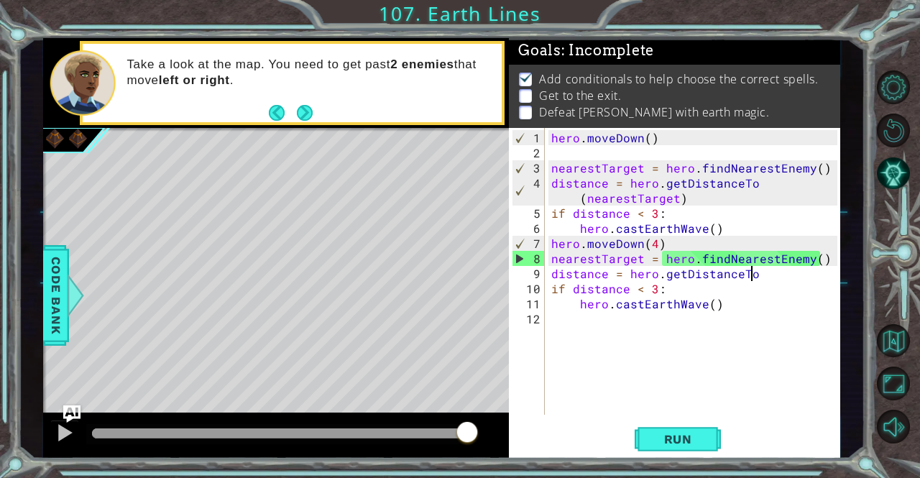
drag, startPoint x: 438, startPoint y: 430, endPoint x: 517, endPoint y: 431, distance: 78.3
click at [517, 431] on div "if distance < 3: hero.castEarthWave() 1 2 3 4 5 6 7 8 9 hero . [GEOGRAPHIC_DATA…" at bounding box center [442, 248] width 798 height 420
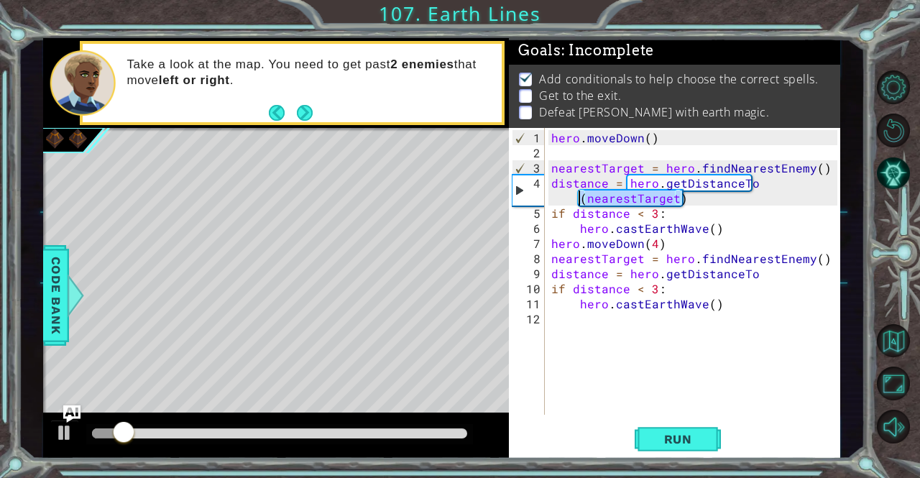
drag, startPoint x: 681, startPoint y: 199, endPoint x: 583, endPoint y: 203, distance: 97.8
click at [583, 203] on div "hero . [GEOGRAPHIC_DATA] ( ) nearestTarget = hero . findNearestEnemy ( ) distan…" at bounding box center [695, 288] width 295 height 317
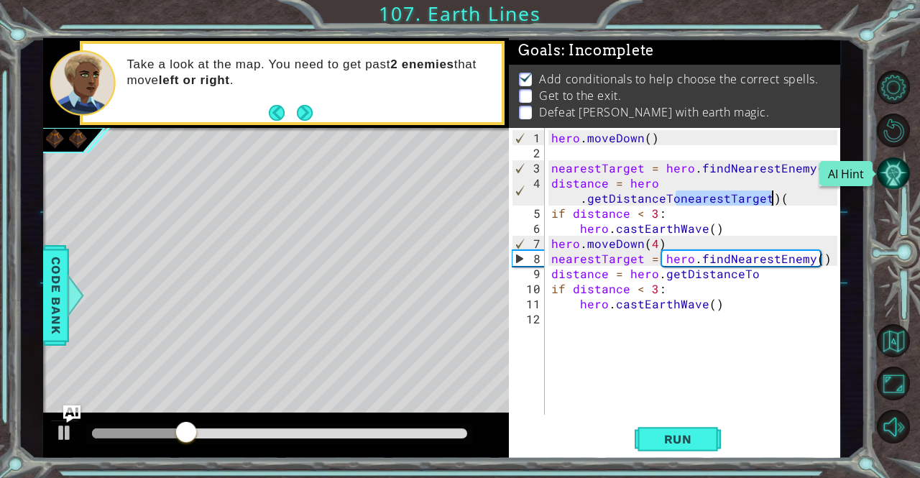
click at [900, 183] on button "AI Hint" at bounding box center [894, 174] width 34 height 34
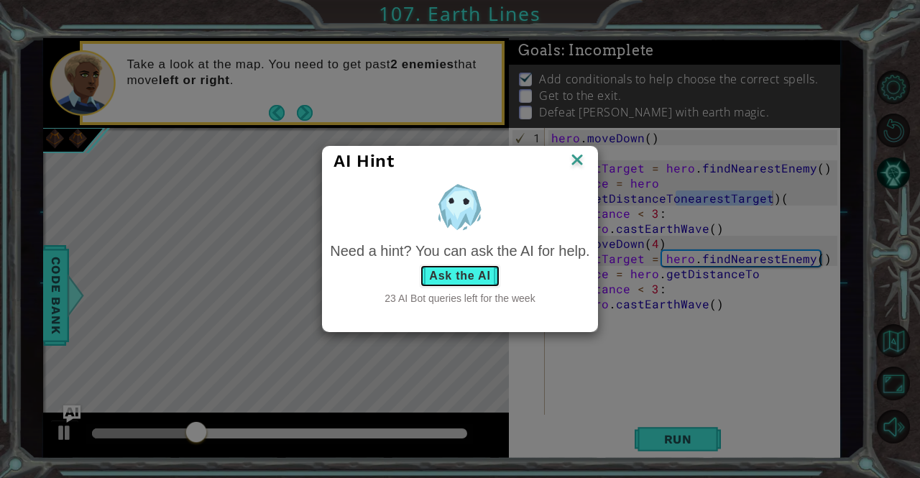
click at [463, 275] on button "Ask the AI" at bounding box center [460, 275] width 80 height 23
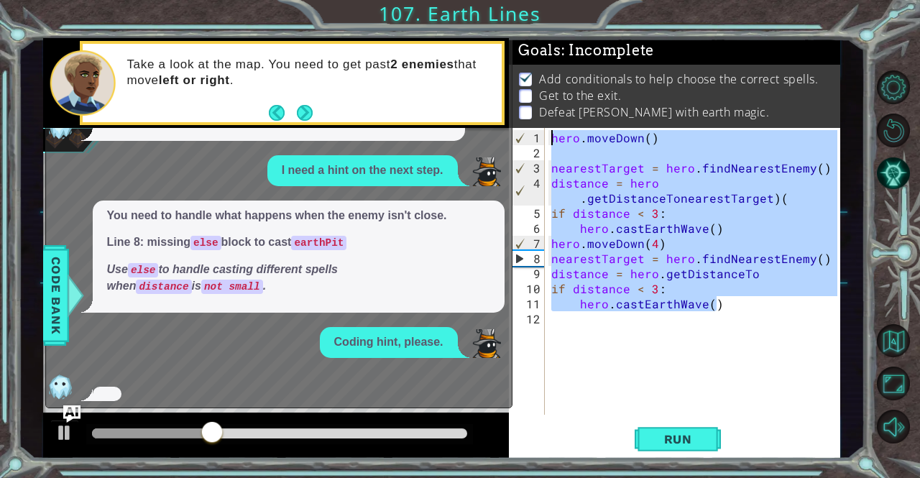
scroll to position [7, 0]
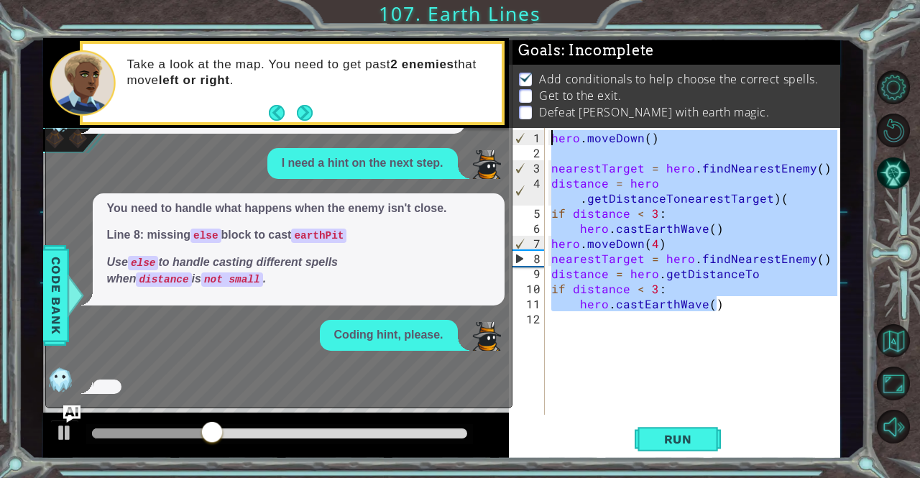
drag, startPoint x: 734, startPoint y: 298, endPoint x: 513, endPoint y: 114, distance: 287.8
click at [513, 114] on div "Goals : Incomplete Add conditionals to help choose the correct spells. Get to t…" at bounding box center [674, 248] width 331 height 420
type textarea "hero.moveDown()"
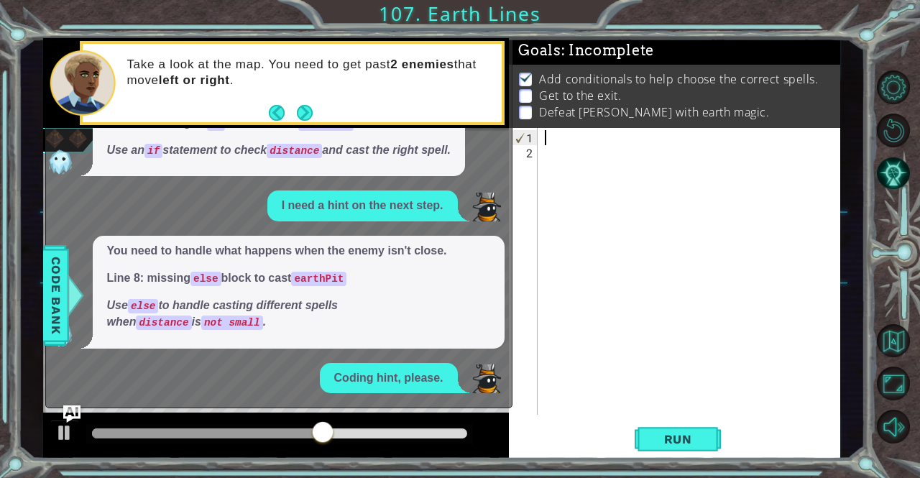
scroll to position [96, 0]
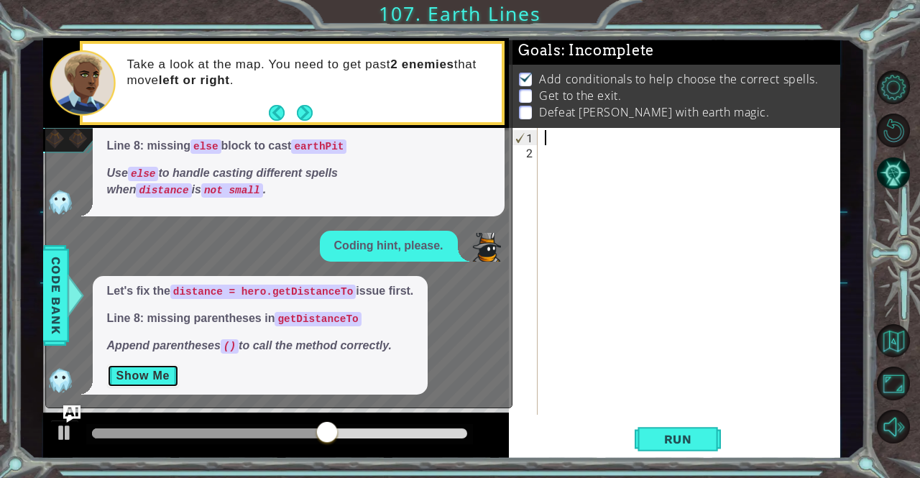
click at [133, 370] on button "Show Me" at bounding box center [143, 375] width 73 height 23
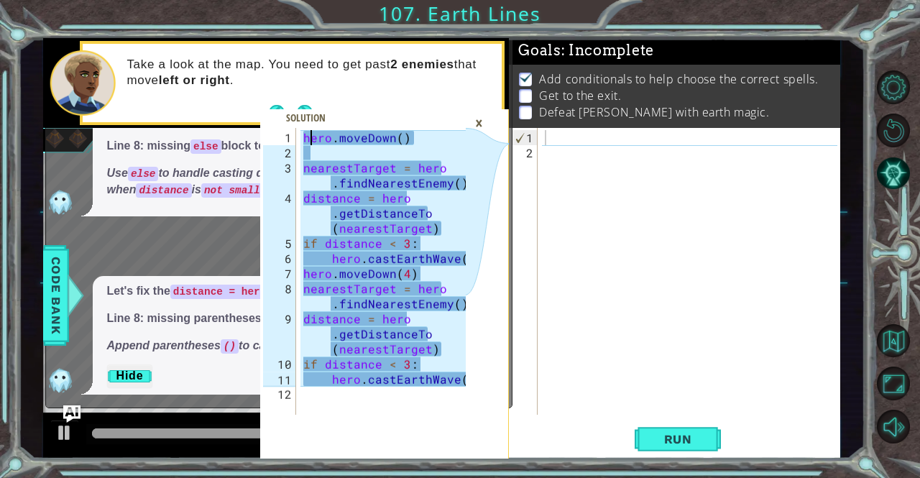
click at [308, 130] on div "hero . [GEOGRAPHIC_DATA] ( ) nearestTarget = hero . findNearestEnemy ( ) distan…" at bounding box center [386, 288] width 172 height 317
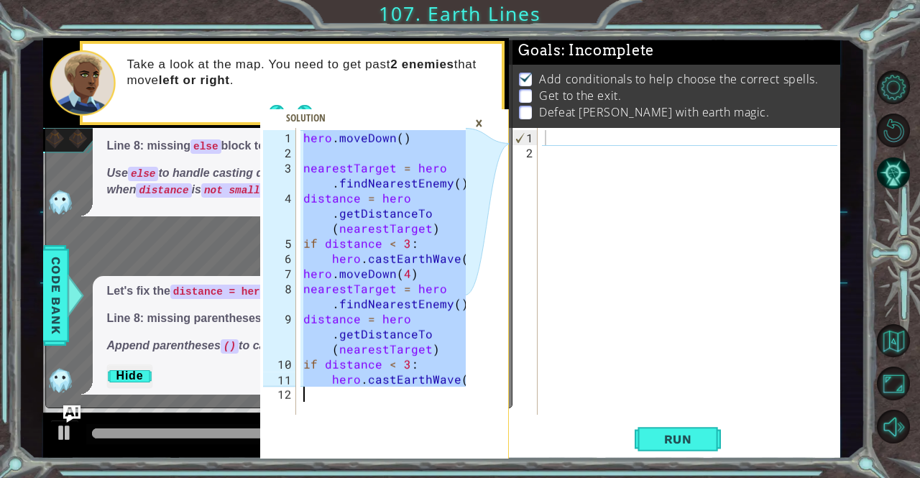
drag, startPoint x: 302, startPoint y: 129, endPoint x: 490, endPoint y: 425, distance: 350.2
click at [490, 425] on div "hero.moveDown() 1 2 3 4 5 6 7 8 9 10 11 12 hero . [GEOGRAPHIC_DATA] ( ) nearest…" at bounding box center [384, 293] width 249 height 331
type textarea "hero.castEarthWave()"
click at [563, 134] on div at bounding box center [693, 288] width 302 height 317
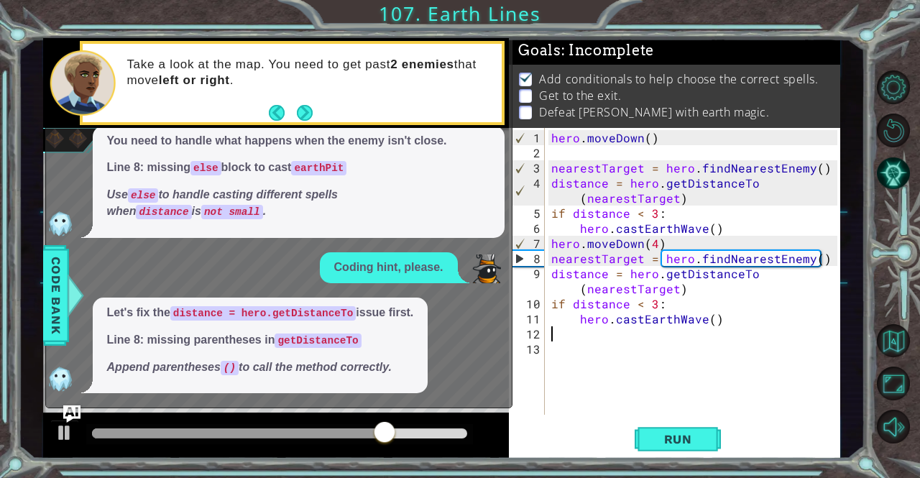
scroll to position [74, 0]
click at [681, 423] on button "Run" at bounding box center [678, 439] width 86 height 33
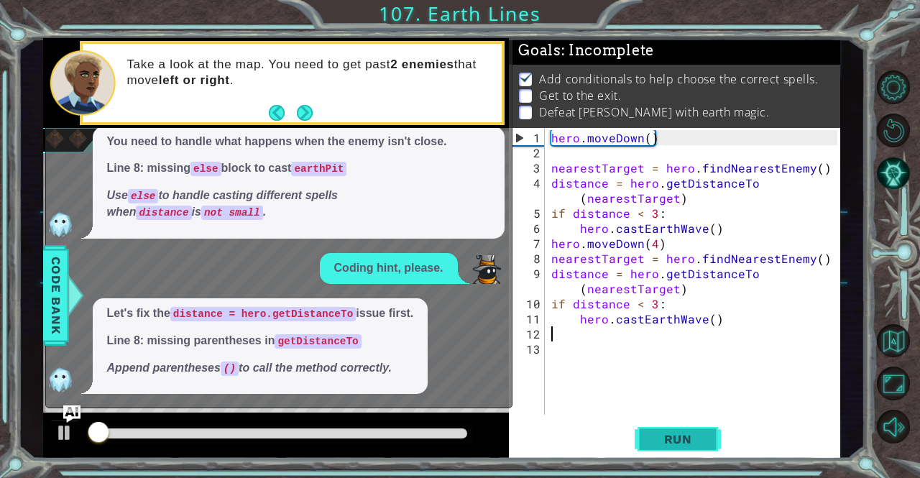
click at [684, 441] on span "Run" at bounding box center [678, 439] width 57 height 14
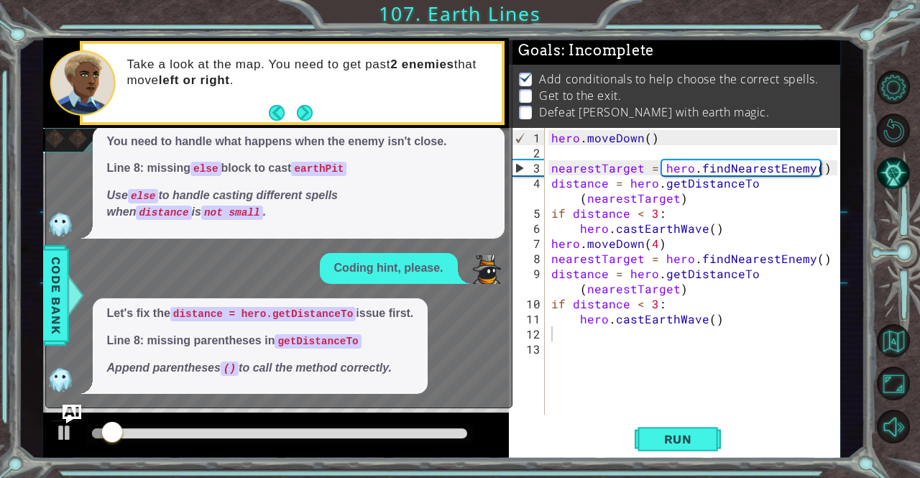
click at [78, 408] on img "Ask AI" at bounding box center [71, 414] width 19 height 19
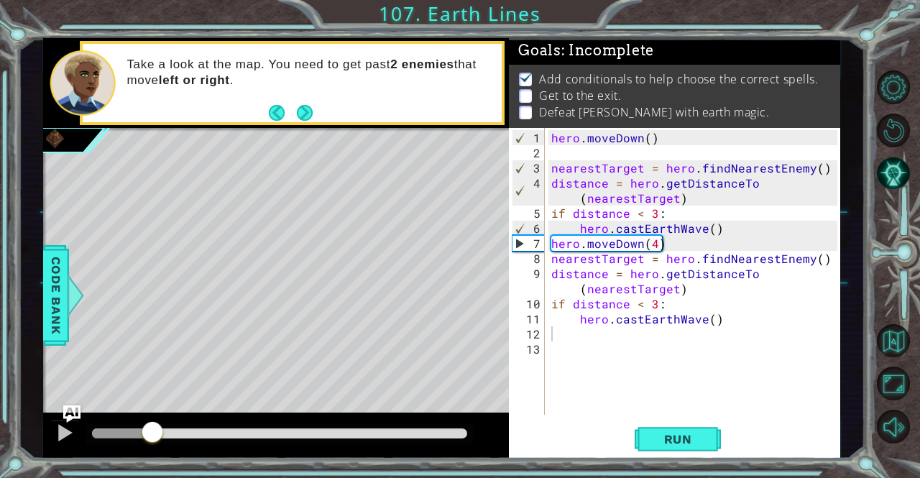
drag, startPoint x: 145, startPoint y: 432, endPoint x: 187, endPoint y: 433, distance: 41.7
click at [187, 433] on div at bounding box center [280, 433] width 376 height 10
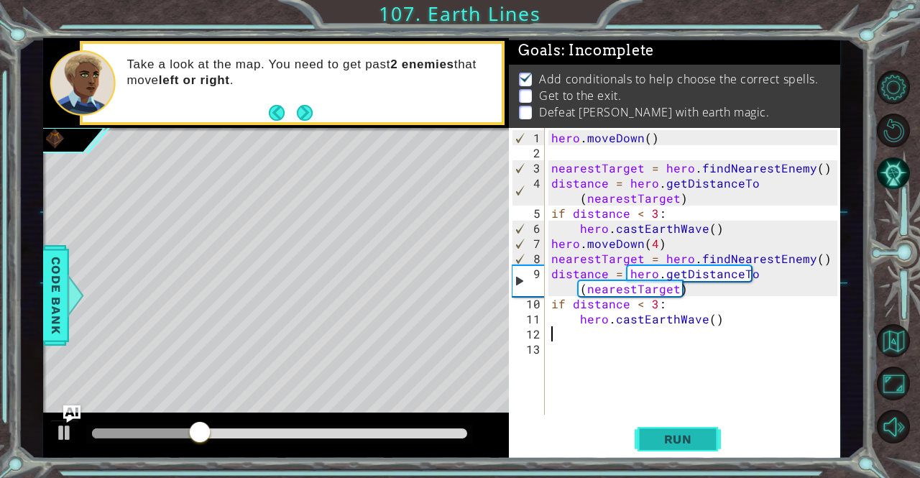
click at [691, 430] on button "Run" at bounding box center [678, 439] width 86 height 33
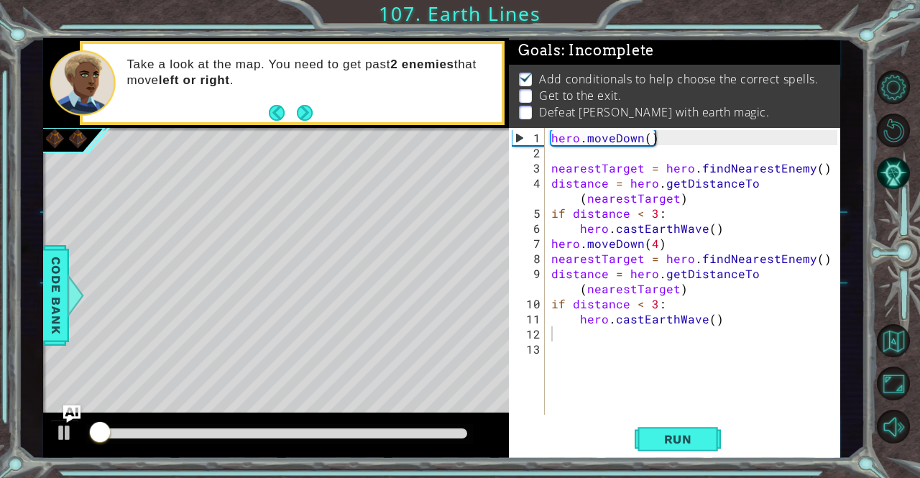
click at [392, 427] on div at bounding box center [279, 434] width 387 height 20
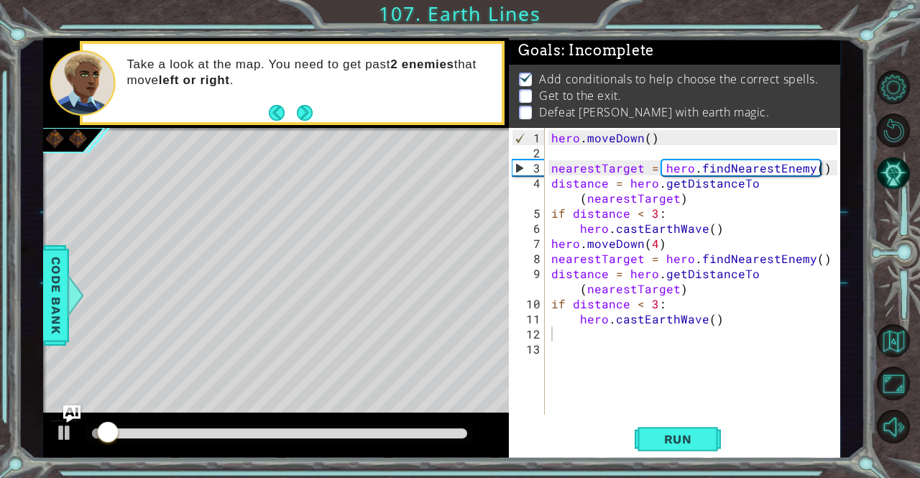
click at [619, 428] on div "Run" at bounding box center [677, 439] width 331 height 33
click at [655, 440] on span "Run" at bounding box center [678, 439] width 57 height 14
click at [658, 444] on span "Run" at bounding box center [678, 439] width 57 height 14
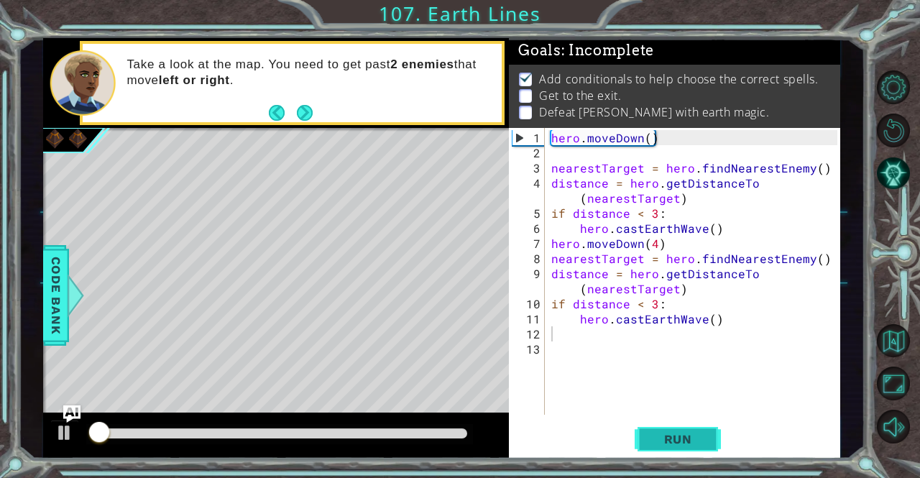
click at [658, 445] on span "Run" at bounding box center [678, 439] width 57 height 14
click at [663, 453] on button "Run" at bounding box center [678, 439] width 86 height 33
click at [663, 458] on div "1 2 3 4 5 6 7 8 9 10 11 12 13 hero . [GEOGRAPHIC_DATA] ( ) nearestTarget = hero…" at bounding box center [674, 293] width 331 height 331
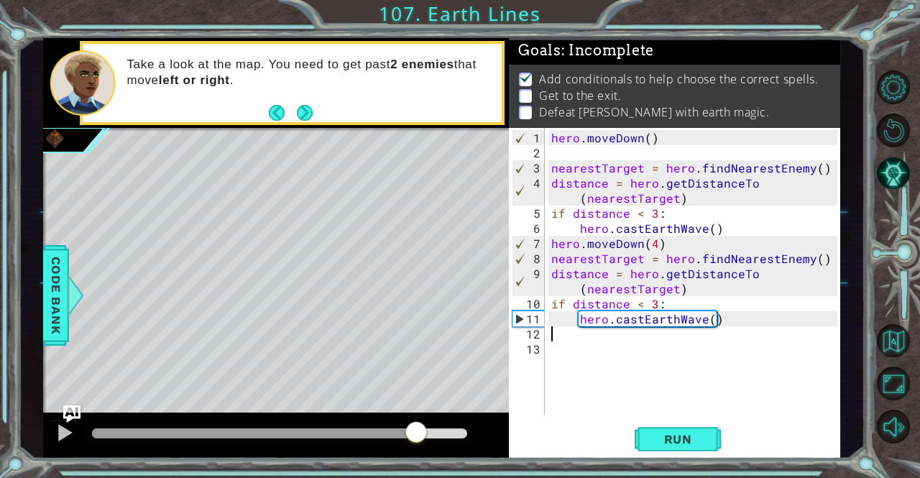
drag, startPoint x: 400, startPoint y: 436, endPoint x: 414, endPoint y: 437, distance: 13.7
click at [414, 437] on div at bounding box center [280, 433] width 376 height 10
click at [660, 435] on span "Run" at bounding box center [678, 439] width 57 height 14
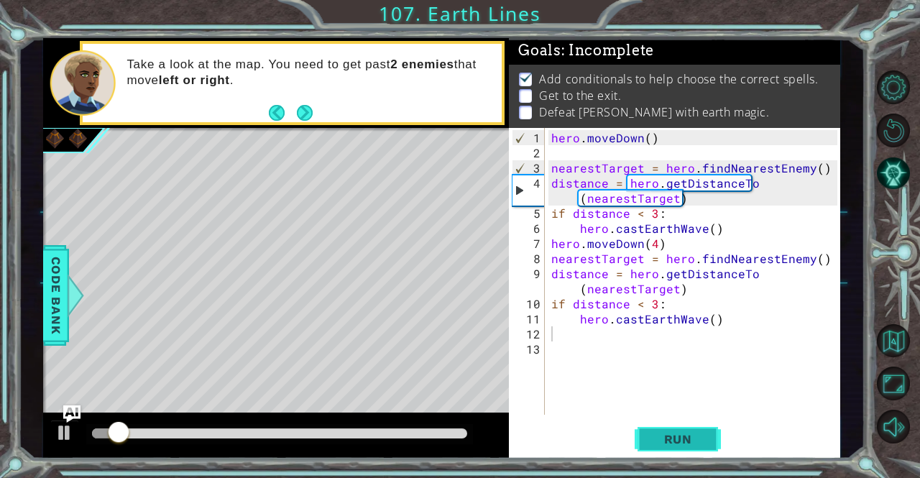
drag, startPoint x: 661, startPoint y: 435, endPoint x: 658, endPoint y: 443, distance: 8.7
click at [658, 443] on span "Run" at bounding box center [678, 439] width 57 height 14
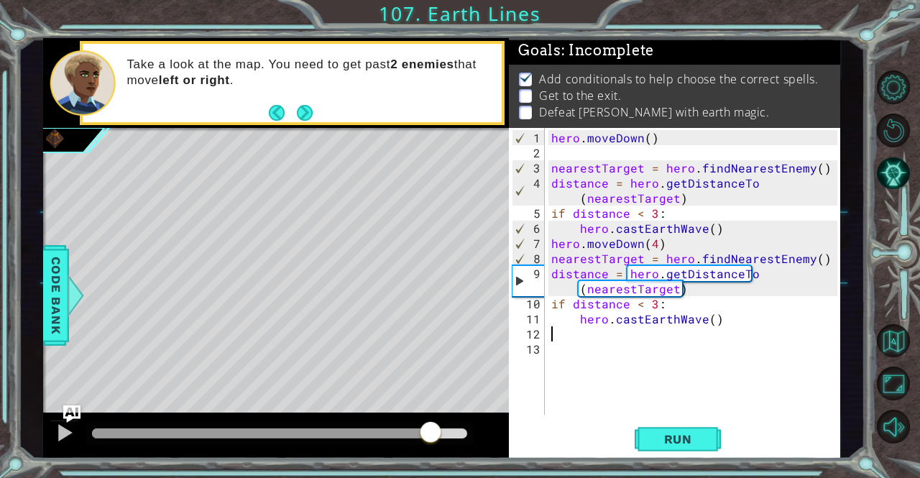
click at [430, 429] on div at bounding box center [280, 433] width 376 height 10
click at [551, 257] on div "hero . [GEOGRAPHIC_DATA] ( ) nearestTarget = hero . findNearestEnemy ( ) distan…" at bounding box center [695, 288] width 295 height 317
type textarea "nearestTarget = hero.findNearestEnemy()"
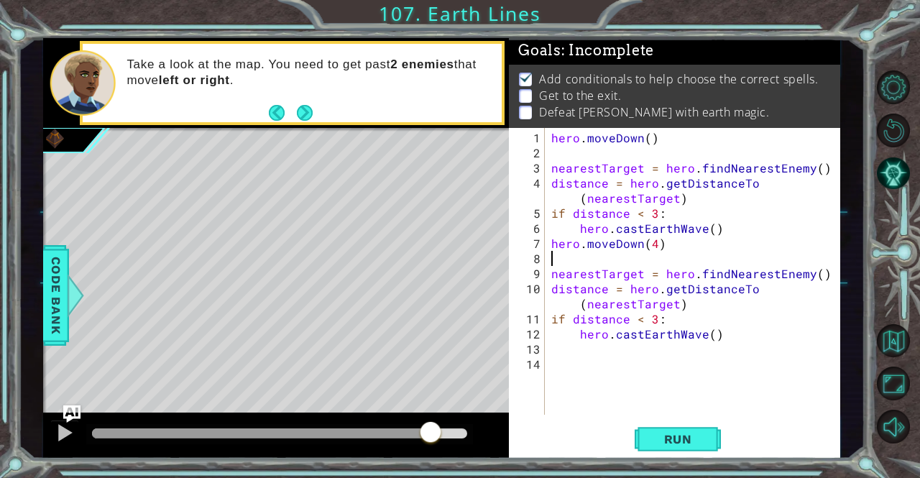
click at [606, 259] on div "hero . [GEOGRAPHIC_DATA] ( ) nearestTarget = hero . findNearestEnemy ( ) distan…" at bounding box center [695, 288] width 295 height 317
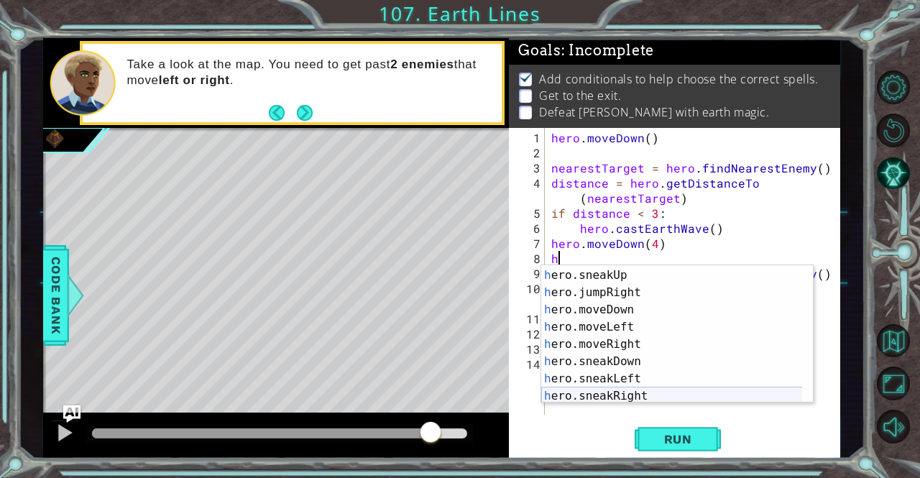
scroll to position [90, 0]
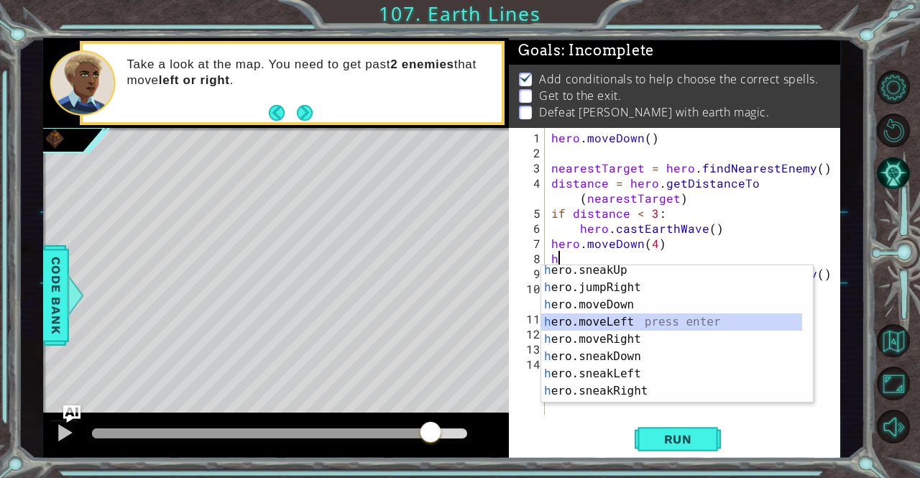
click at [597, 318] on div "h ero.sneakUp press enter h ero.jumpRight press enter h ero.moveDown press ente…" at bounding box center [672, 348] width 262 height 172
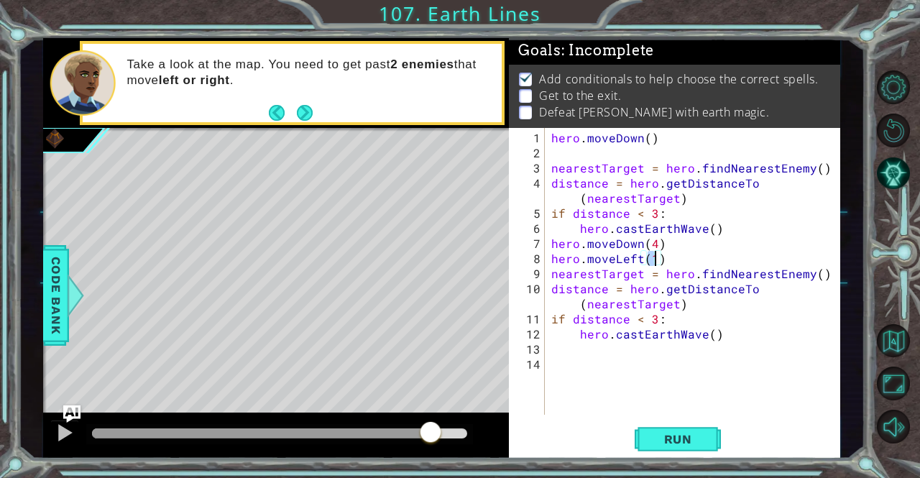
scroll to position [0, 6]
click at [685, 432] on button "Run" at bounding box center [678, 439] width 86 height 33
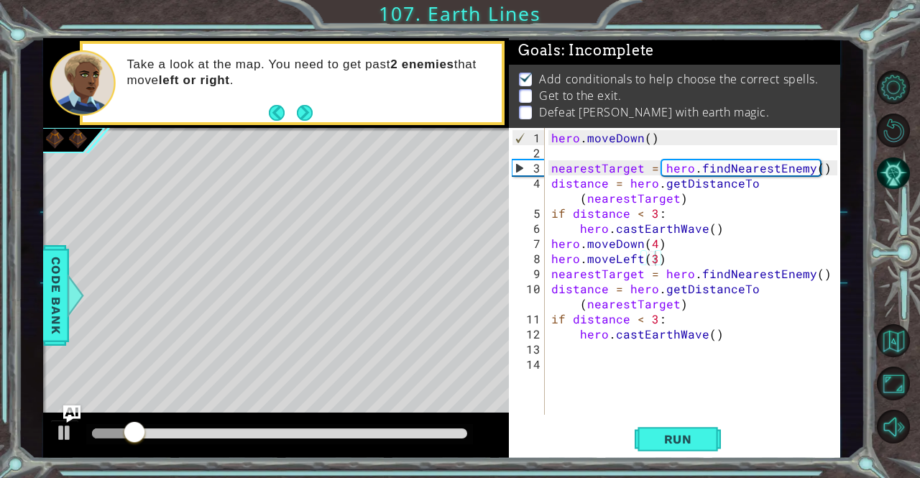
click at [444, 427] on div at bounding box center [279, 434] width 387 height 20
drag, startPoint x: 231, startPoint y: 422, endPoint x: 239, endPoint y: 425, distance: 8.7
click at [239, 425] on div at bounding box center [276, 435] width 466 height 46
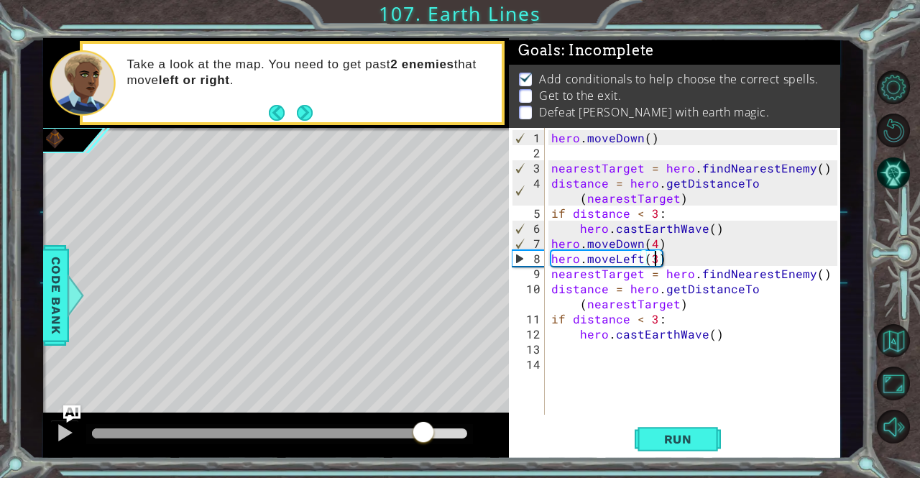
drag, startPoint x: 246, startPoint y: 430, endPoint x: 421, endPoint y: 431, distance: 174.6
click at [421, 431] on div at bounding box center [280, 433] width 376 height 10
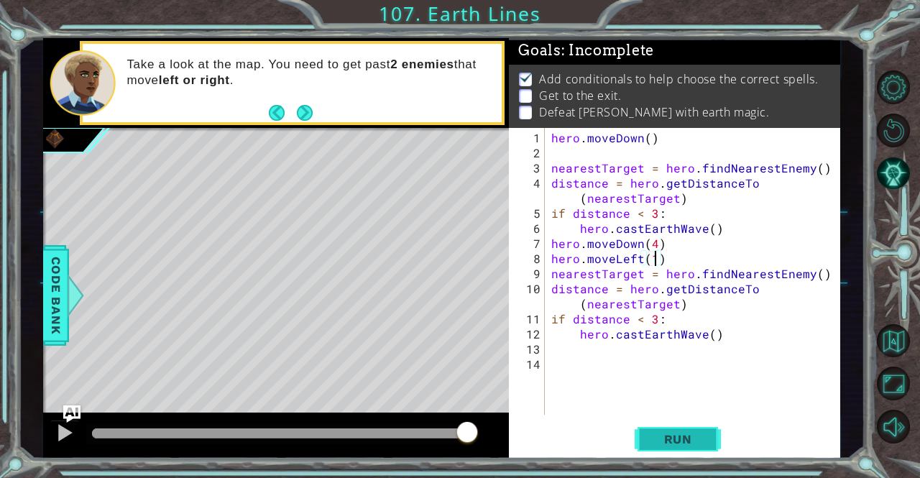
click at [706, 427] on button "Run" at bounding box center [678, 439] width 86 height 33
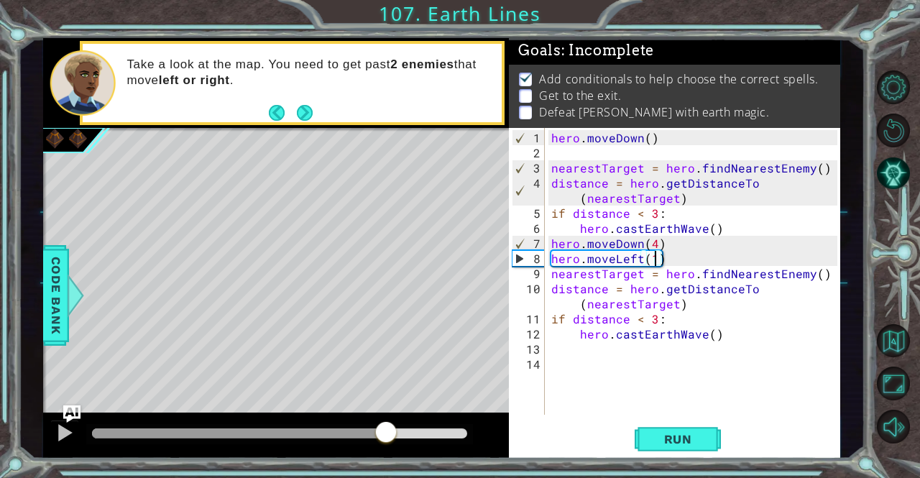
click at [387, 429] on div at bounding box center [280, 433] width 376 height 10
click at [675, 438] on span "Run" at bounding box center [678, 439] width 57 height 14
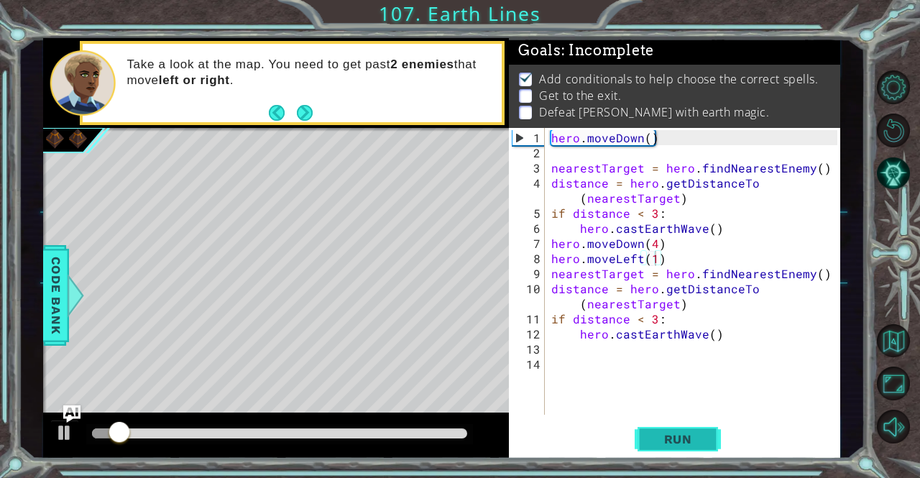
click at [671, 436] on span "Run" at bounding box center [678, 439] width 57 height 14
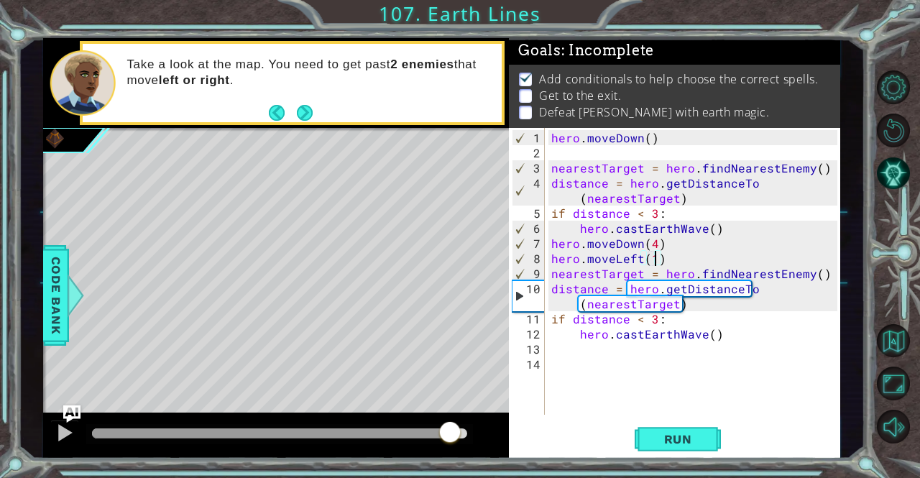
drag, startPoint x: 364, startPoint y: 428, endPoint x: 450, endPoint y: 433, distance: 85.6
click at [450, 433] on div at bounding box center [280, 433] width 376 height 10
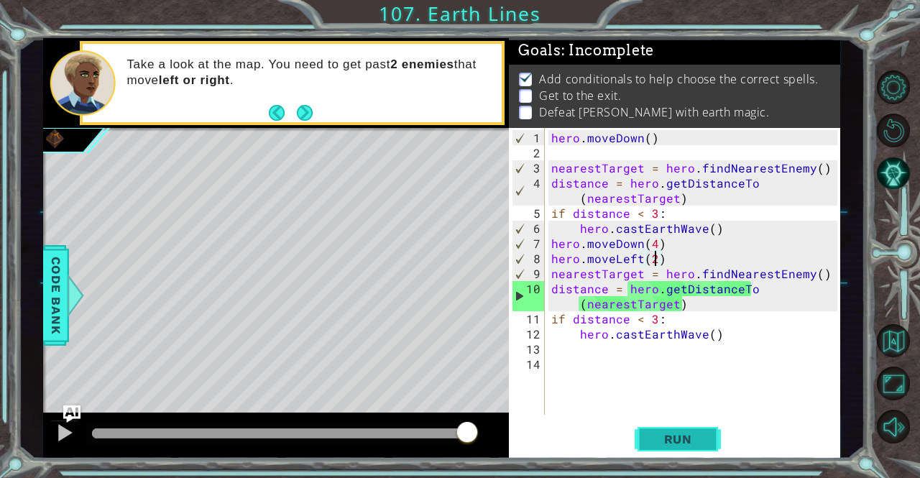
type textarea "hero.moveLeft(2)"
click at [687, 438] on span "Run" at bounding box center [678, 439] width 57 height 14
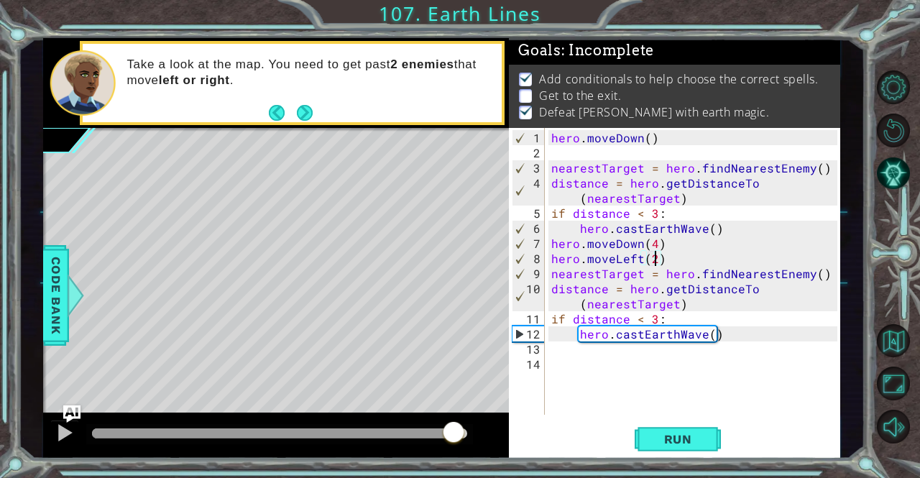
drag, startPoint x: 414, startPoint y: 433, endPoint x: 458, endPoint y: 436, distance: 44.7
click at [458, 436] on div at bounding box center [280, 433] width 376 height 10
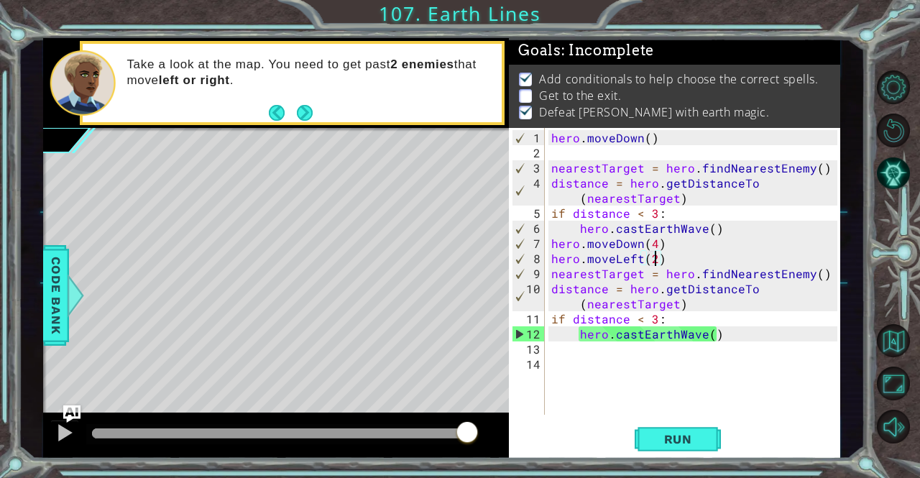
click at [619, 356] on div "hero . [GEOGRAPHIC_DATA] ( ) nearestTarget = hero . findNearestEnemy ( ) distan…" at bounding box center [695, 288] width 295 height 317
click at [612, 346] on div "hero . [GEOGRAPHIC_DATA] ( ) nearestTarget = hero . findNearestEnemy ( ) distan…" at bounding box center [695, 288] width 295 height 317
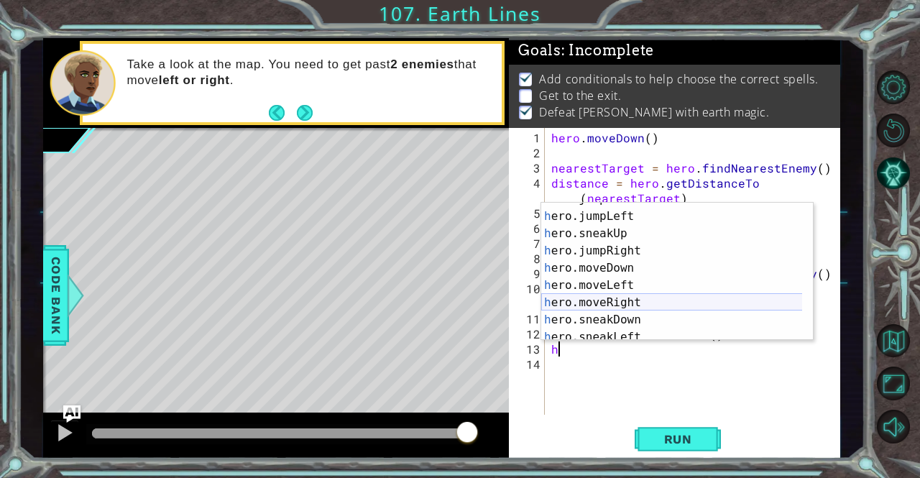
scroll to position [69, 0]
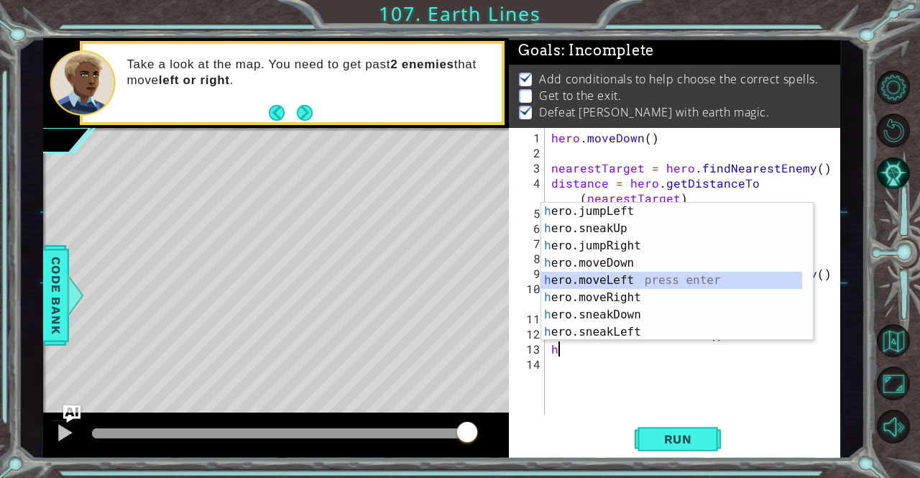
click at [594, 278] on div "h ero.jumpLeft press enter h ero.sneakUp press enter h ero.jumpRight press ente…" at bounding box center [672, 289] width 262 height 172
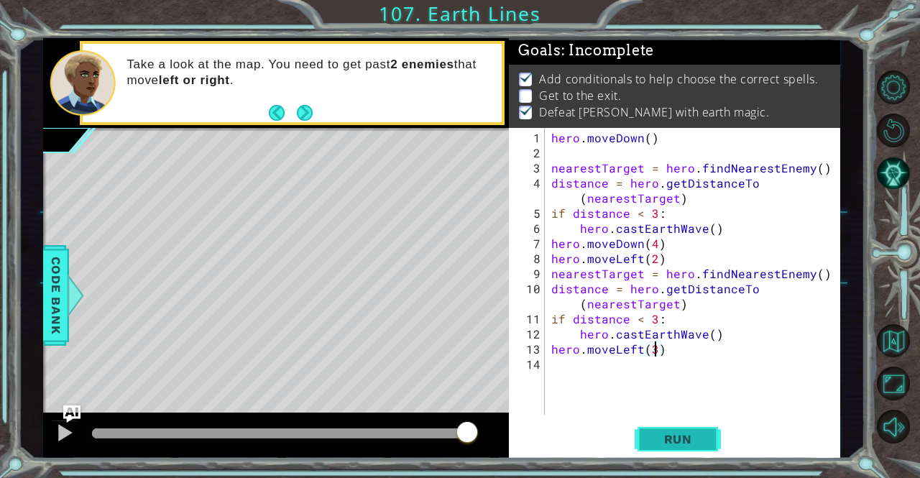
scroll to position [0, 6]
type textarea "hero.moveLeft(3)"
drag, startPoint x: 693, startPoint y: 429, endPoint x: 661, endPoint y: 446, distance: 36.3
click at [661, 446] on span "Run" at bounding box center [678, 439] width 57 height 14
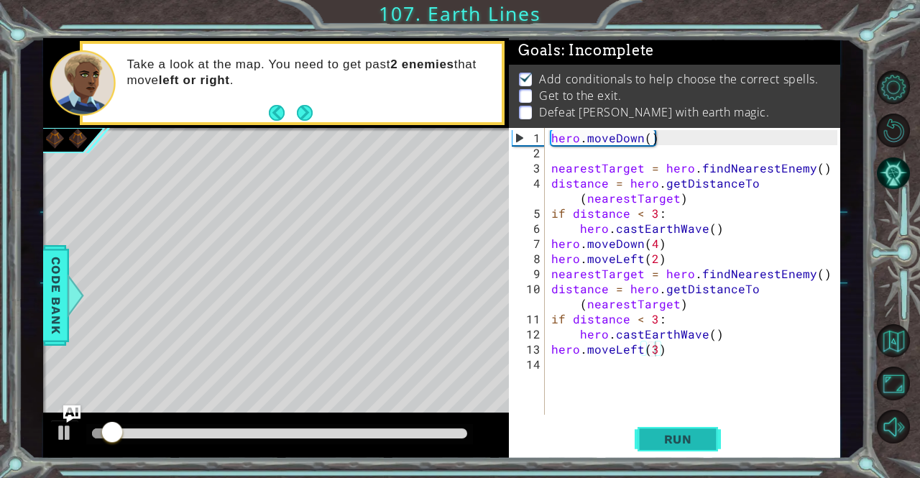
click at [660, 446] on span "Run" at bounding box center [678, 439] width 57 height 14
click at [658, 446] on span "Run" at bounding box center [678, 439] width 57 height 14
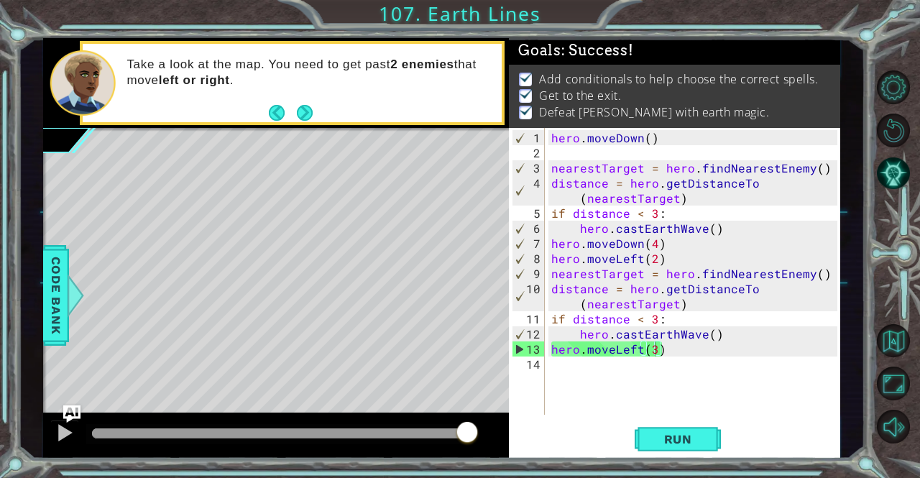
drag, startPoint x: 453, startPoint y: 438, endPoint x: 489, endPoint y: 434, distance: 36.1
click at [489, 434] on body "hero.castEarthWave() 1 2 3 4 5 6 7 8 9 10 11 12 hero . [GEOGRAPHIC_DATA] ( ) ne…" at bounding box center [460, 239] width 920 height 478
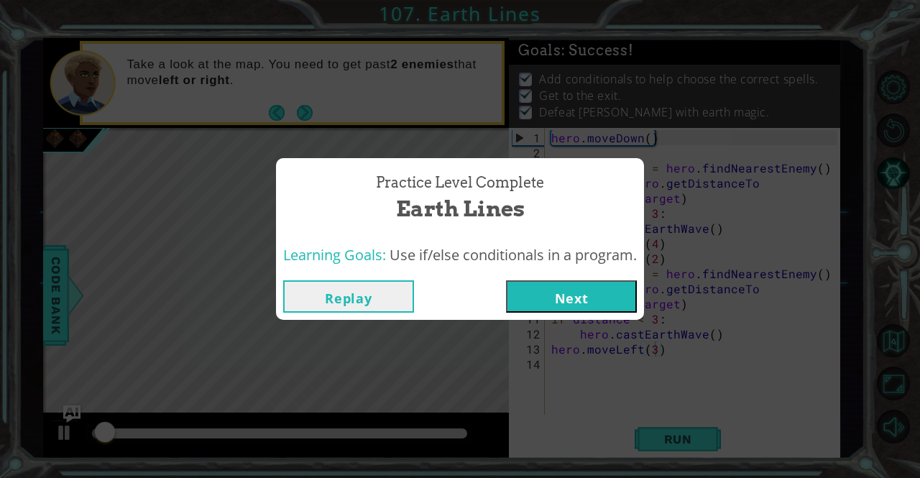
click at [571, 292] on button "Next" at bounding box center [571, 296] width 131 height 32
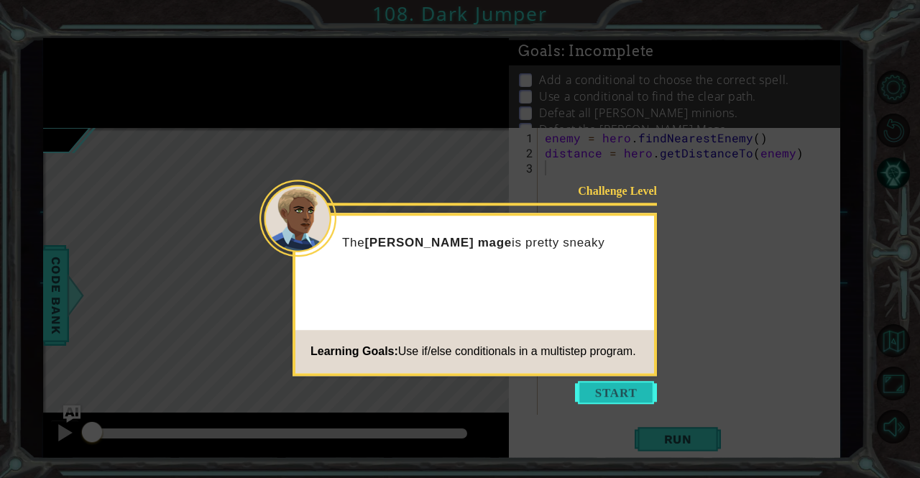
click at [622, 389] on button "Start" at bounding box center [616, 392] width 82 height 23
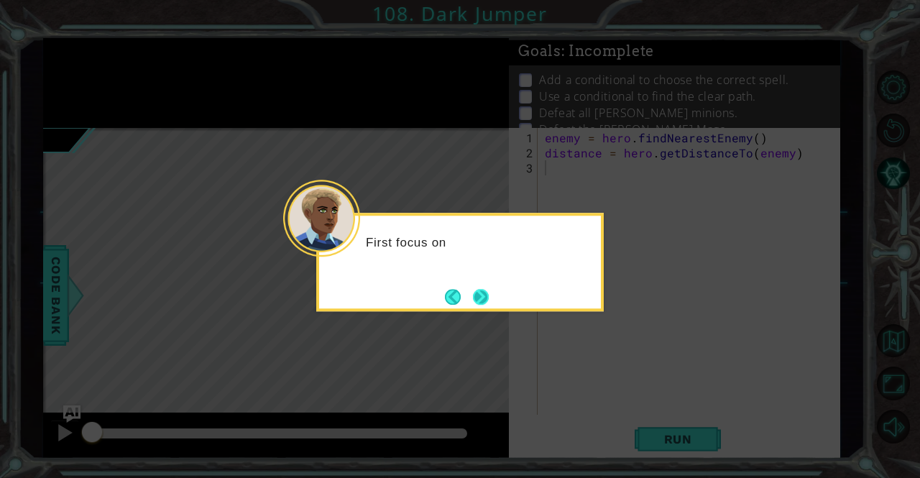
click at [489, 301] on button "Next" at bounding box center [481, 297] width 16 height 16
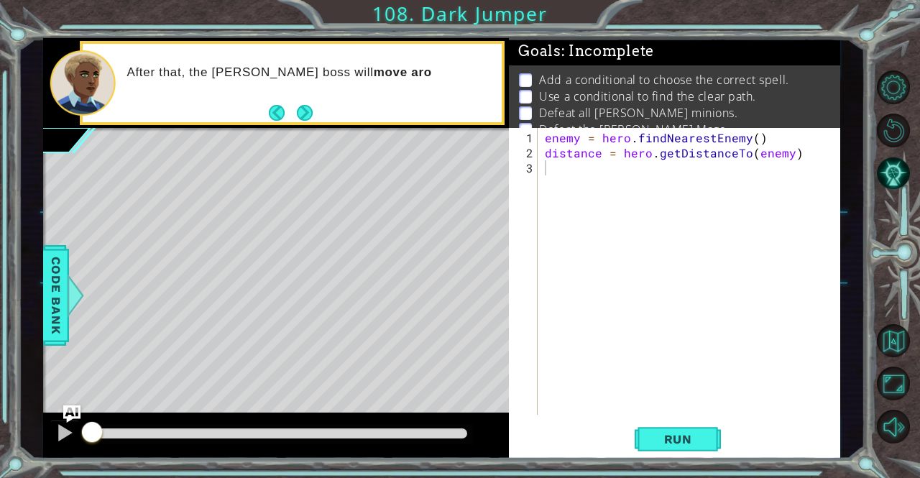
click at [686, 465] on div "1 ההההההההההההההההההההההההההההההההההההההההההההההההההההההההההההההההההההההההההההה…" at bounding box center [460, 239] width 920 height 478
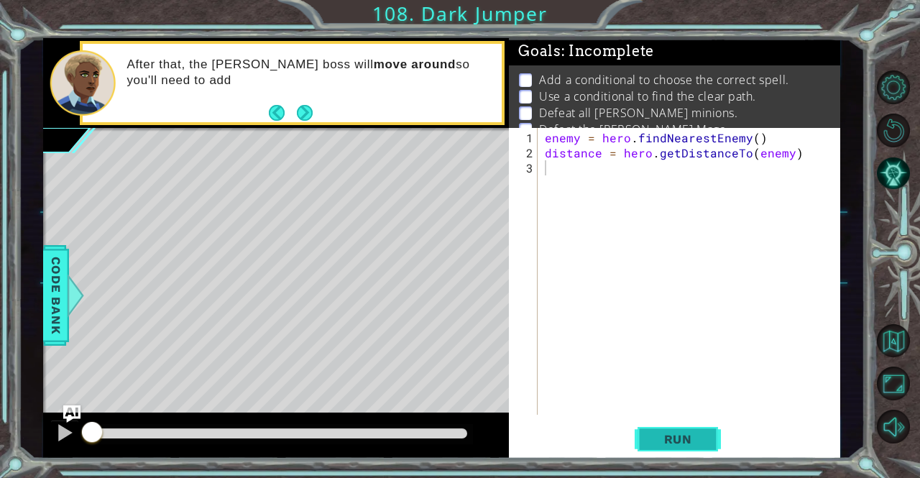
click at [653, 425] on button "Run" at bounding box center [678, 439] width 86 height 33
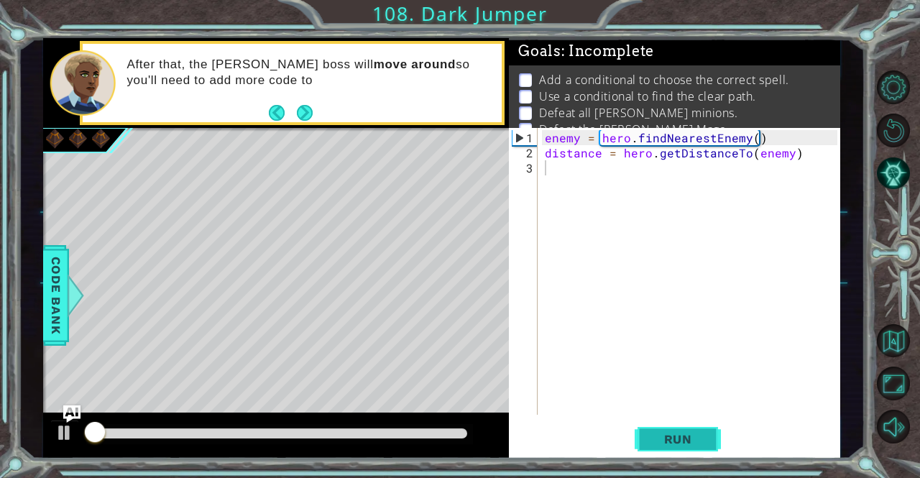
click at [665, 438] on span "Run" at bounding box center [678, 439] width 57 height 14
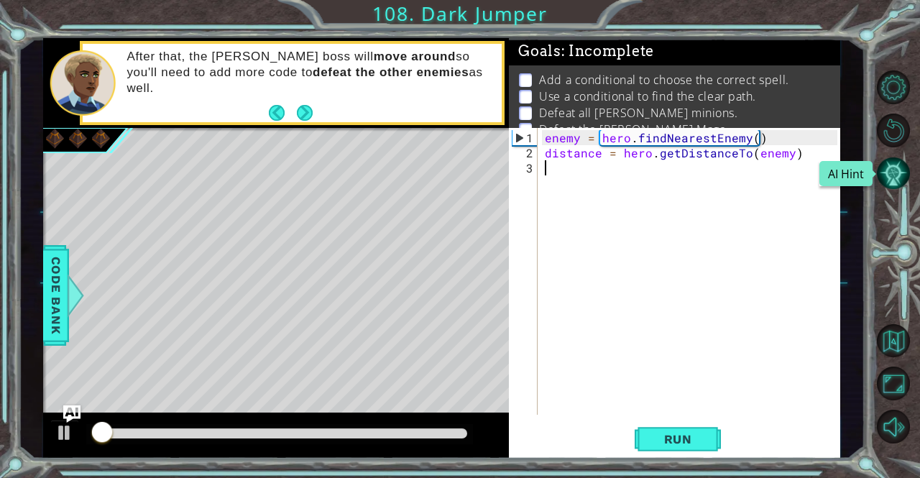
click at [900, 177] on button "AI Hint" at bounding box center [894, 174] width 34 height 34
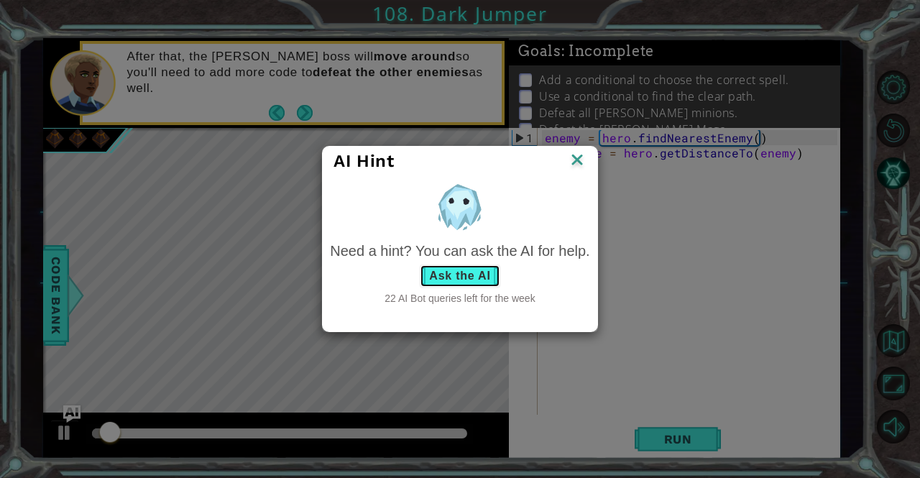
click at [470, 268] on button "Ask the AI" at bounding box center [460, 275] width 80 height 23
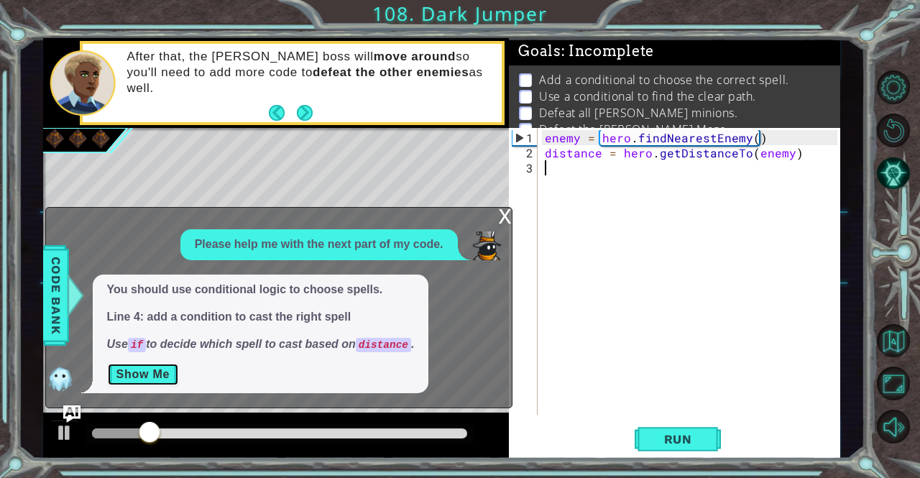
click at [171, 381] on button "Show Me" at bounding box center [143, 374] width 73 height 23
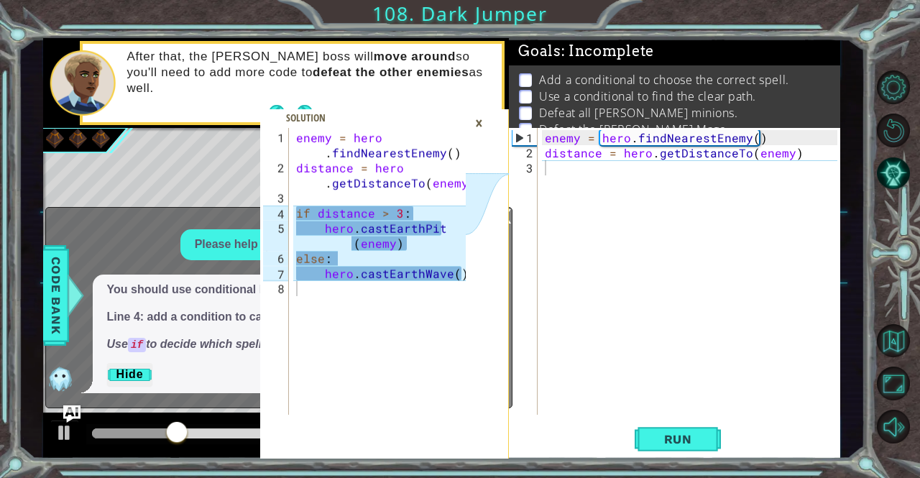
drag, startPoint x: 469, startPoint y: 272, endPoint x: 338, endPoint y: 223, distance: 138.9
click at [338, 223] on div "1 2 3 4 5 6 7 8 enemy = hero . findNearestEnemy ( ) distance = hero . getDistan…" at bounding box center [384, 293] width 249 height 331
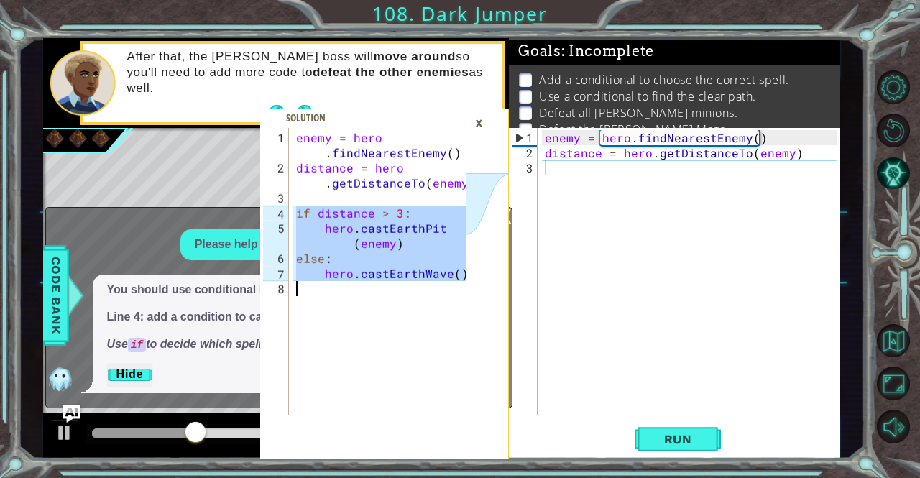
drag, startPoint x: 293, startPoint y: 211, endPoint x: 476, endPoint y: 308, distance: 207.0
click at [476, 308] on div "if distance > 3: 1 2 3 4 5 6 7 8 enemy = hero . findNearestEnemy ( ) distance =…" at bounding box center [384, 293] width 249 height 331
type textarea "hero.castEarthWave()"
click at [563, 175] on div "enemy = hero . findNearestEnemy ( ) distance = hero . getDistanceTo ( enemy )" at bounding box center [693, 288] width 302 height 317
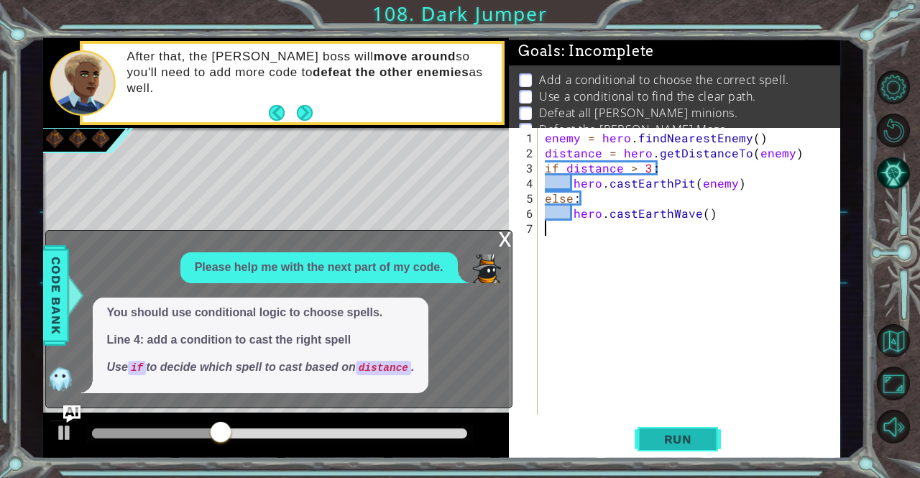
click at [684, 440] on span "Run" at bounding box center [678, 439] width 57 height 14
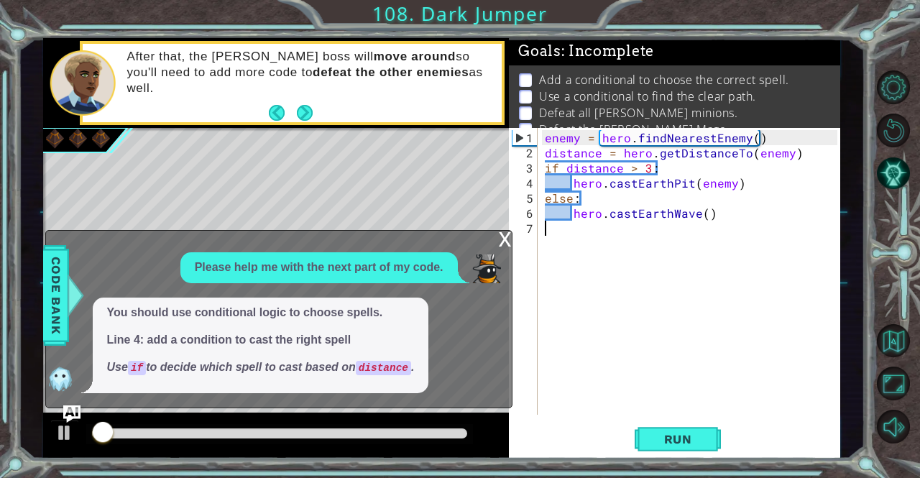
click at [507, 241] on div "x" at bounding box center [505, 238] width 13 height 14
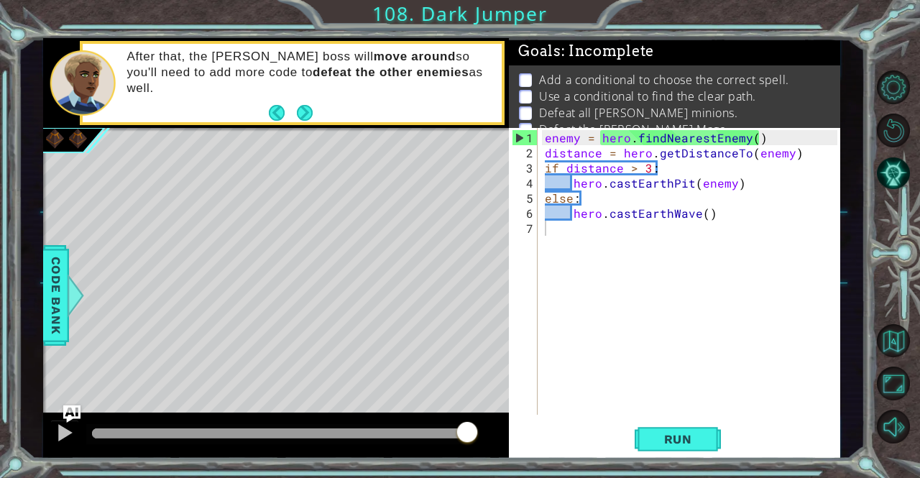
drag, startPoint x: 438, startPoint y: 435, endPoint x: 479, endPoint y: 425, distance: 41.3
click at [468, 428] on div at bounding box center [280, 433] width 376 height 10
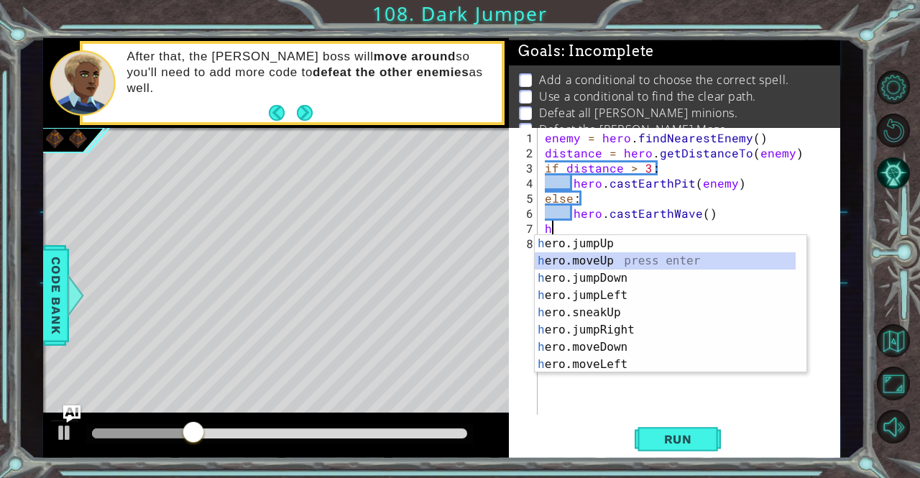
click at [581, 255] on div "h ero.jumpUp press enter h ero.moveUp press enter h ero.jumpDown press enter h …" at bounding box center [666, 321] width 262 height 172
type textarea "hero.moveUp(1)"
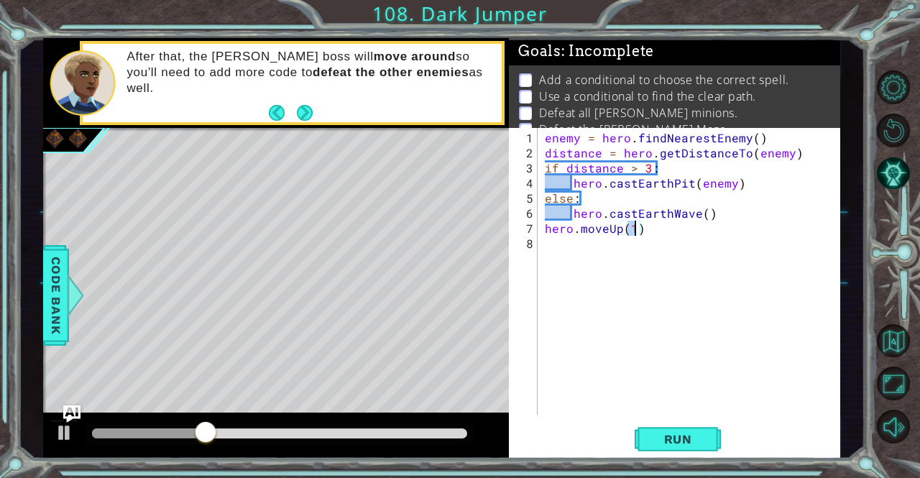
click at [602, 258] on div "enemy = hero . findNearestEnemy ( ) distance = hero . getDistanceTo ( enemy ) i…" at bounding box center [693, 288] width 302 height 317
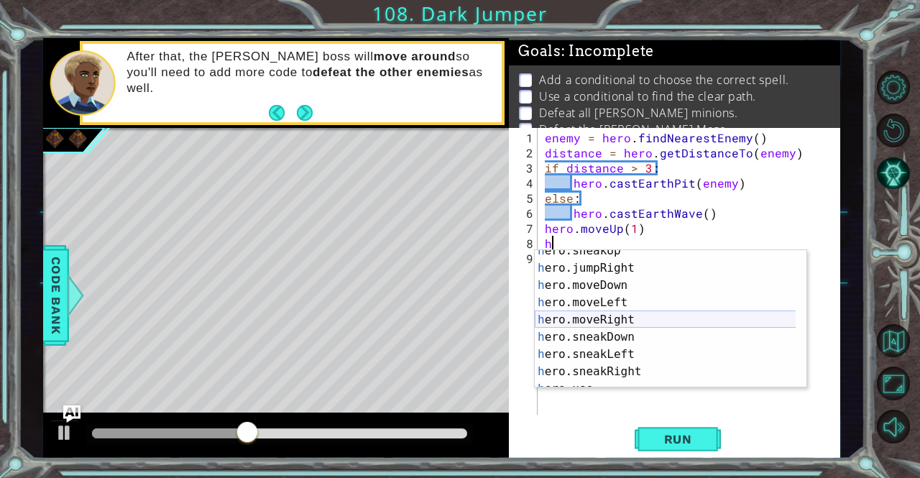
scroll to position [77, 0]
click at [598, 320] on div "h ero.sneakUp press enter h ero.jumpRight press enter h ero.moveDown press ente…" at bounding box center [666, 328] width 262 height 172
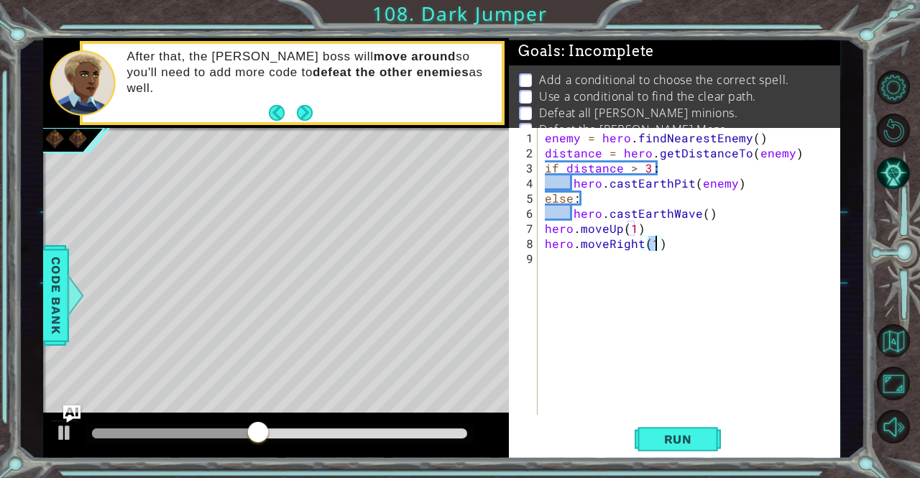
type textarea "hero.moveRight(2)"
click at [568, 257] on div "enemy = hero . findNearestEnemy ( ) distance = hero . getDistanceTo ( enemy ) i…" at bounding box center [693, 288] width 302 height 317
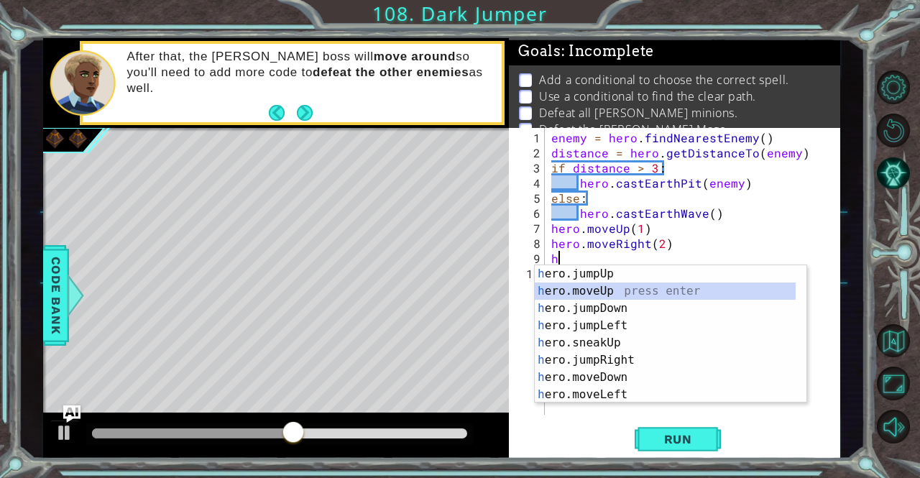
click at [577, 290] on div "h ero.jumpUp press enter h ero.moveUp press enter h ero.jumpDown press enter h …" at bounding box center [666, 351] width 262 height 172
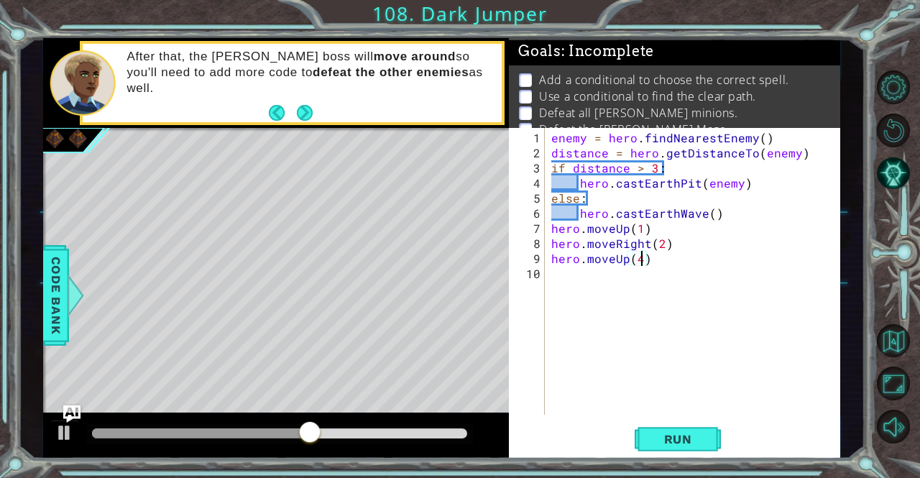
scroll to position [0, 5]
click at [693, 447] on button "Run" at bounding box center [678, 439] width 86 height 33
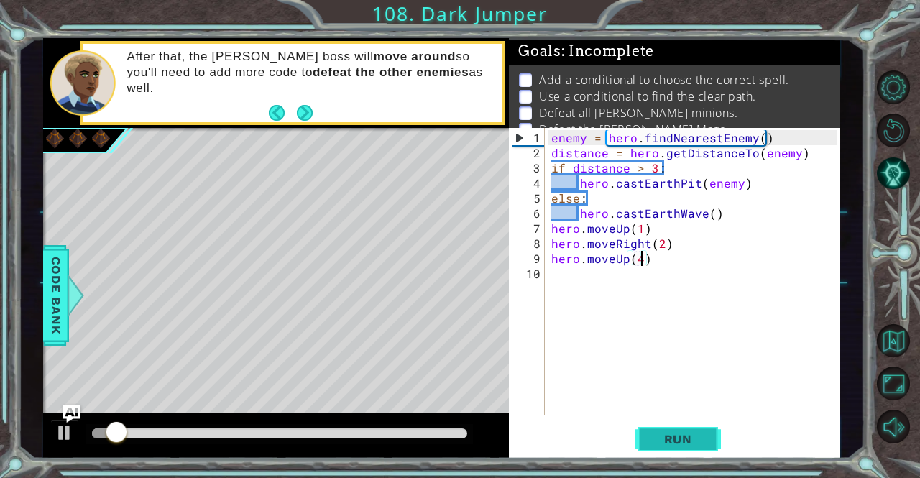
click at [673, 433] on span "Run" at bounding box center [678, 439] width 57 height 14
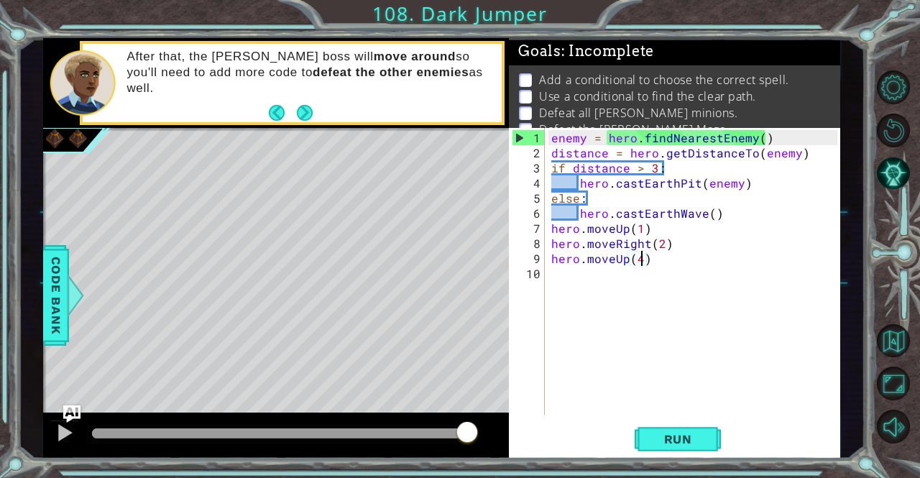
drag, startPoint x: 417, startPoint y: 435, endPoint x: 476, endPoint y: 430, distance: 59.1
click at [468, 430] on div at bounding box center [280, 433] width 376 height 10
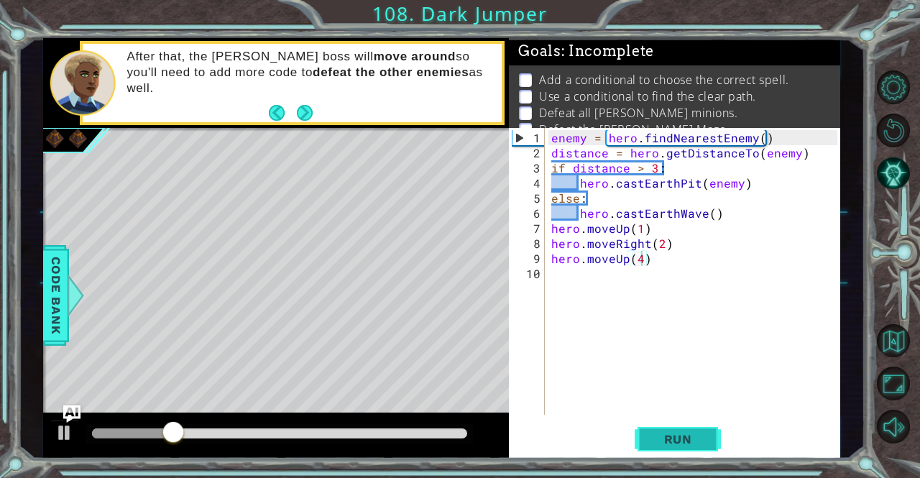
click at [664, 451] on button "Run" at bounding box center [678, 439] width 86 height 33
click at [639, 228] on div "enemy = hero . findNearestEnemy ( ) distance = hero . getDistanceTo ( enemy ) i…" at bounding box center [695, 288] width 295 height 317
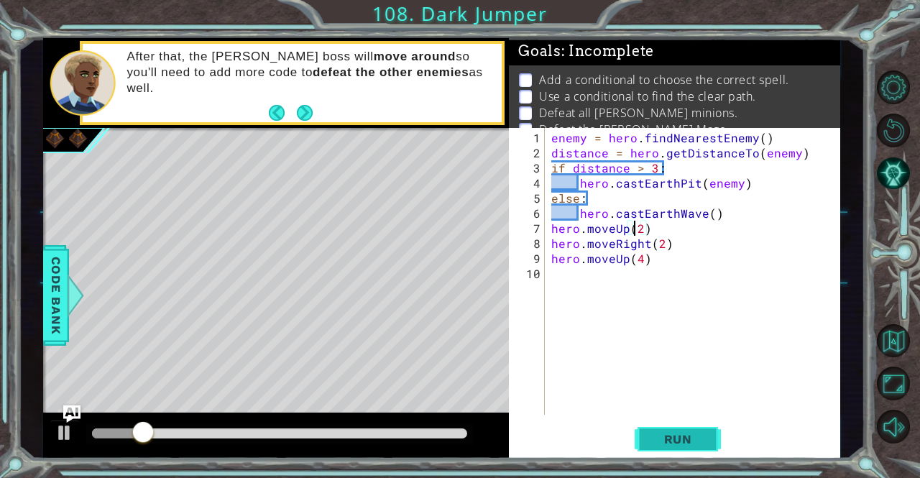
type textarea "hero.moveUp(2)"
click at [664, 448] on button "Run" at bounding box center [678, 439] width 86 height 33
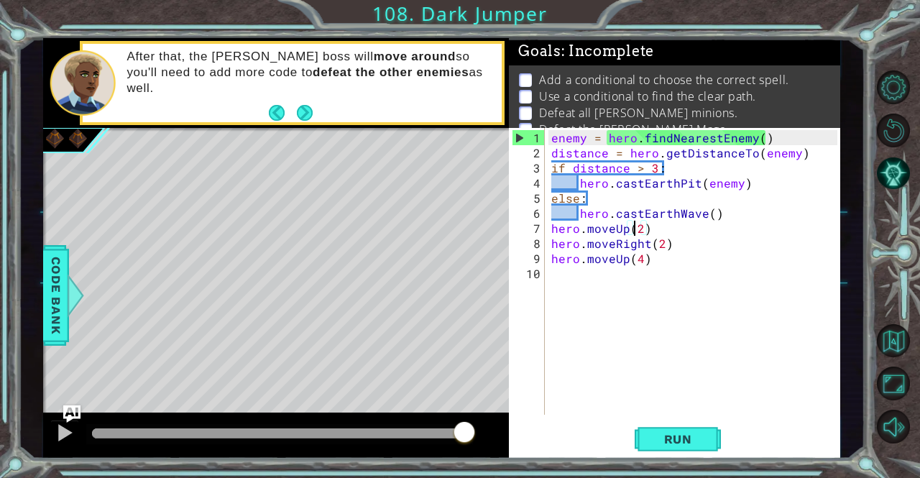
drag, startPoint x: 410, startPoint y: 435, endPoint x: 461, endPoint y: 428, distance: 51.4
click at [461, 428] on div at bounding box center [280, 433] width 376 height 10
click at [903, 170] on button "AI Hint" at bounding box center [894, 174] width 34 height 34
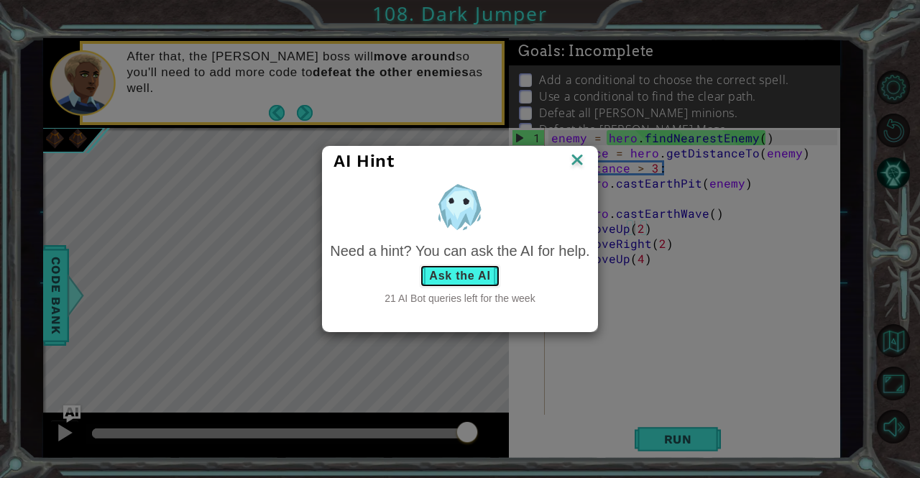
click at [442, 272] on button "Ask the AI" at bounding box center [460, 275] width 80 height 23
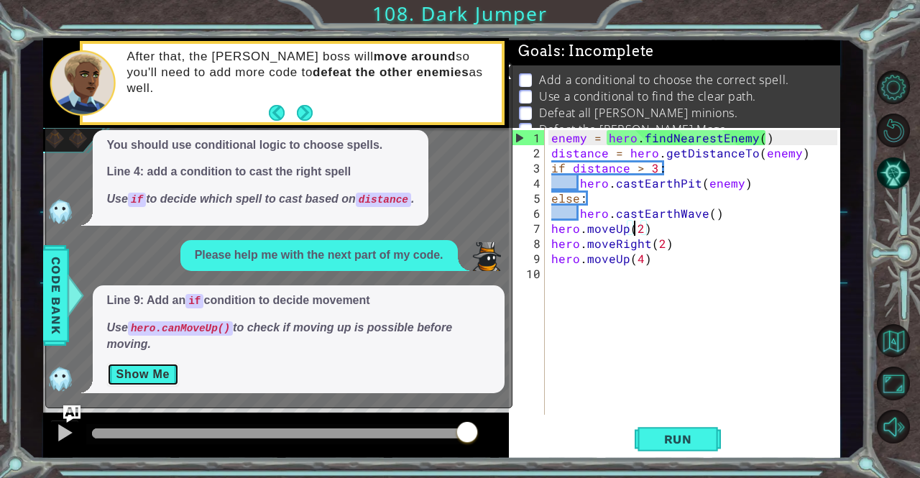
click at [164, 372] on button "Show Me" at bounding box center [143, 374] width 73 height 23
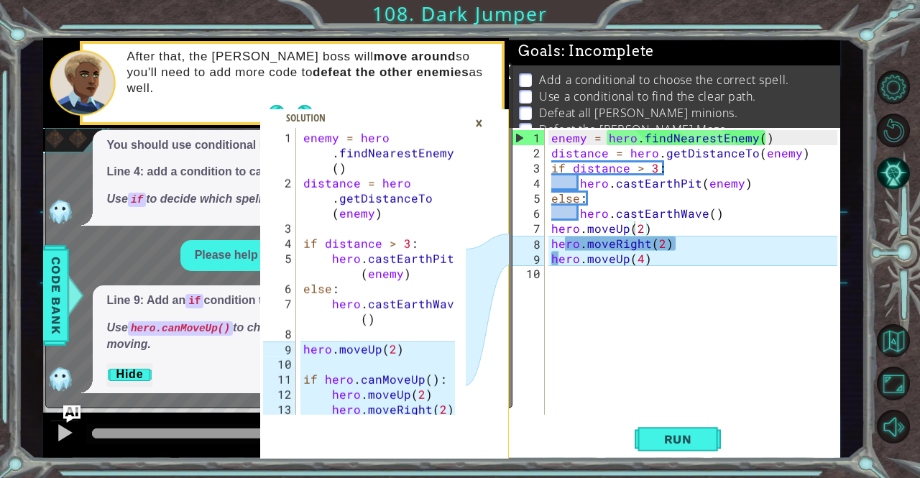
drag, startPoint x: 297, startPoint y: 347, endPoint x: 303, endPoint y: 342, distance: 7.6
click at [303, 342] on div "hero.castEarthWave() 1 2 3 4 5 6 7 8 9 10 11 12 13 14 enemy = hero . findNeares…" at bounding box center [363, 271] width 206 height 287
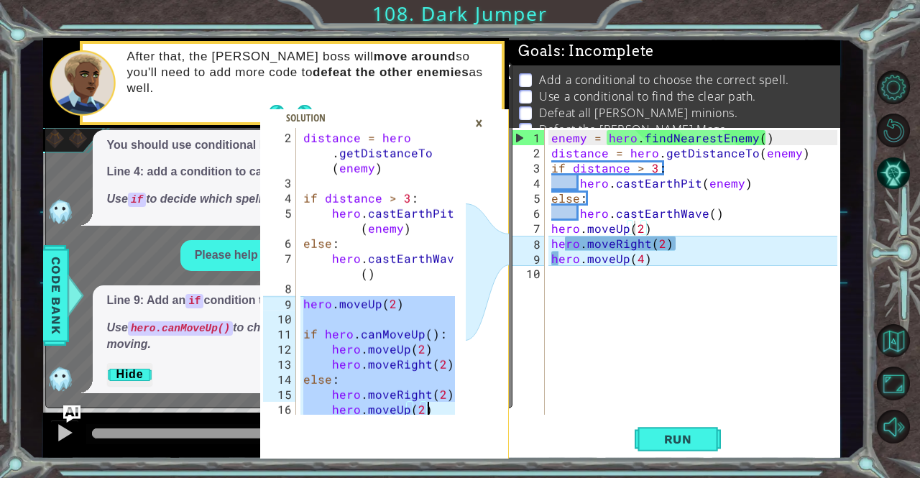
scroll to position [91, 0]
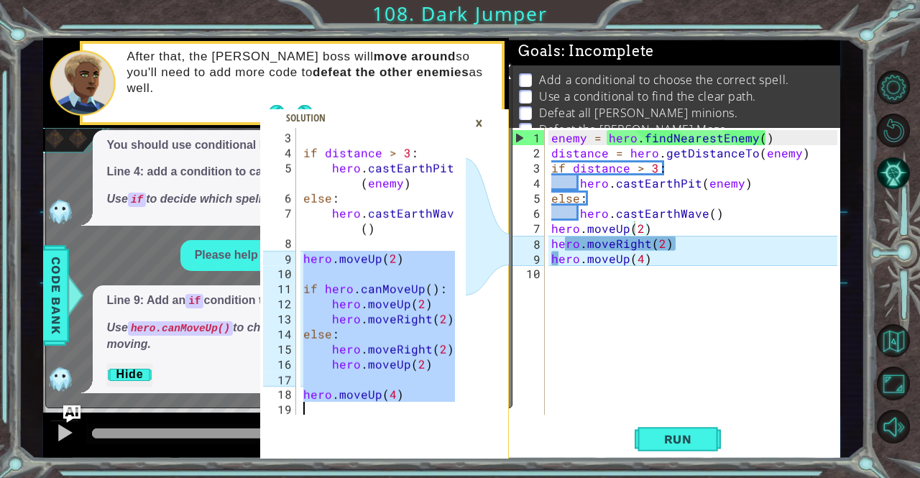
drag, startPoint x: 303, startPoint y: 347, endPoint x: 447, endPoint y: 418, distance: 160.0
click at [447, 418] on div "hero.moveUp(2) 3 4 5 6 7 8 9 10 11 12 13 14 15 16 17 18 19 if distance > 3 : he…" at bounding box center [384, 293] width 249 height 331
type textarea "hero.moveUp(4)"
click at [573, 275] on div "enemy = hero . findNearestEnemy ( ) distance = hero . getDistanceTo ( enemy ) i…" at bounding box center [695, 288] width 295 height 317
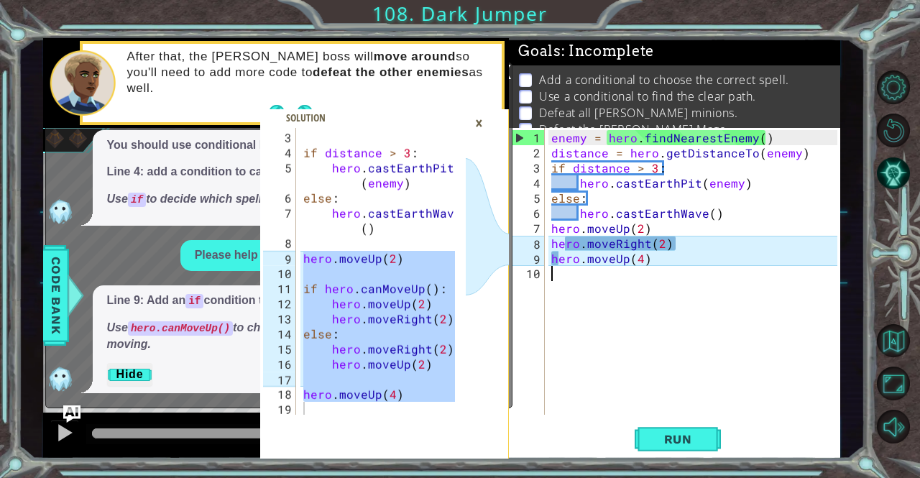
scroll to position [14, 0]
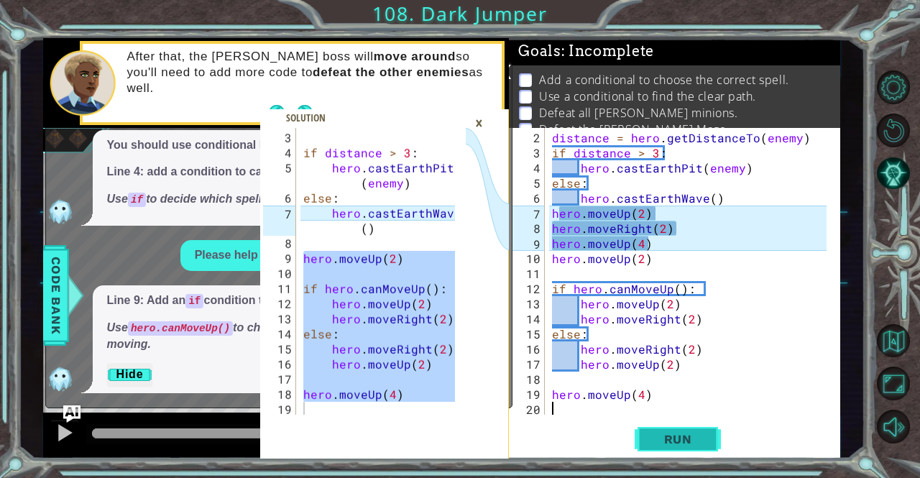
click at [691, 440] on span "Run" at bounding box center [678, 439] width 57 height 14
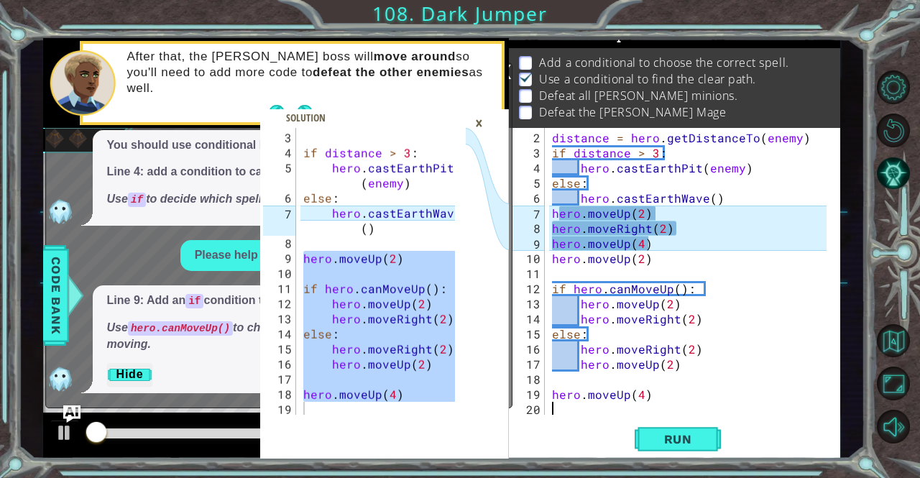
scroll to position [18, 0]
click at [477, 123] on div "×" at bounding box center [479, 123] width 22 height 24
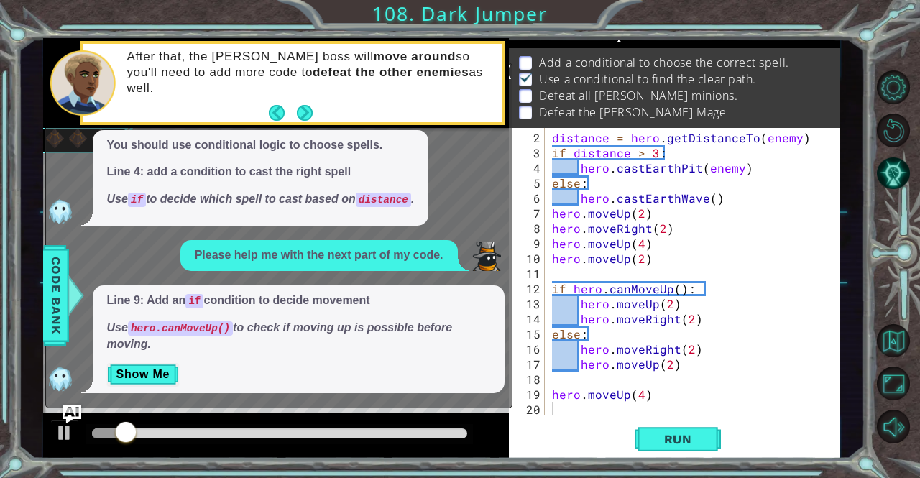
click at [75, 412] on img "Ask AI" at bounding box center [71, 414] width 19 height 19
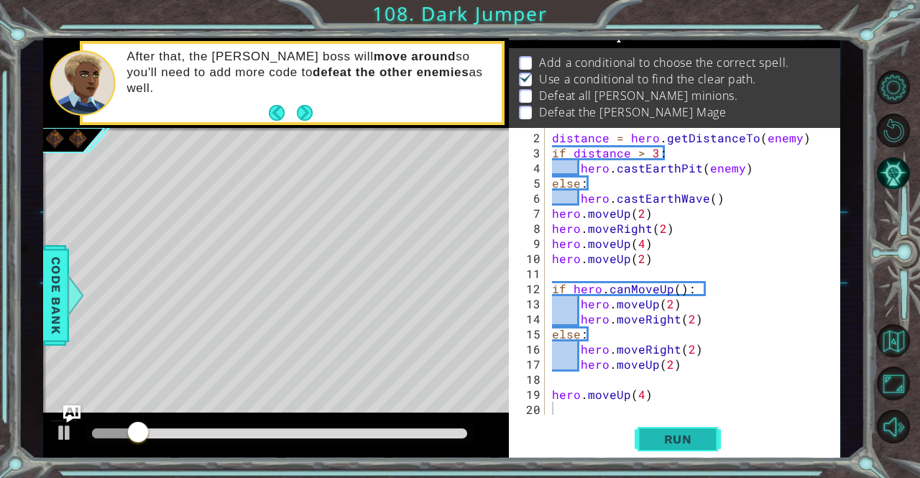
click at [685, 444] on span "Run" at bounding box center [678, 439] width 57 height 14
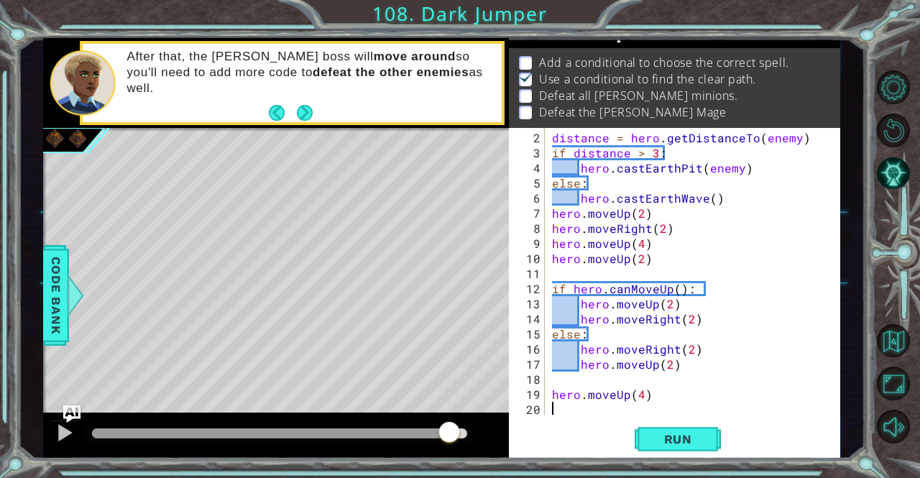
drag, startPoint x: 343, startPoint y: 433, endPoint x: 448, endPoint y: 428, distance: 105.1
click at [448, 428] on div at bounding box center [280, 433] width 376 height 10
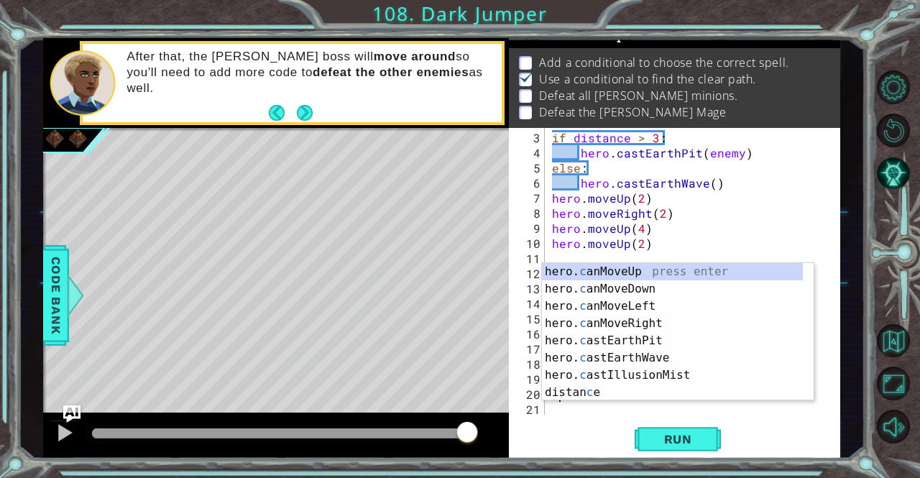
scroll to position [30, 0]
type textarea "ca"
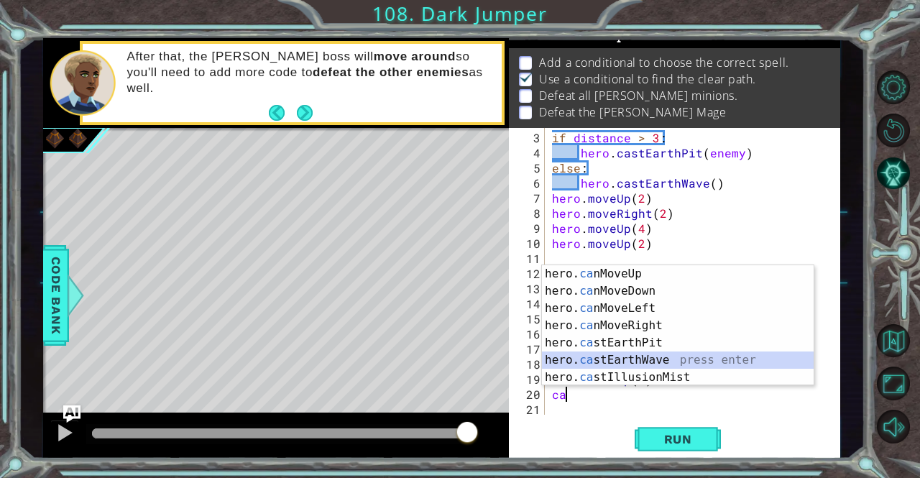
click at [633, 361] on div "hero. ca nMoveUp press enter hero. ca nMoveDown press enter hero. ca nMoveLeft …" at bounding box center [678, 342] width 272 height 155
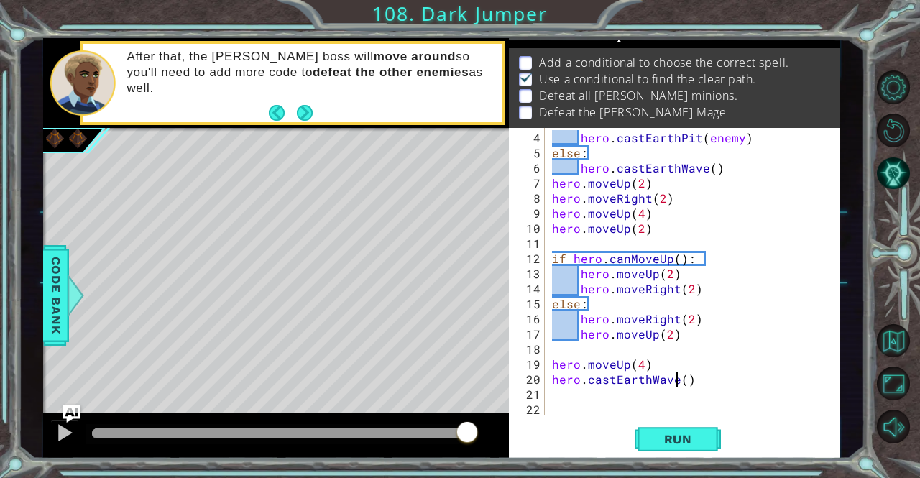
click at [678, 379] on div "hero . castEarthPit ( enemy ) else : hero . castEarthWave ( ) hero . moveUp ( 2…" at bounding box center [691, 288] width 284 height 317
click at [678, 377] on div "hero . castEarthPit ( enemy ) else : hero . castEarthWave ( ) hero . moveUp ( 2…" at bounding box center [691, 288] width 284 height 317
click at [680, 377] on div "hero . castEarthPit ( enemy ) else : hero . castEarthWave ( ) hero . moveUp ( 2…" at bounding box center [691, 288] width 284 height 317
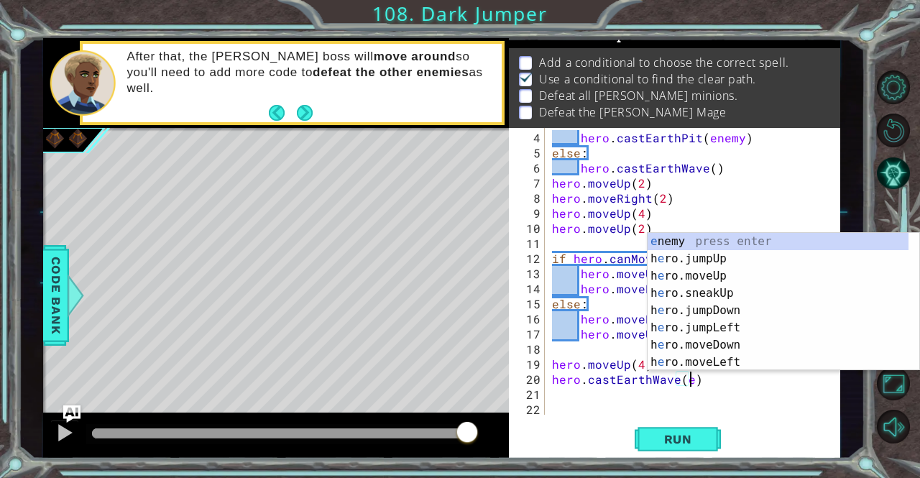
scroll to position [0, 9]
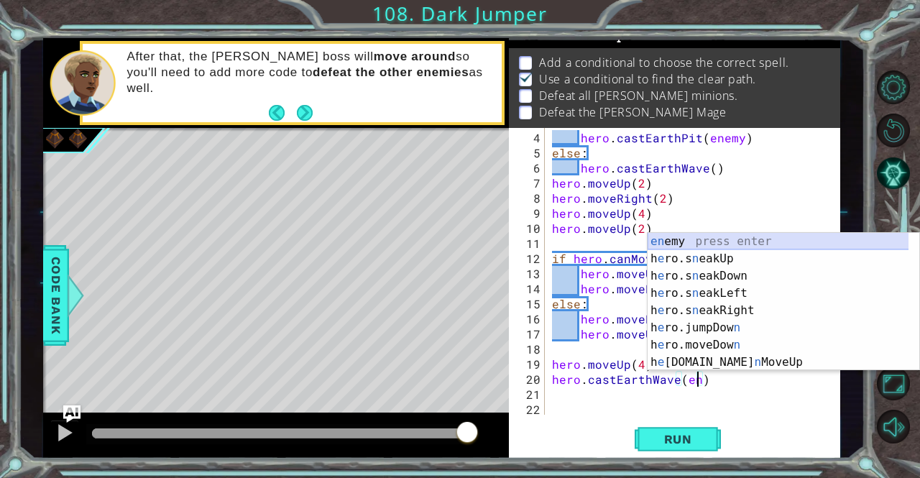
click at [724, 246] on div "en emy press enter h e ro.s n eakUp press enter h e ro.s n eakDown press enter …" at bounding box center [778, 319] width 262 height 172
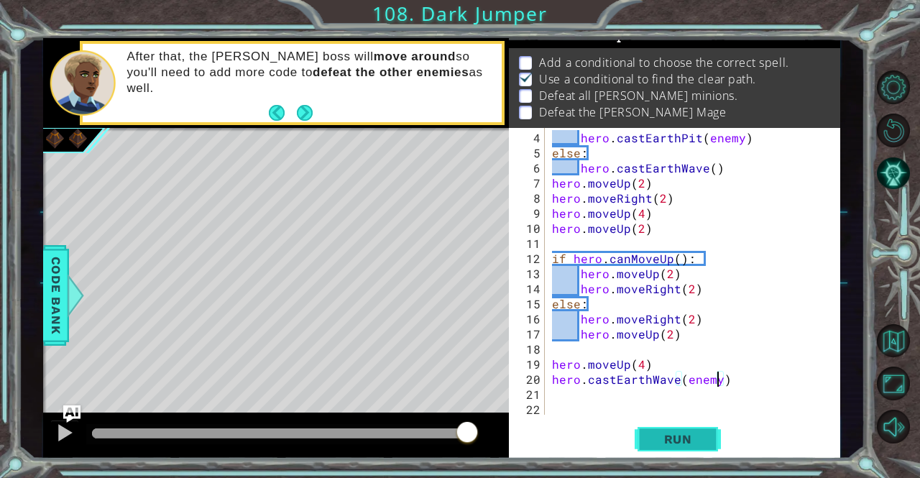
click at [684, 439] on span "Run" at bounding box center [678, 439] width 57 height 14
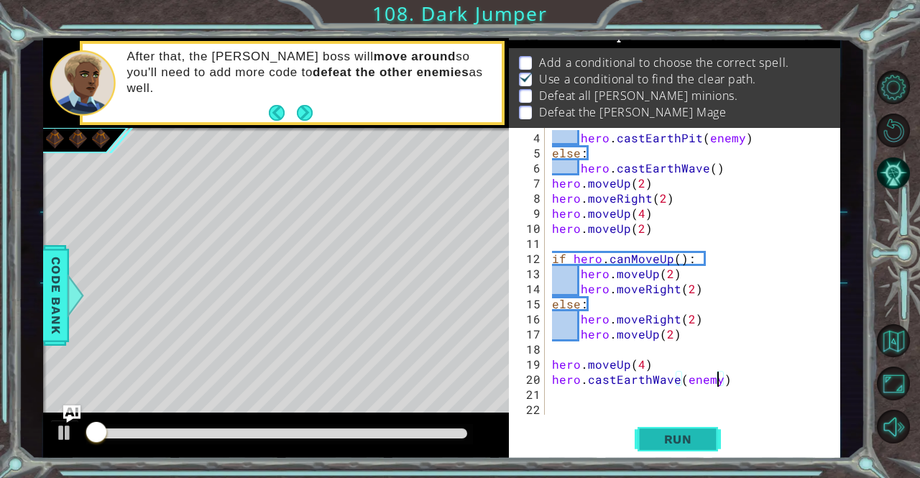
click at [684, 439] on span "Run" at bounding box center [678, 439] width 57 height 14
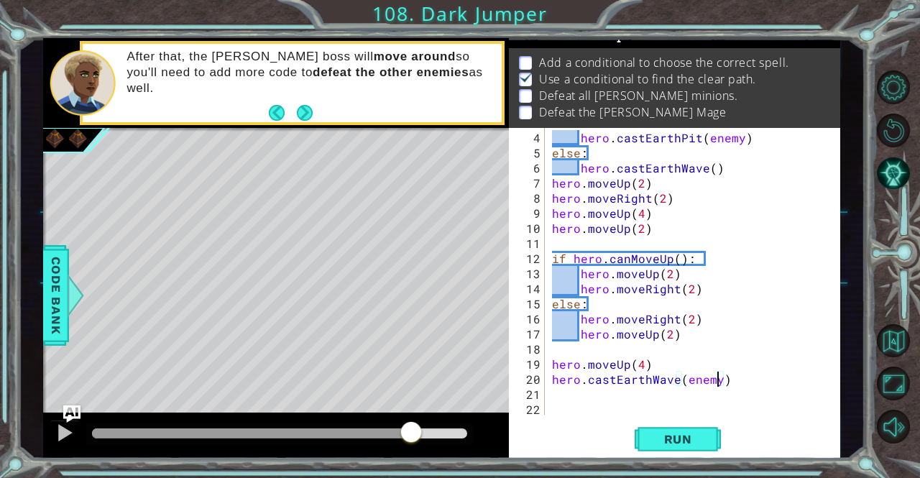
drag, startPoint x: 402, startPoint y: 432, endPoint x: 412, endPoint y: 429, distance: 9.8
click at [412, 429] on div at bounding box center [280, 433] width 376 height 10
click at [656, 453] on button "Run" at bounding box center [678, 439] width 86 height 33
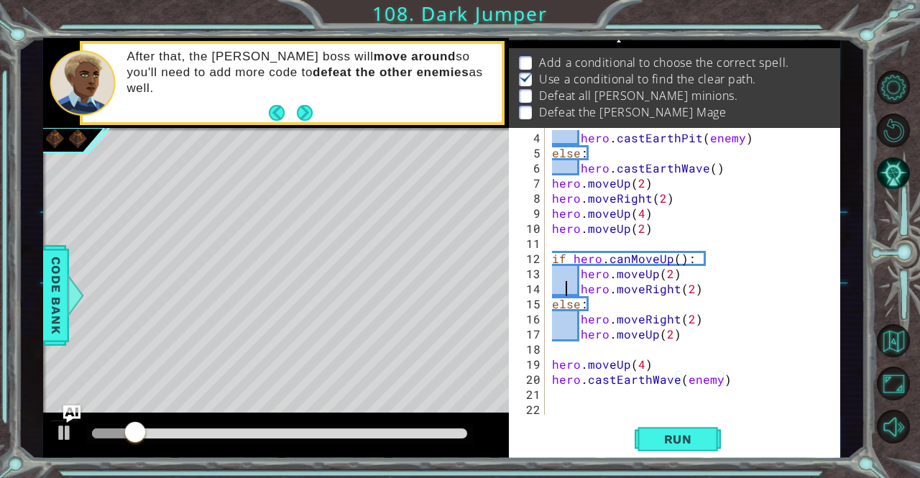
click at [563, 285] on div "hero . castEarthPit ( enemy ) else : hero . castEarthWave ( ) hero . moveUp ( 2…" at bounding box center [691, 288] width 284 height 317
type textarea "hero.moveRight(2)"
click at [680, 442] on span "Run" at bounding box center [678, 439] width 57 height 14
click at [617, 400] on div "hero . castEarthPit ( enemy ) else : hero . castEarthWave ( ) hero . moveUp ( 2…" at bounding box center [691, 288] width 284 height 317
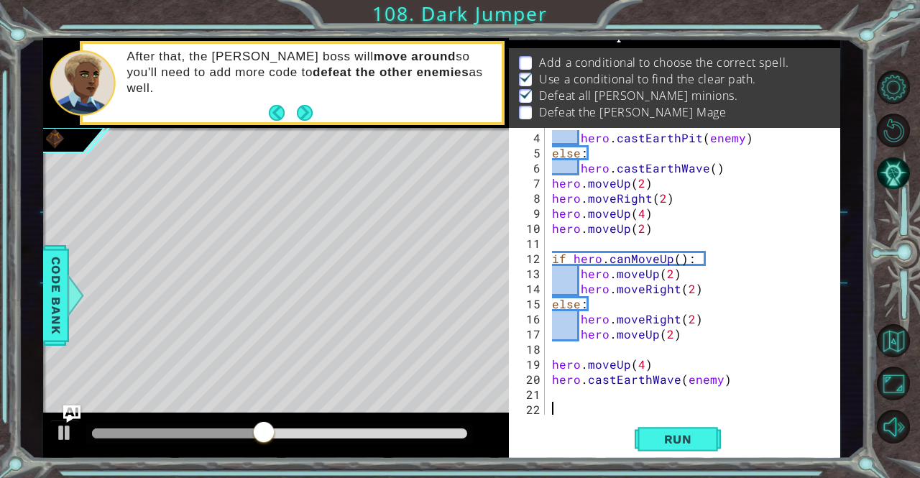
scroll to position [0, 0]
type textarea "h"
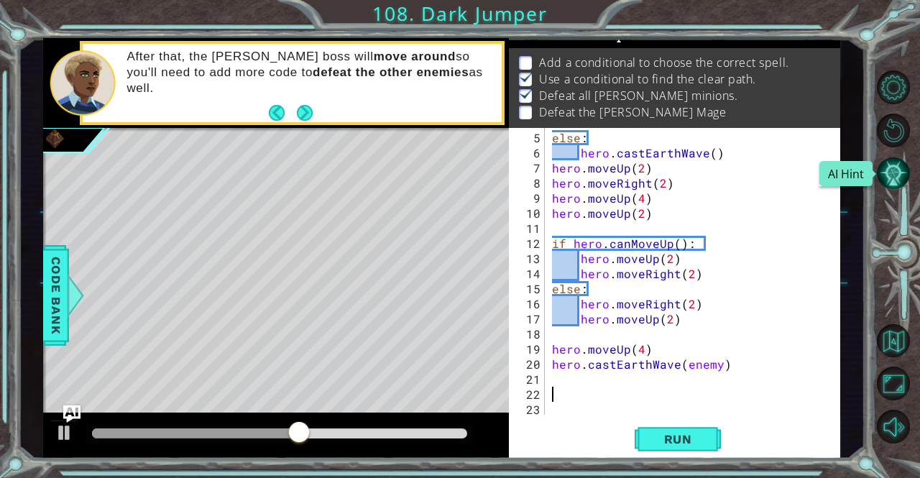
click at [908, 181] on button "AI Hint" at bounding box center [894, 174] width 34 height 34
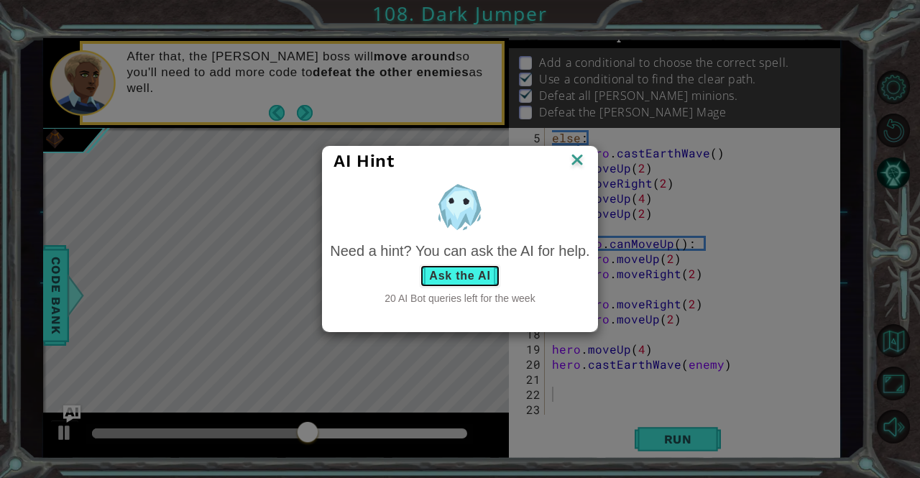
click at [461, 272] on button "Ask the AI" at bounding box center [460, 275] width 80 height 23
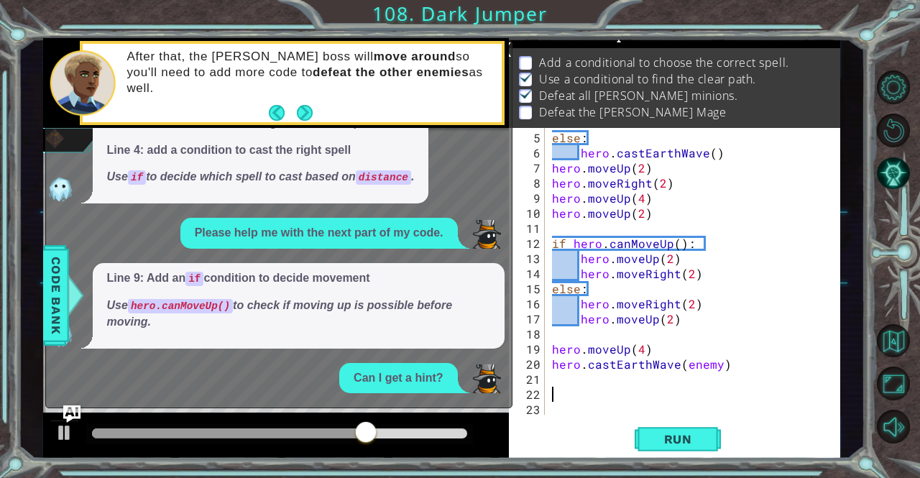
scroll to position [102, 0]
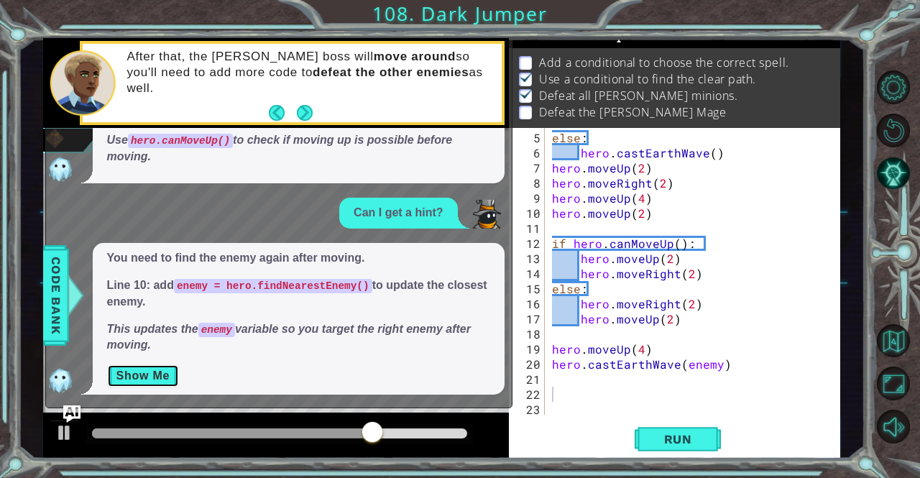
click at [149, 371] on button "Show Me" at bounding box center [143, 375] width 73 height 23
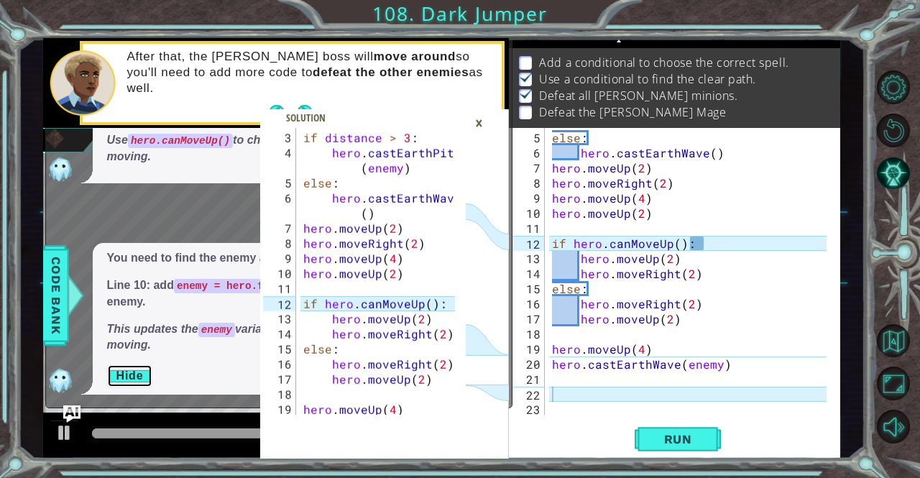
scroll to position [211, 0]
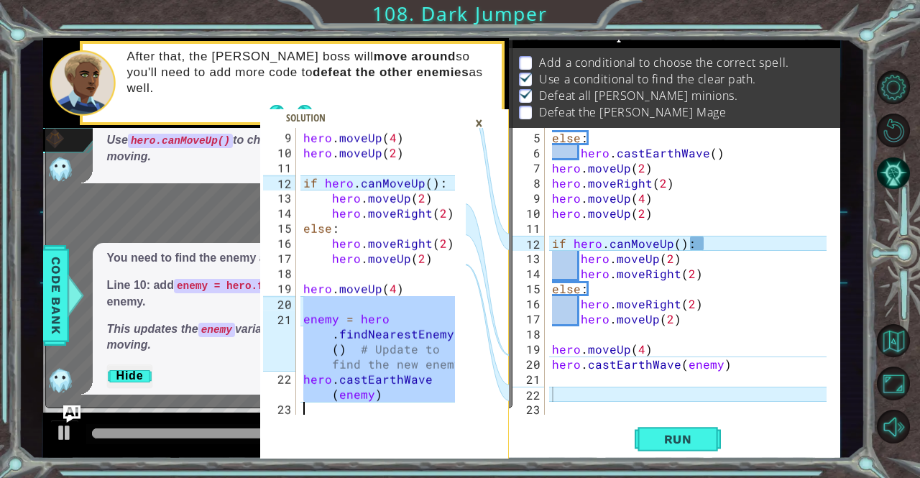
drag, startPoint x: 302, startPoint y: 299, endPoint x: 398, endPoint y: 402, distance: 140.8
click at [398, 402] on div "hero . moveUp ( 4 ) hero . moveUp ( 2 ) if hero . canMoveUp ( ) : hero . moveUp…" at bounding box center [381, 288] width 162 height 317
type textarea "hero.castEarthWave(enemy)"
click at [579, 395] on div "else : hero . castEarthWave ( ) hero . moveUp ( 2 ) hero . moveRight ( 2 ) hero…" at bounding box center [691, 288] width 284 height 317
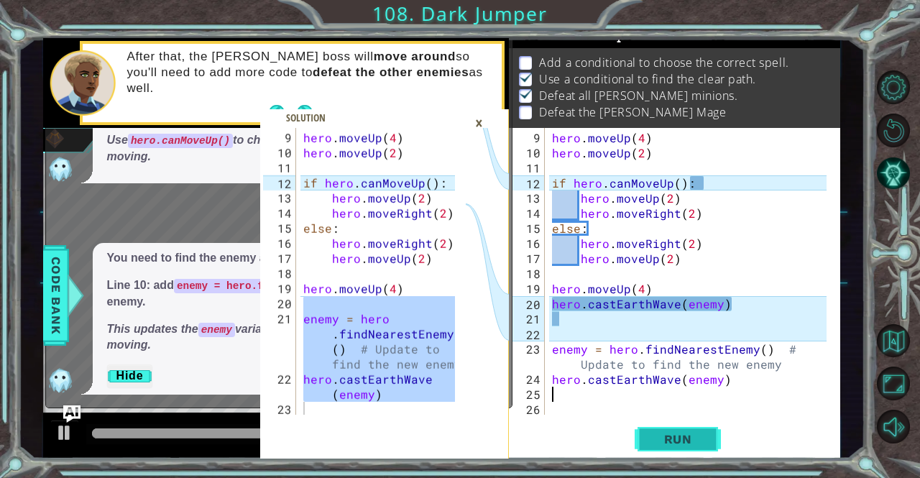
click at [648, 450] on button "Run" at bounding box center [678, 439] width 86 height 33
click at [486, 120] on div "×" at bounding box center [479, 123] width 22 height 24
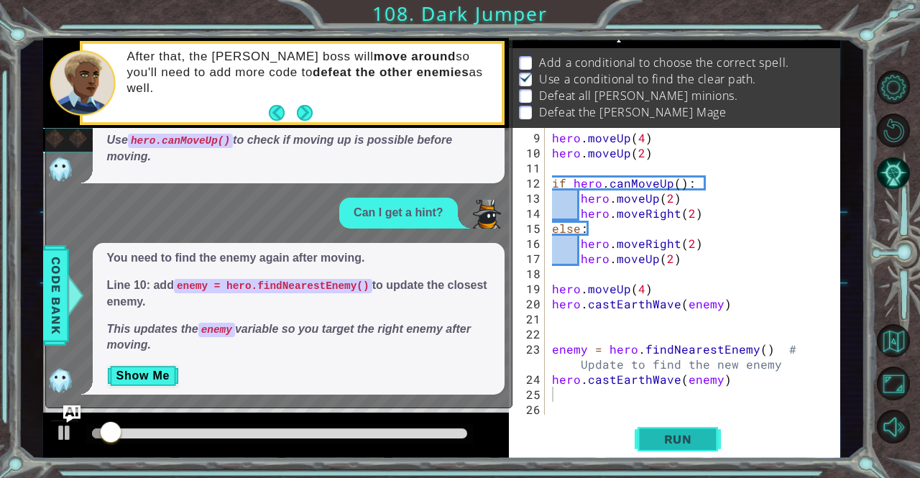
click at [673, 445] on span "Run" at bounding box center [678, 439] width 57 height 14
click at [68, 412] on img "Ask AI" at bounding box center [71, 414] width 19 height 19
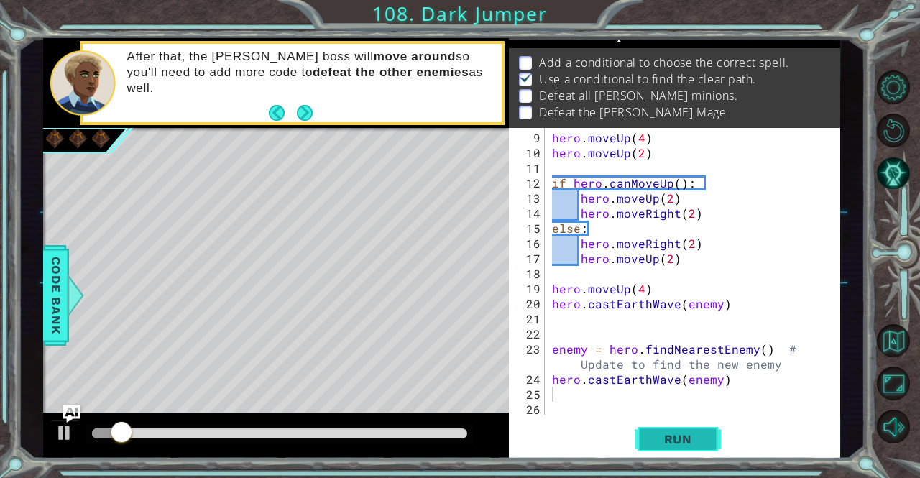
click at [716, 451] on button "Run" at bounding box center [678, 439] width 86 height 33
drag, startPoint x: 306, startPoint y: 441, endPoint x: 313, endPoint y: 436, distance: 8.8
click at [306, 438] on div at bounding box center [279, 434] width 387 height 20
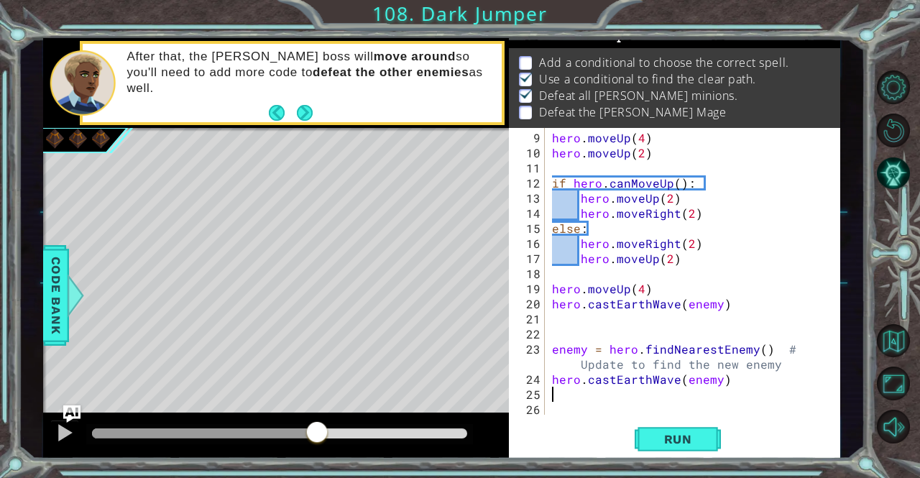
drag, startPoint x: 313, startPoint y: 436, endPoint x: 324, endPoint y: 435, distance: 10.8
click at [320, 435] on div at bounding box center [280, 433] width 376 height 10
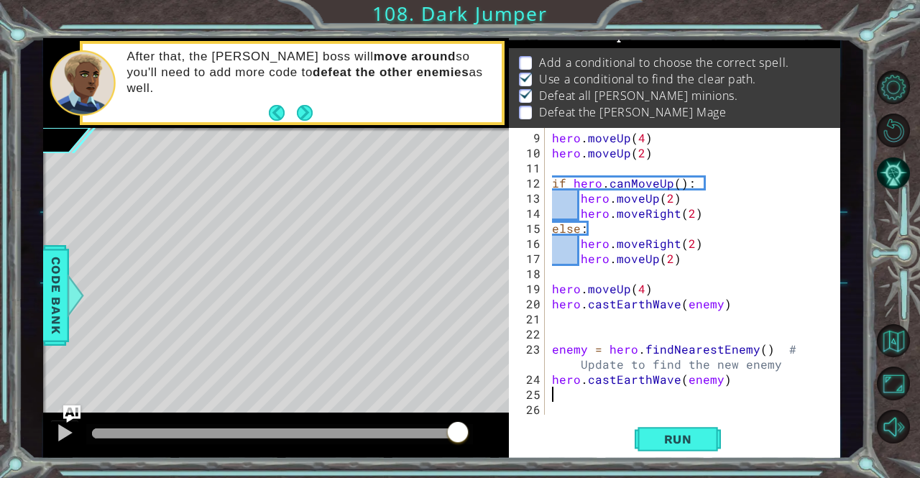
drag, startPoint x: 326, startPoint y: 435, endPoint x: 471, endPoint y: 450, distance: 145.2
click at [466, 451] on div at bounding box center [276, 435] width 466 height 46
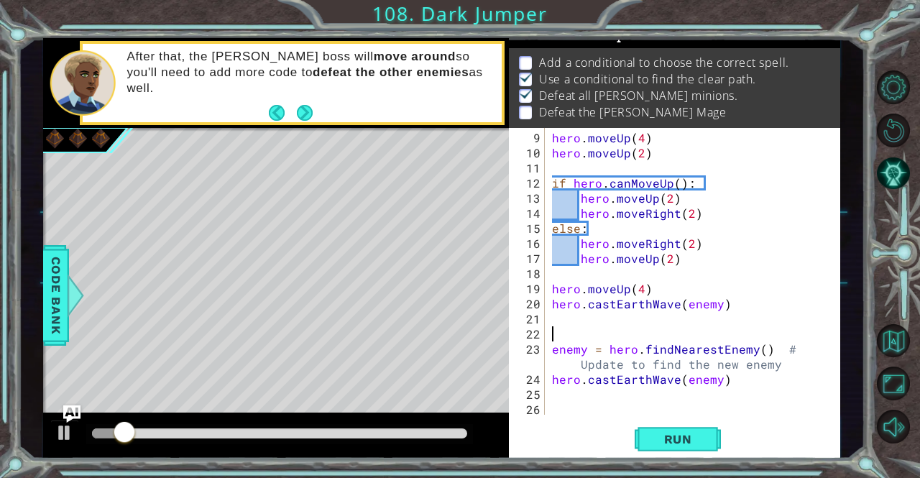
click at [588, 326] on div "hero . moveUp ( 4 ) hero . moveUp ( 2 ) if hero . canMoveUp ( ) : hero . moveUp…" at bounding box center [691, 288] width 284 height 317
click at [555, 320] on div "hero . moveUp ( 4 ) hero . moveUp ( 2 ) if hero . canMoveUp ( ) : hero . moveUp…" at bounding box center [691, 288] width 284 height 317
type textarea "h"
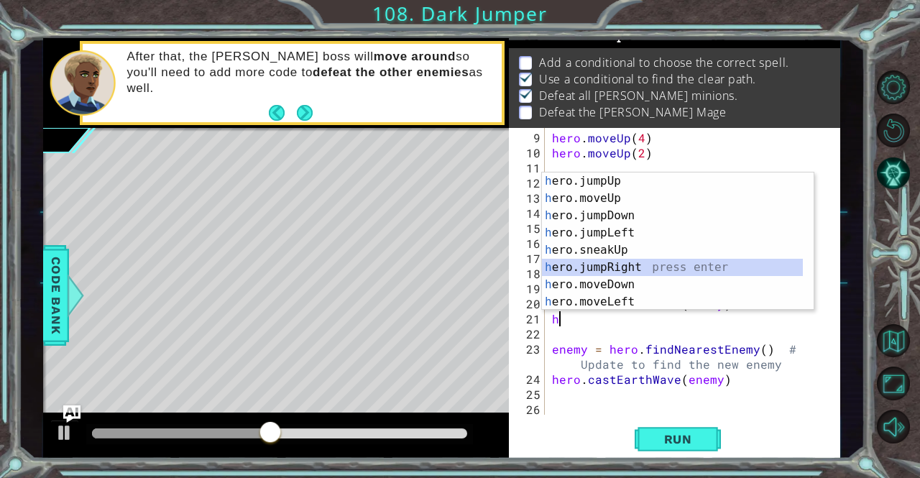
click at [611, 271] on div "h ero.jumpUp press enter h ero.moveUp press enter h ero.jumpDown press enter h …" at bounding box center [673, 258] width 262 height 172
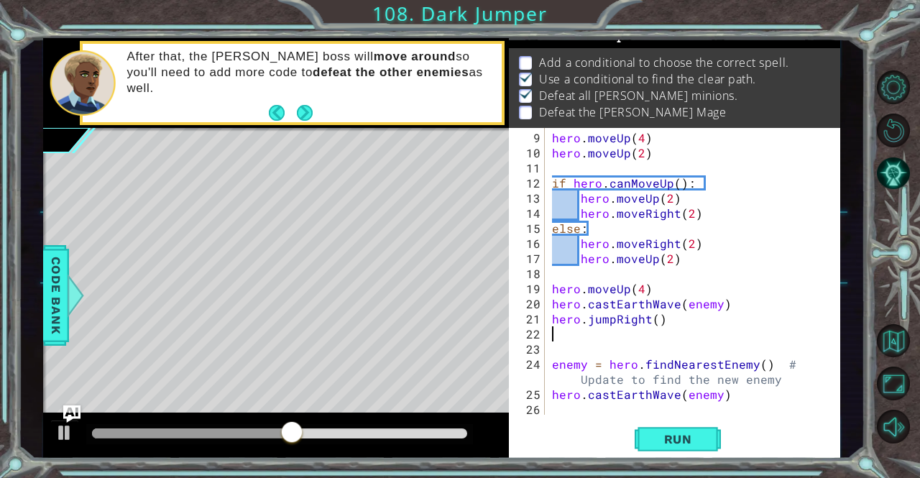
click at [611, 320] on div "hero . moveUp ( 4 ) hero . moveUp ( 2 ) if hero . canMoveUp ( ) : hero . moveUp…" at bounding box center [691, 288] width 284 height 317
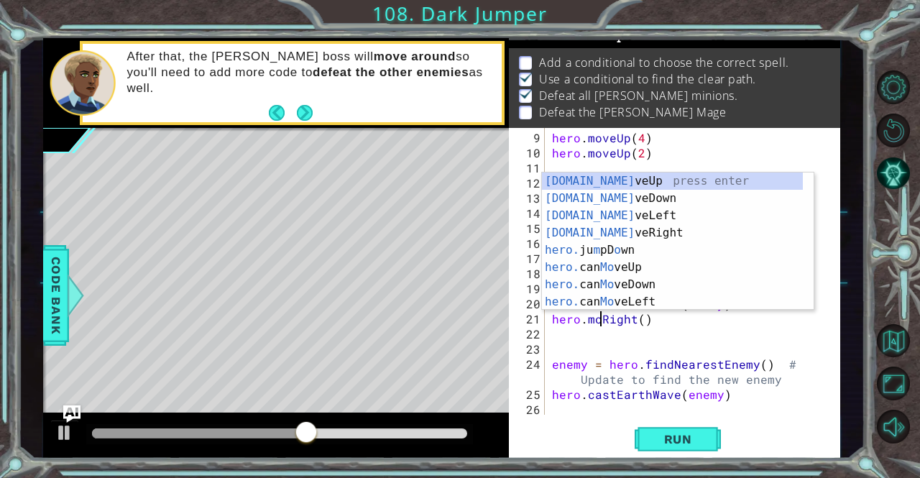
scroll to position [0, 4]
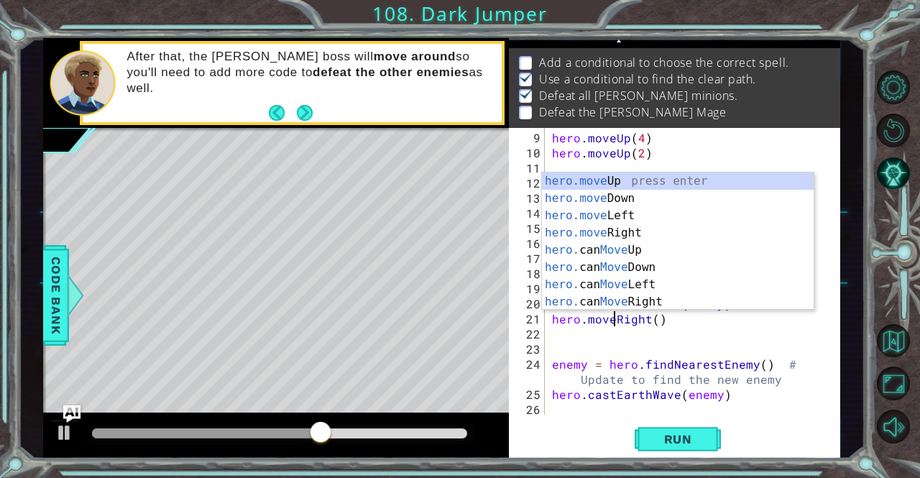
click at [654, 318] on div "hero . moveUp ( 4 ) hero . moveUp ( 2 ) if hero . canMoveUp ( ) : hero . moveUp…" at bounding box center [691, 288] width 284 height 317
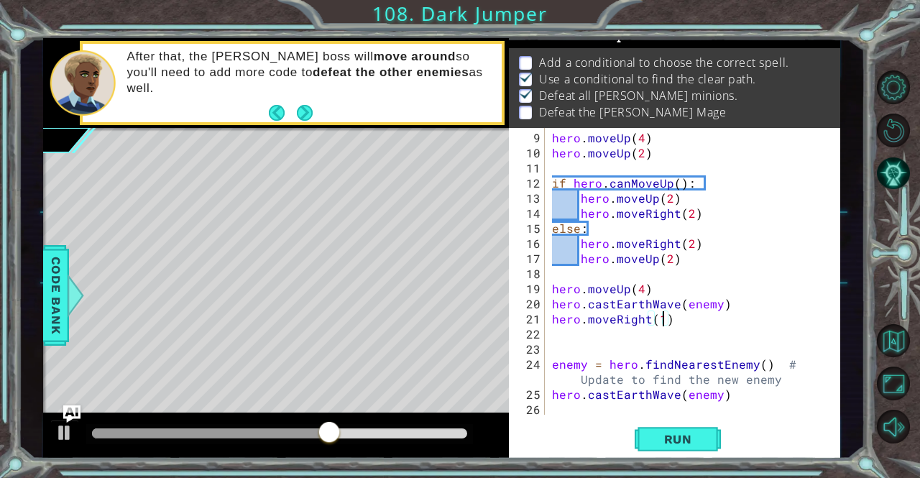
scroll to position [0, 6]
type textarea "hero.moveRight(2)"
click at [624, 343] on div "hero . moveUp ( 4 ) hero . moveUp ( 2 ) if hero . canMoveUp ( ) : hero . moveUp…" at bounding box center [691, 288] width 284 height 317
click at [619, 334] on div "hero . moveUp ( 4 ) hero . moveUp ( 2 ) if hero . canMoveUp ( ) : hero . moveUp…" at bounding box center [691, 288] width 284 height 317
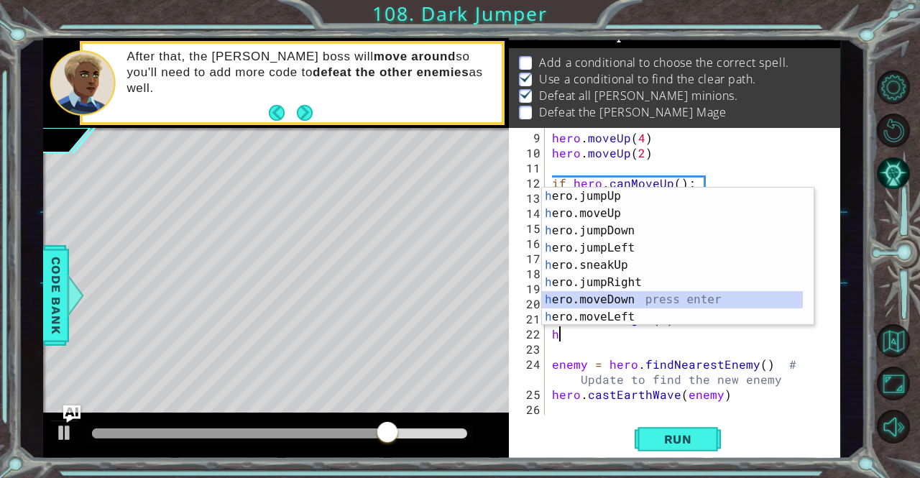
click at [611, 302] on div "h ero.jumpUp press enter h ero.moveUp press enter h ero.jumpDown press enter h …" at bounding box center [673, 274] width 262 height 172
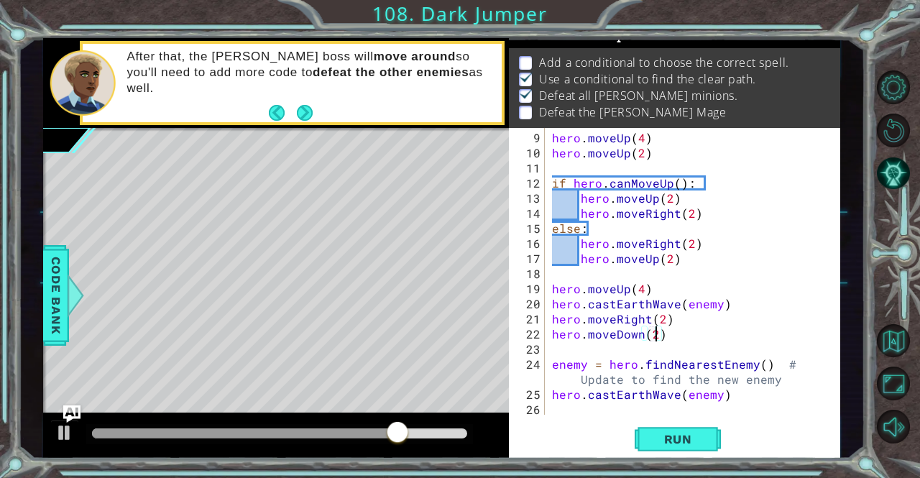
scroll to position [0, 6]
type textarea "hero.moveDown(2)"
click at [677, 449] on button "Run" at bounding box center [678, 439] width 86 height 33
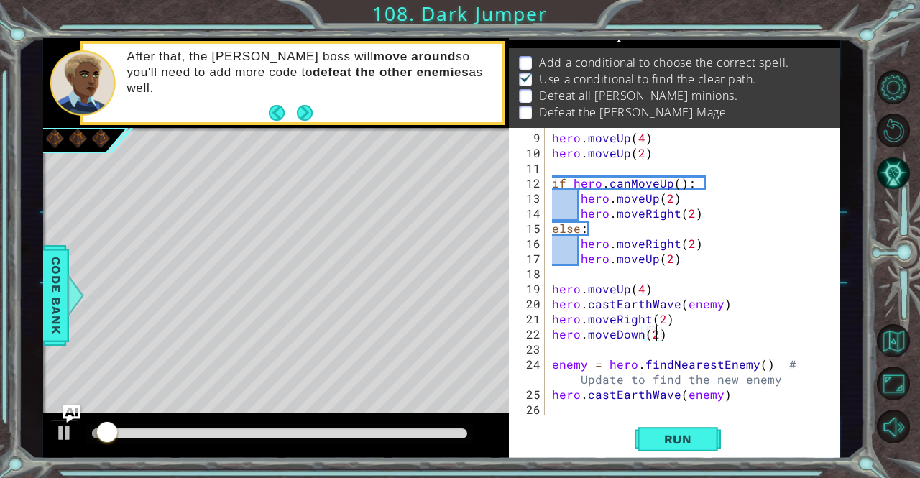
drag, startPoint x: 677, startPoint y: 449, endPoint x: 507, endPoint y: 442, distance: 169.7
click at [507, 442] on div at bounding box center [276, 435] width 466 height 46
click at [647, 440] on button "Run" at bounding box center [678, 439] width 86 height 33
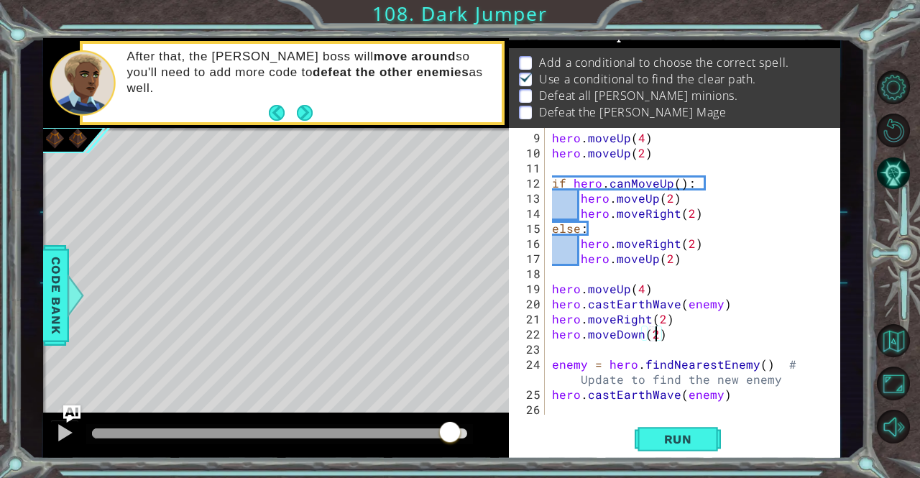
click at [451, 428] on div at bounding box center [280, 433] width 376 height 10
click at [657, 435] on span "Run" at bounding box center [678, 439] width 57 height 14
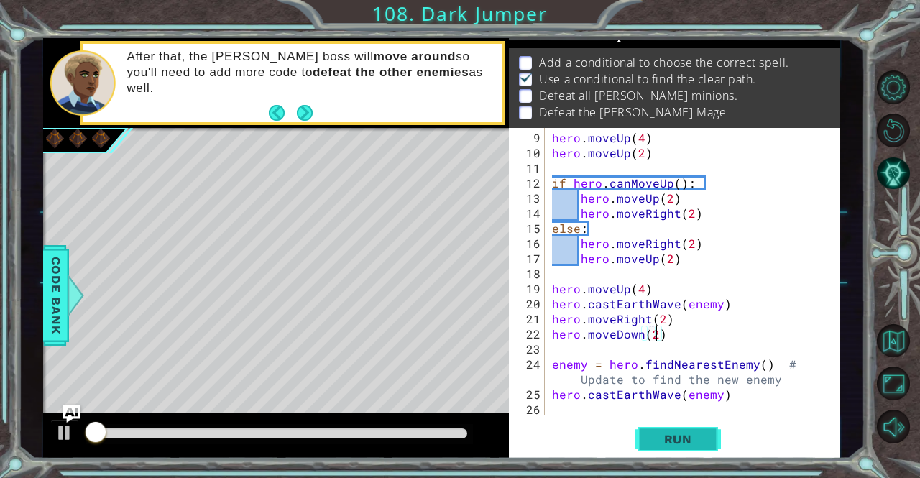
click at [657, 435] on span "Run" at bounding box center [678, 439] width 57 height 14
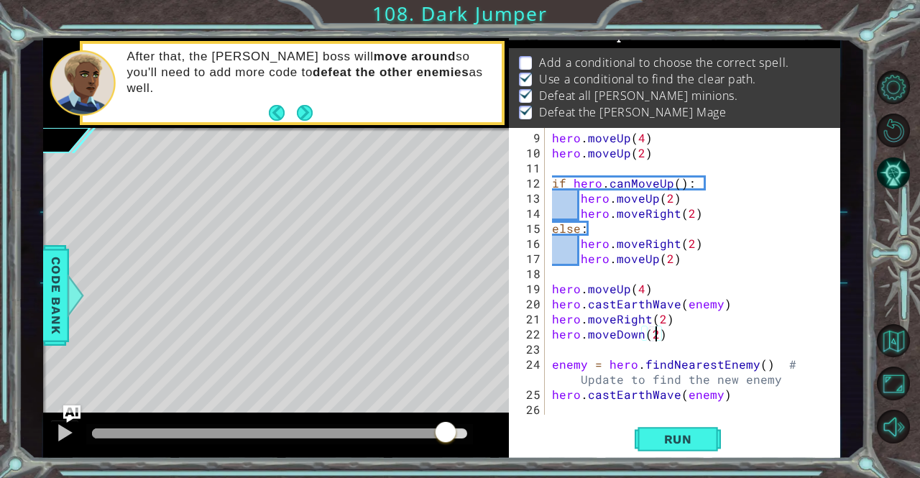
click at [446, 433] on div at bounding box center [280, 433] width 376 height 10
drag, startPoint x: 447, startPoint y: 432, endPoint x: 456, endPoint y: 430, distance: 8.7
click at [456, 430] on div at bounding box center [451, 433] width 26 height 26
click at [891, 183] on button "AI Hint" at bounding box center [894, 174] width 34 height 34
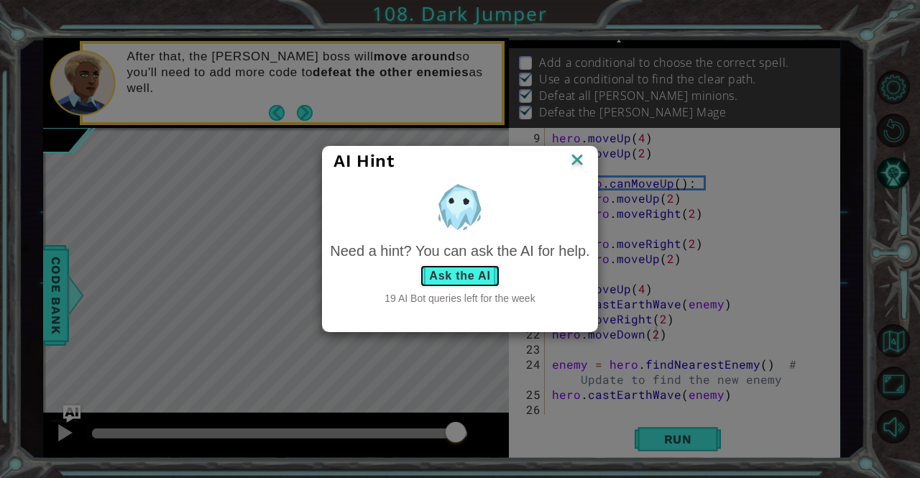
click at [464, 267] on button "Ask the AI" at bounding box center [460, 275] width 80 height 23
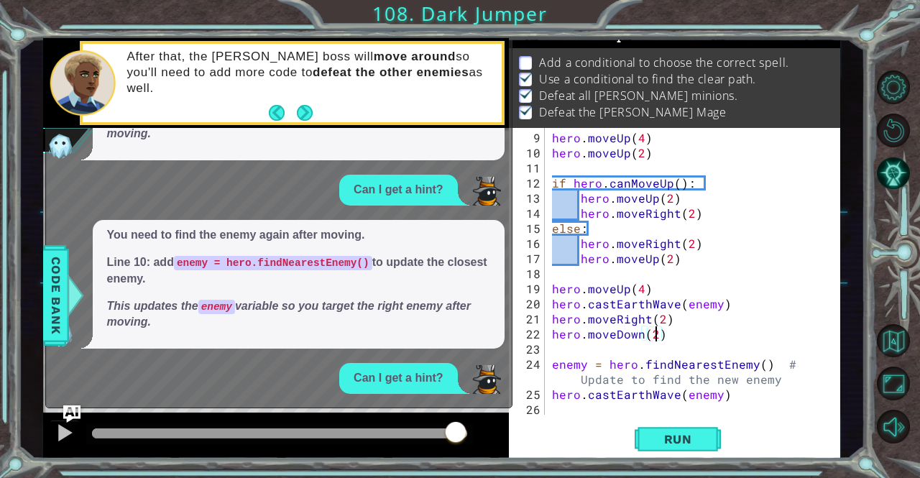
scroll to position [275, 0]
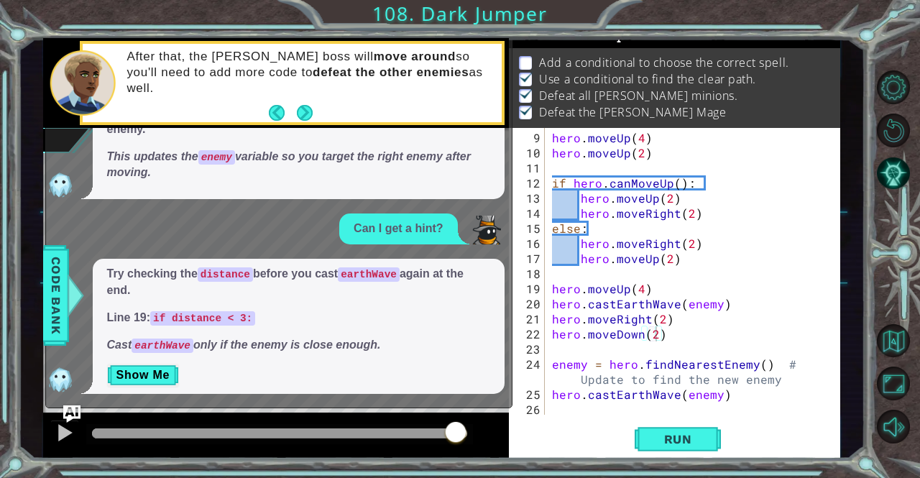
click at [134, 363] on div "Try checking the distance before you cast earthWave again at the end. Line 19: …" at bounding box center [299, 326] width 412 height 135
click at [129, 374] on button "Show Me" at bounding box center [143, 375] width 73 height 23
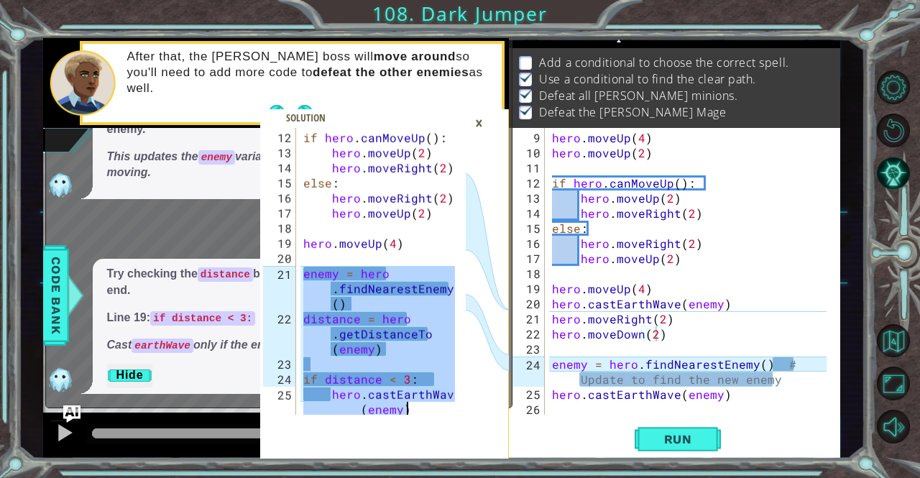
drag, startPoint x: 300, startPoint y: 316, endPoint x: 420, endPoint y: 422, distance: 159.3
click at [420, 422] on div "enemy = hero.findNearestEnemy() 12 13 14 15 16 17 18 19 20 21 22 23 24 25 26 if…" at bounding box center [384, 293] width 249 height 331
type textarea "hero.castEarthWave(enemy)"
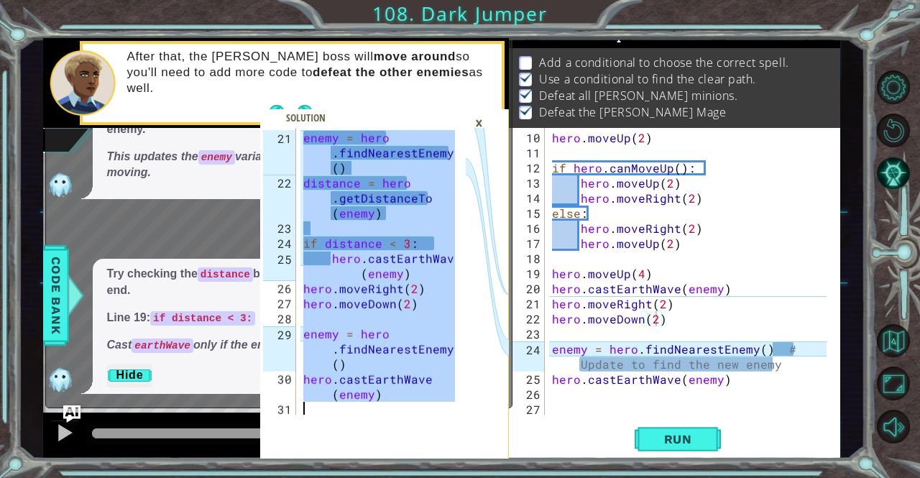
scroll to position [0, 0]
click at [555, 389] on div "hero . moveUp ( 2 ) if hero . canMoveUp ( ) : hero . moveUp ( 2 ) hero . moveRi…" at bounding box center [691, 288] width 284 height 317
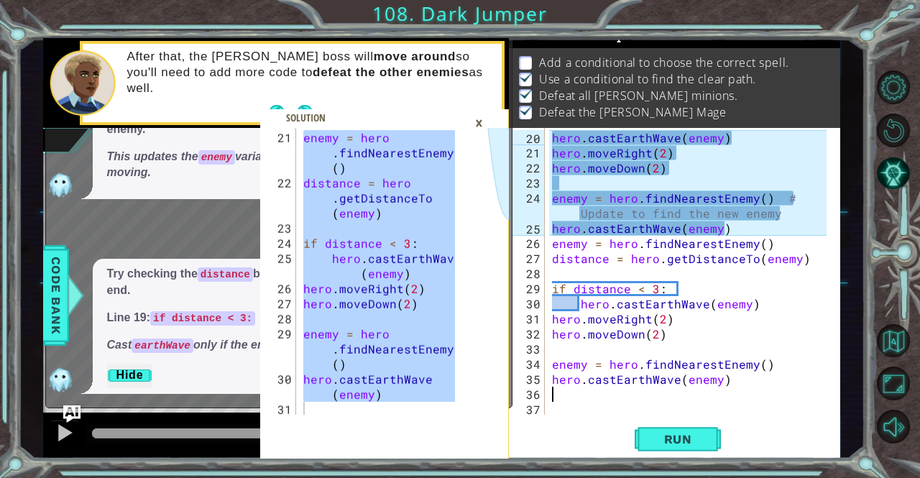
scroll to position [286, 0]
click at [668, 429] on button "Run" at bounding box center [678, 439] width 86 height 33
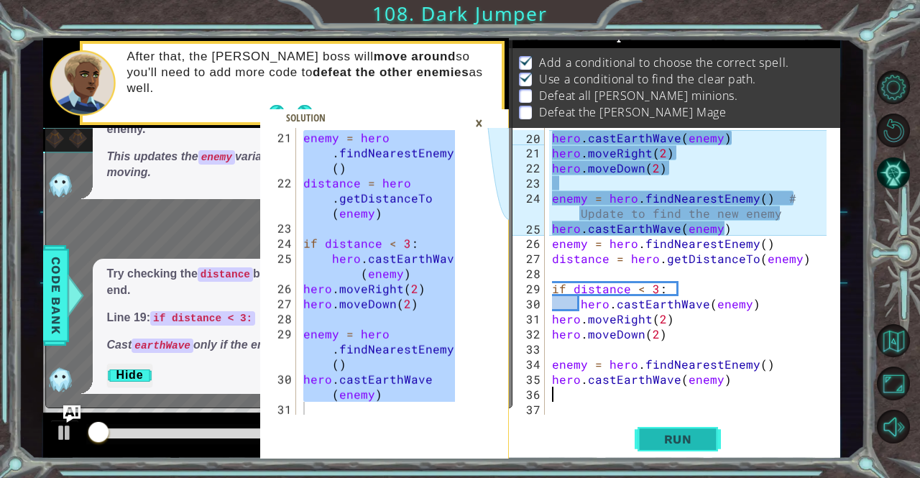
click at [664, 439] on span "Run" at bounding box center [678, 439] width 57 height 14
click at [665, 440] on span "Run" at bounding box center [678, 439] width 57 height 14
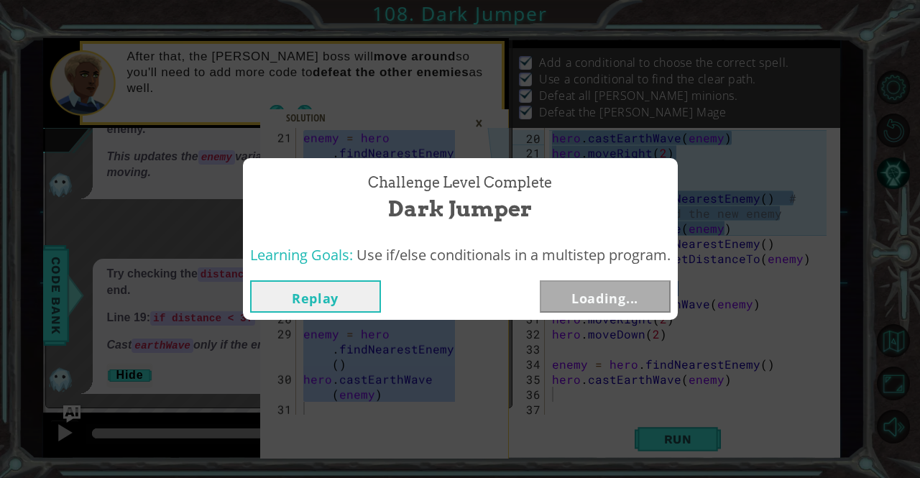
drag, startPoint x: 130, startPoint y: 432, endPoint x: 542, endPoint y: 463, distance: 413.0
click at [542, 463] on body "hero.[PERSON_NAME](enemy) 21 22 23 24 25 26 27 28 29 30 31 enemy = hero . findN…" at bounding box center [460, 239] width 920 height 478
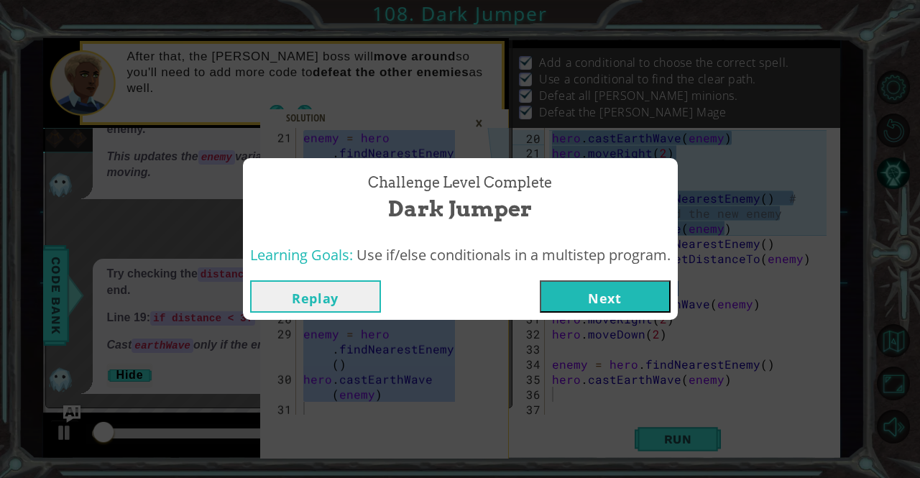
click at [579, 299] on button "Next" at bounding box center [605, 296] width 131 height 32
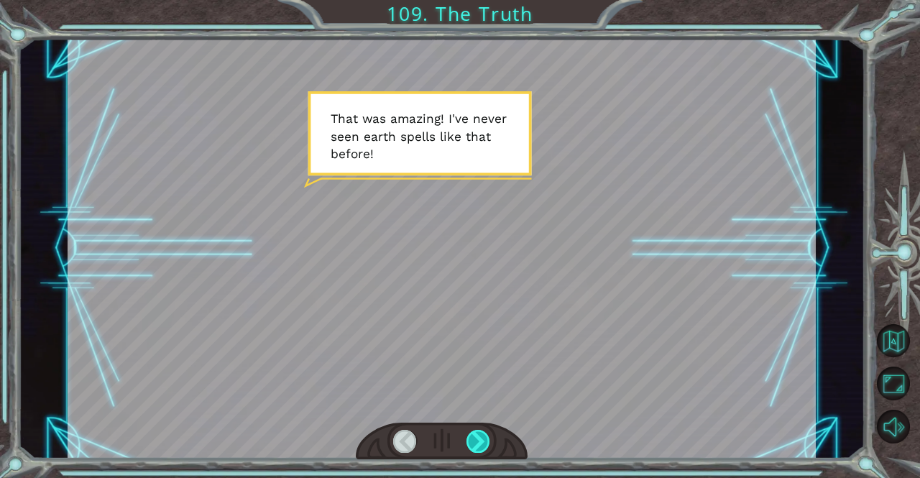
click at [487, 446] on div at bounding box center [478, 441] width 24 height 23
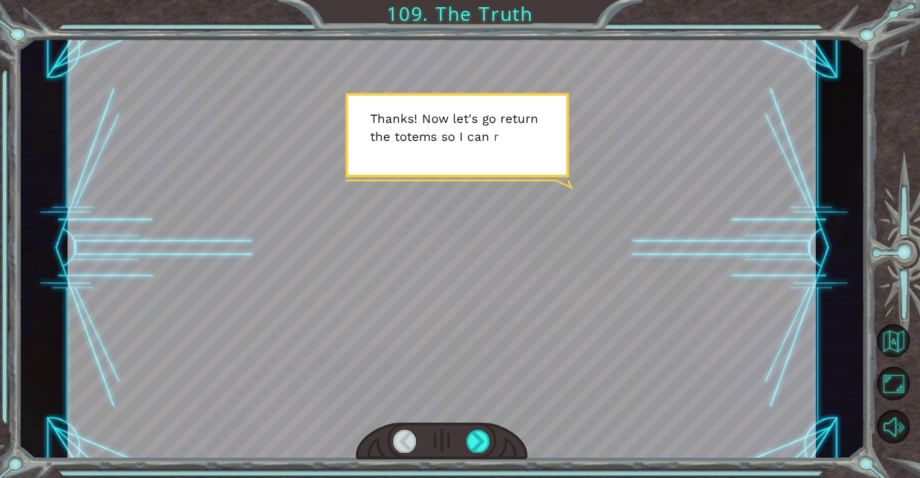
click at [491, 451] on div at bounding box center [442, 442] width 172 height 38
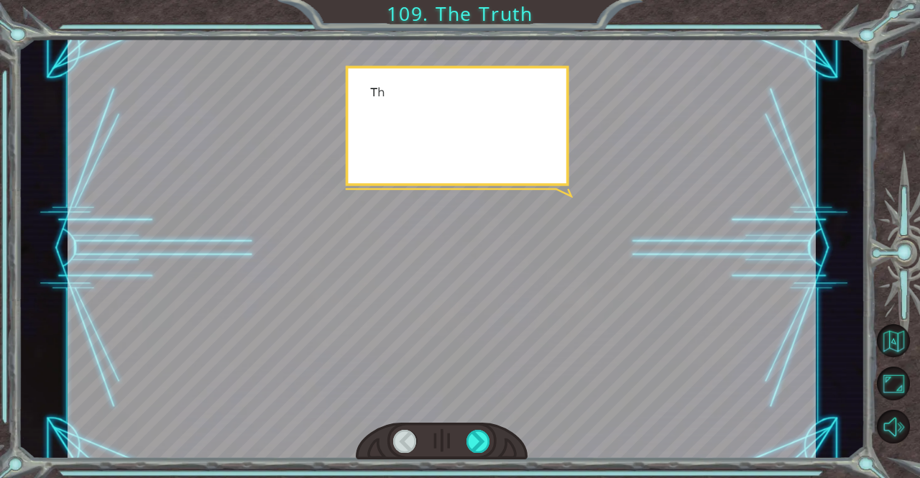
click at [491, 451] on div at bounding box center [442, 442] width 172 height 38
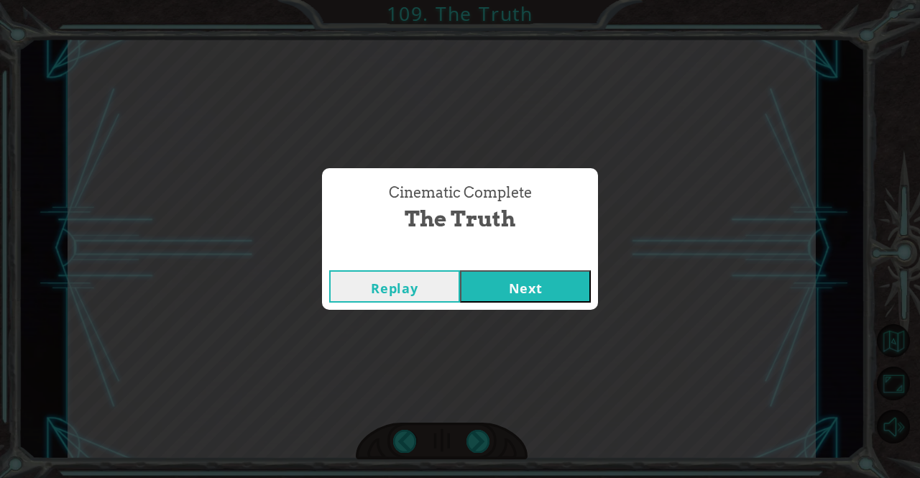
click at [502, 278] on button "Next" at bounding box center [525, 286] width 131 height 32
click at [530, 303] on div "Replay Next" at bounding box center [460, 286] width 276 height 47
click at [524, 303] on div "Replay Next" at bounding box center [460, 286] width 276 height 47
click at [522, 294] on button "Next" at bounding box center [525, 286] width 131 height 32
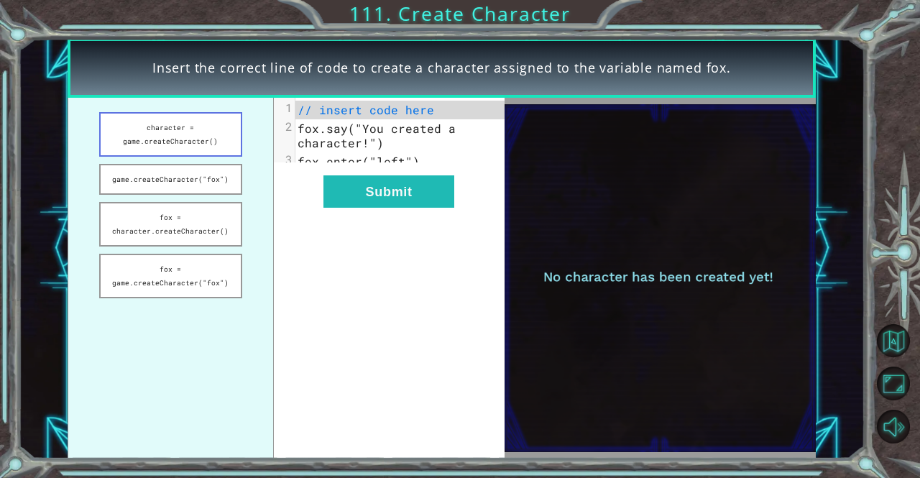
click at [183, 139] on button "character = game.createCharacter()" at bounding box center [170, 134] width 143 height 45
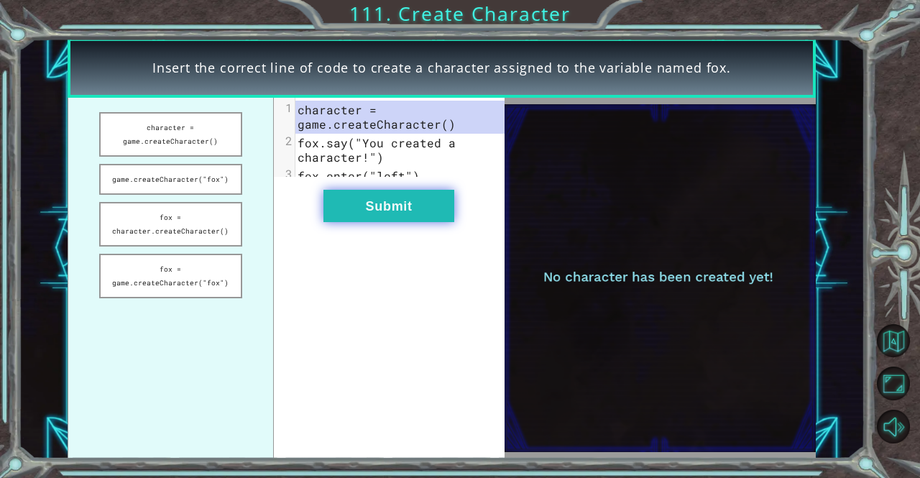
click at [374, 208] on button "Submit" at bounding box center [388, 206] width 131 height 32
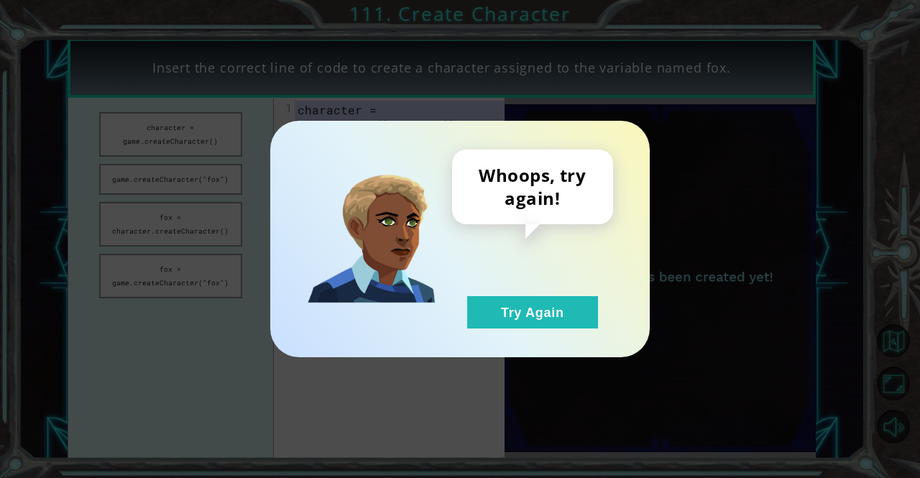
click at [497, 294] on div "Whoops, try again! Try Again" at bounding box center [532, 238] width 161 height 179
click at [499, 298] on button "Try Again" at bounding box center [532, 312] width 131 height 32
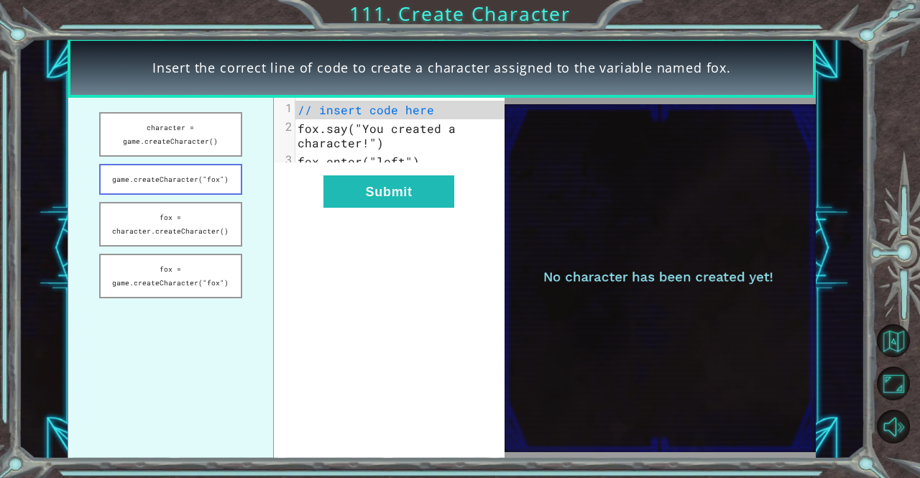
click at [180, 167] on button "game.createCharacter("fox")" at bounding box center [170, 179] width 143 height 31
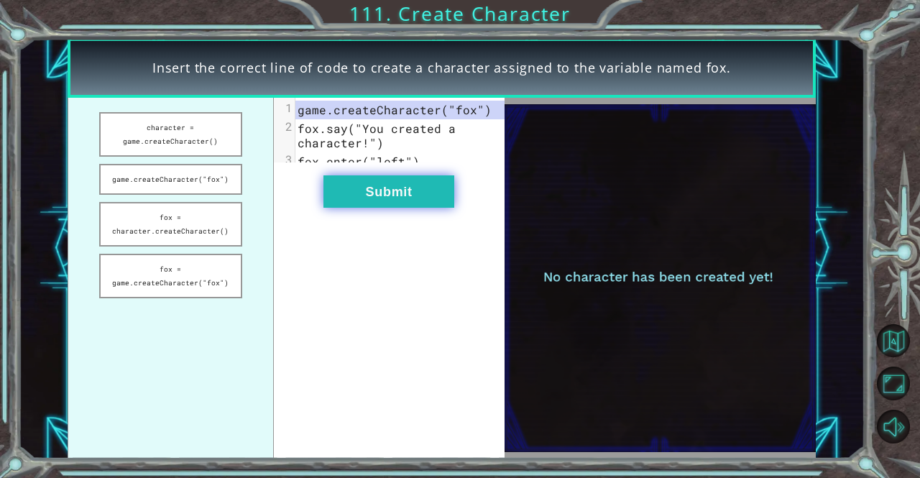
click at [343, 206] on button "Submit" at bounding box center [388, 191] width 131 height 32
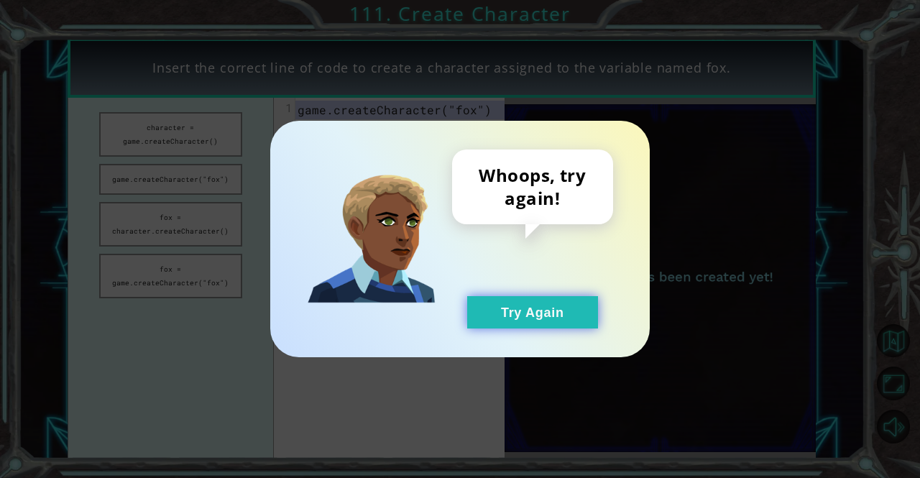
click at [526, 305] on button "Try Again" at bounding box center [532, 312] width 131 height 32
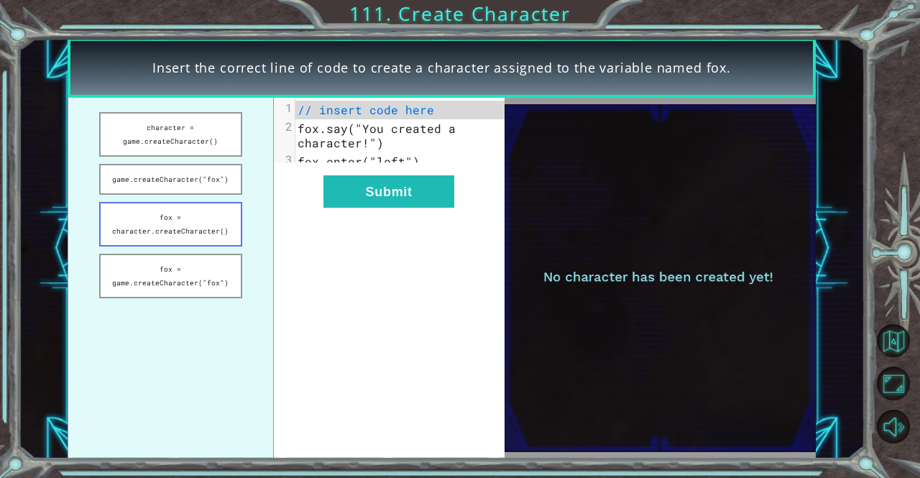
click at [196, 223] on button "fox = character.createCharacter()" at bounding box center [170, 224] width 143 height 45
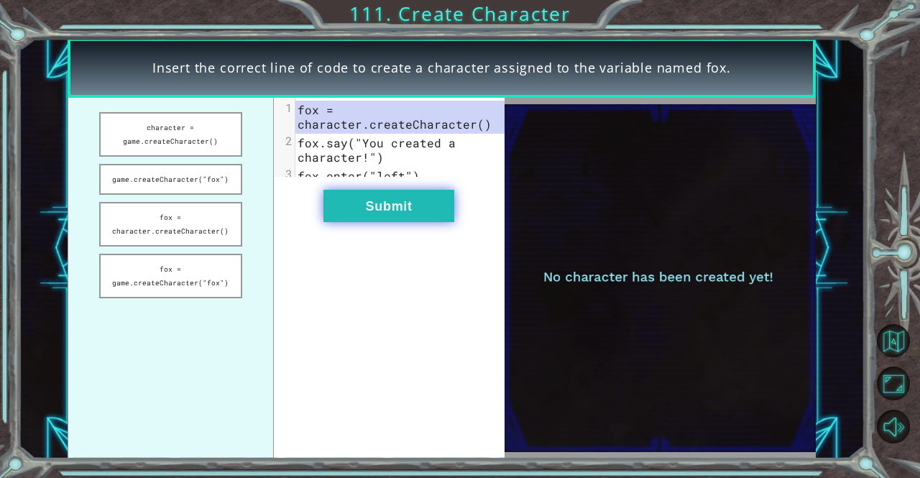
click at [323, 218] on button "Submit" at bounding box center [388, 206] width 131 height 32
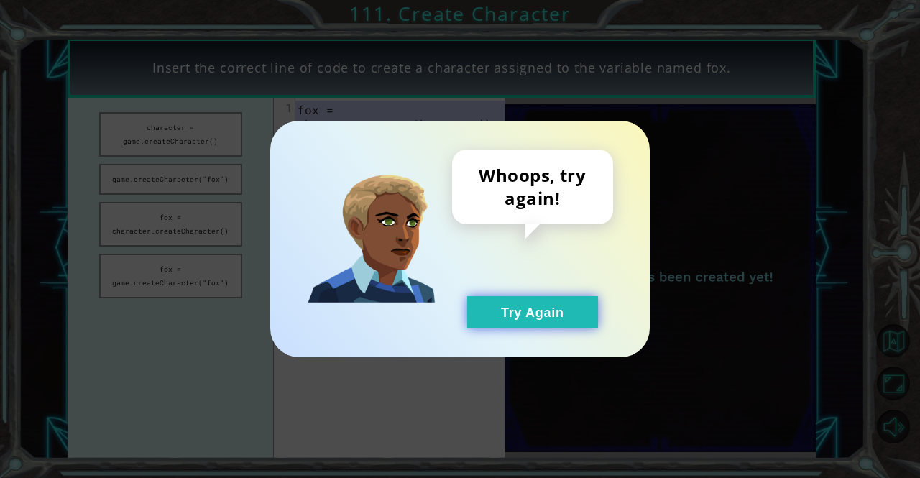
click at [553, 323] on button "Try Again" at bounding box center [532, 312] width 131 height 32
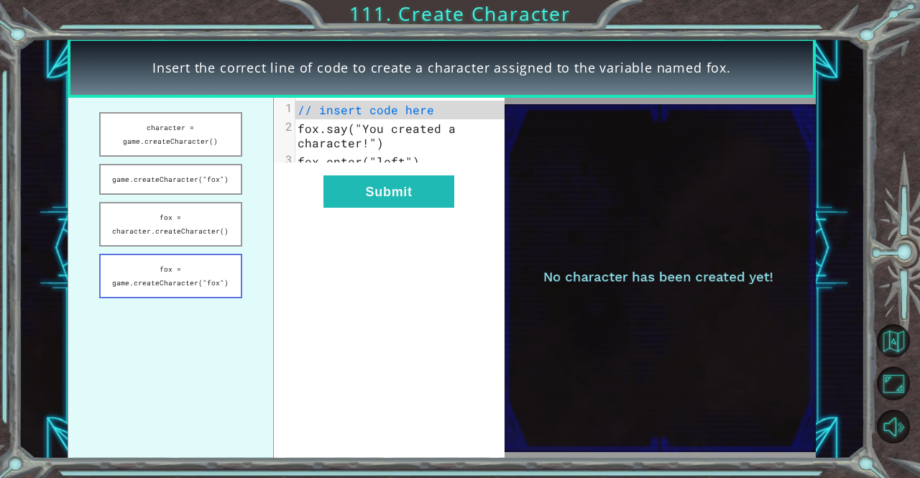
click at [173, 280] on button "fox = game.createCharacter("fox")" at bounding box center [170, 276] width 143 height 45
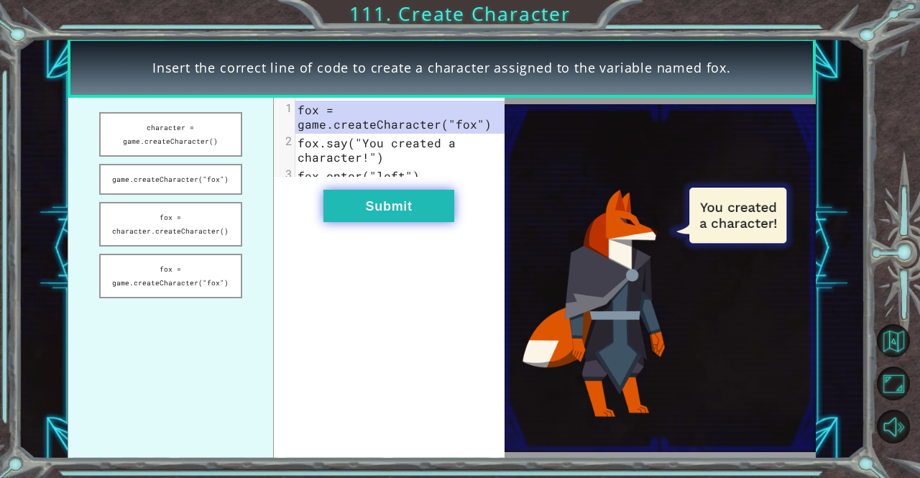
click at [380, 206] on button "Submit" at bounding box center [388, 206] width 131 height 32
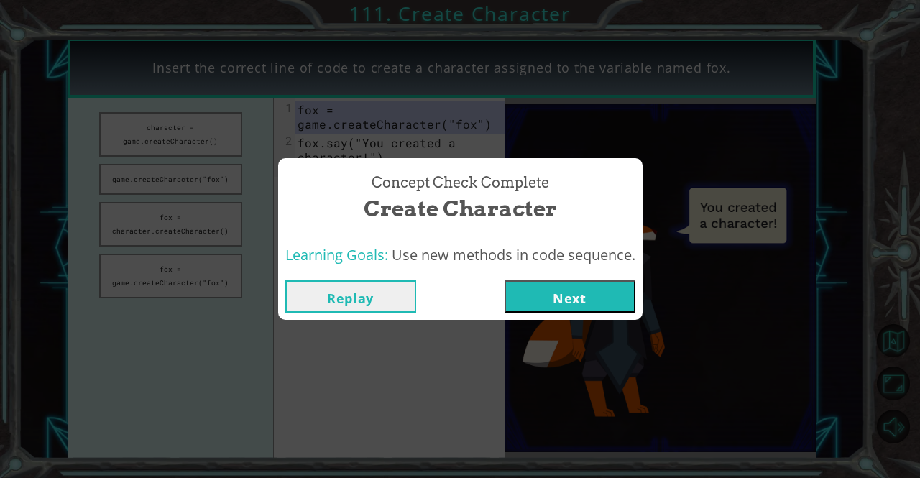
click at [385, 216] on span "Create Character" at bounding box center [460, 208] width 193 height 31
click at [566, 303] on button "Next" at bounding box center [569, 296] width 131 height 32
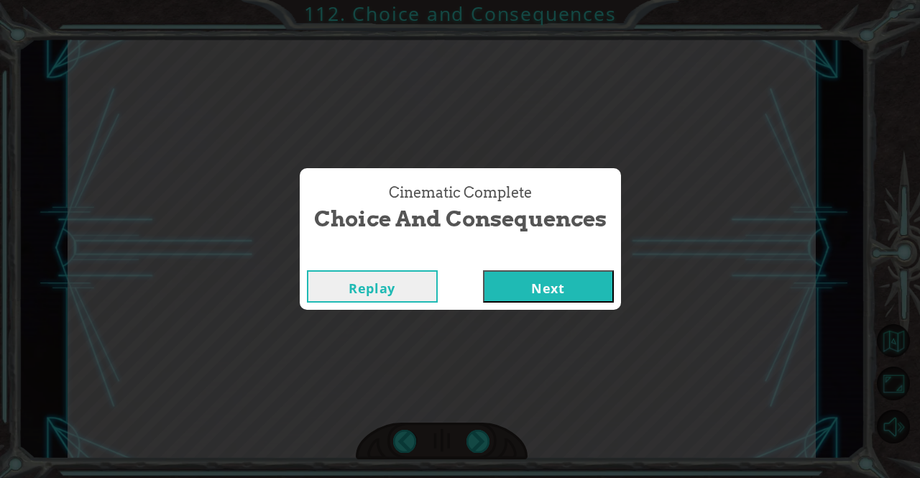
click at [528, 297] on button "Next" at bounding box center [548, 286] width 131 height 32
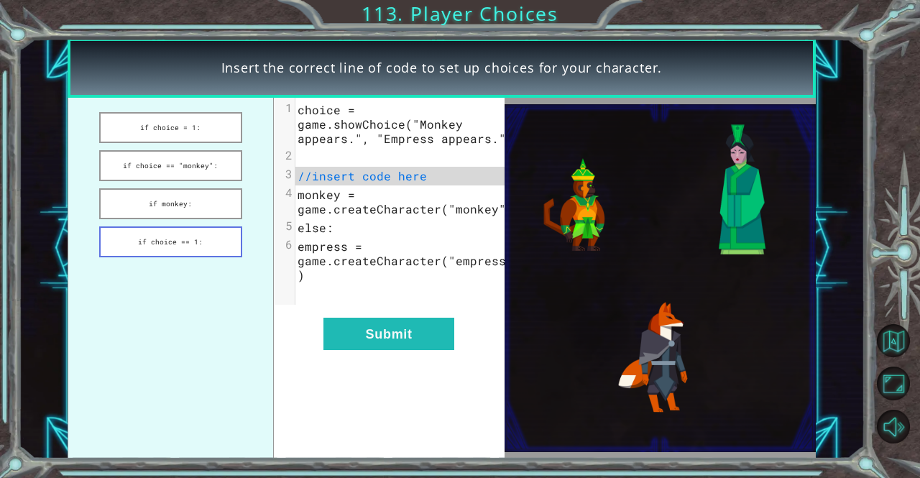
click at [158, 238] on button "if choice == 1:" at bounding box center [170, 241] width 143 height 31
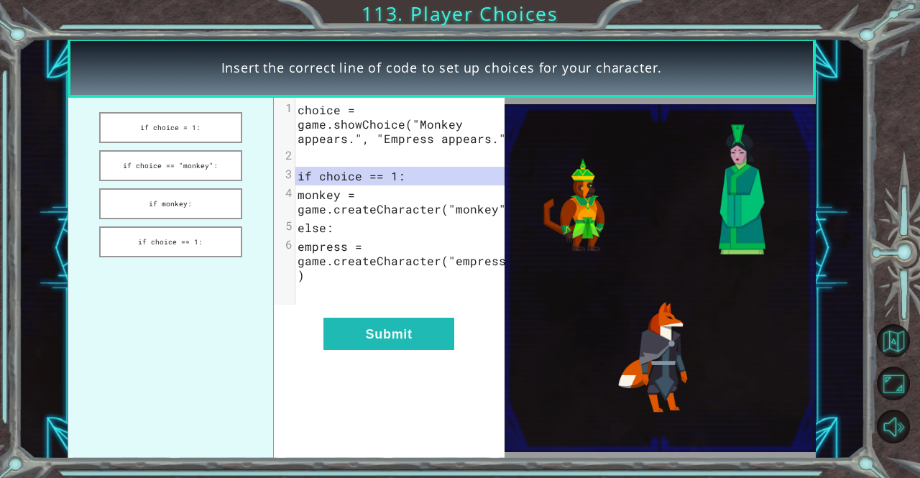
click at [407, 363] on div "xxxxxxxxxx 6 1 choice = game.showChoice("Monkey appears.", "Empress appears.") …" at bounding box center [389, 278] width 231 height 361
click at [405, 350] on button "Submit" at bounding box center [388, 334] width 131 height 32
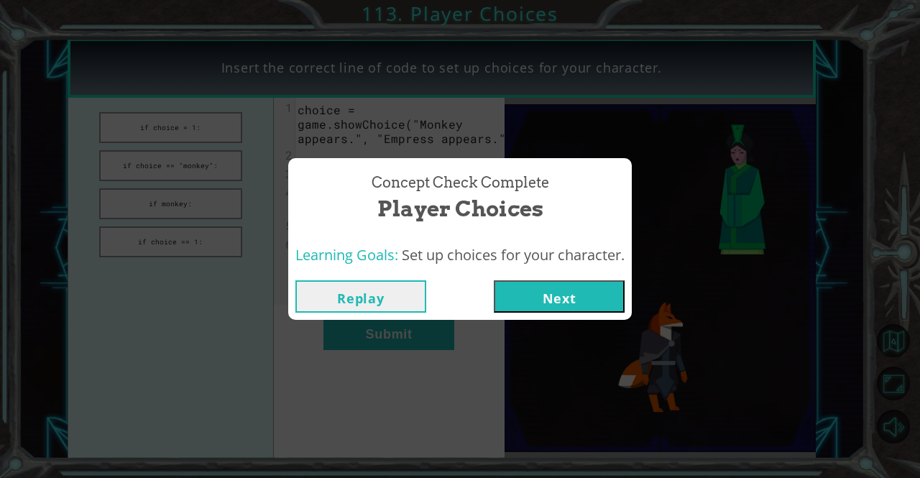
click at [513, 305] on button "Next" at bounding box center [559, 296] width 131 height 32
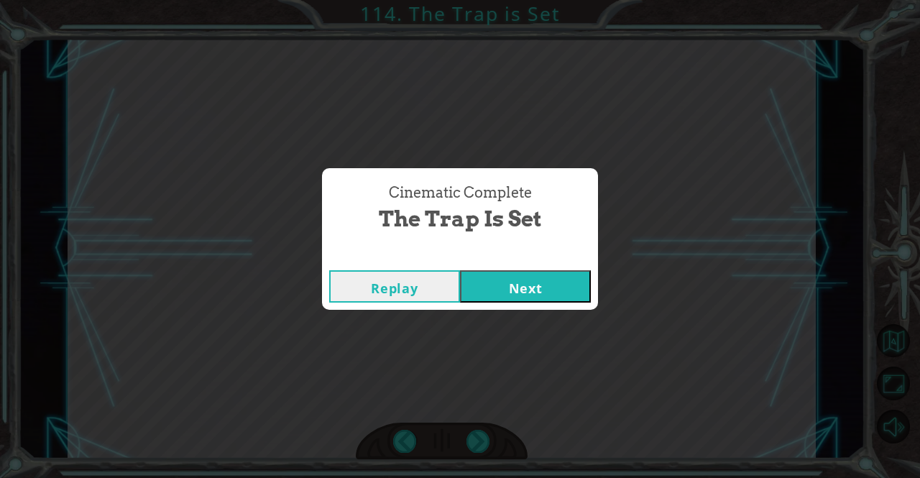
click at [496, 276] on button "Next" at bounding box center [525, 286] width 131 height 32
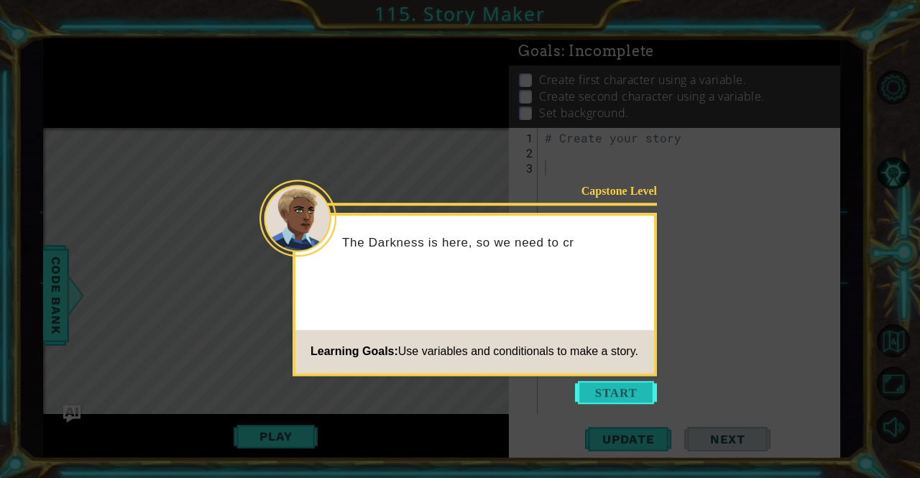
click at [641, 396] on button "Start" at bounding box center [616, 392] width 82 height 23
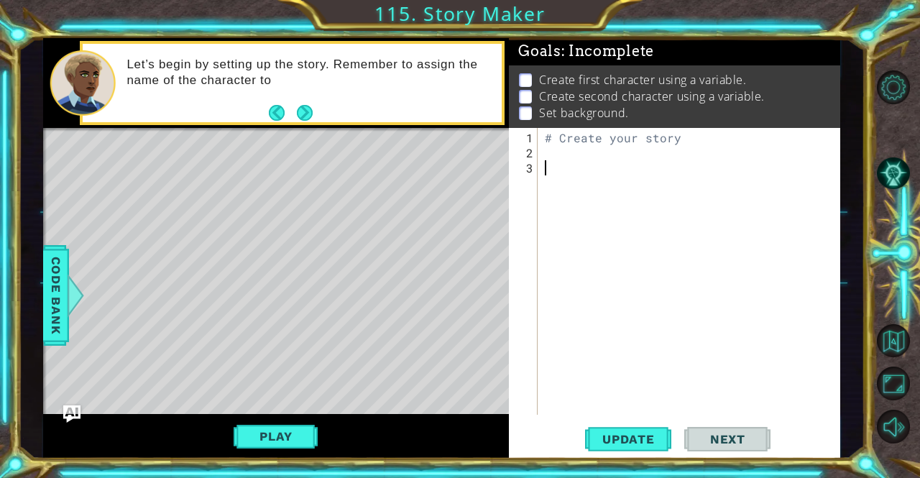
click at [592, 159] on div "# Create your story" at bounding box center [693, 288] width 302 height 317
click at [591, 151] on div "# Create your story" at bounding box center [693, 288] width 302 height 317
click at [887, 169] on button "AI Hint" at bounding box center [894, 174] width 34 height 34
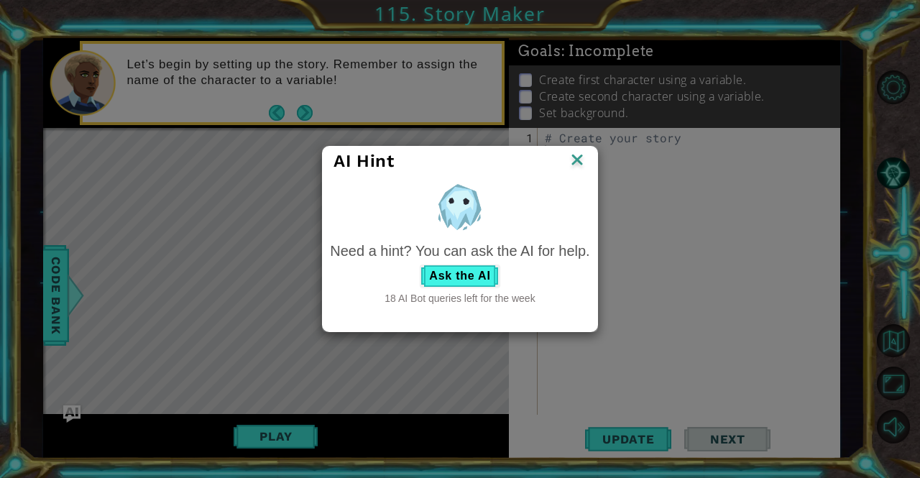
click at [456, 260] on div "Need a hint? You can ask the AI for help." at bounding box center [459, 251] width 259 height 21
click at [457, 277] on button "Ask the AI" at bounding box center [460, 275] width 80 height 23
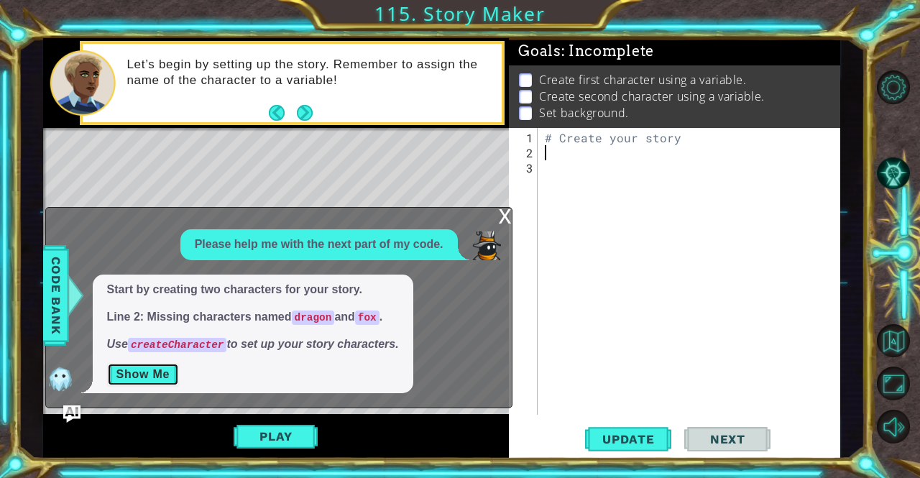
click at [139, 376] on button "Show Me" at bounding box center [143, 374] width 73 height 23
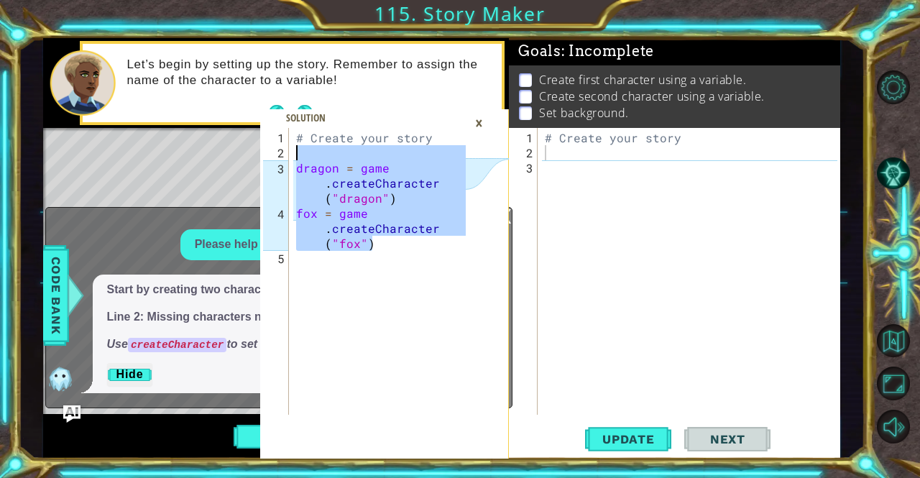
drag, startPoint x: 375, startPoint y: 243, endPoint x: 280, endPoint y: 147, distance: 134.7
click at [280, 147] on div "fox = game.createCharacter("fox") 1 2 3 4 5 # Create your story dragon = game .…" at bounding box center [363, 271] width 206 height 287
type textarea "dragon = game.createCharacter("dragon")"
click at [579, 152] on div "# Create your story" at bounding box center [693, 288] width 302 height 317
paste textarea "fox = game.createCharacter("fox")"
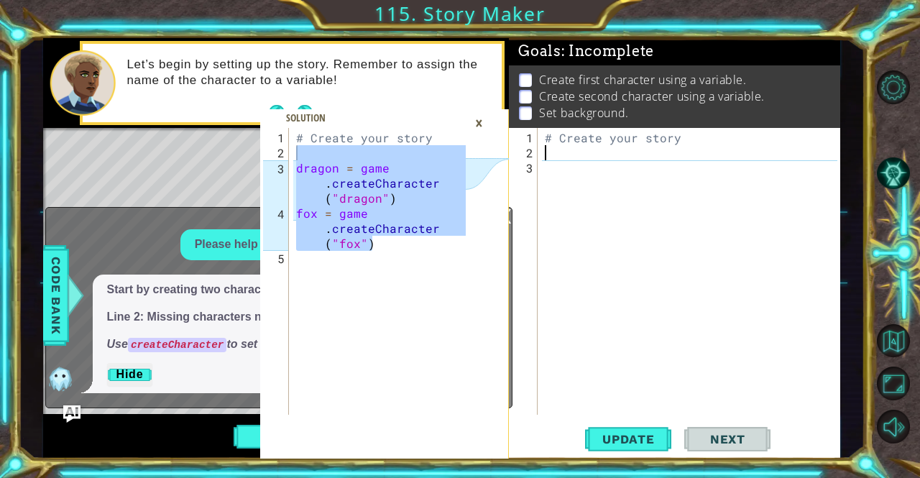
type textarea "fox = game.createCharacter("fox")"
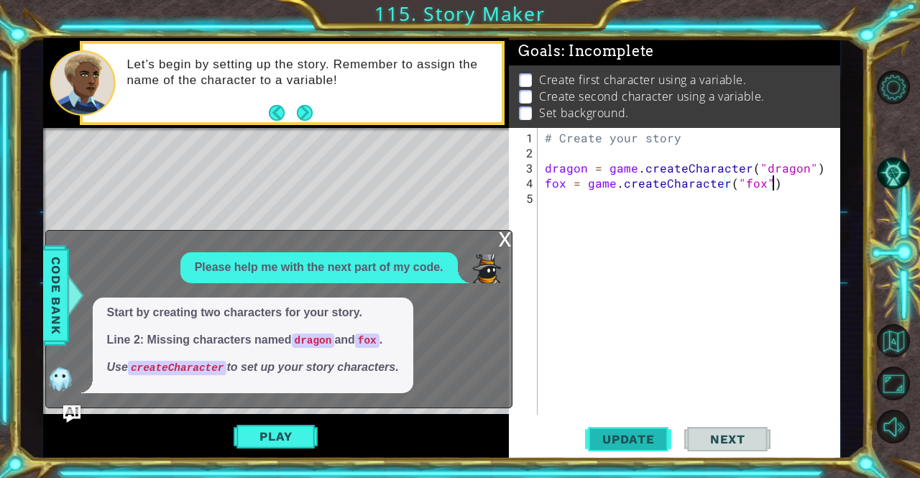
click at [632, 436] on span "Update" at bounding box center [628, 439] width 81 height 14
click at [497, 241] on div "x Please help me with the next part of my code. Start by creating two character…" at bounding box center [278, 319] width 467 height 178
click at [505, 239] on div "x" at bounding box center [505, 238] width 13 height 14
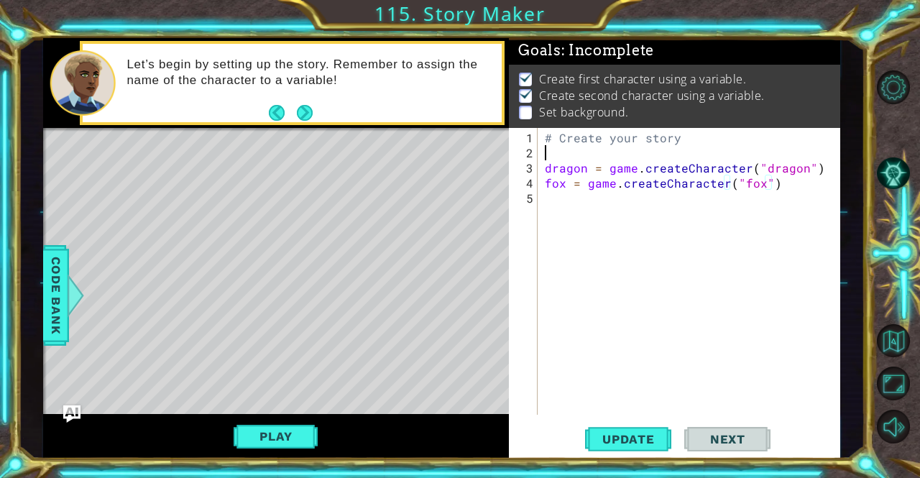
click at [579, 153] on div "# Create your story dragon = game . createCharacter ( "dragon" ) fox = game . c…" at bounding box center [693, 288] width 302 height 317
click at [579, 203] on div "# Create your story dragon = game . createCharacter ( "dragon" ) fox = game . c…" at bounding box center [693, 288] width 302 height 317
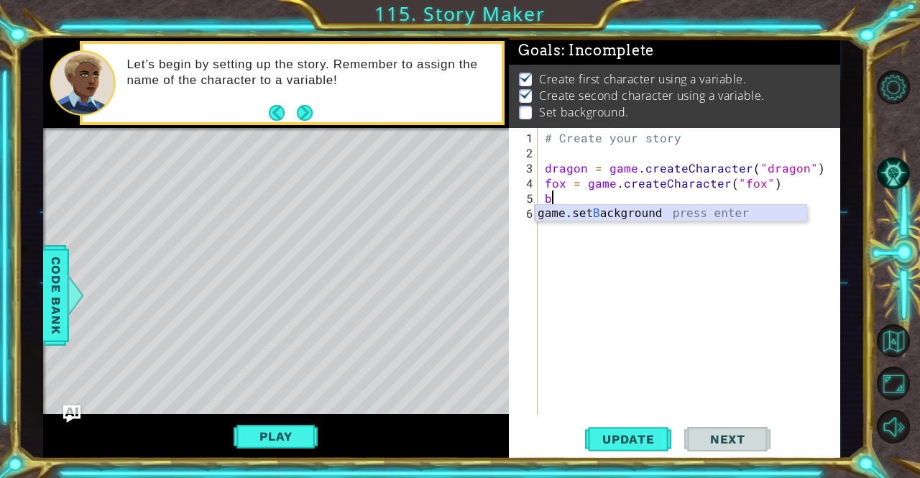
click at [583, 211] on div "game.set B ackground press enter" at bounding box center [671, 231] width 272 height 52
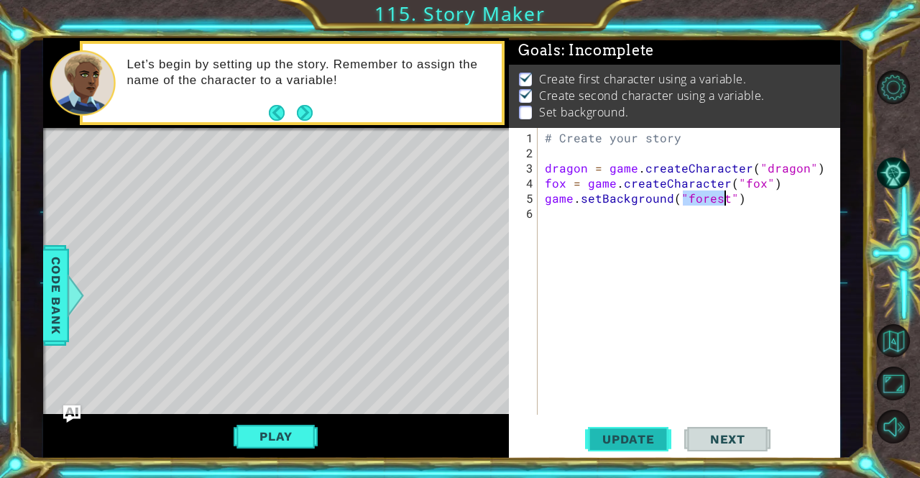
type textarea "game.setBackground("forest")"
click at [645, 440] on span "Update" at bounding box center [628, 439] width 81 height 14
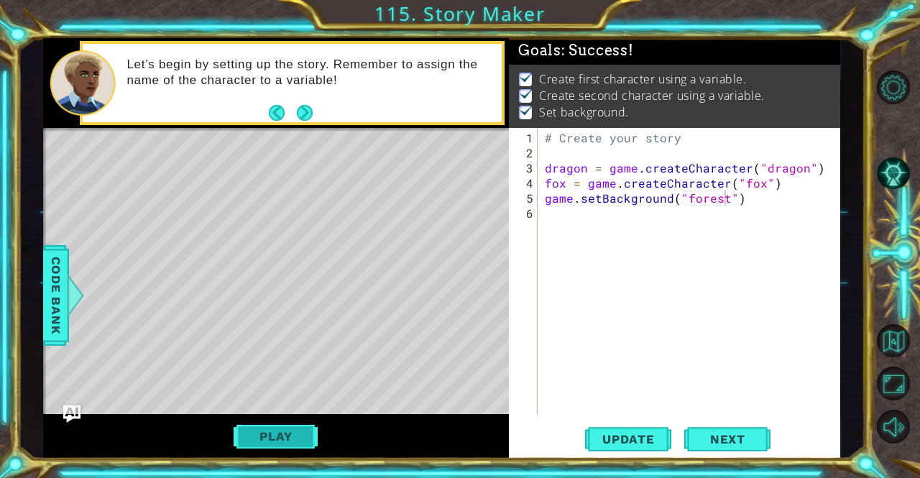
click at [300, 435] on button "Play" at bounding box center [276, 436] width 84 height 27
click at [299, 116] on button "Next" at bounding box center [305, 113] width 16 height 16
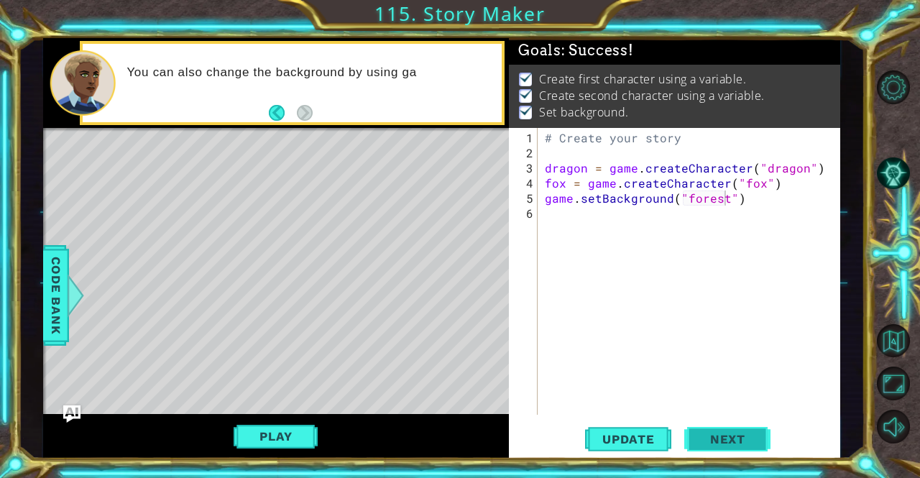
click at [719, 438] on span "Next" at bounding box center [728, 440] width 64 height 14
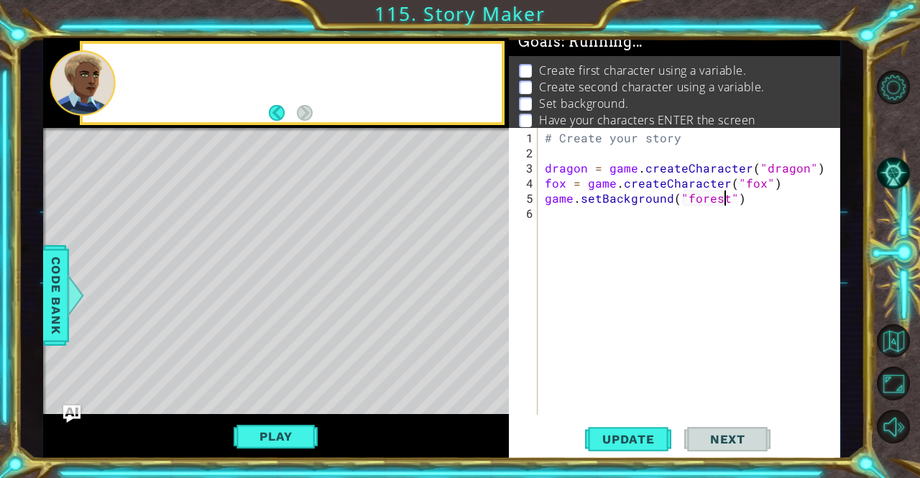
scroll to position [3, 0]
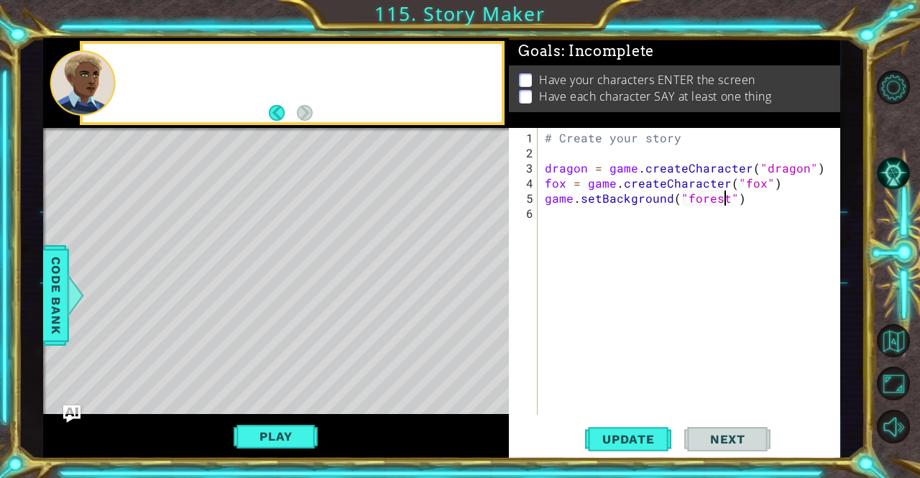
click at [719, 438] on span "Next" at bounding box center [728, 439] width 64 height 14
click at [629, 231] on div "# Create your story dragon = game . createCharacter ( "dragon" ) fox = game . c…" at bounding box center [693, 288] width 302 height 317
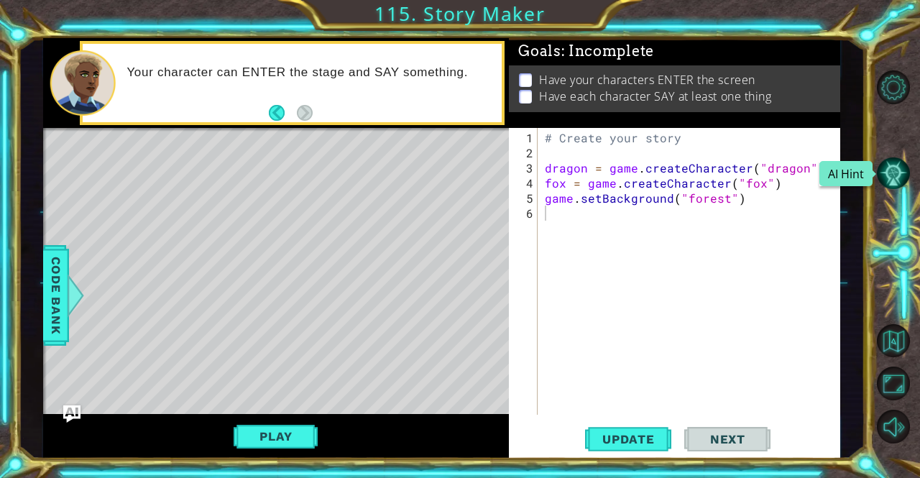
click at [891, 186] on button "AI Hint" at bounding box center [894, 174] width 34 height 34
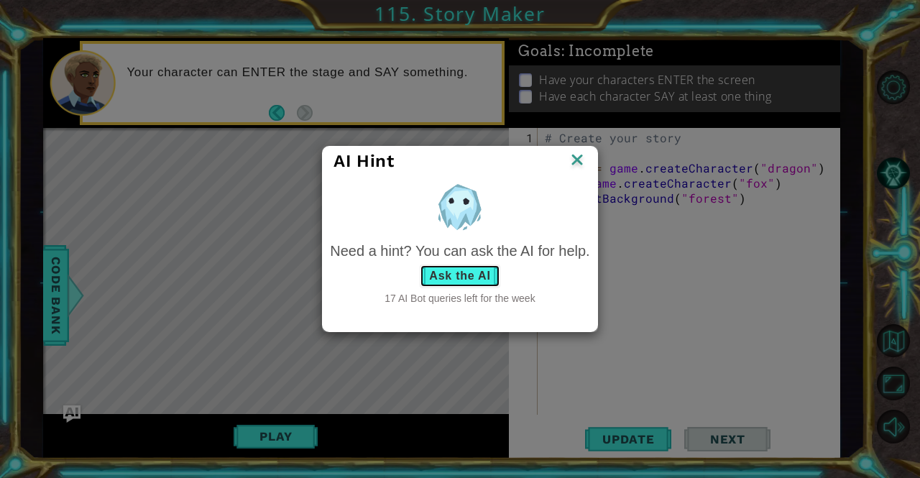
click at [466, 280] on button "Ask the AI" at bounding box center [460, 275] width 80 height 23
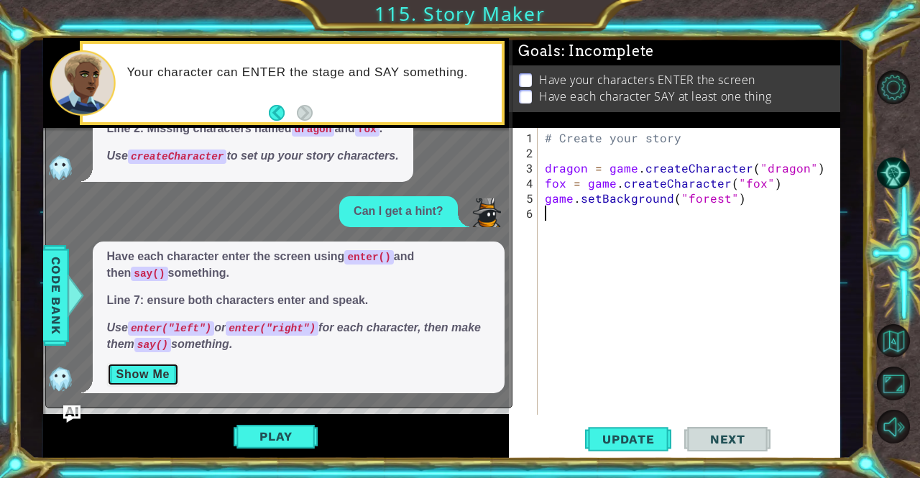
click at [161, 374] on button "Show Me" at bounding box center [143, 374] width 73 height 23
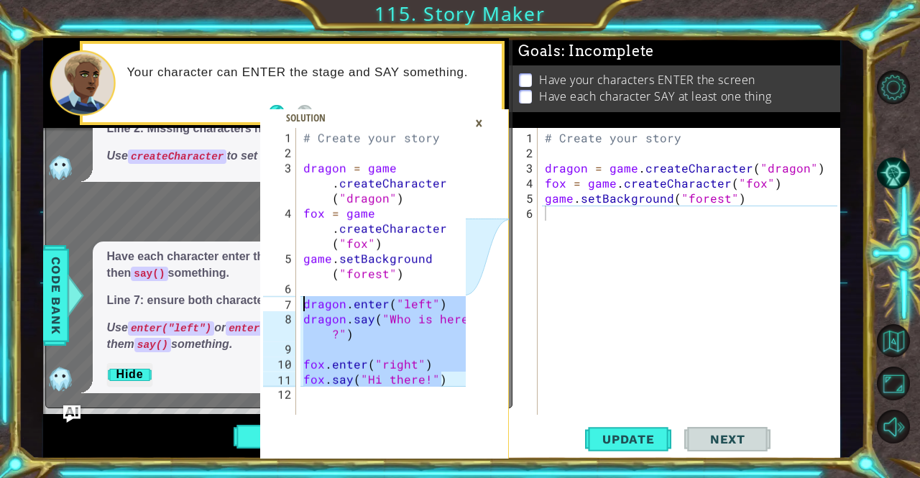
drag, startPoint x: 445, startPoint y: 375, endPoint x: 296, endPoint y: 294, distance: 169.5
click at [296, 294] on div "fox.say("Hi there!") 1 2 3 4 5 6 7 8 9 10 11 12 # Create your story dragon = ga…" at bounding box center [363, 271] width 206 height 287
type textarea "dragon.enter("left") dragon.say("Who is here?")"
click at [558, 219] on div "# Create your story dragon = game . createCharacter ( "dragon" ) fox = game . c…" at bounding box center [693, 288] width 302 height 317
paste textarea "fox.say("Hi there!")"
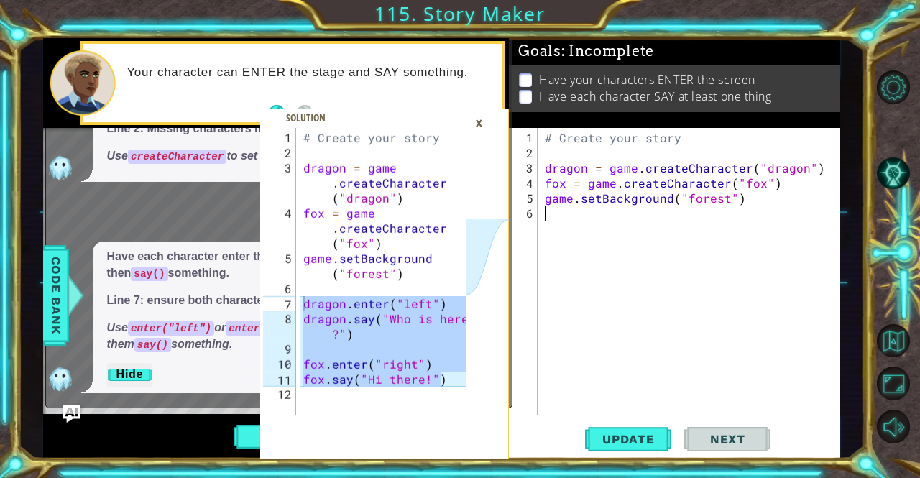
type textarea "fox.say("Hi there!")"
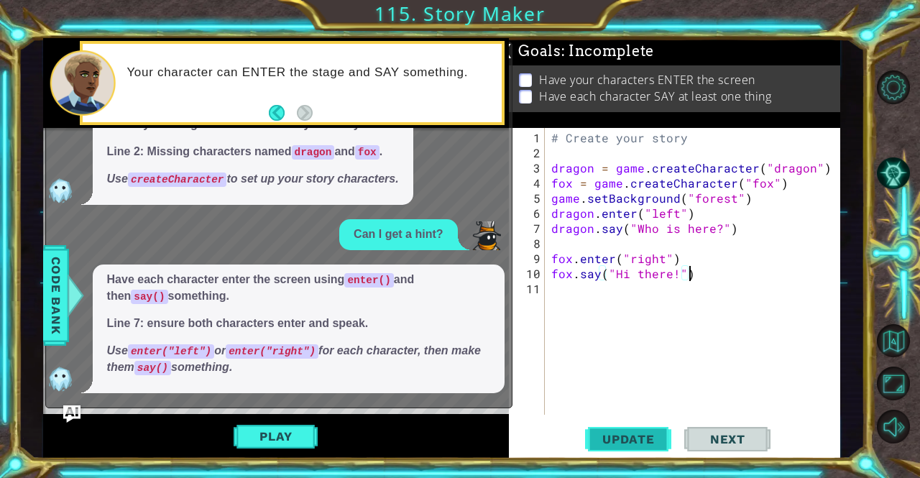
click at [637, 439] on span "Update" at bounding box center [628, 439] width 81 height 14
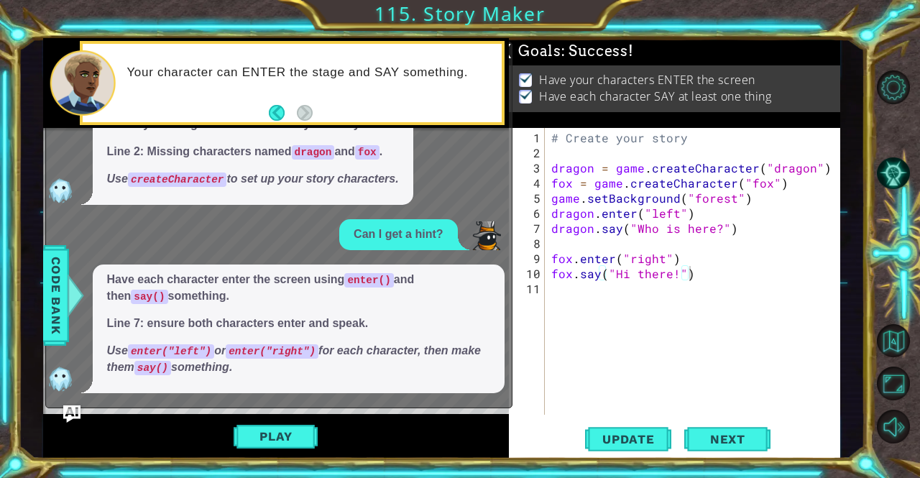
click at [290, 422] on div "Play" at bounding box center [276, 436] width 466 height 45
click at [299, 443] on button "Play" at bounding box center [276, 436] width 84 height 27
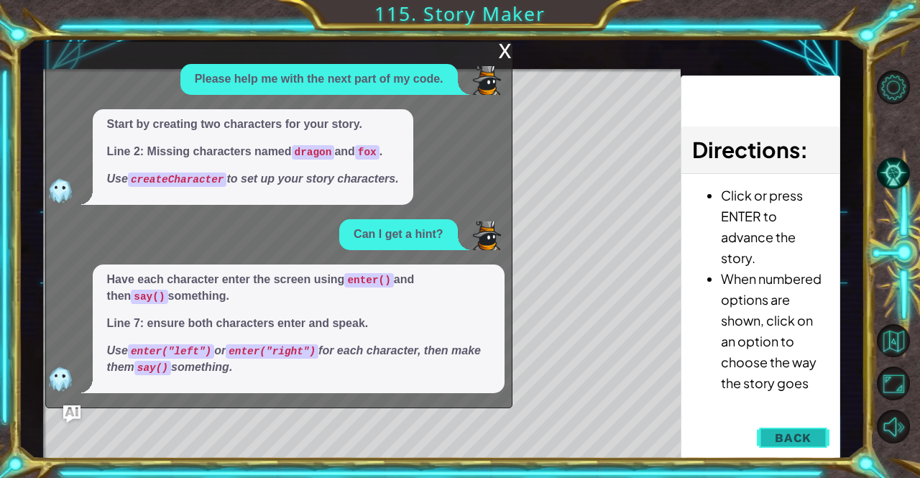
click at [791, 430] on button "Back" at bounding box center [793, 437] width 73 height 29
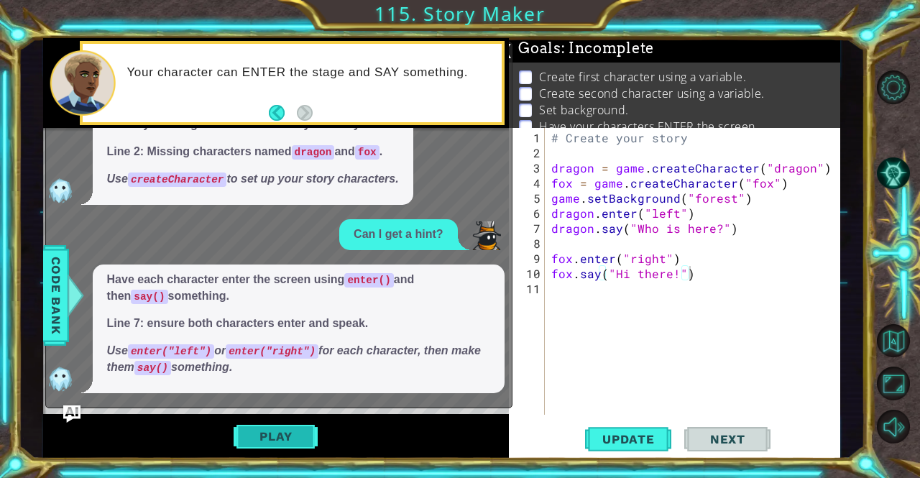
click at [283, 436] on button "Play" at bounding box center [276, 436] width 84 height 27
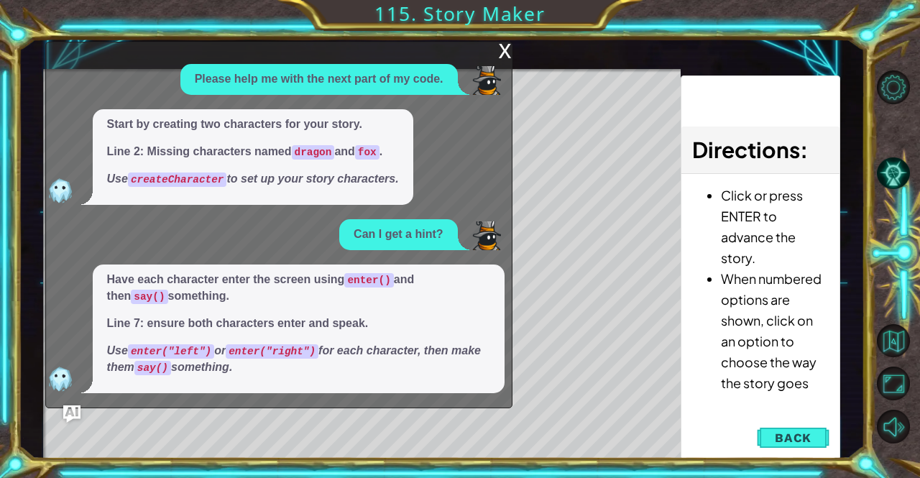
click at [497, 54] on div "x Please help me with the next part of my code. Start by creating two character…" at bounding box center [278, 225] width 467 height 366
click at [507, 44] on div "x" at bounding box center [505, 49] width 13 height 14
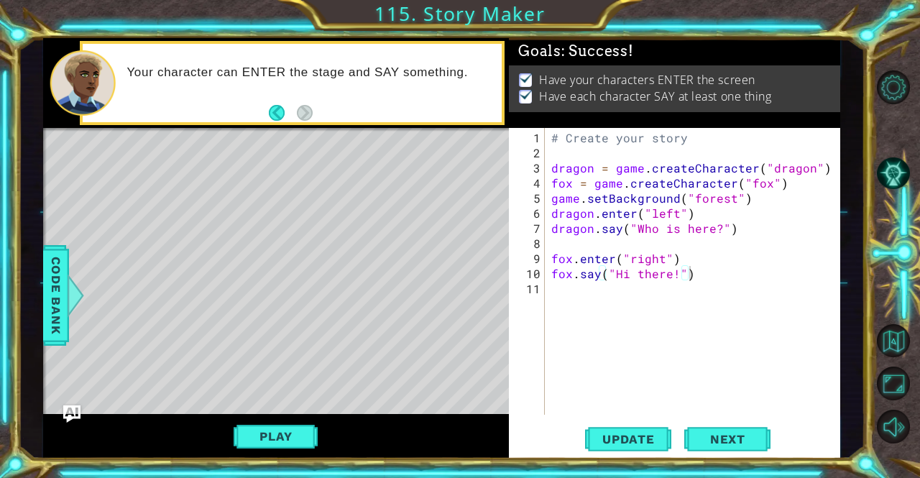
click at [794, 443] on div "Update Next" at bounding box center [677, 439] width 331 height 33
click at [760, 442] on button "Next" at bounding box center [727, 439] width 86 height 33
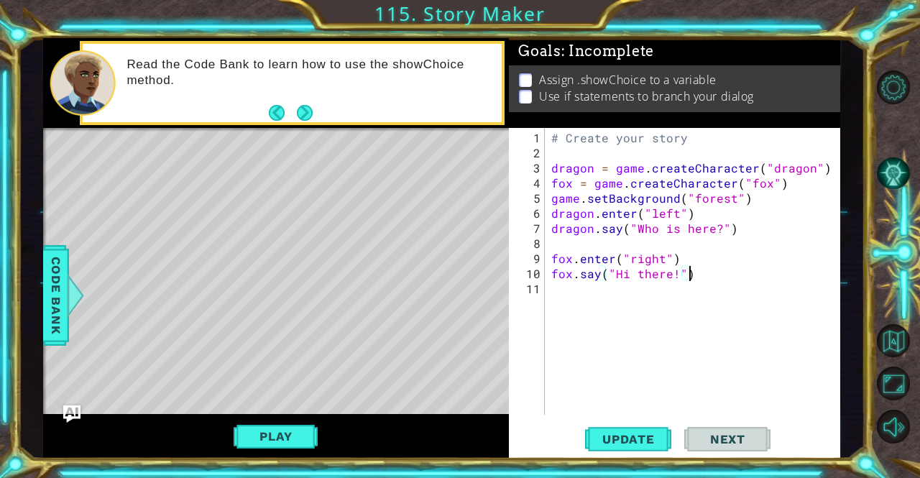
click at [890, 182] on button "AI Hint" at bounding box center [894, 174] width 34 height 34
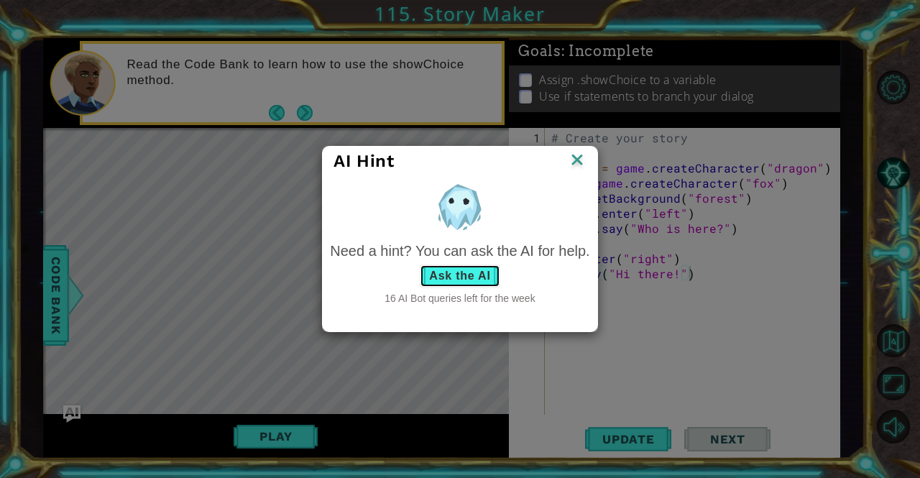
click at [470, 277] on button "Ask the AI" at bounding box center [460, 275] width 80 height 23
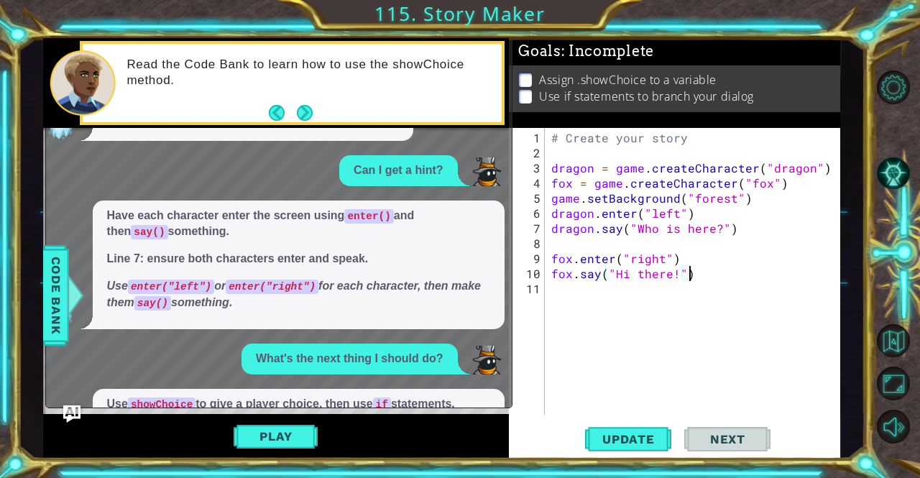
scroll to position [129, 0]
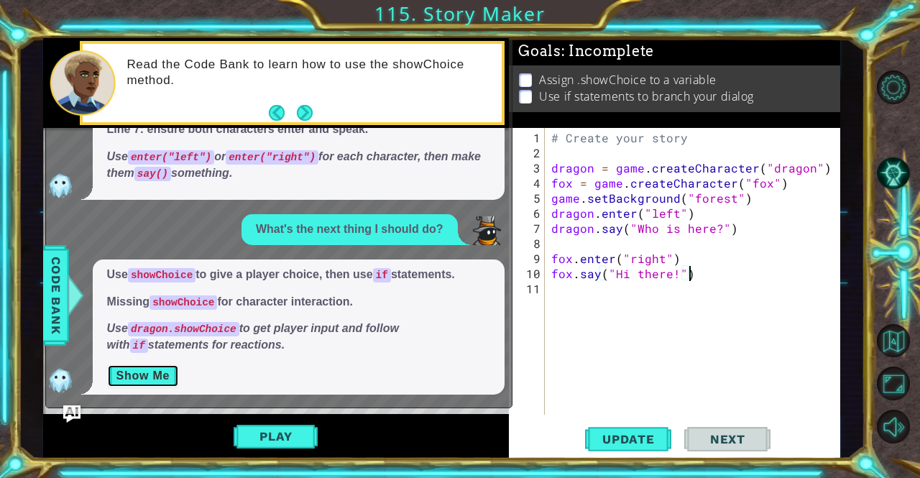
click at [169, 375] on button "Show Me" at bounding box center [143, 375] width 73 height 23
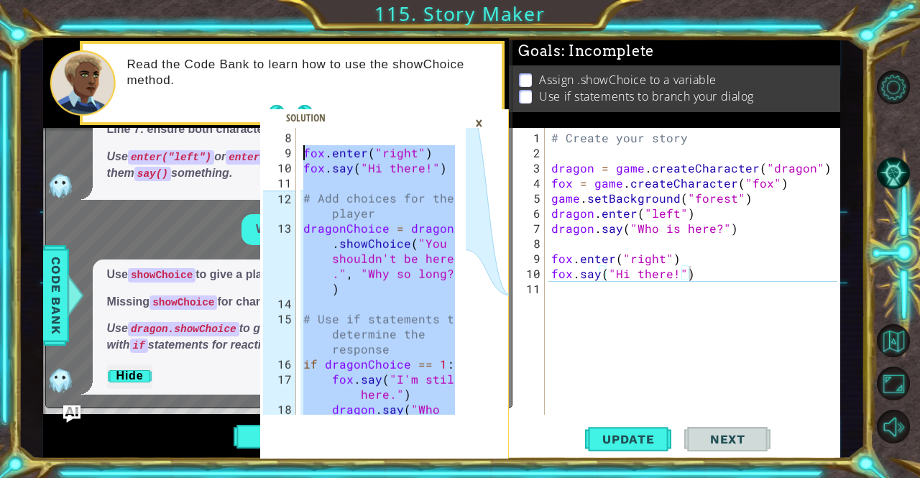
scroll to position [196, 0]
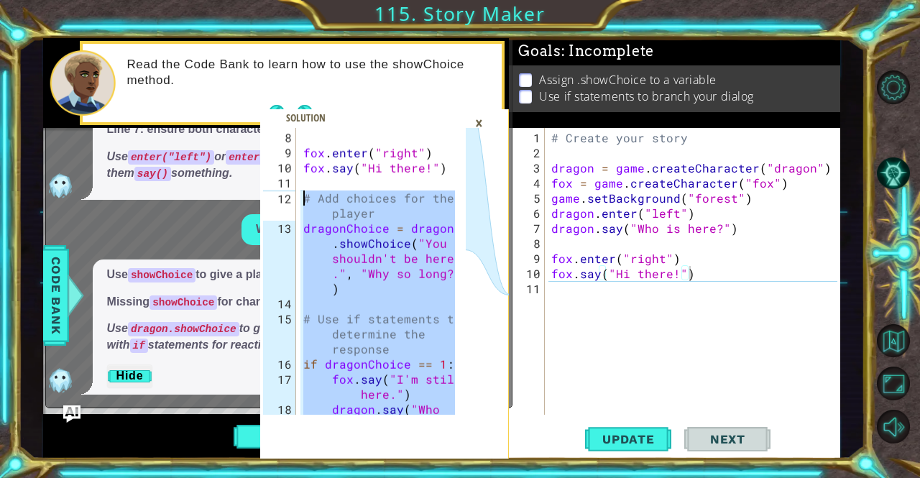
drag, startPoint x: 411, startPoint y: 405, endPoint x: 303, endPoint y: 193, distance: 237.5
click at [303, 193] on div "fox . enter ( "right" ) fox . say ( "Hi there!" ) # Add choices for the player …" at bounding box center [381, 296] width 162 height 332
type textarea "# Add choices for the player dragonChoice = dragon.showChoice("You shouldn't be…"
click at [569, 295] on div "# Create your story dragon = game . createCharacter ( "dragon" ) fox = game . c…" at bounding box center [695, 288] width 295 height 317
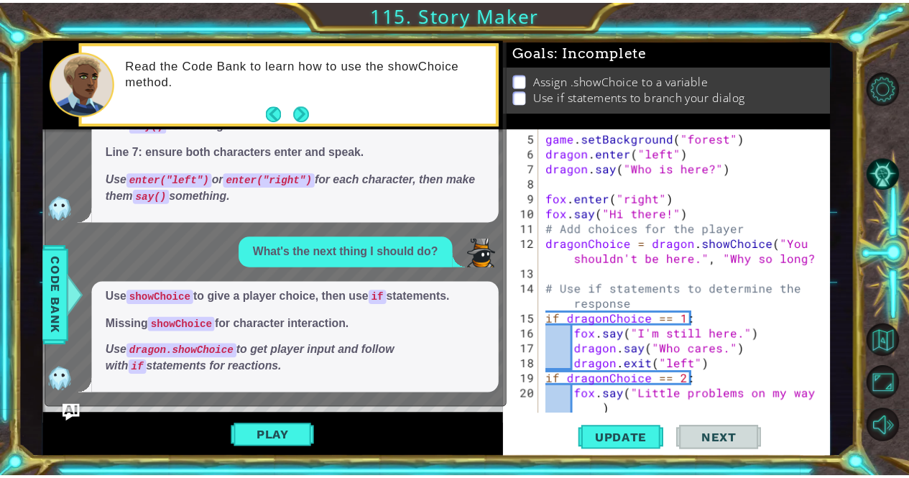
scroll to position [75, 0]
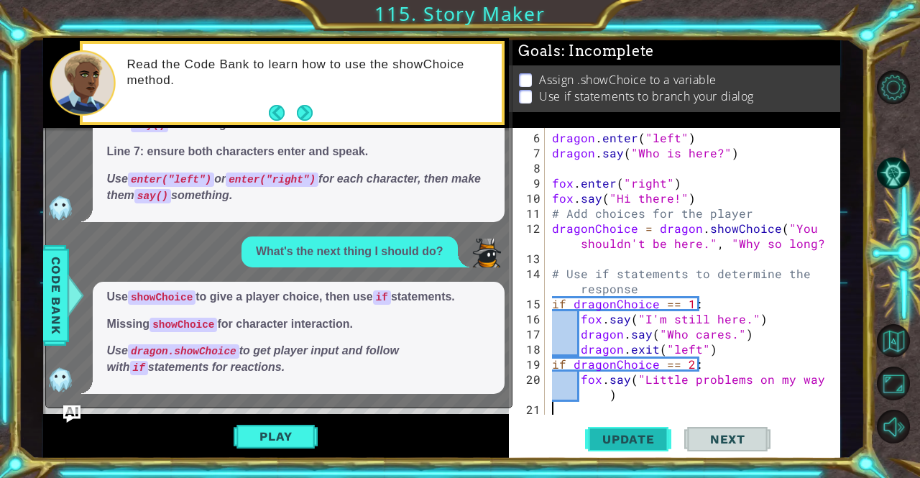
click at [650, 443] on span "Update" at bounding box center [628, 439] width 81 height 14
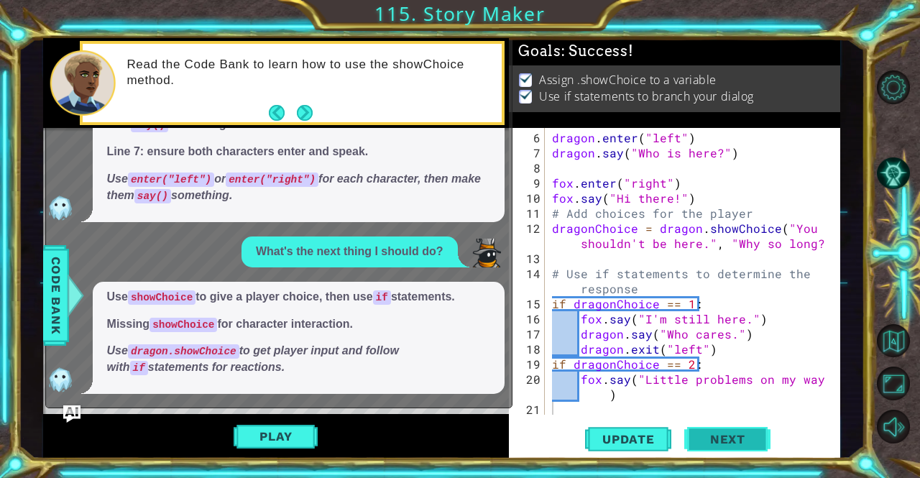
click at [720, 440] on span "Next" at bounding box center [728, 439] width 64 height 14
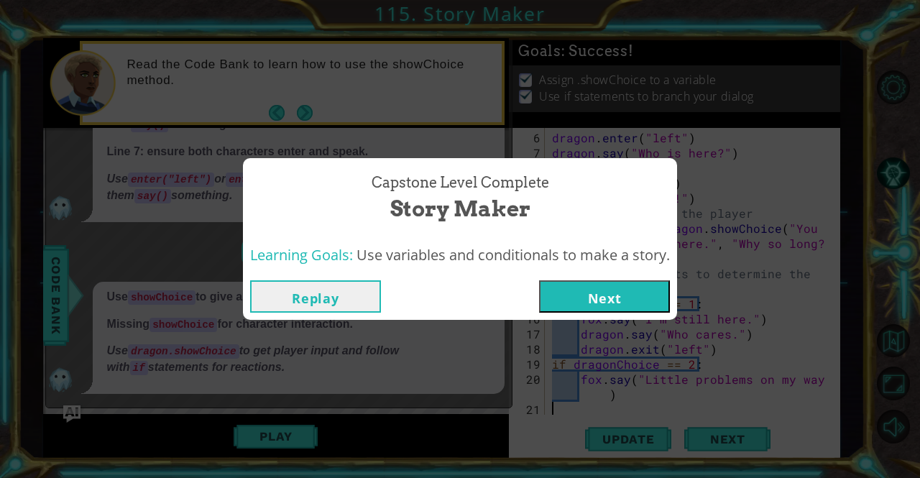
click at [599, 297] on button "Next" at bounding box center [604, 296] width 131 height 32
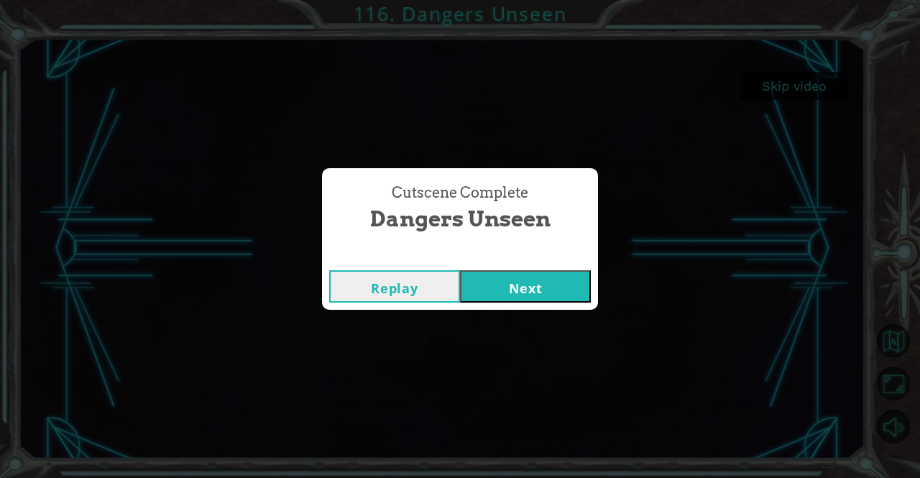
click at [568, 289] on button "Next" at bounding box center [525, 286] width 131 height 32
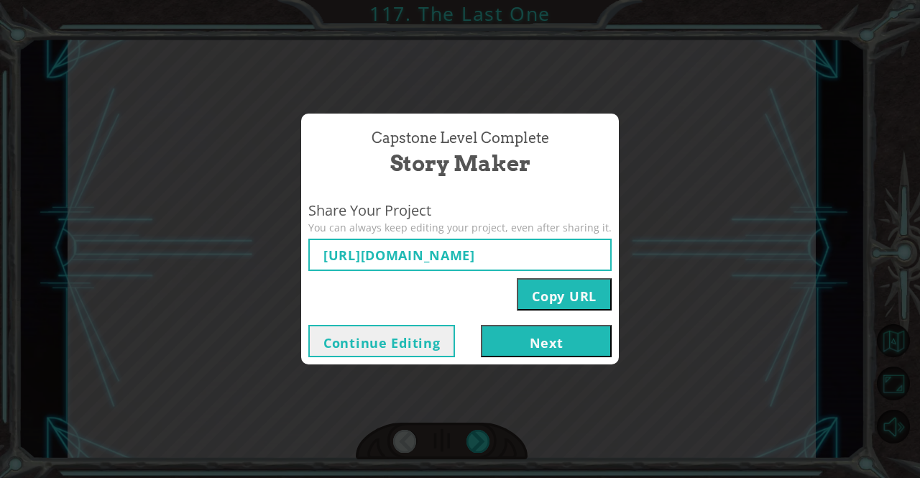
click at [504, 345] on button "Next" at bounding box center [546, 341] width 131 height 32
